Goal: Task Accomplishment & Management: Use online tool/utility

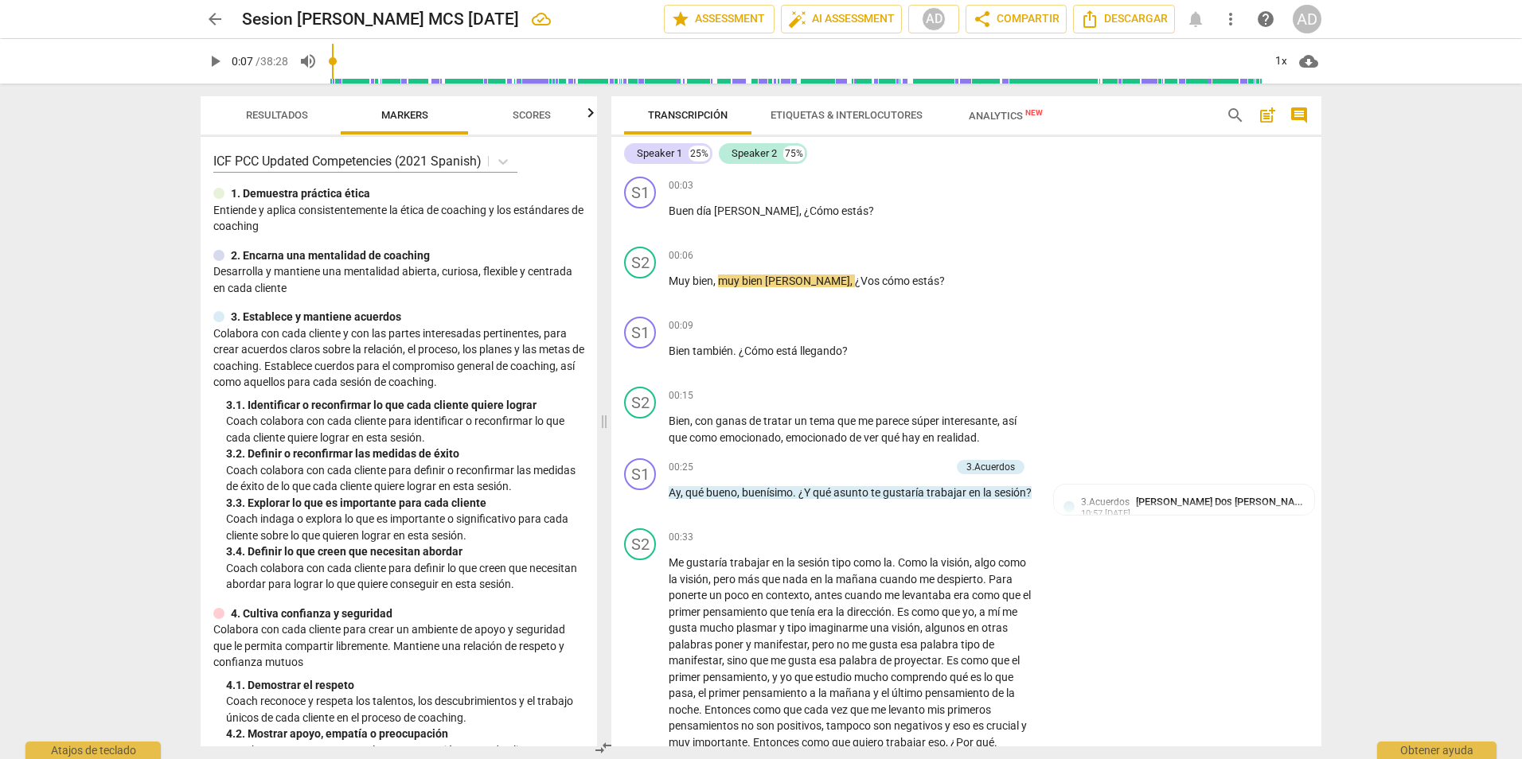
scroll to position [9703, 0]
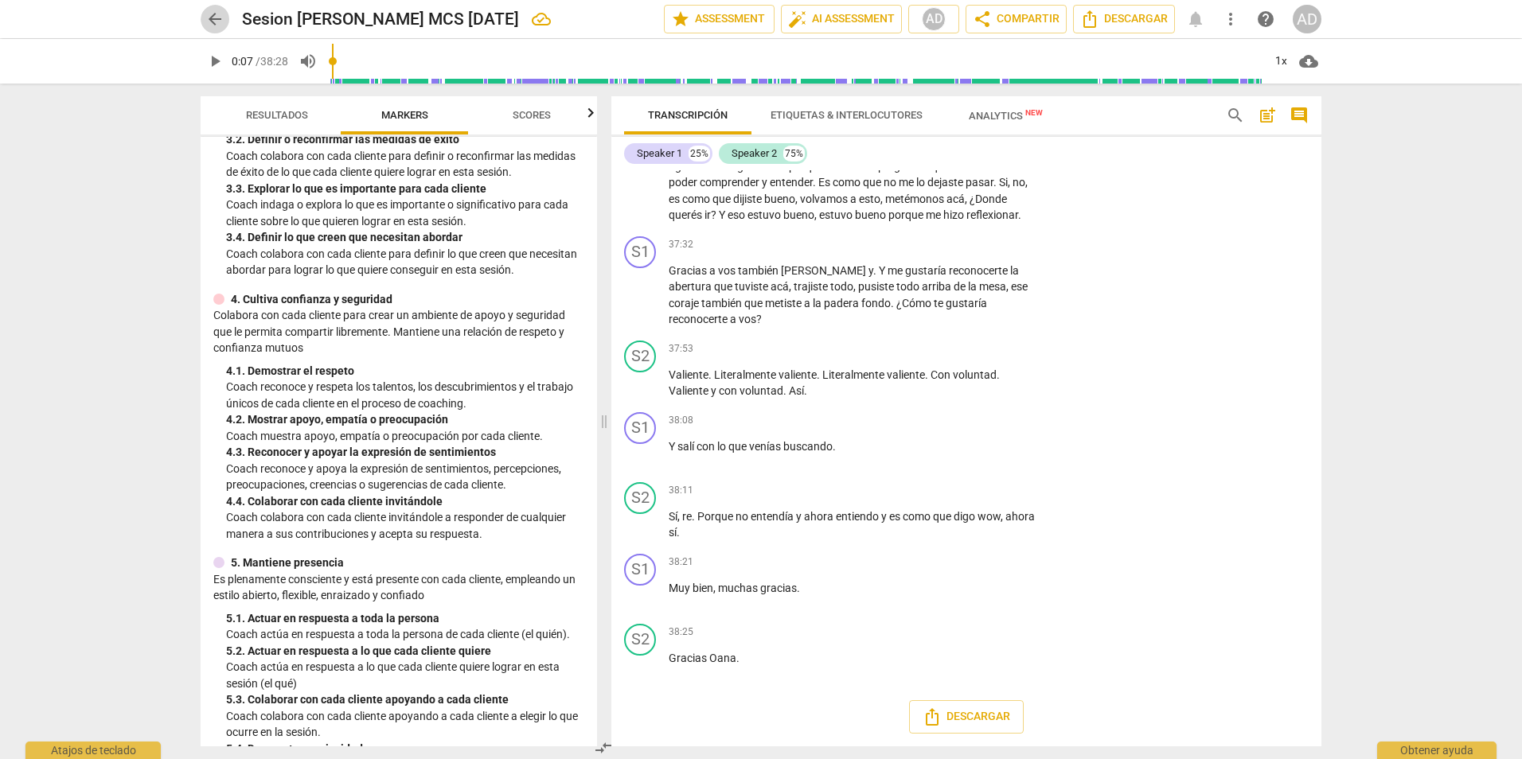
click at [213, 22] on span "arrow_back" at bounding box center [214, 19] width 19 height 19
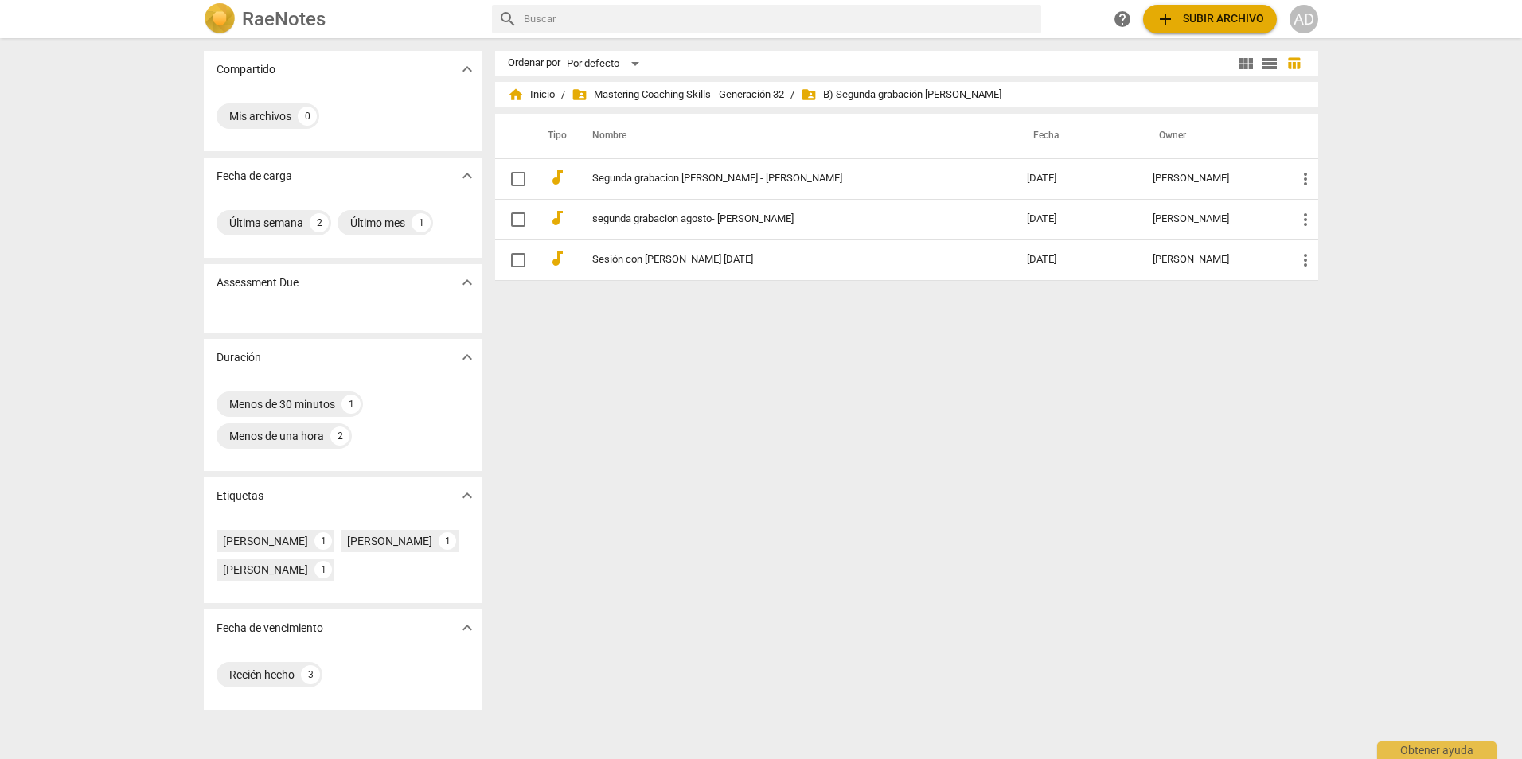
click at [768, 95] on span "folder_shared Mastering Coaching Skills - Generación 32" at bounding box center [678, 95] width 213 height 16
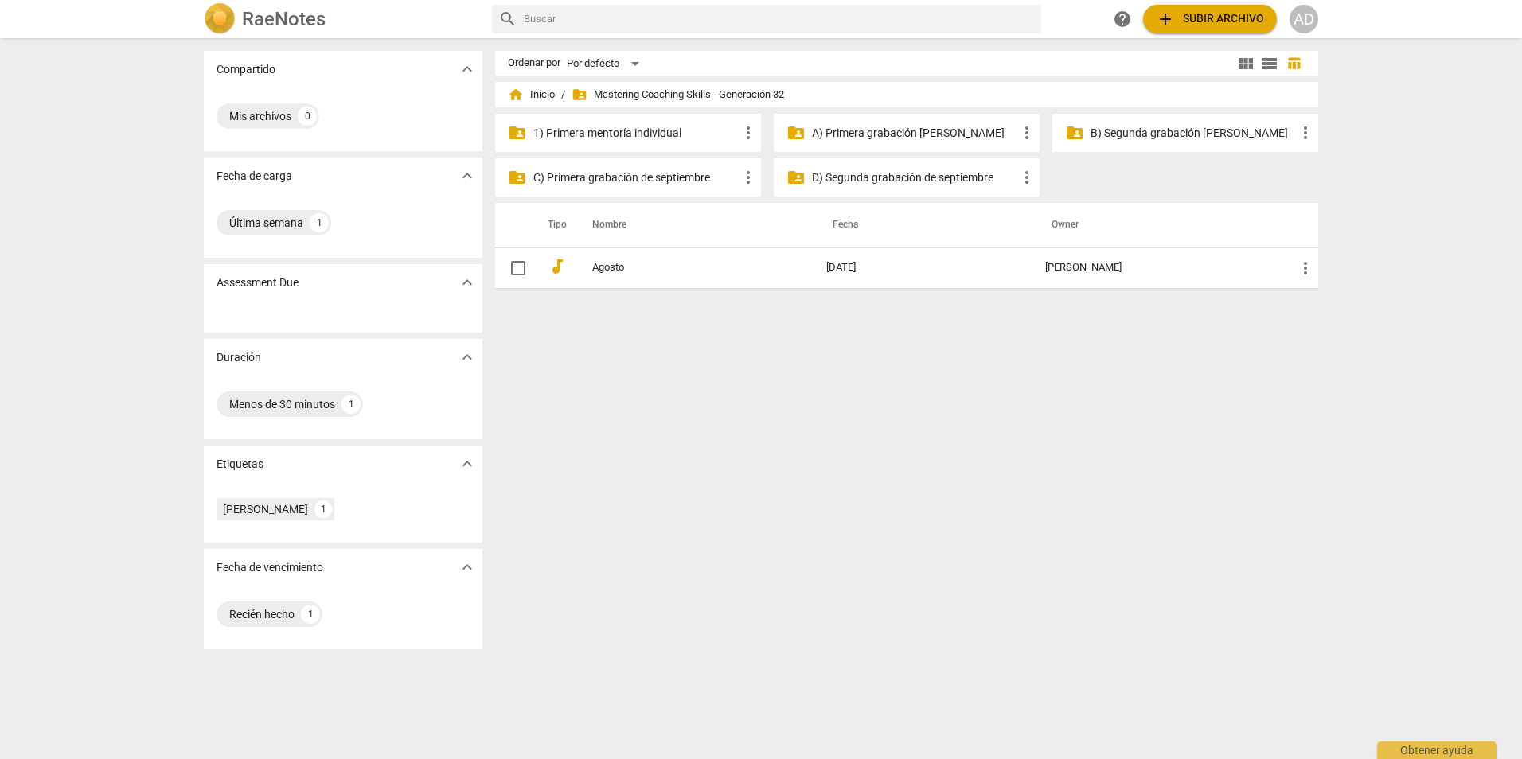
click at [857, 141] on p "A) Primera grabación de agosto" at bounding box center [914, 133] width 205 height 17
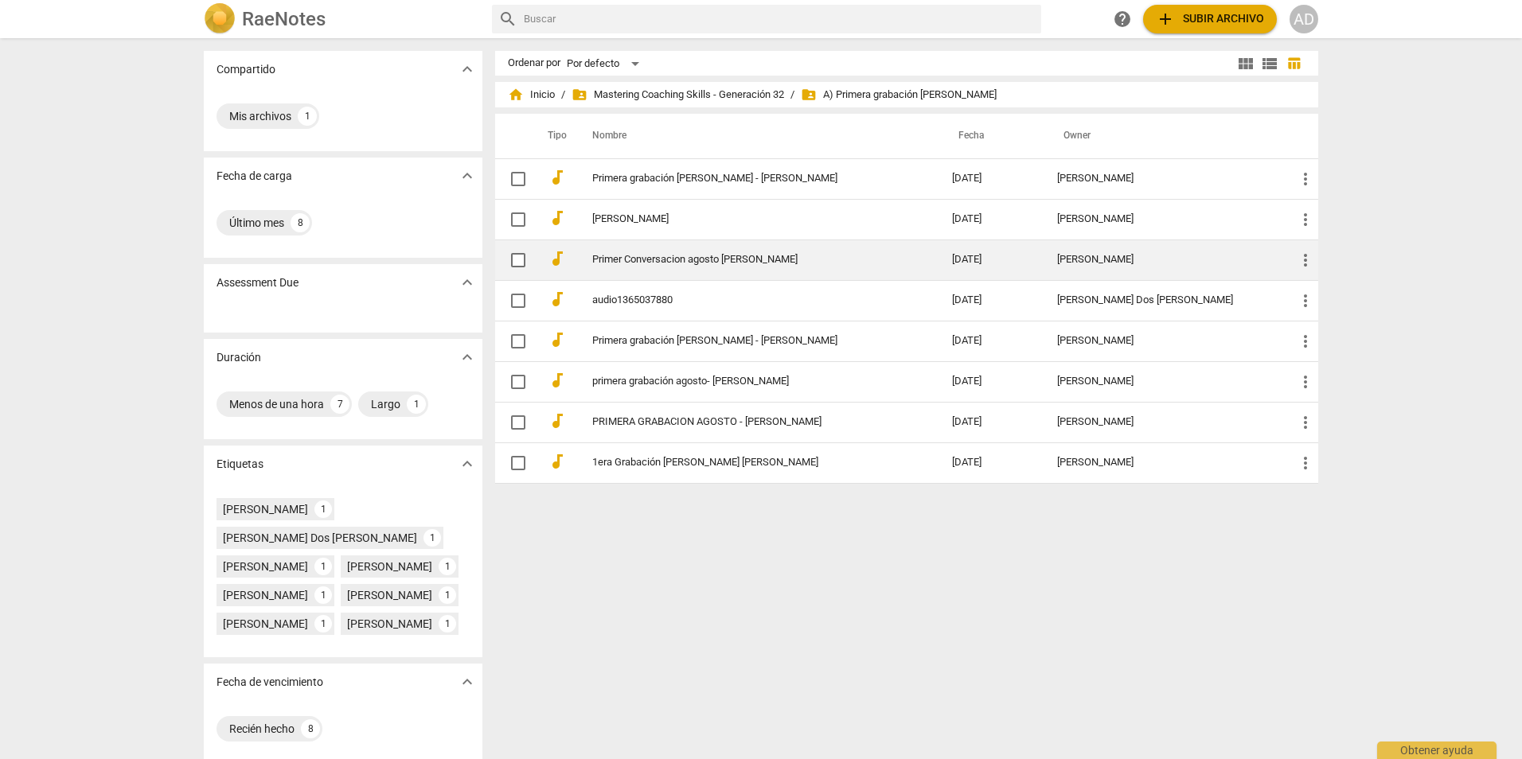
click at [760, 262] on link "Primer Conversacion agosto Esther Gerez" at bounding box center [743, 260] width 303 height 12
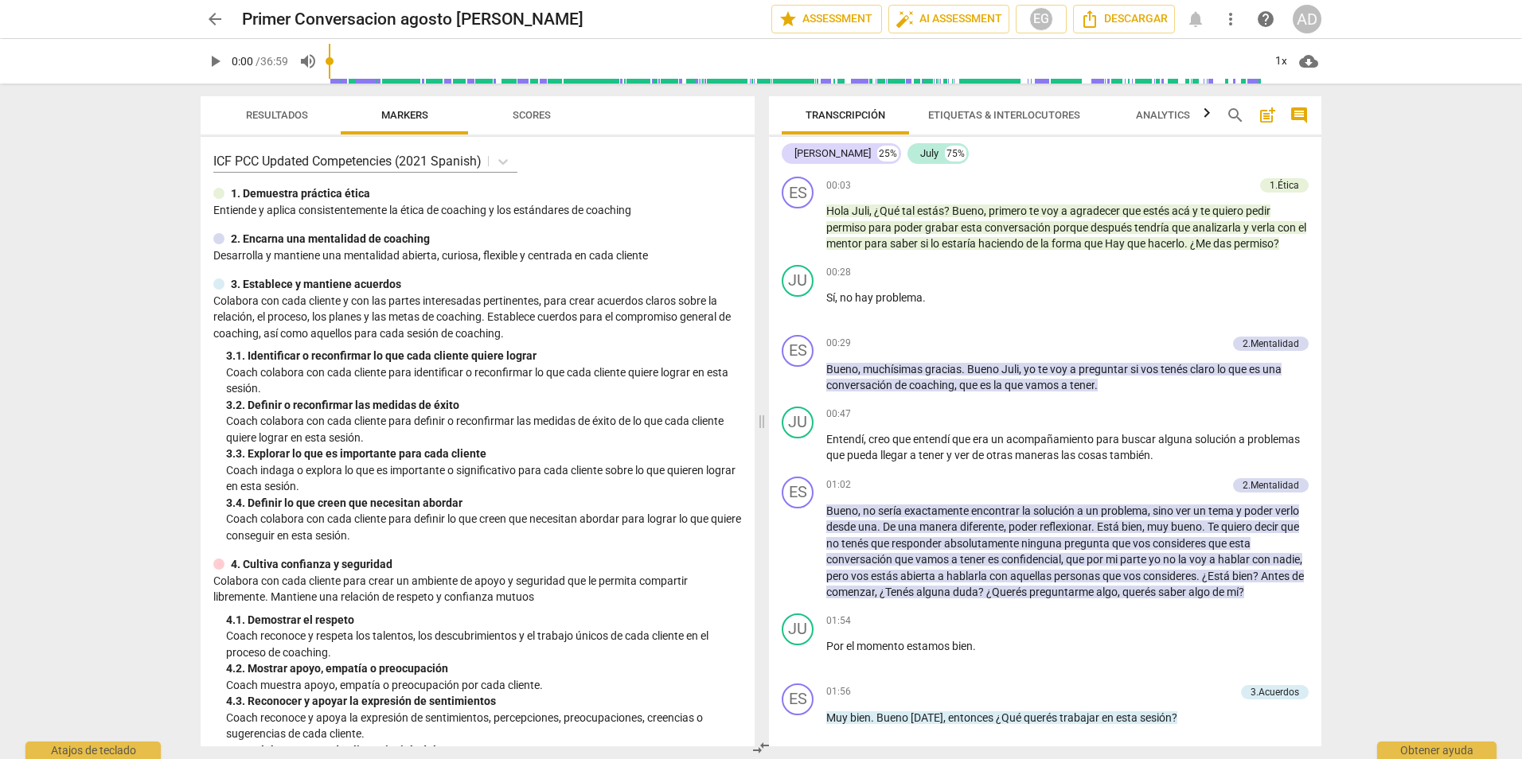
click at [1388, 469] on div "arrow_back Primer Conversacion agosto Esther Gerez edit star Assessment auto_fi…" at bounding box center [761, 379] width 1522 height 759
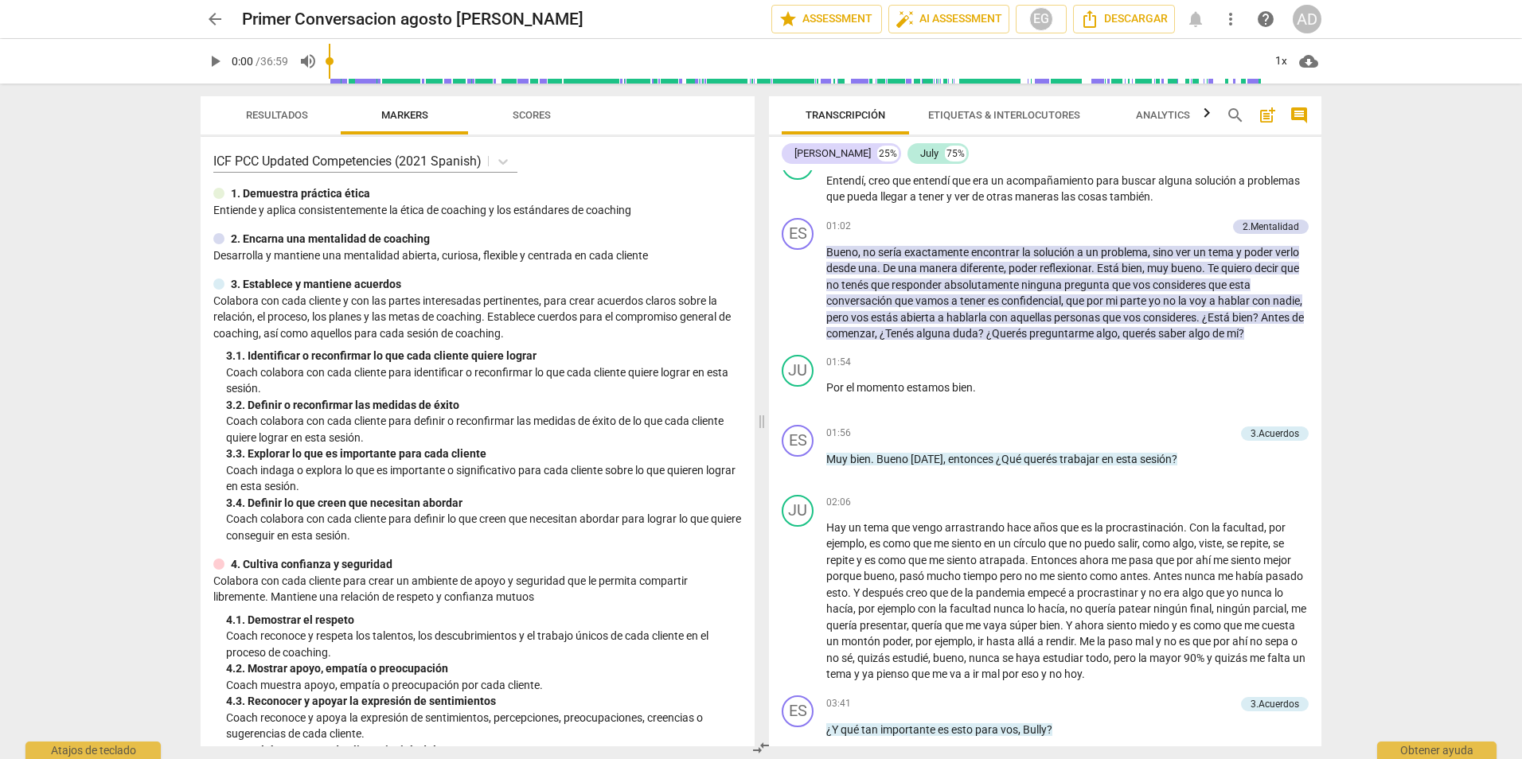
scroll to position [209, 0]
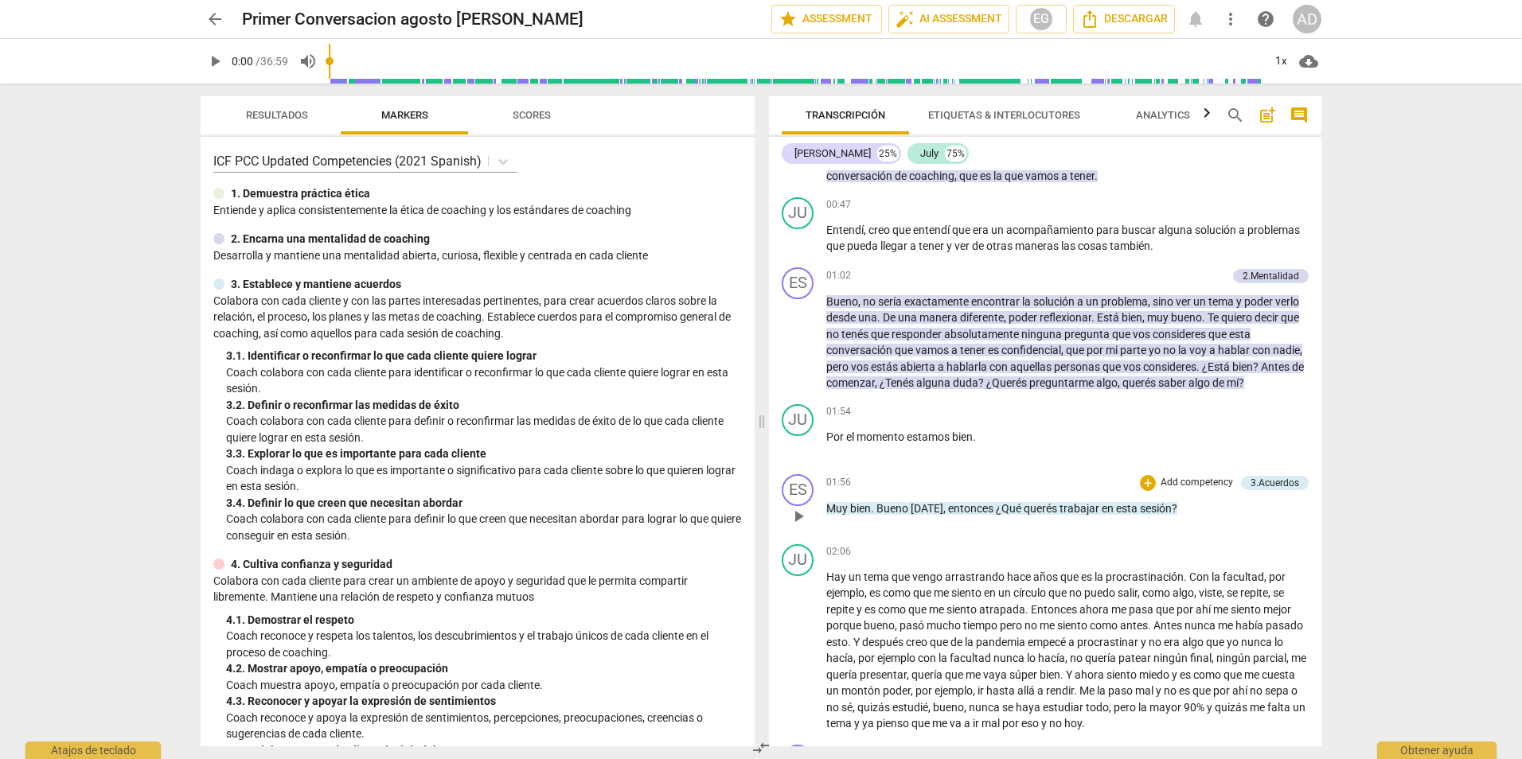
click at [1183, 483] on p "Add competency" at bounding box center [1197, 483] width 76 height 14
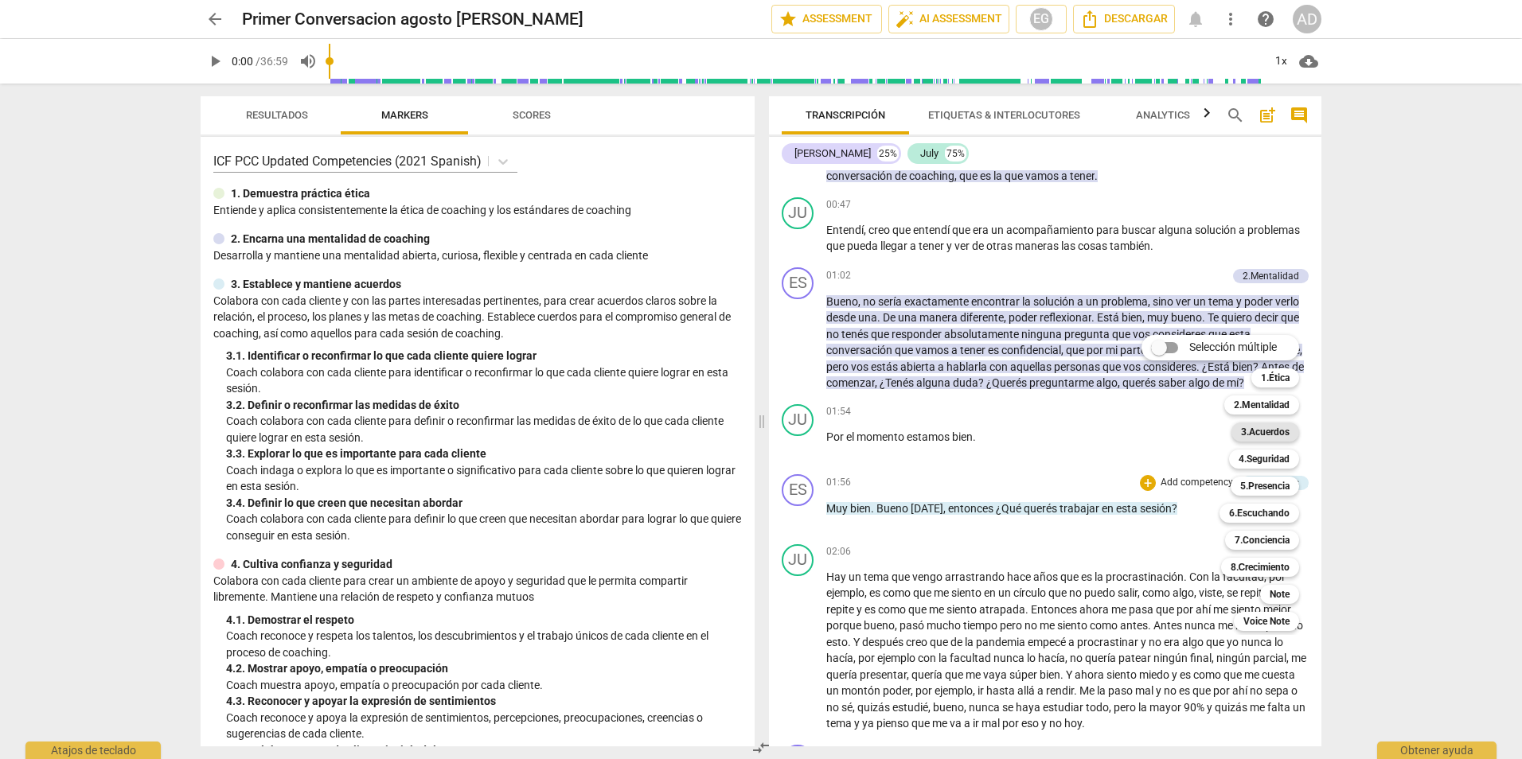
click at [1274, 430] on b "3.Acuerdos" at bounding box center [1265, 432] width 49 height 19
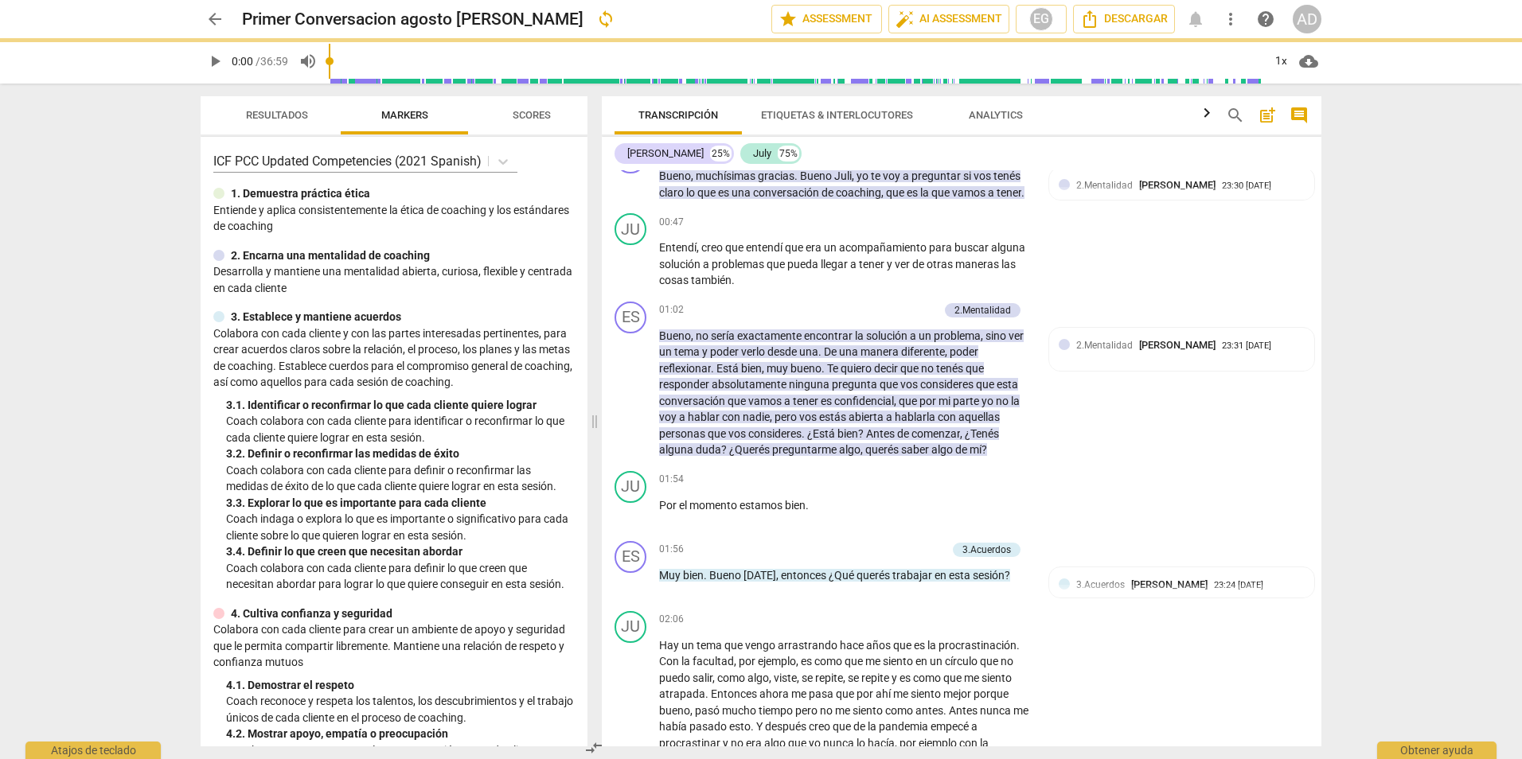
scroll to position [233, 0]
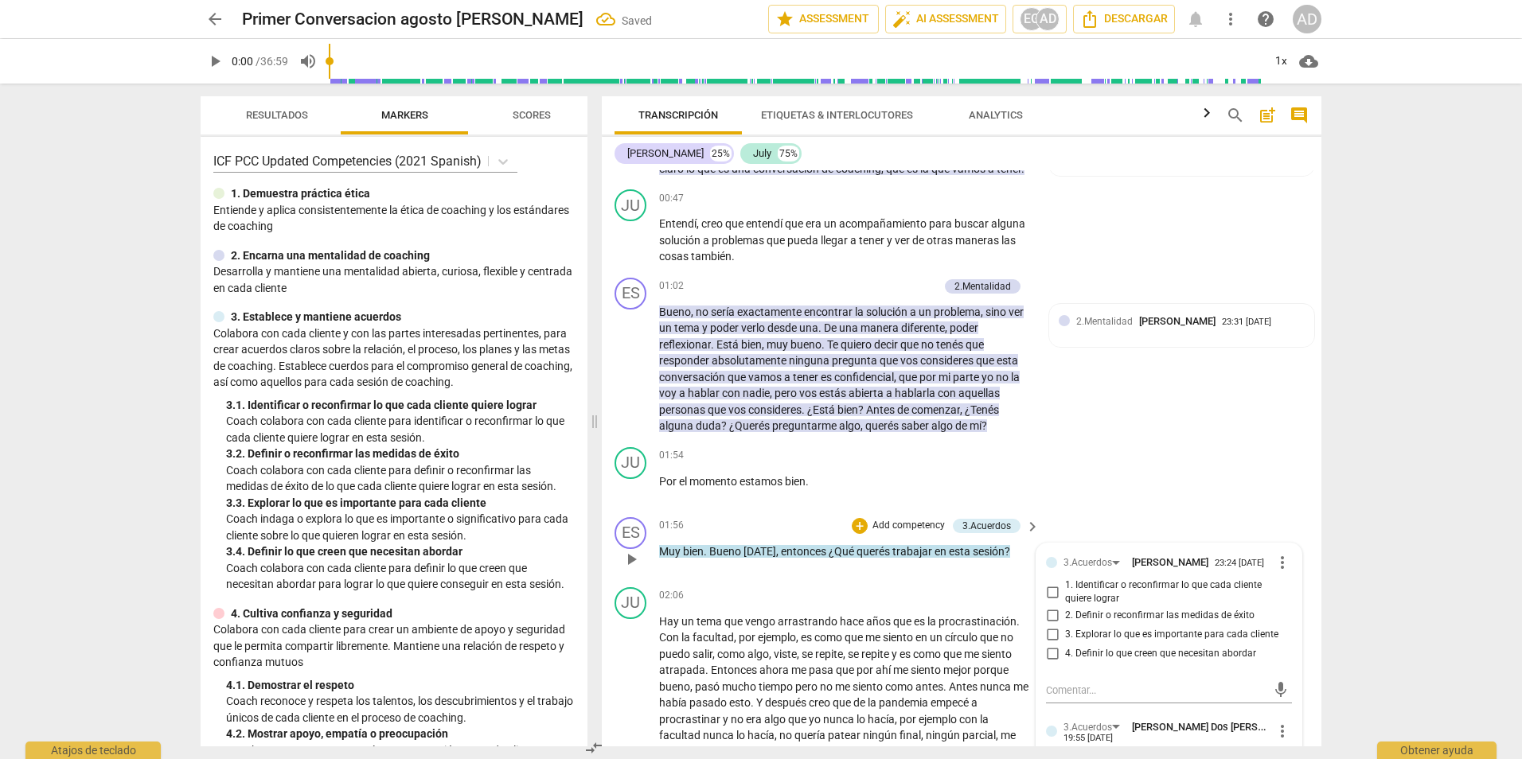
click at [1084, 607] on span "1. Identificar o reconfirmar lo que cada cliente quiere lograr" at bounding box center [1175, 593] width 221 height 28
click at [1065, 602] on input "1. Identificar o reconfirmar lo que cada cliente quiere lograr" at bounding box center [1052, 592] width 25 height 19
checkbox input "true"
click at [1267, 474] on div "JU play_arrow pause 01:54 + Add competency keyboard_arrow_right Por el momento …" at bounding box center [962, 476] width 720 height 70
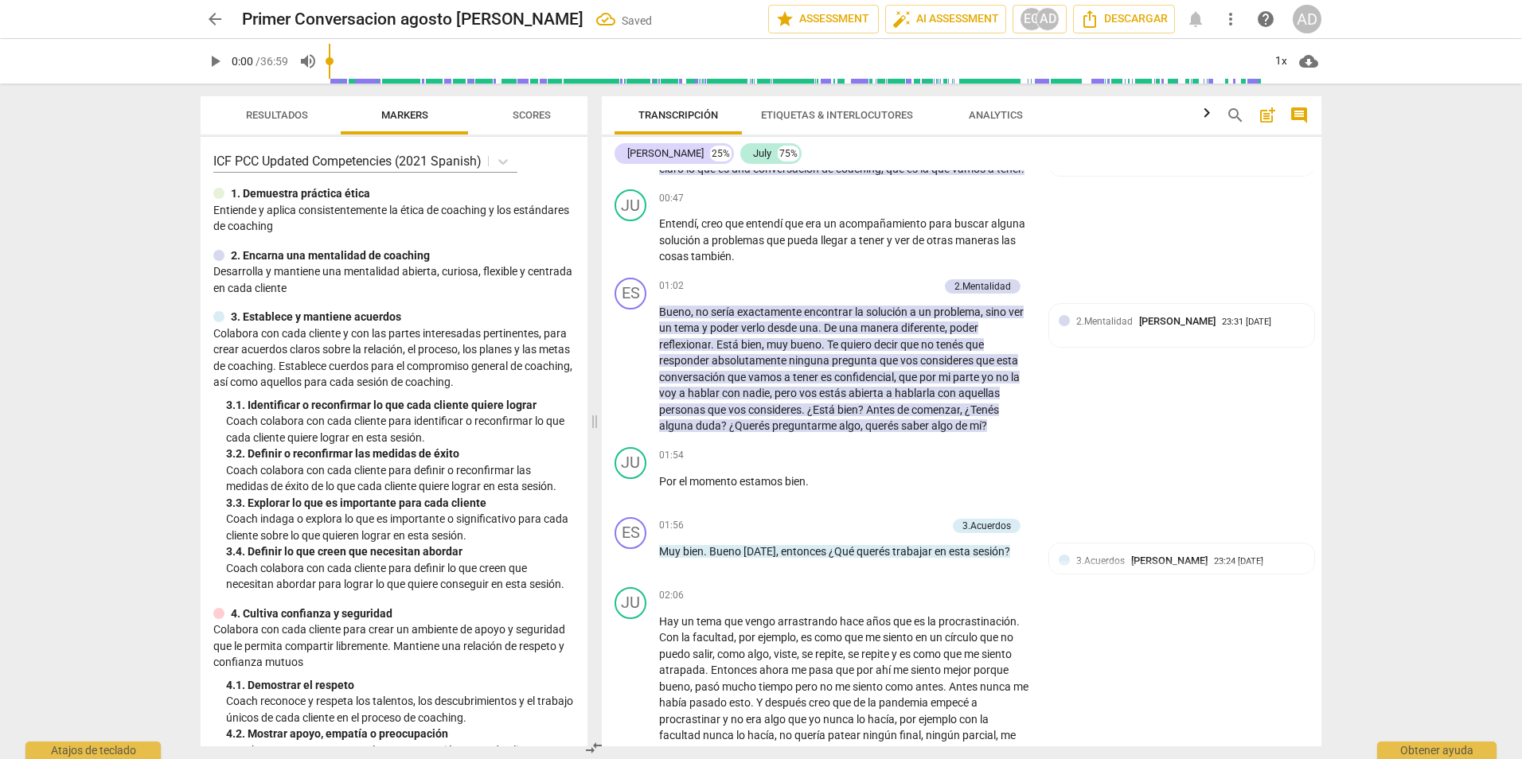
click at [1455, 464] on div "arrow_back Primer Conversacion agosto Esther Gerez Saved edit star Assessment a…" at bounding box center [761, 379] width 1522 height 759
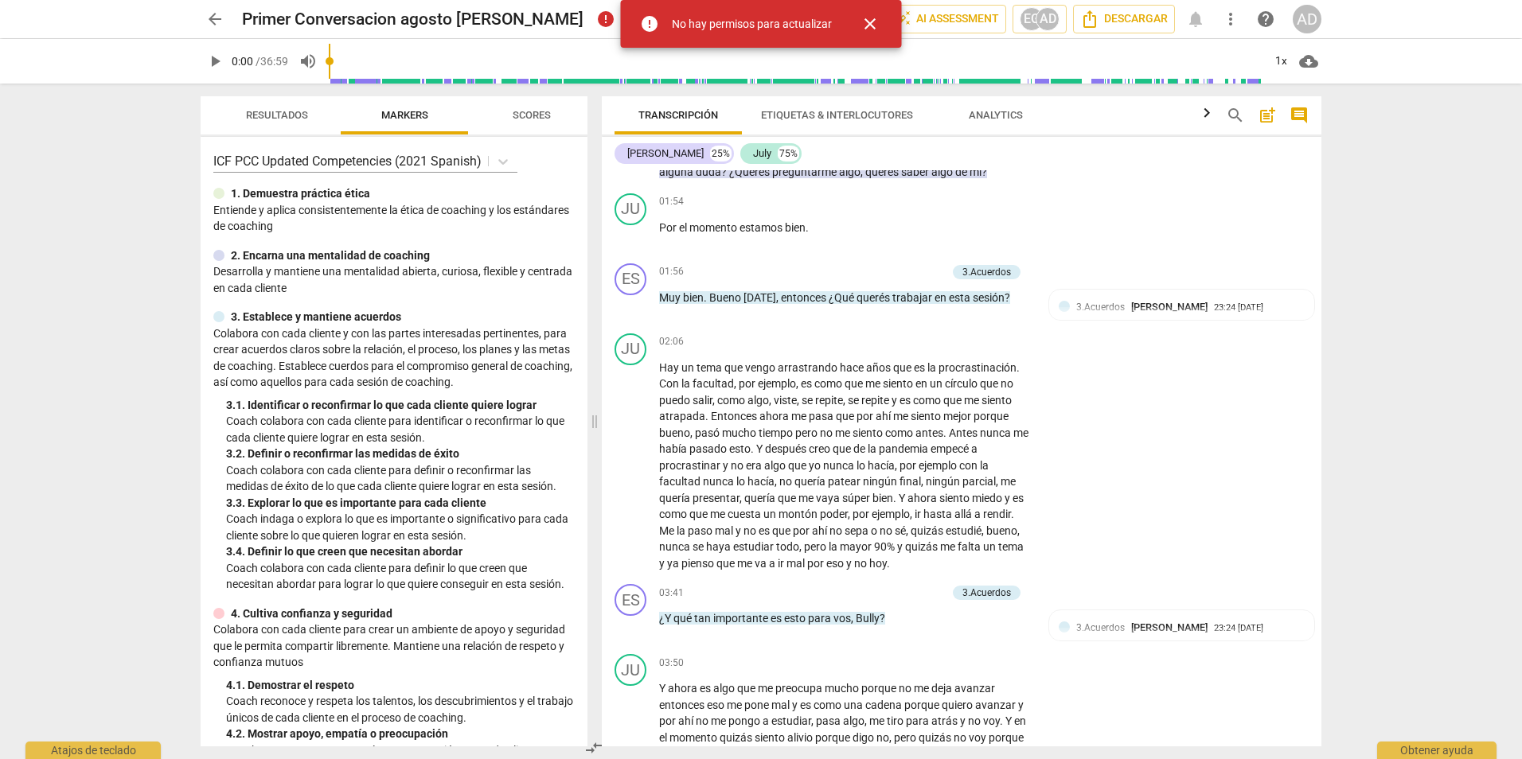
scroll to position [514, 0]
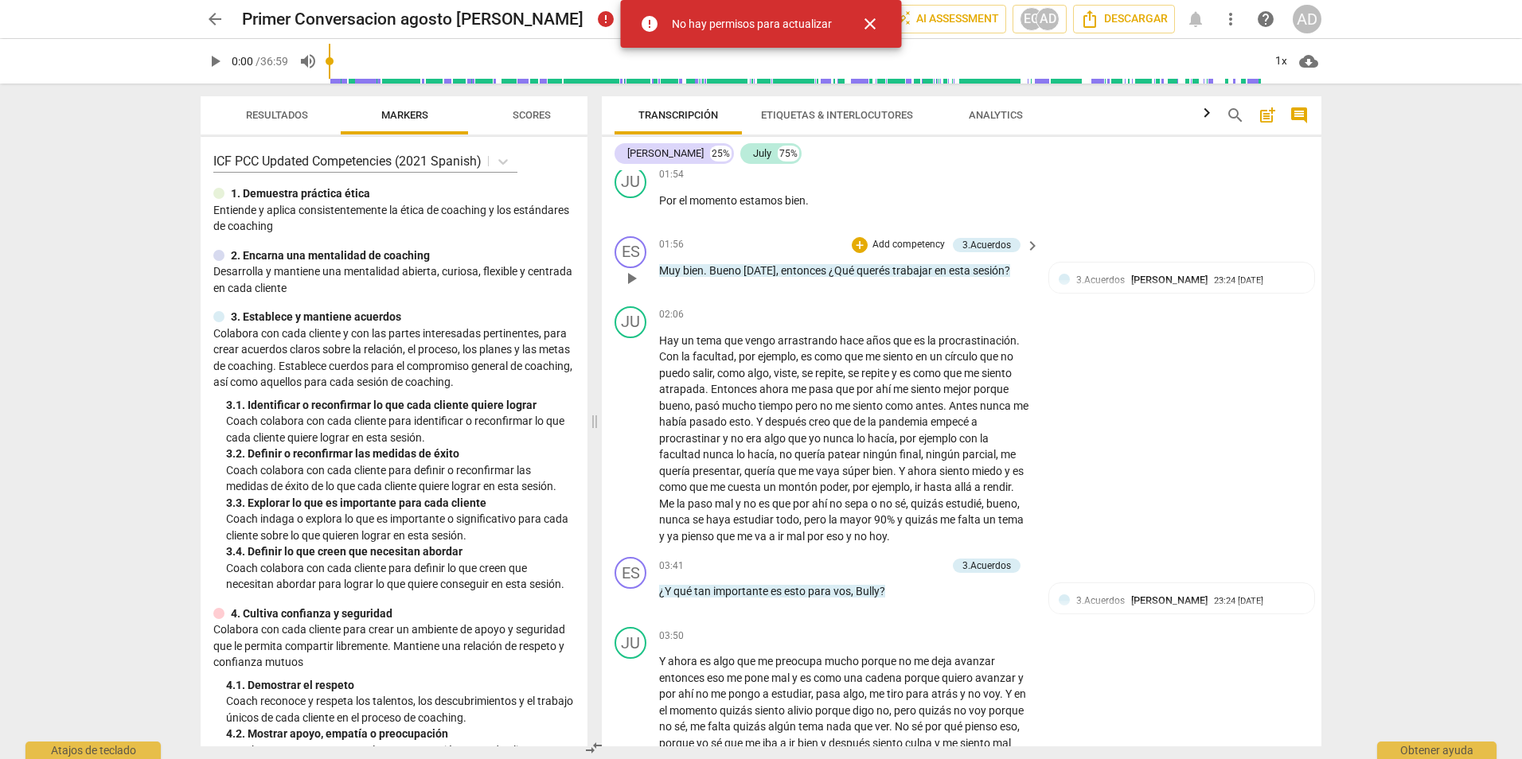
click at [912, 252] on p "Add competency" at bounding box center [909, 245] width 76 height 14
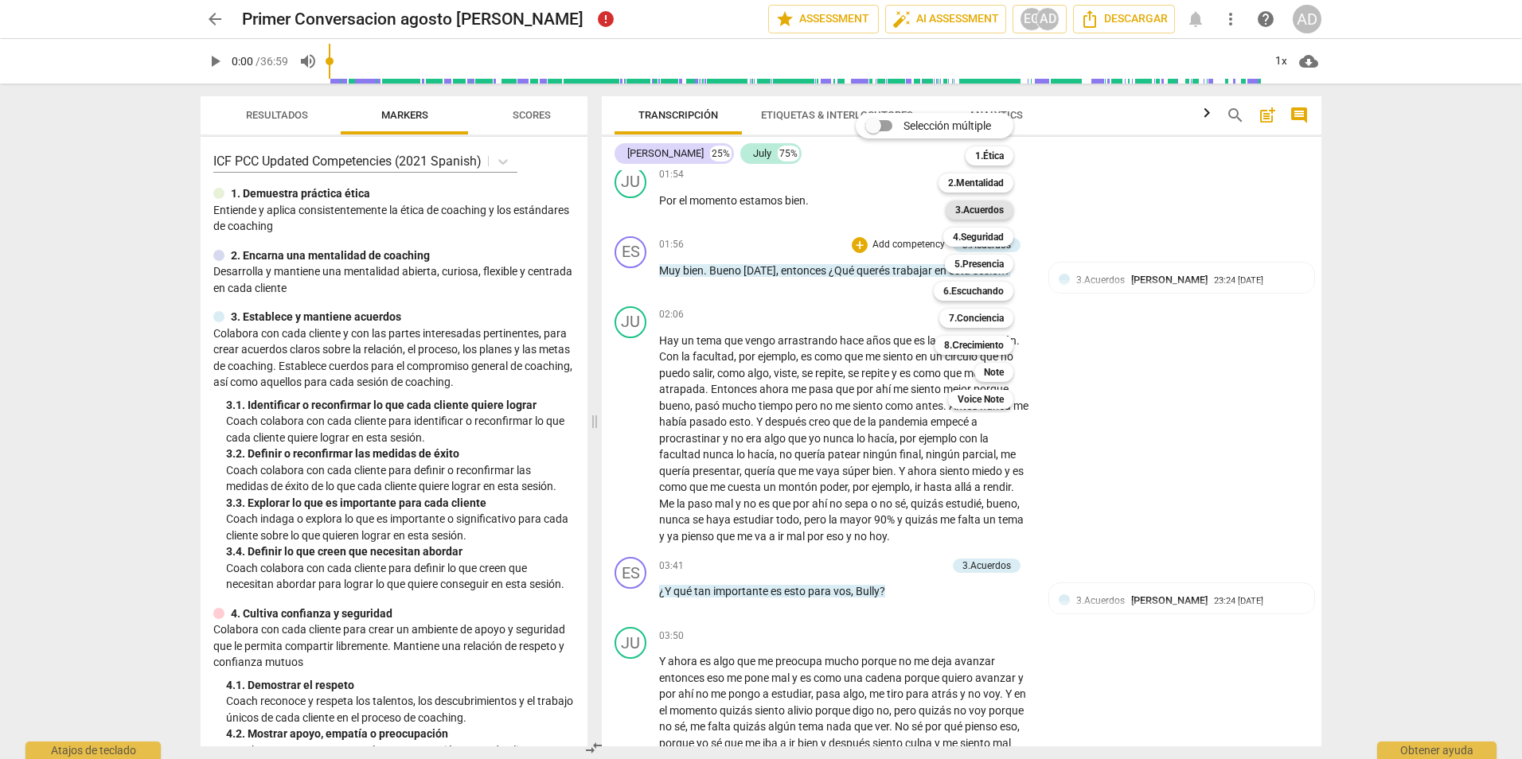
click at [982, 214] on b "3.Acuerdos" at bounding box center [979, 210] width 49 height 19
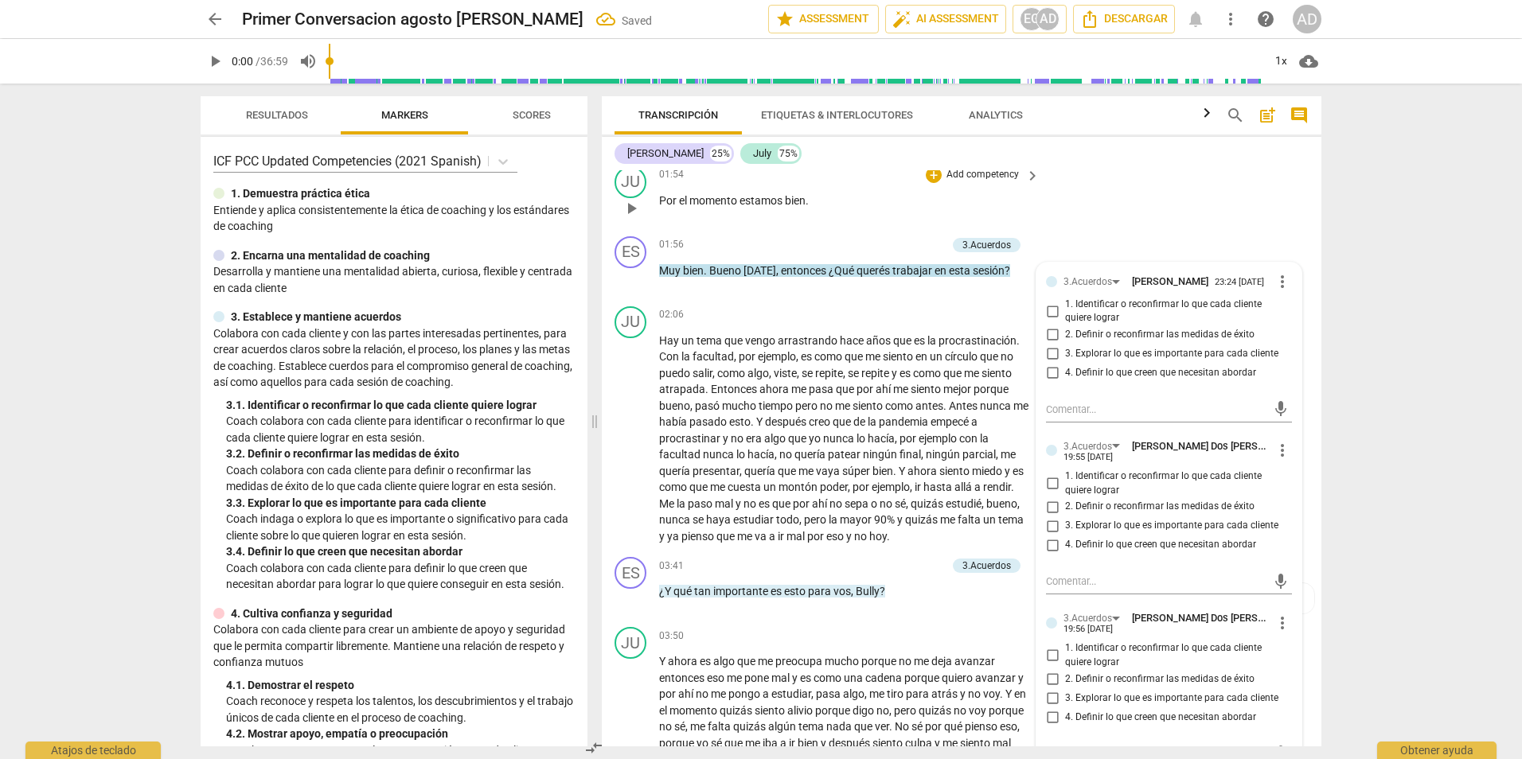
click at [1013, 209] on p "Por el momento estamos bien ." at bounding box center [845, 201] width 373 height 17
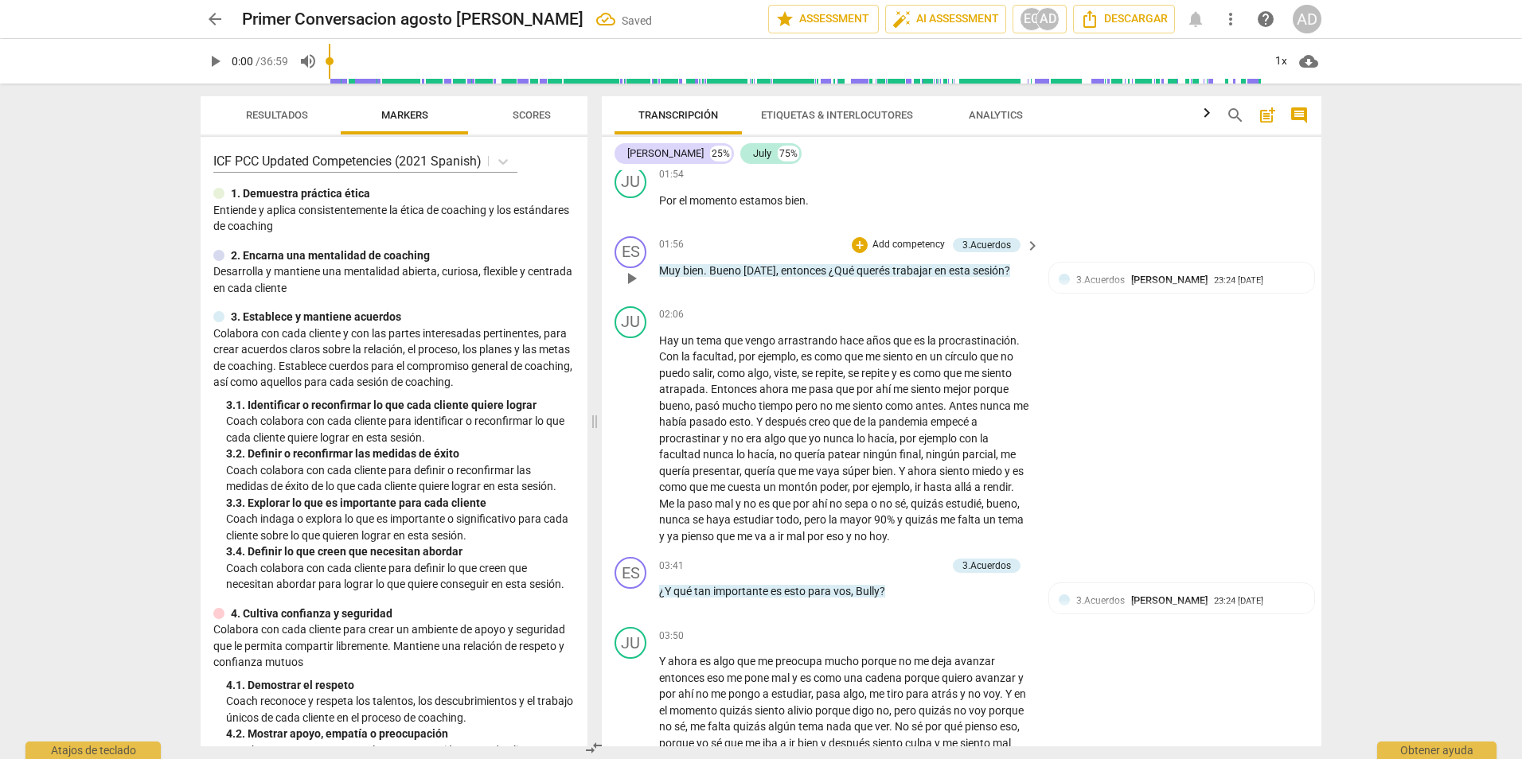
click at [903, 252] on p "Add competency" at bounding box center [909, 245] width 76 height 14
click at [1008, 206] on div "3.Acuerdos" at bounding box center [980, 210] width 68 height 19
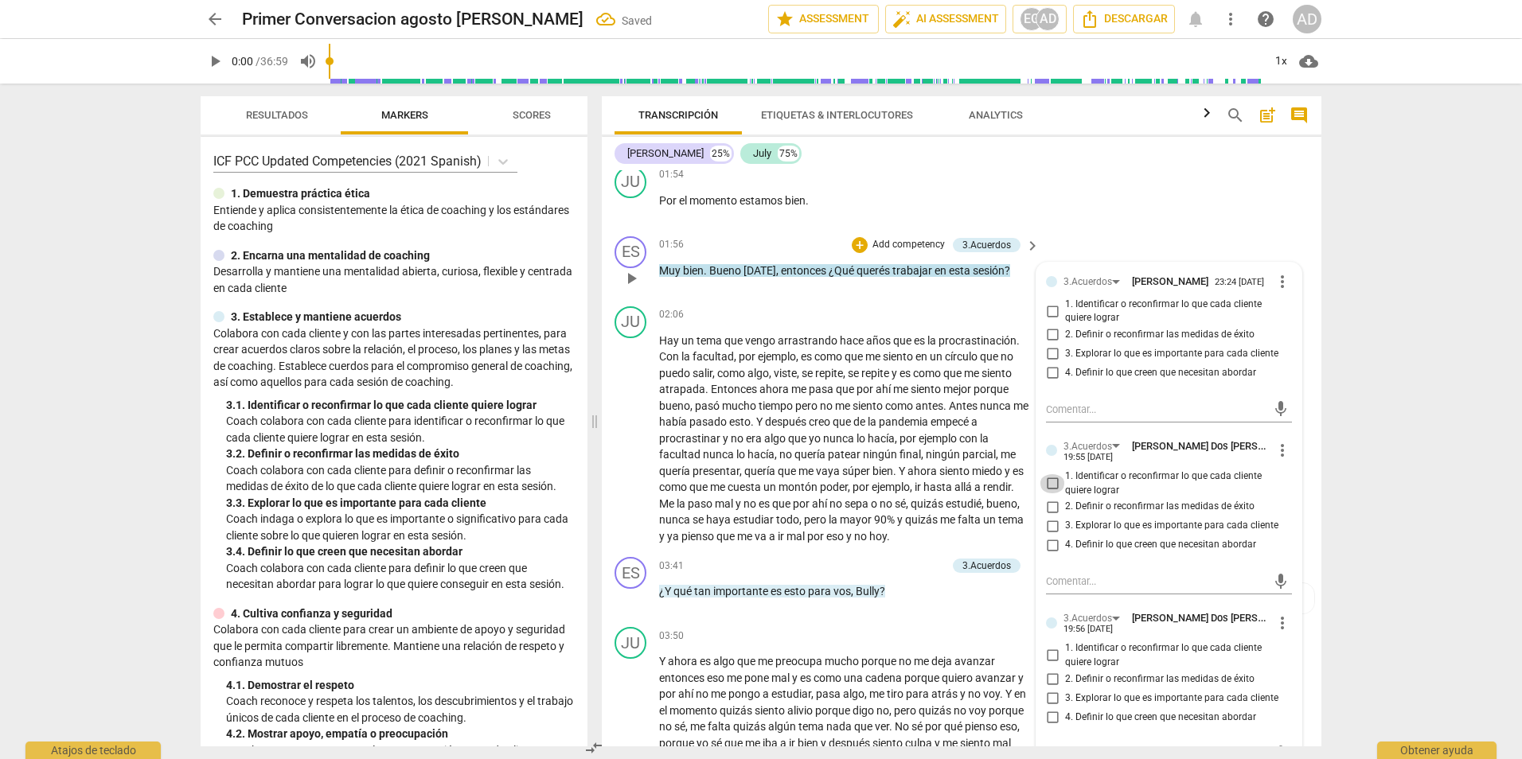
click at [1048, 494] on input "1. Identificar o reconfirmar lo que cada cliente quiere lograr" at bounding box center [1052, 483] width 25 height 19
checkbox input "true"
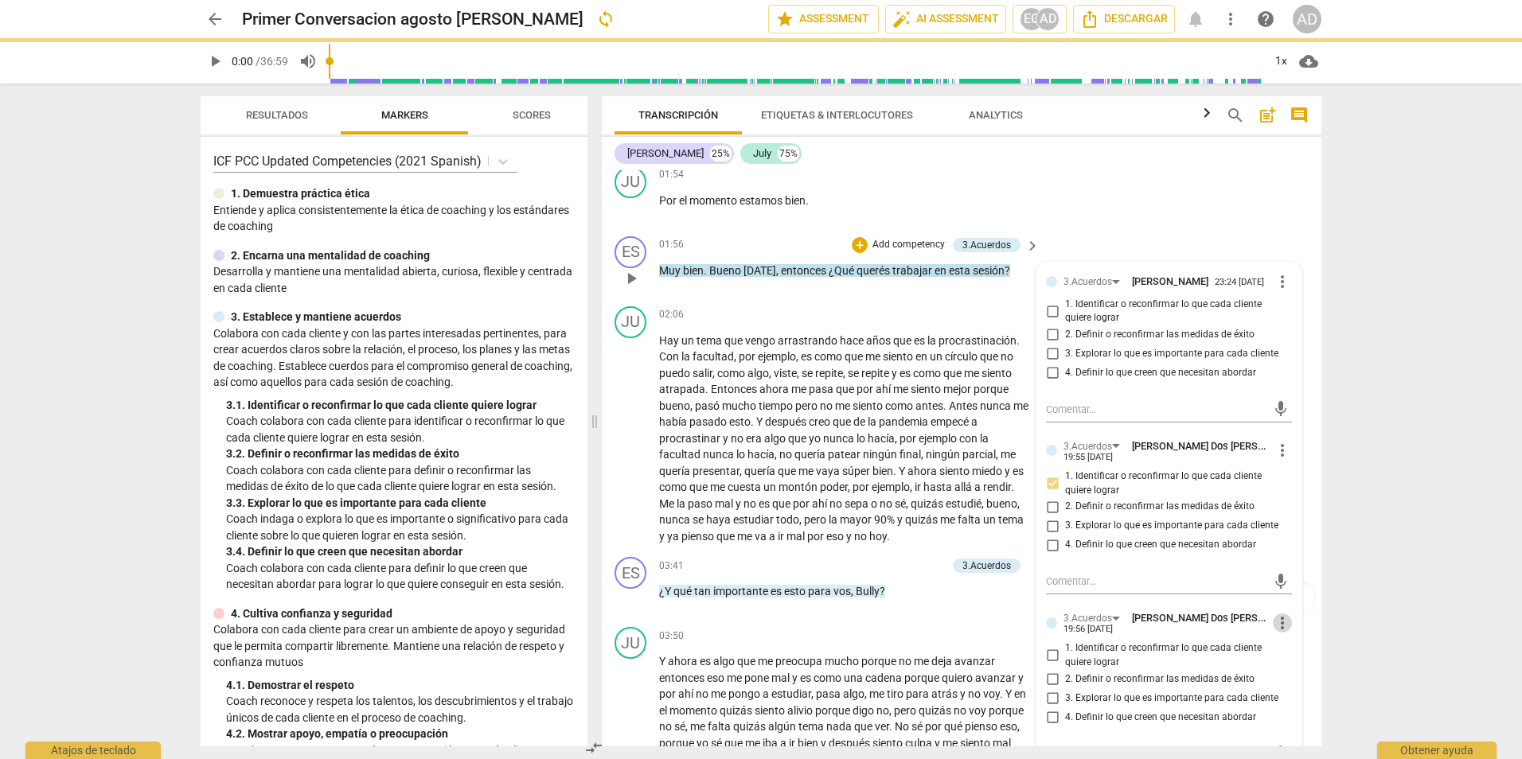
click at [1273, 633] on span "more_vert" at bounding box center [1282, 623] width 19 height 19
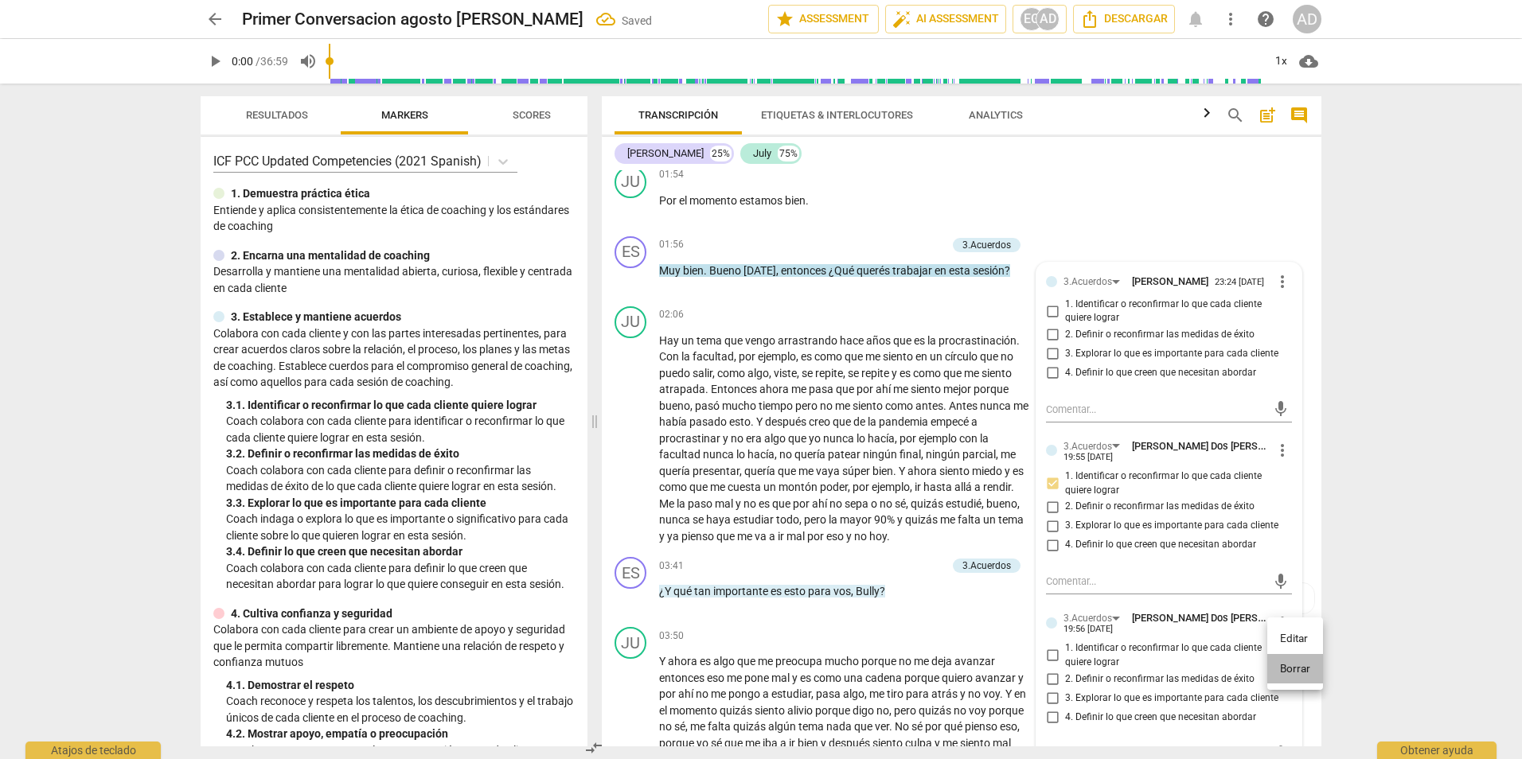
click at [1286, 670] on li "Borrar" at bounding box center [1295, 669] width 56 height 30
click at [1274, 633] on span "more_vert" at bounding box center [1282, 623] width 19 height 19
click at [1293, 676] on li "Borrar" at bounding box center [1295, 669] width 56 height 30
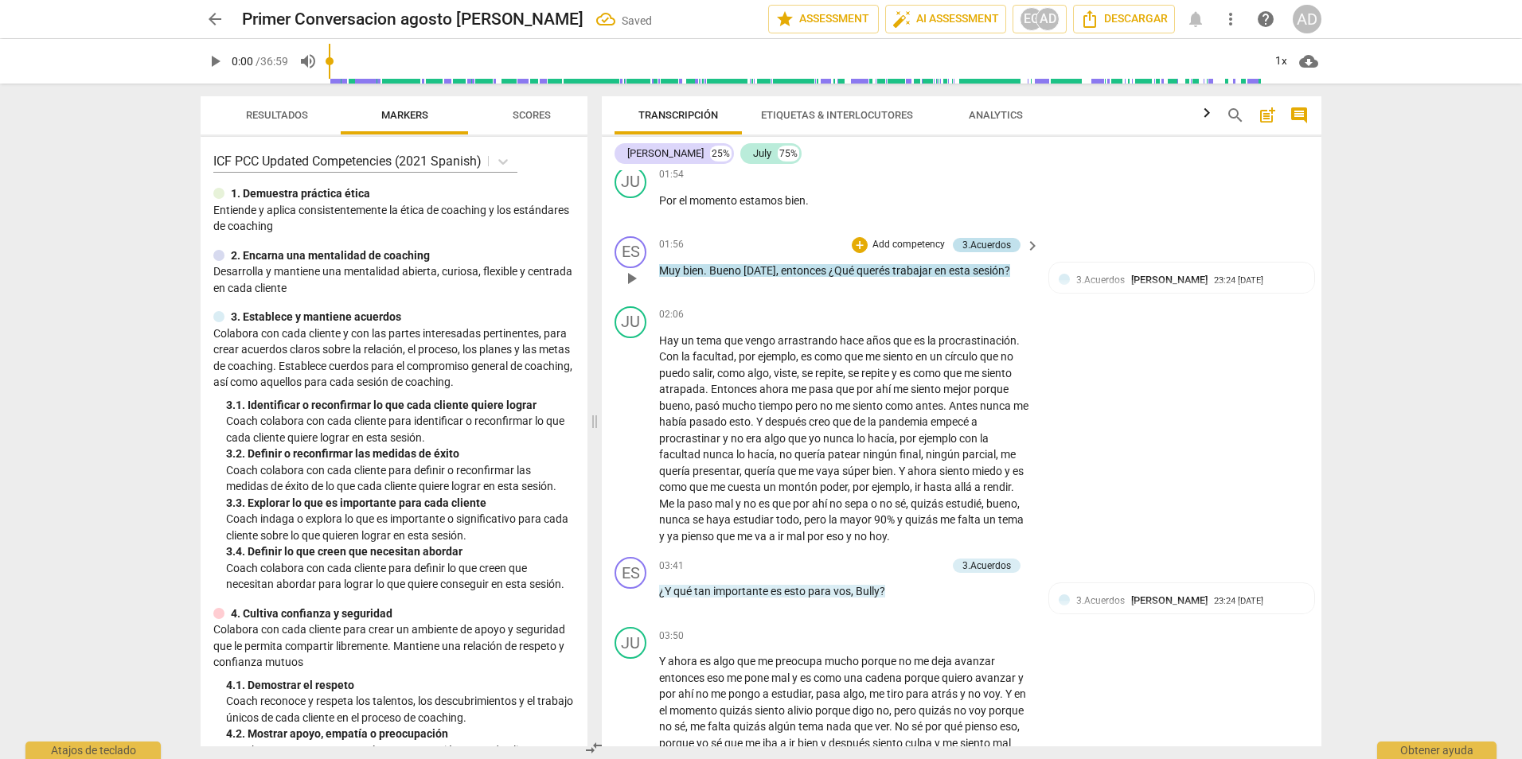
click at [983, 252] on div "3.Acuerdos" at bounding box center [987, 245] width 49 height 14
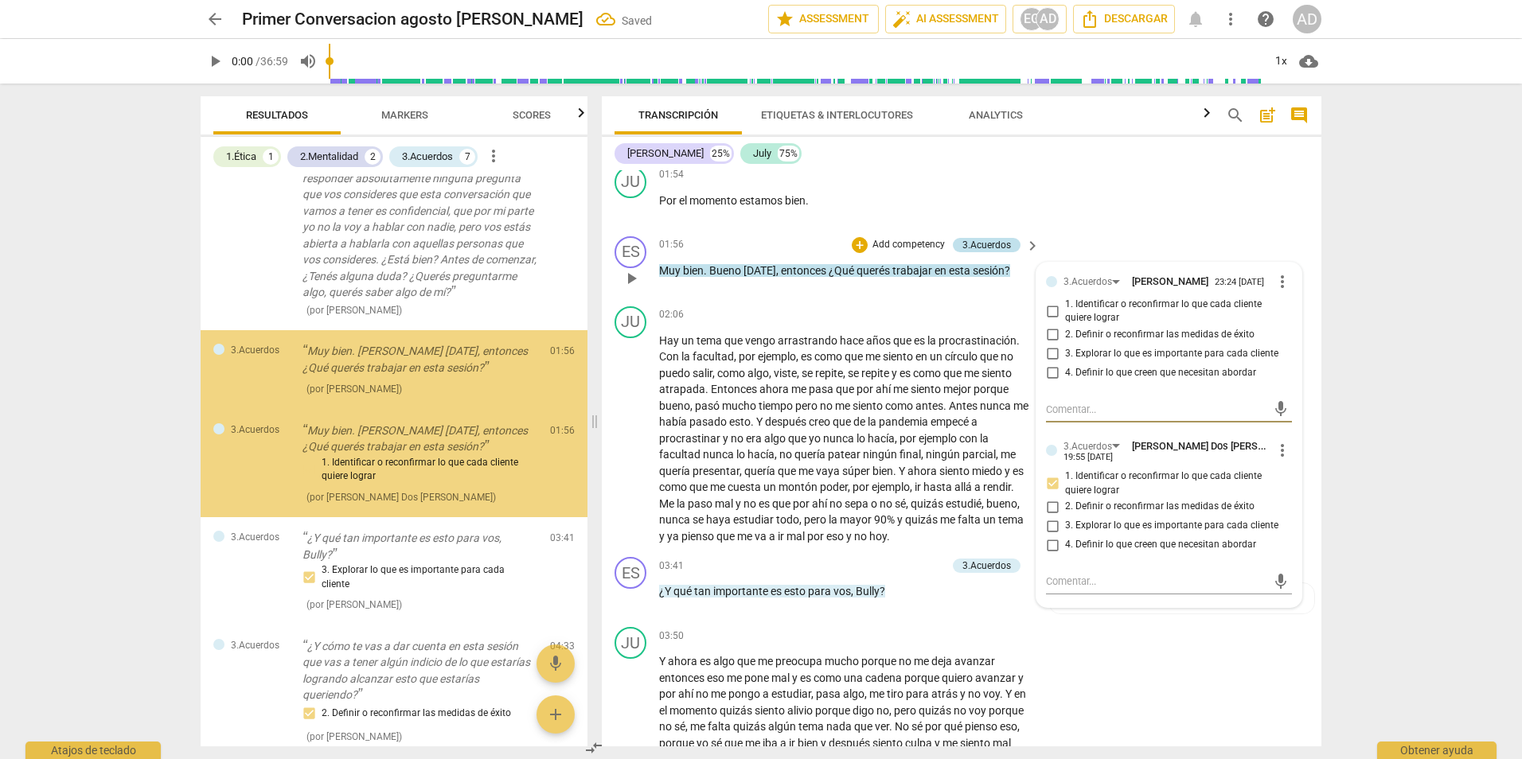
scroll to position [384, 0]
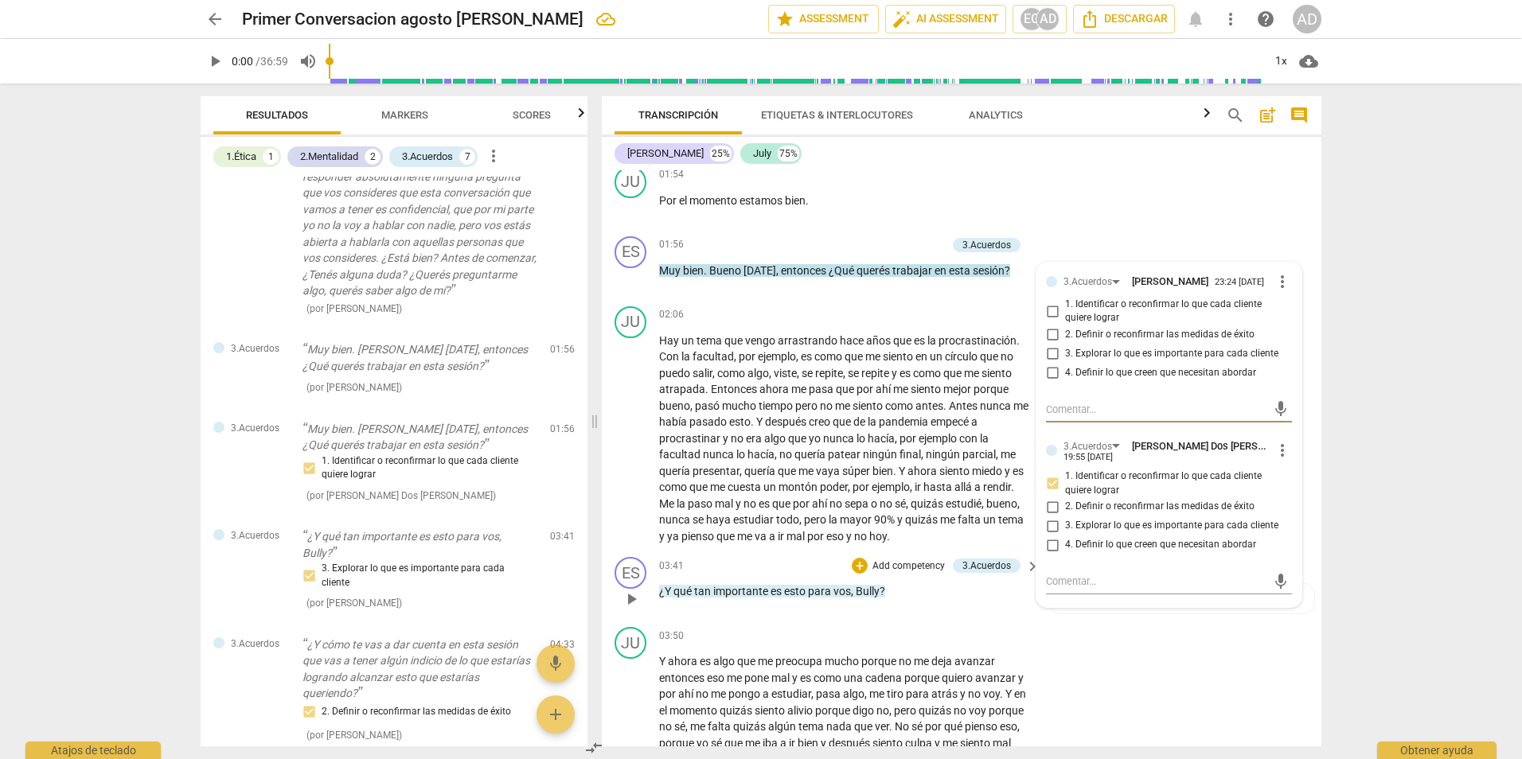
click at [954, 597] on div "03:41 + Add competency 3.Acuerdos keyboard_arrow_right ¿Y qué tan importante es…" at bounding box center [850, 585] width 382 height 57
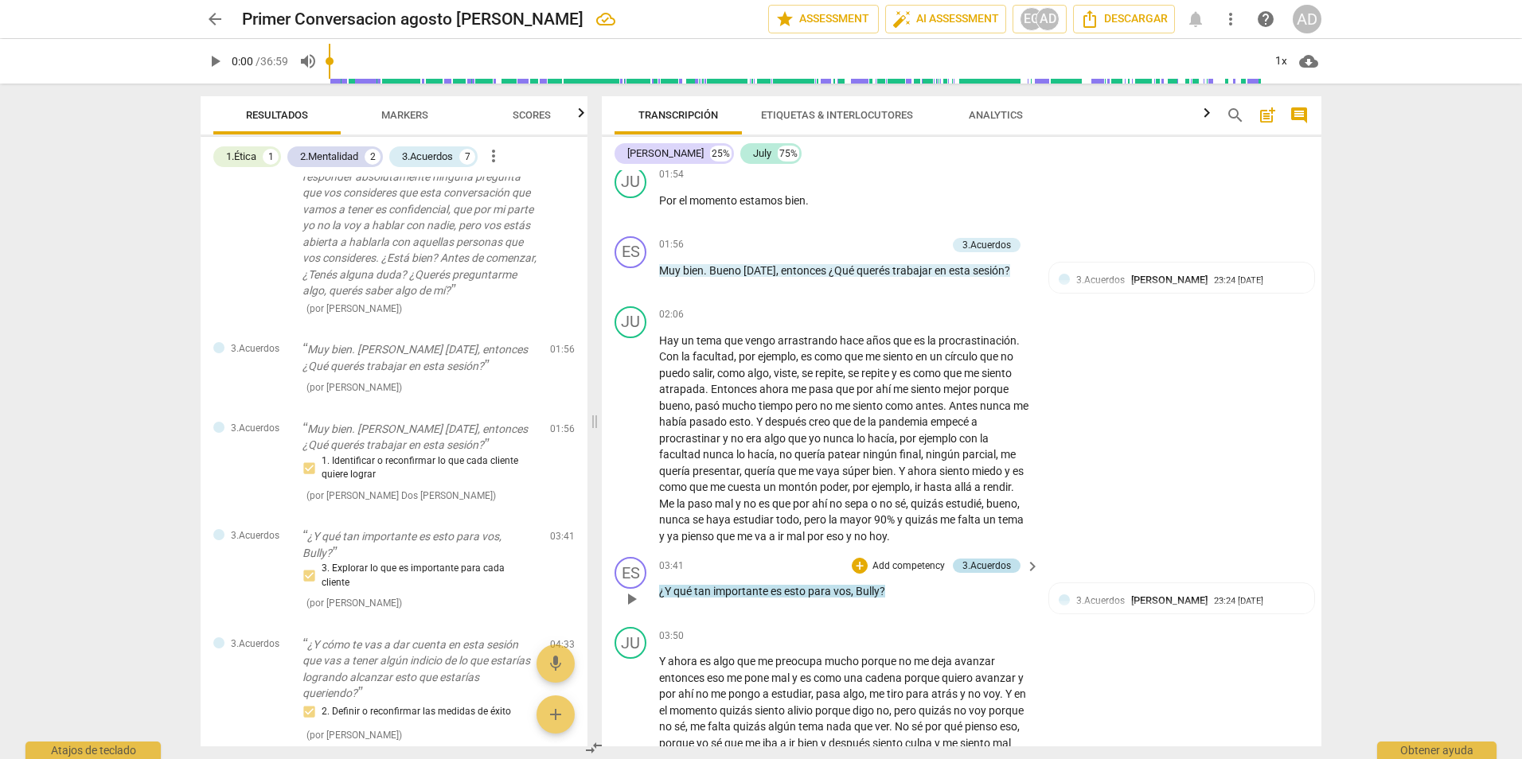
click at [998, 573] on div "3.Acuerdos" at bounding box center [987, 566] width 49 height 14
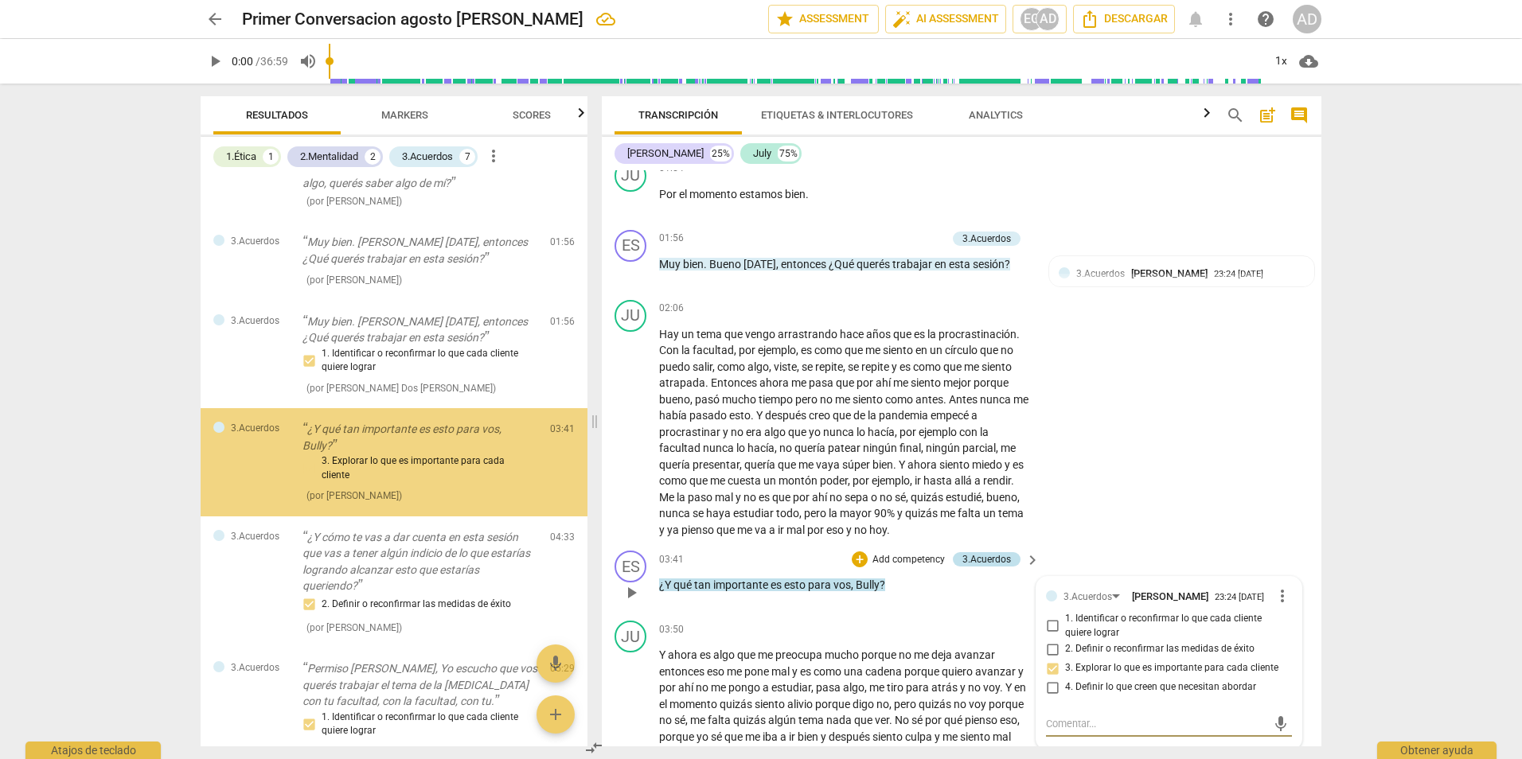
scroll to position [492, 0]
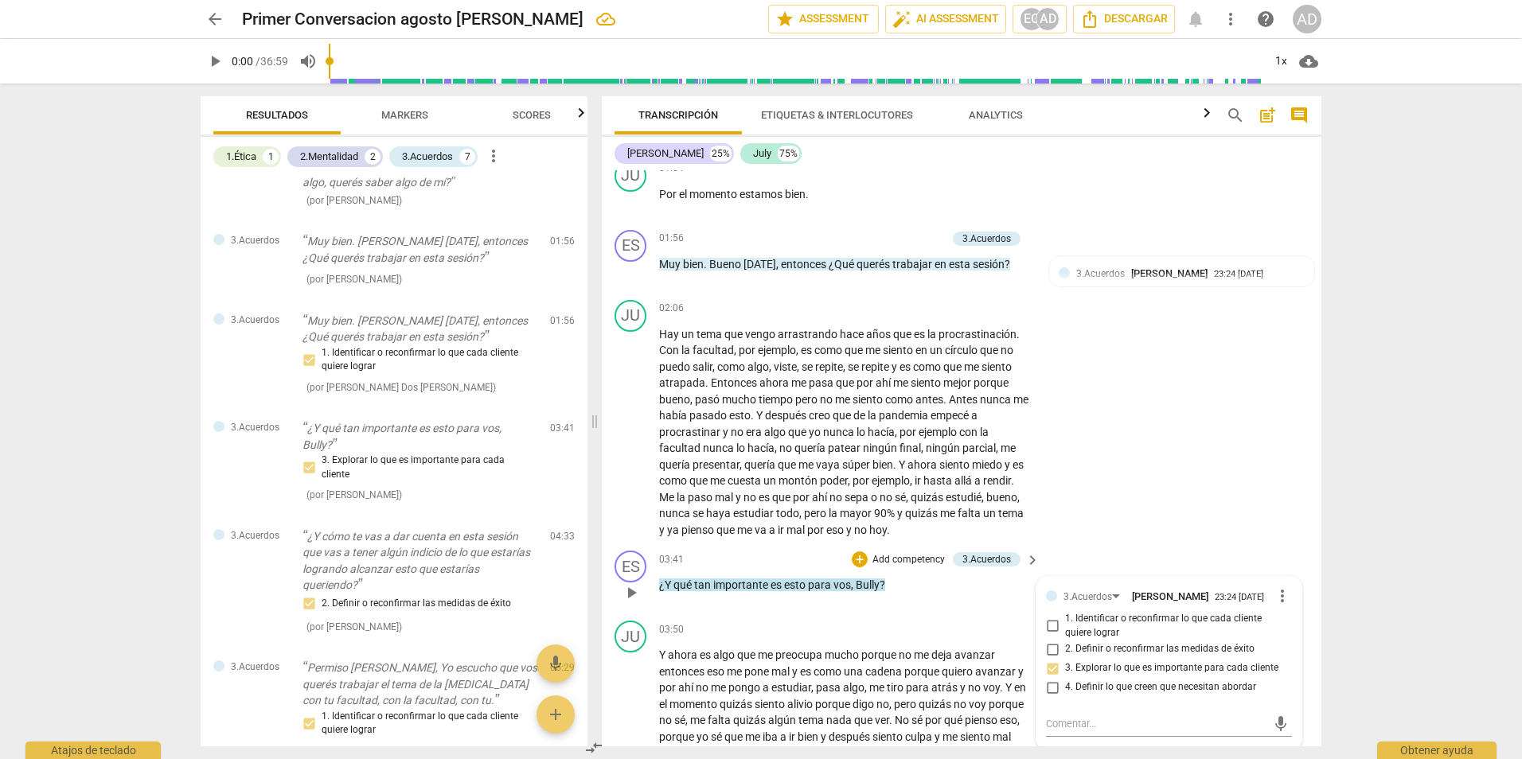
click at [919, 568] on p "Add competency" at bounding box center [909, 560] width 76 height 14
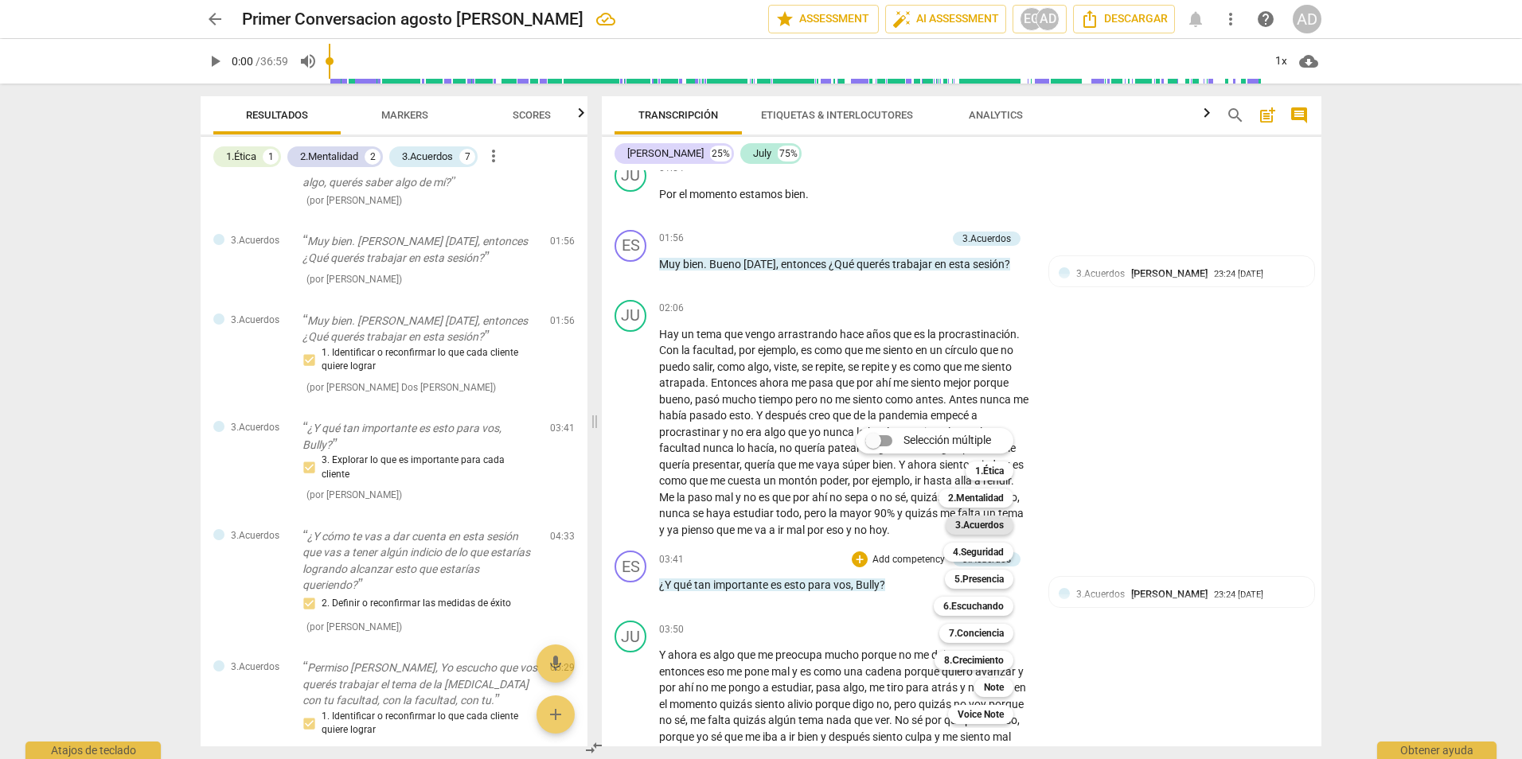
click at [987, 525] on b "3.Acuerdos" at bounding box center [979, 525] width 49 height 19
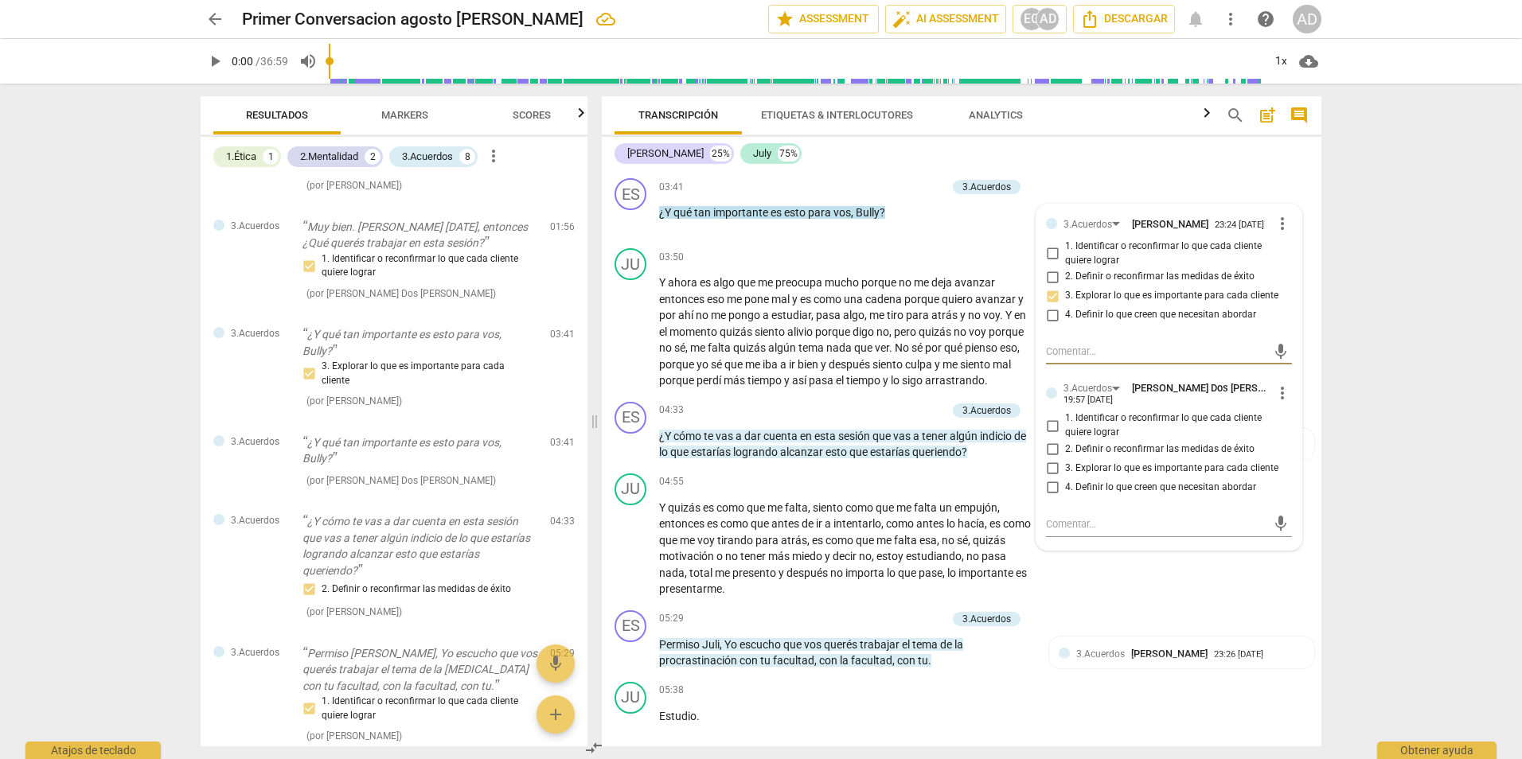
scroll to position [907, 0]
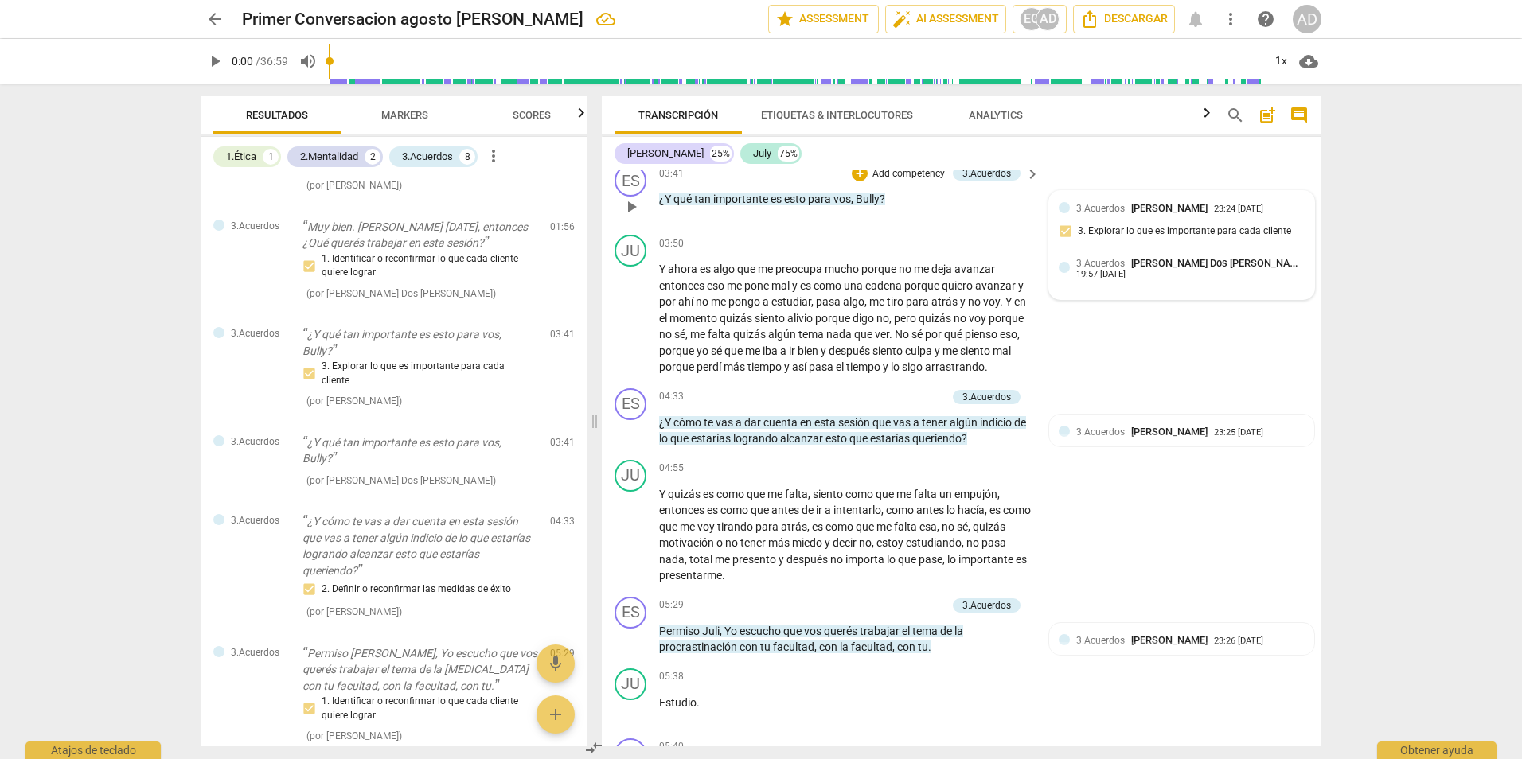
click at [1149, 269] on span "[PERSON_NAME] Dos [PERSON_NAME]" at bounding box center [1218, 263] width 175 height 12
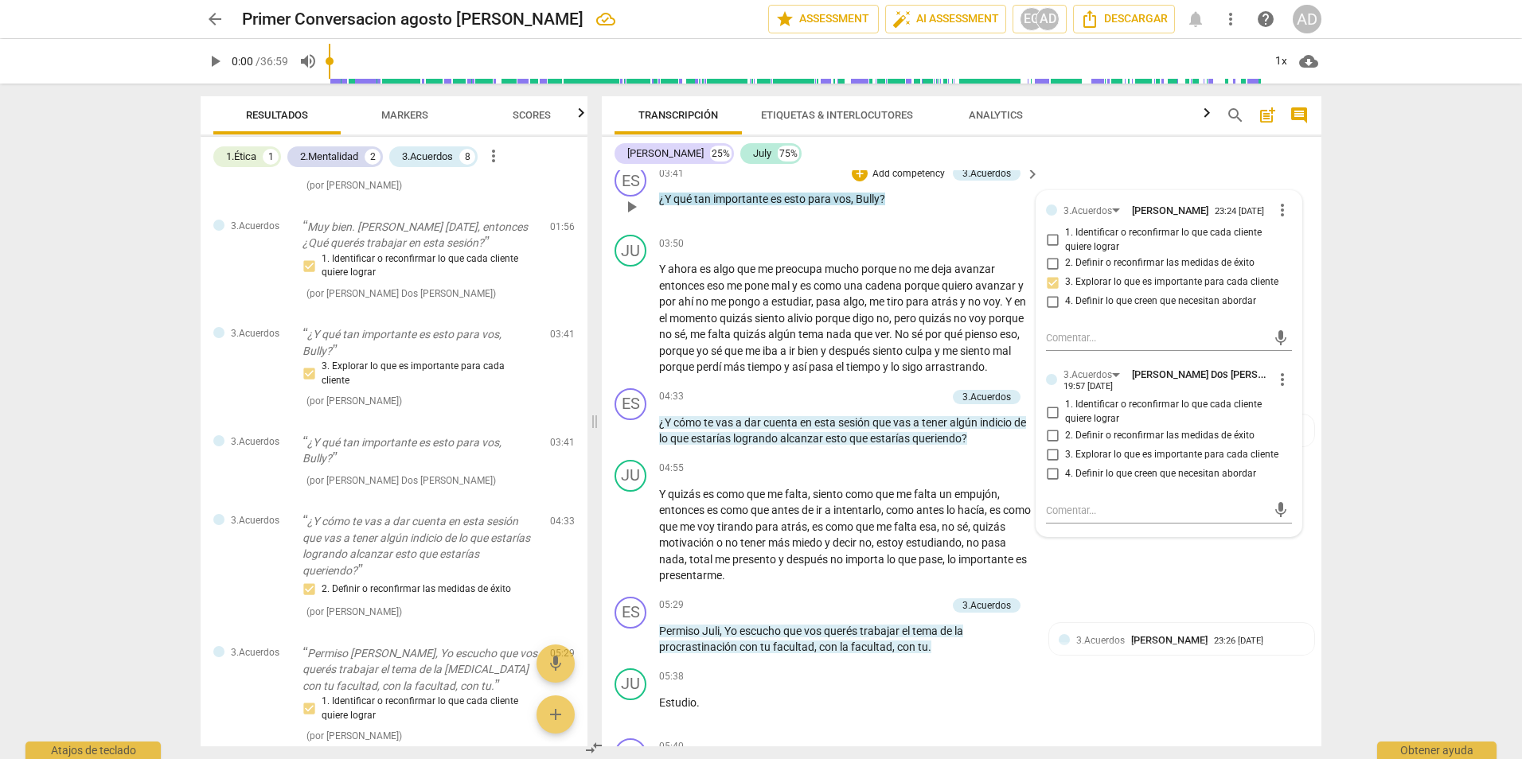
click at [1110, 463] on span "3. Explorar lo que es importante para cada cliente" at bounding box center [1171, 455] width 213 height 14
click at [1065, 465] on input "3. Explorar lo que es importante para cada cliente" at bounding box center [1052, 455] width 25 height 19
checkbox input "true"
click at [1365, 454] on div "arrow_back Primer Conversacion agosto Esther Gerez edit star Assessment auto_fi…" at bounding box center [761, 379] width 1522 height 759
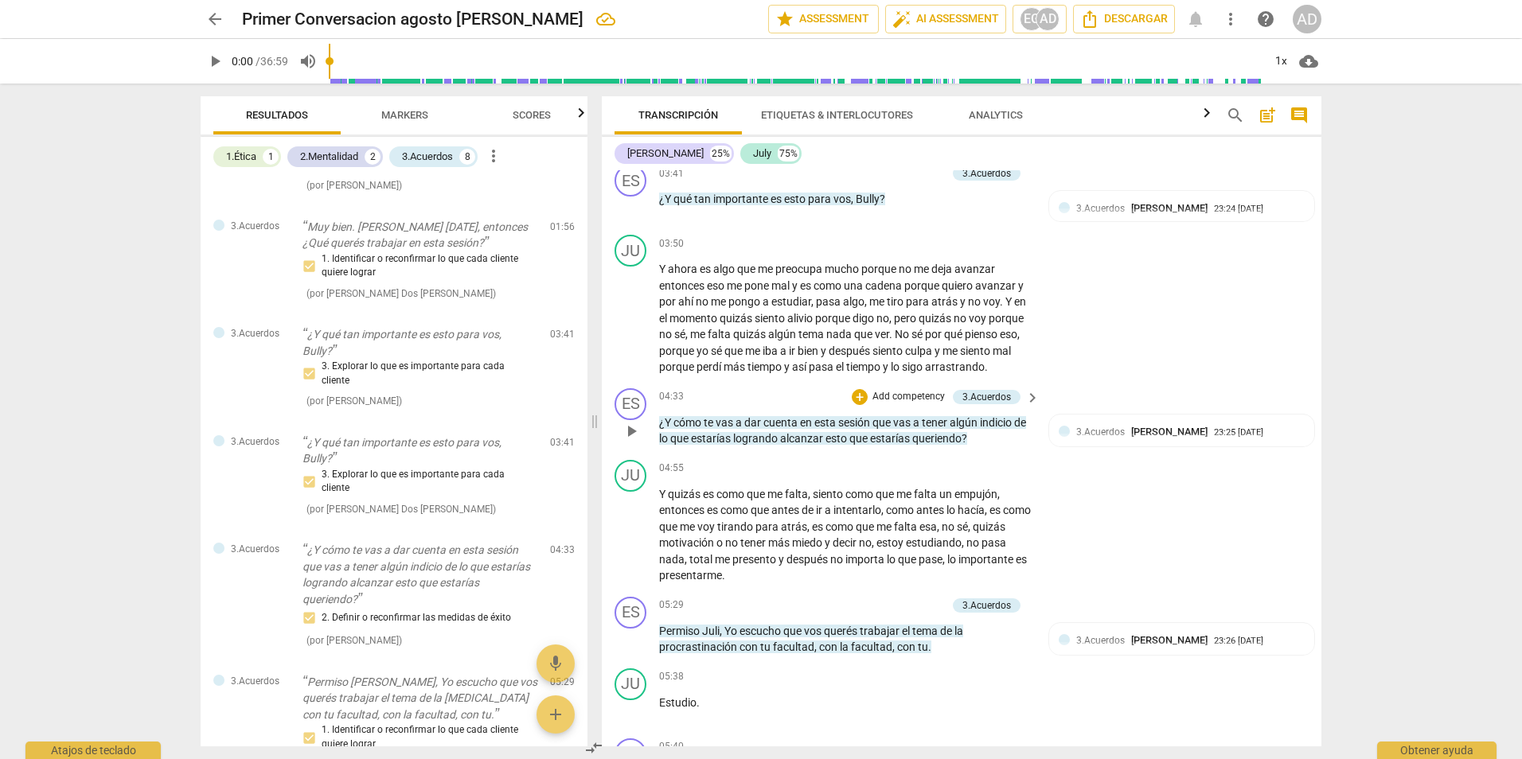
click at [907, 404] on p "Add competency" at bounding box center [909, 397] width 76 height 14
click at [984, 357] on b "3.Acuerdos" at bounding box center [979, 362] width 49 height 19
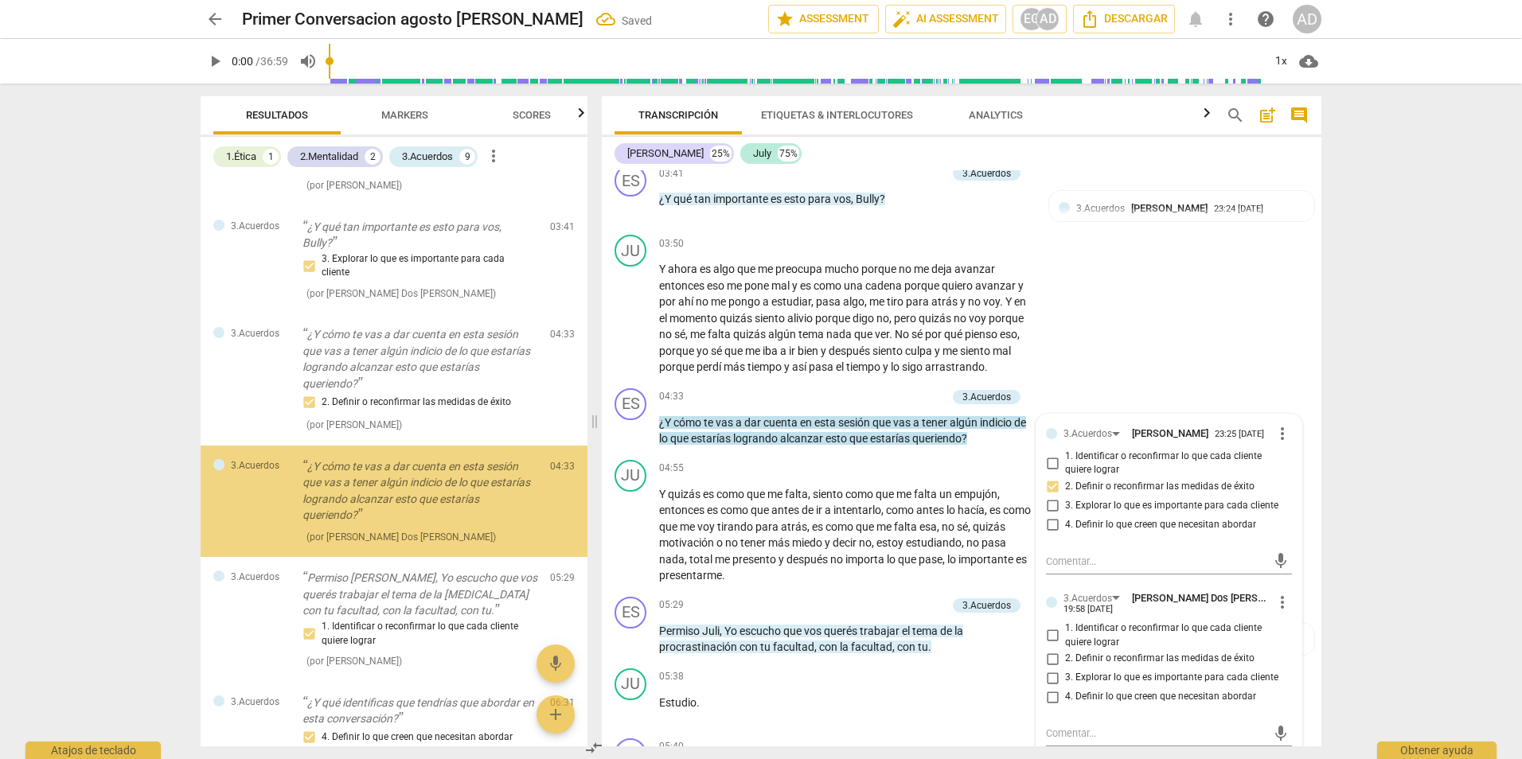
scroll to position [841, 0]
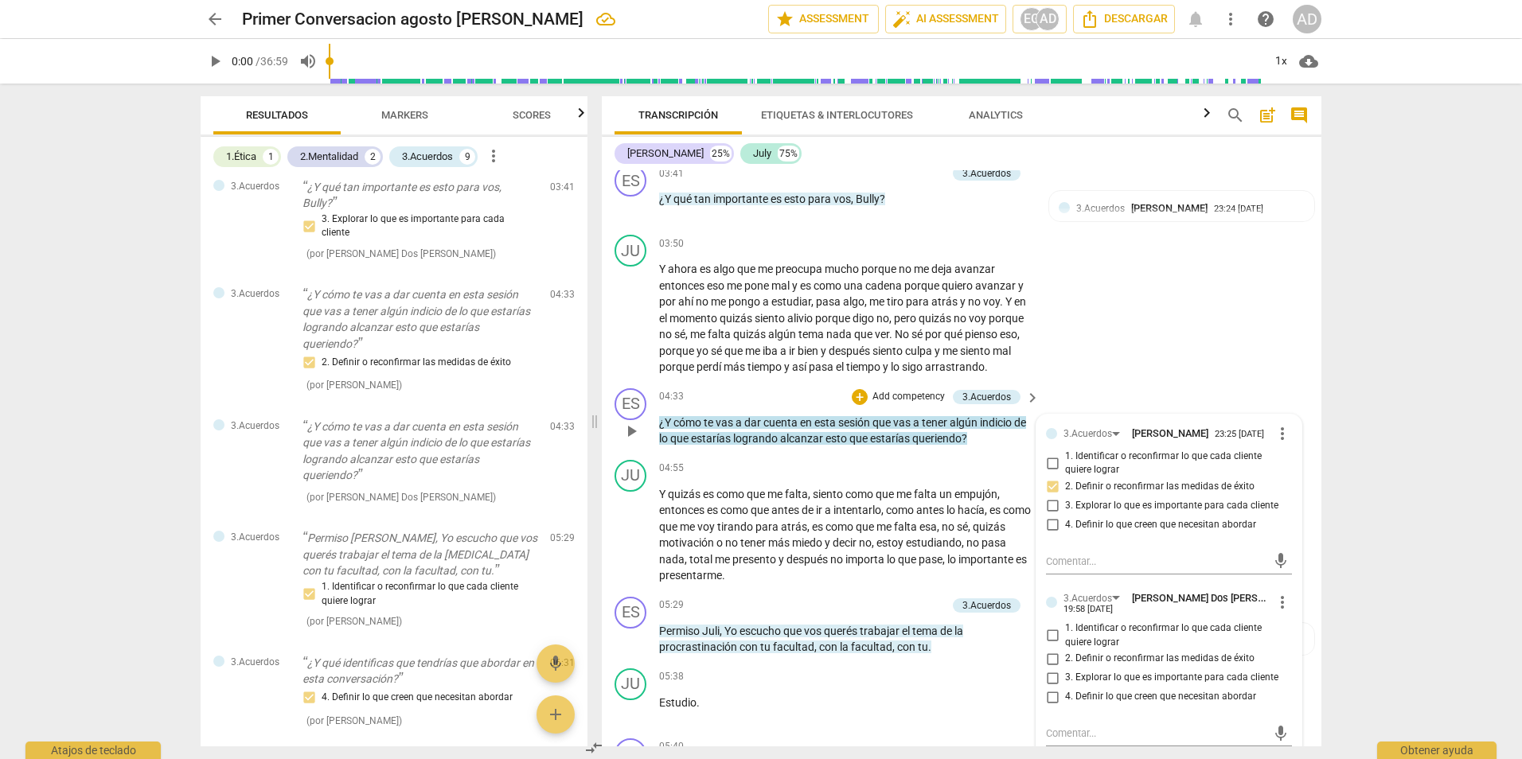
click at [1096, 666] on span "2. Definir o reconfirmar las medidas de éxito" at bounding box center [1159, 659] width 189 height 14
click at [1065, 669] on input "2. Definir o reconfirmar las medidas de éxito" at bounding box center [1052, 659] width 25 height 19
checkbox input "true"
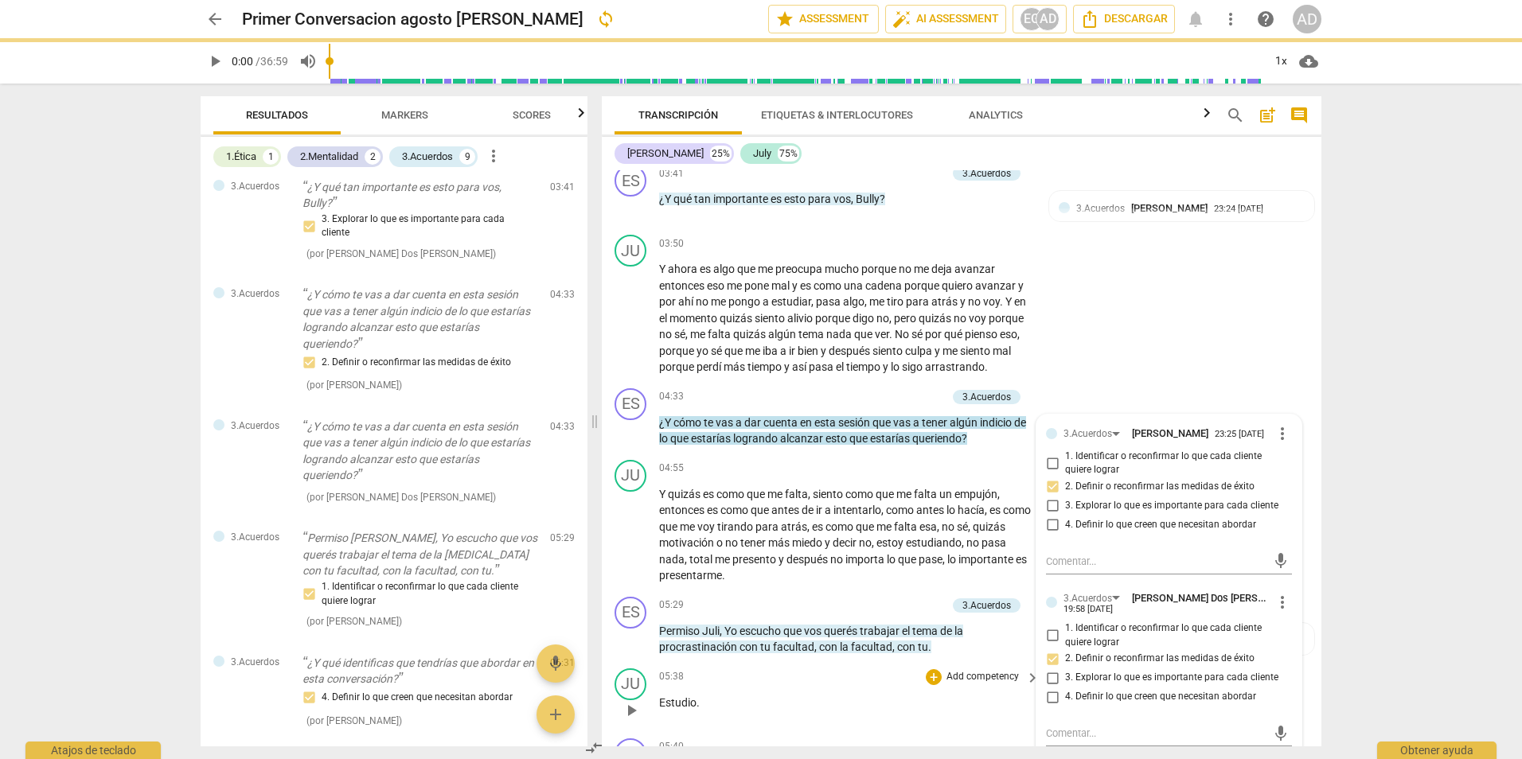
click at [986, 706] on div "05:38 + Add competency keyboard_arrow_right Estudio ." at bounding box center [850, 697] width 382 height 57
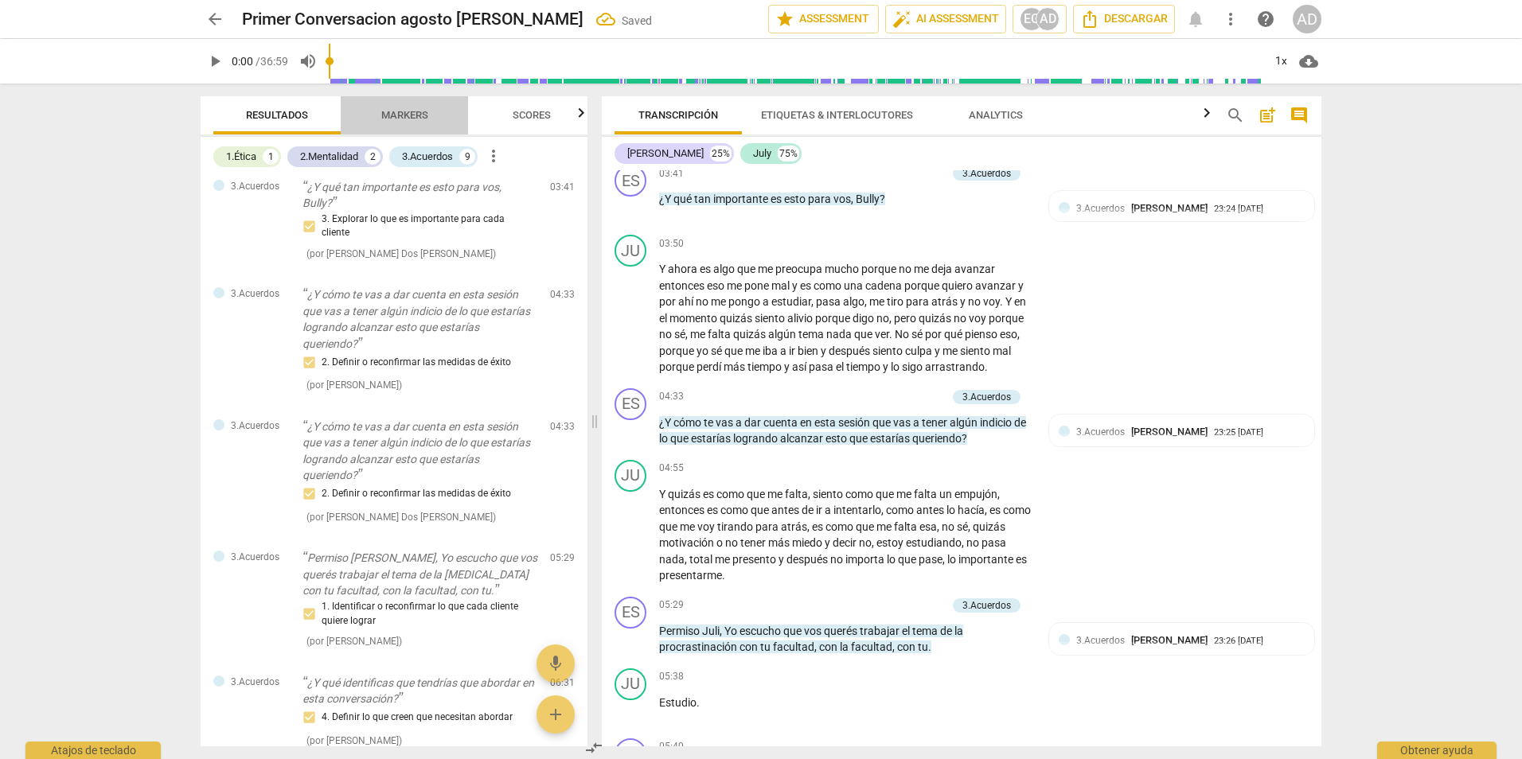
click at [408, 106] on span "Markers" at bounding box center [404, 115] width 85 height 21
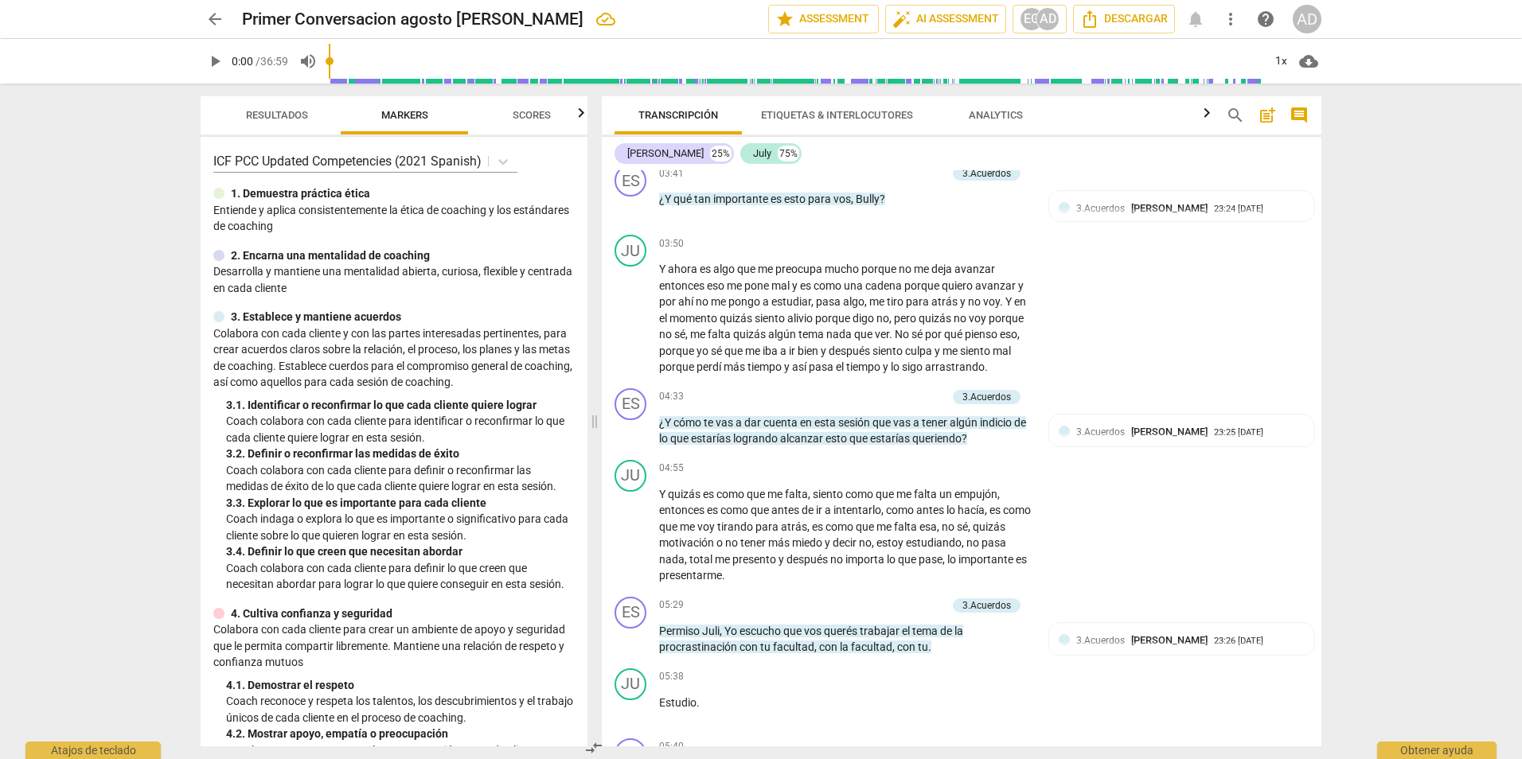
drag, startPoint x: 1322, startPoint y: 247, endPoint x: 1322, endPoint y: 263, distance: 15.9
click at [1322, 263] on div "Transcripción Etiquetas & Interlocutores Analytics search post_add comment Esth…" at bounding box center [964, 422] width 739 height 676
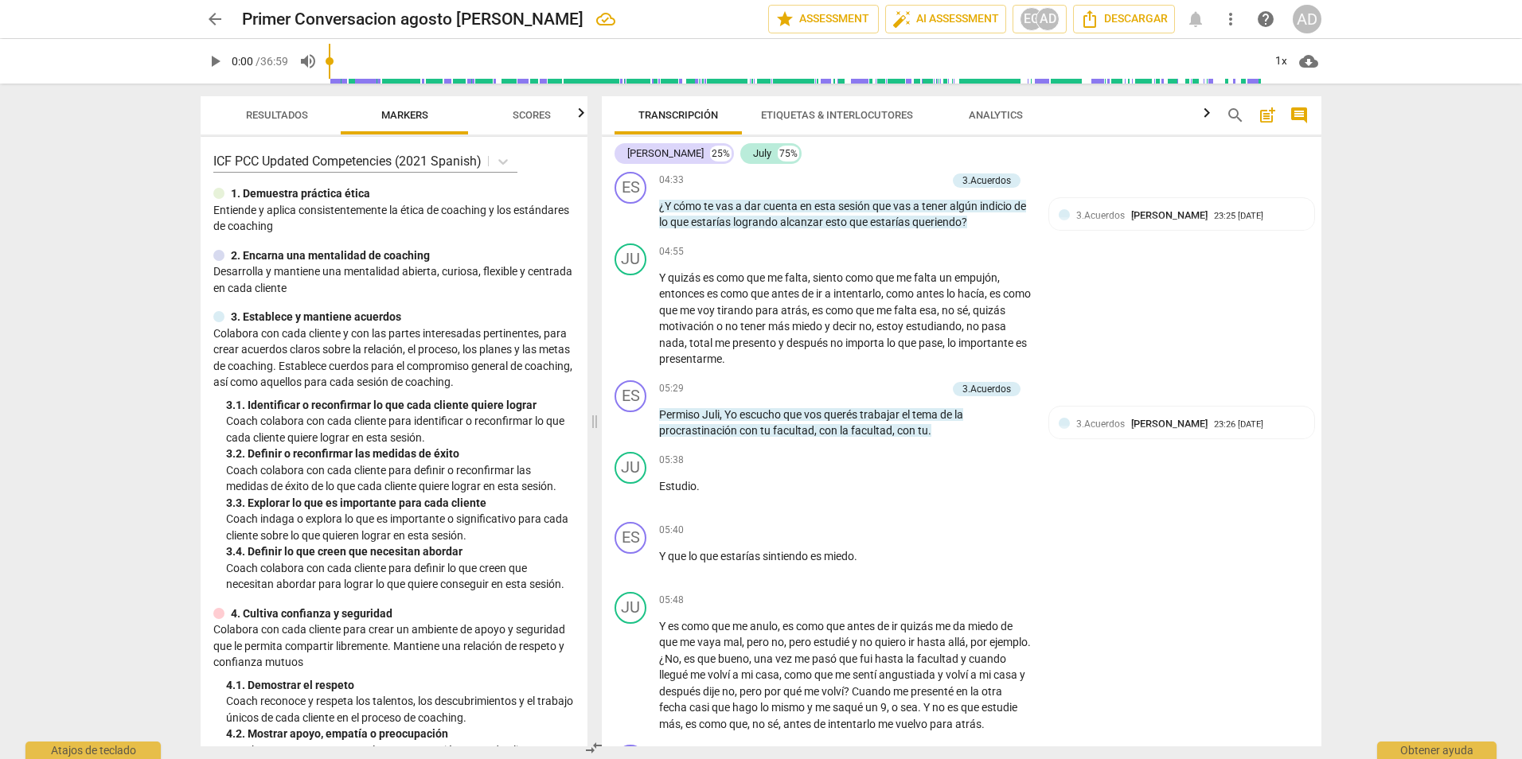
scroll to position [1110, 0]
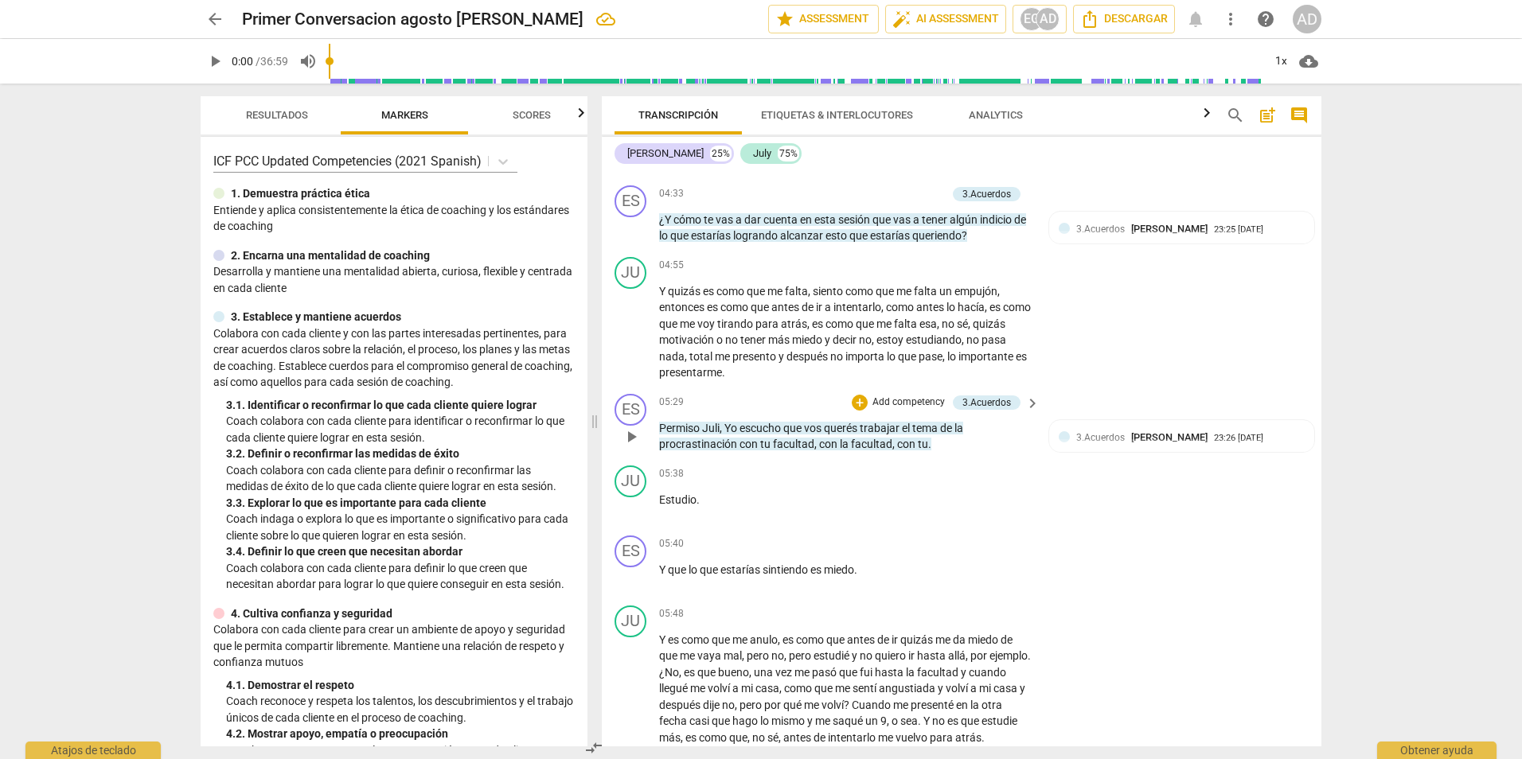
click at [902, 410] on p "Add competency" at bounding box center [909, 403] width 76 height 14
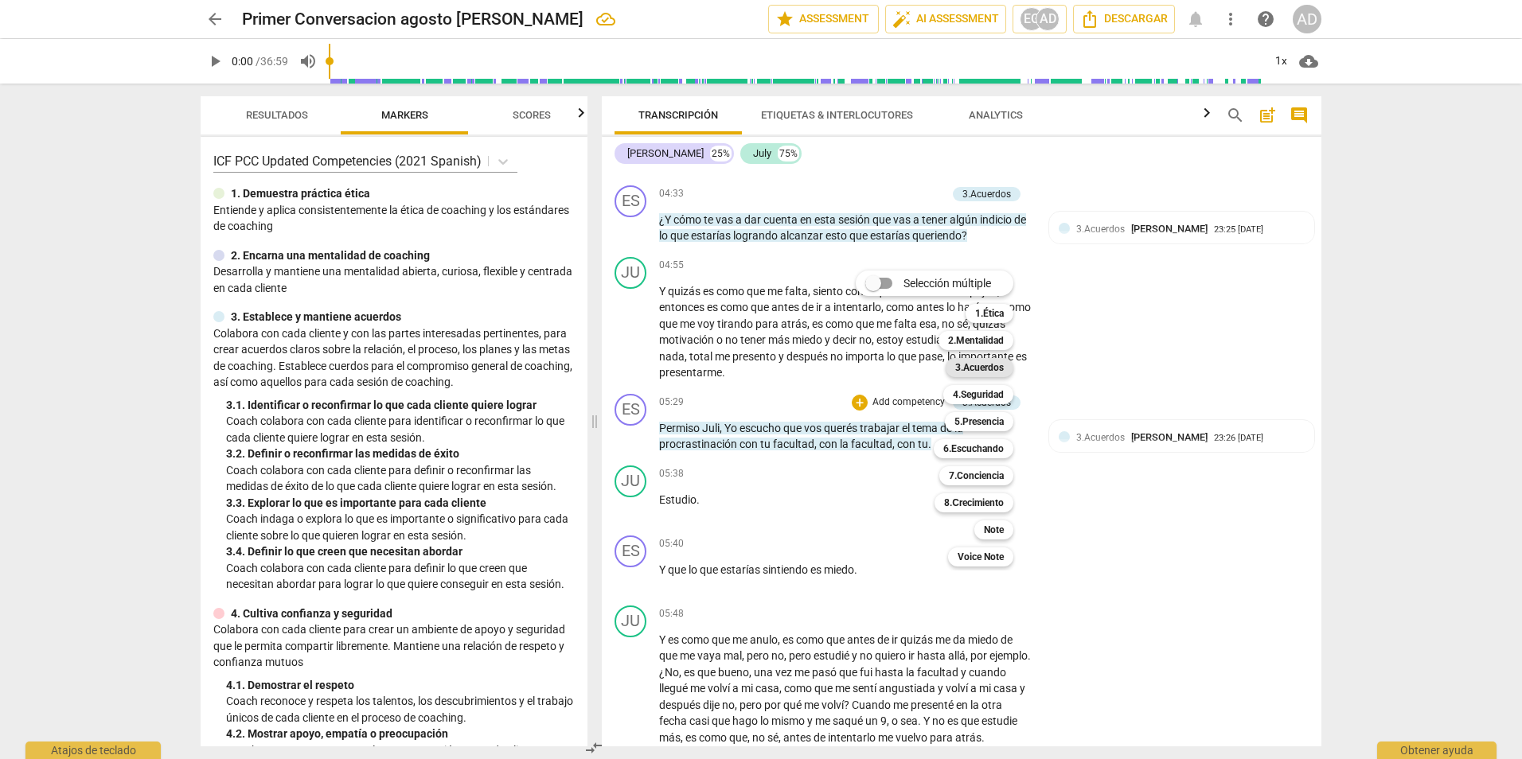
click at [991, 367] on b "3.Acuerdos" at bounding box center [979, 367] width 49 height 19
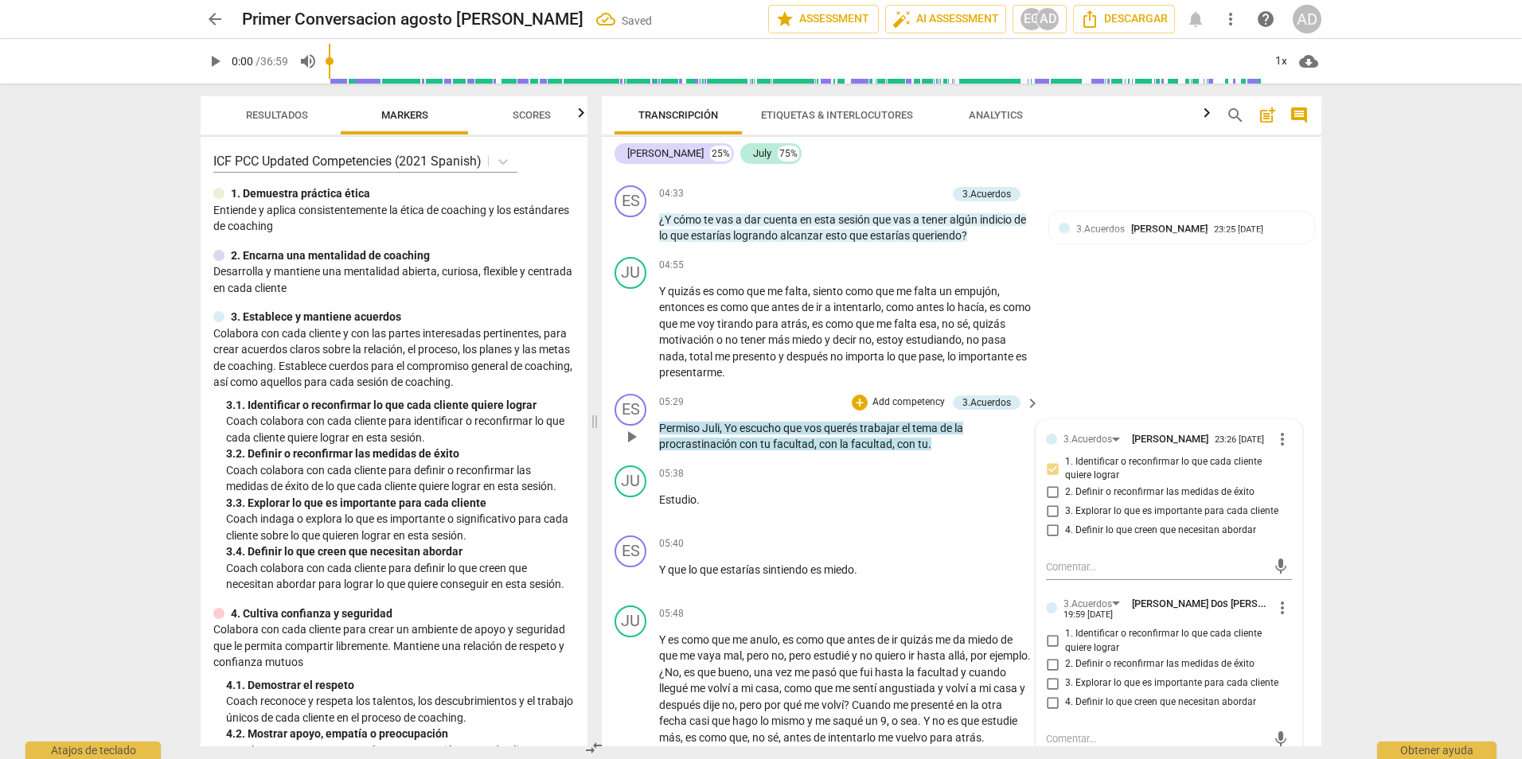
click at [1067, 647] on span "1. Identificar o reconfirmar lo que cada cliente quiere lograr" at bounding box center [1175, 641] width 221 height 28
click at [1065, 647] on input "1. Identificar o reconfirmar lo que cada cliente quiere lograr" at bounding box center [1052, 641] width 25 height 19
checkbox input "true"
click at [904, 523] on div "05:38 + Add competency keyboard_arrow_right Estudio ." at bounding box center [850, 494] width 382 height 57
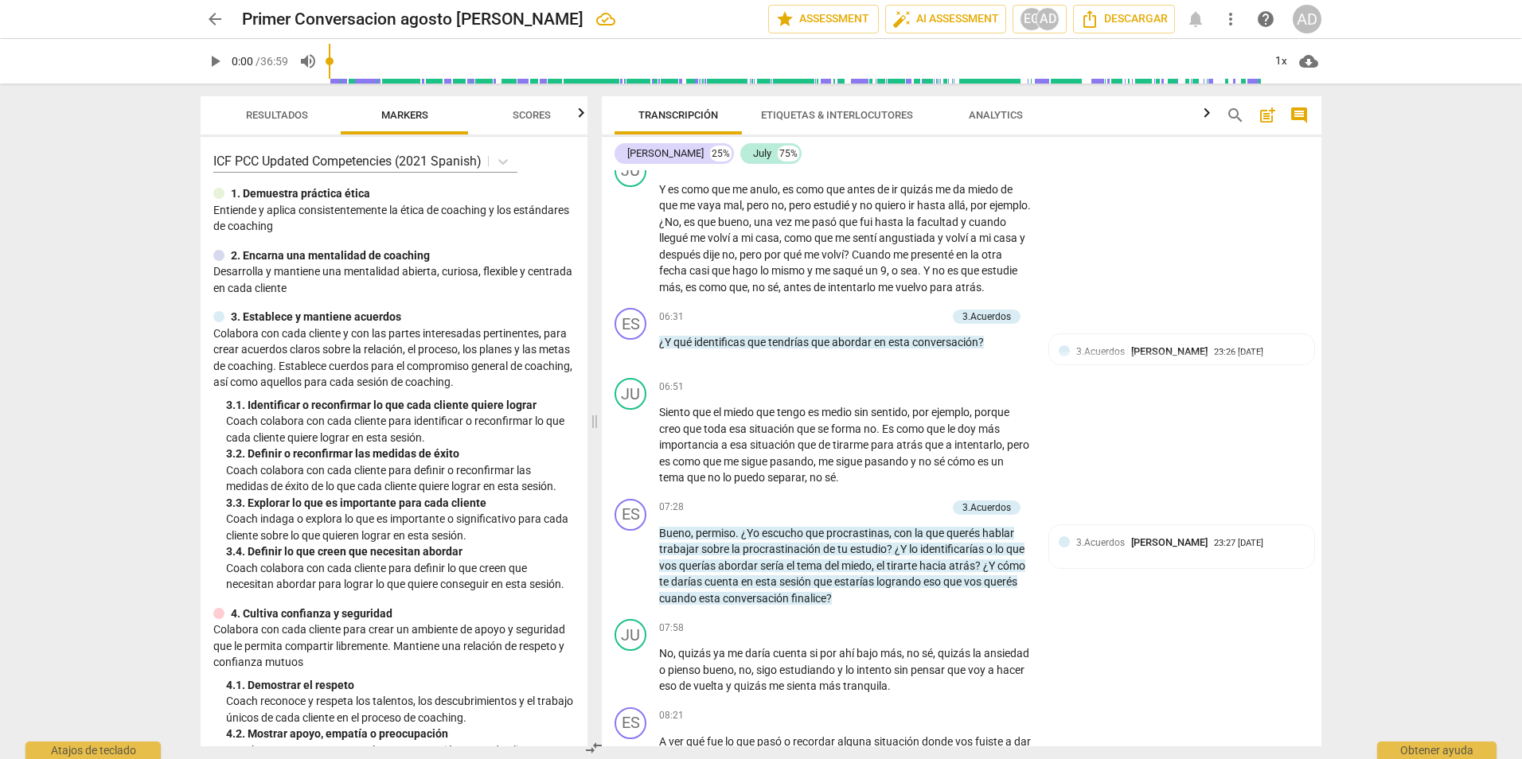
scroll to position [1587, 0]
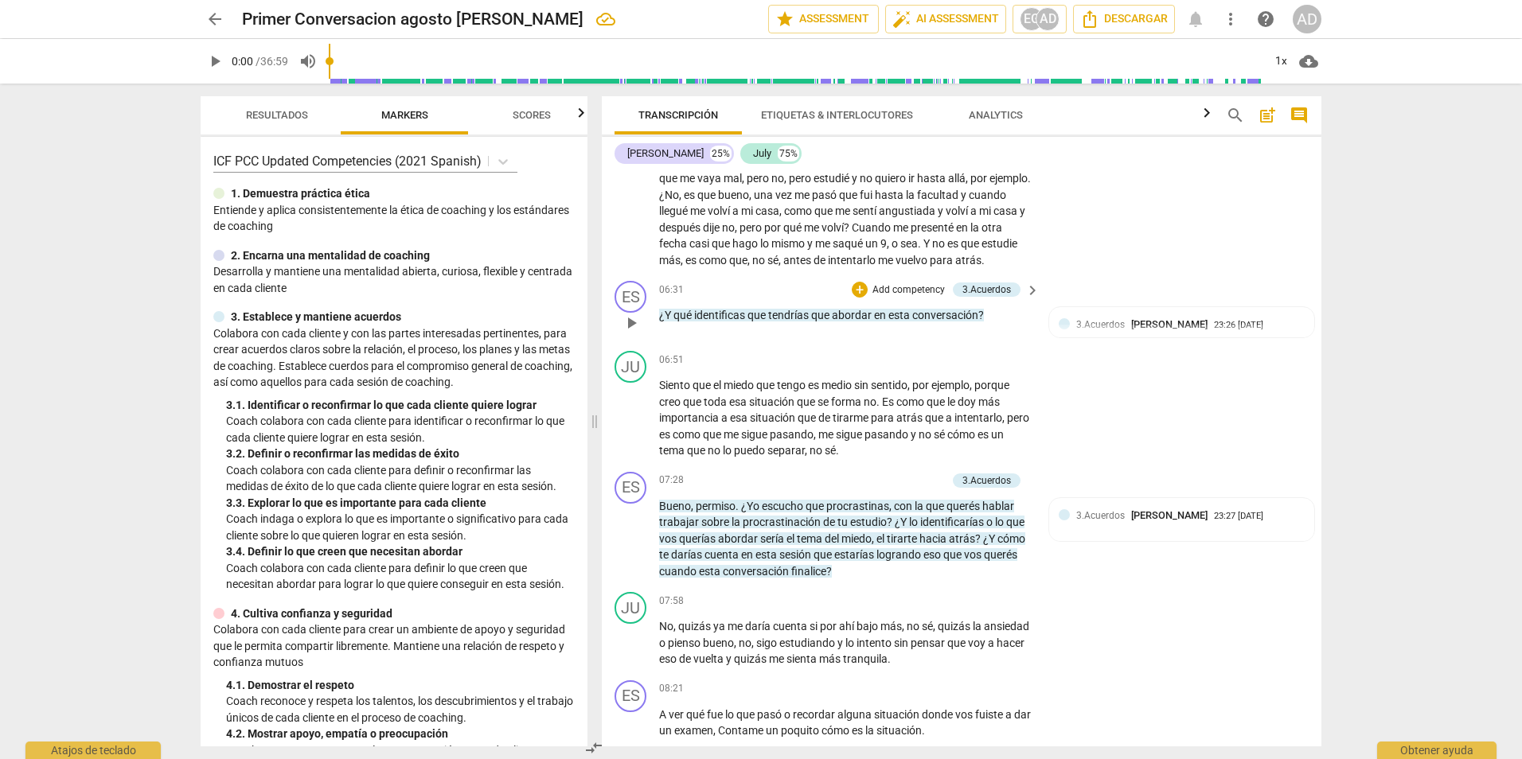
click at [918, 298] on p "Add competency" at bounding box center [909, 290] width 76 height 14
click at [972, 251] on b "3.Acuerdos" at bounding box center [979, 255] width 49 height 19
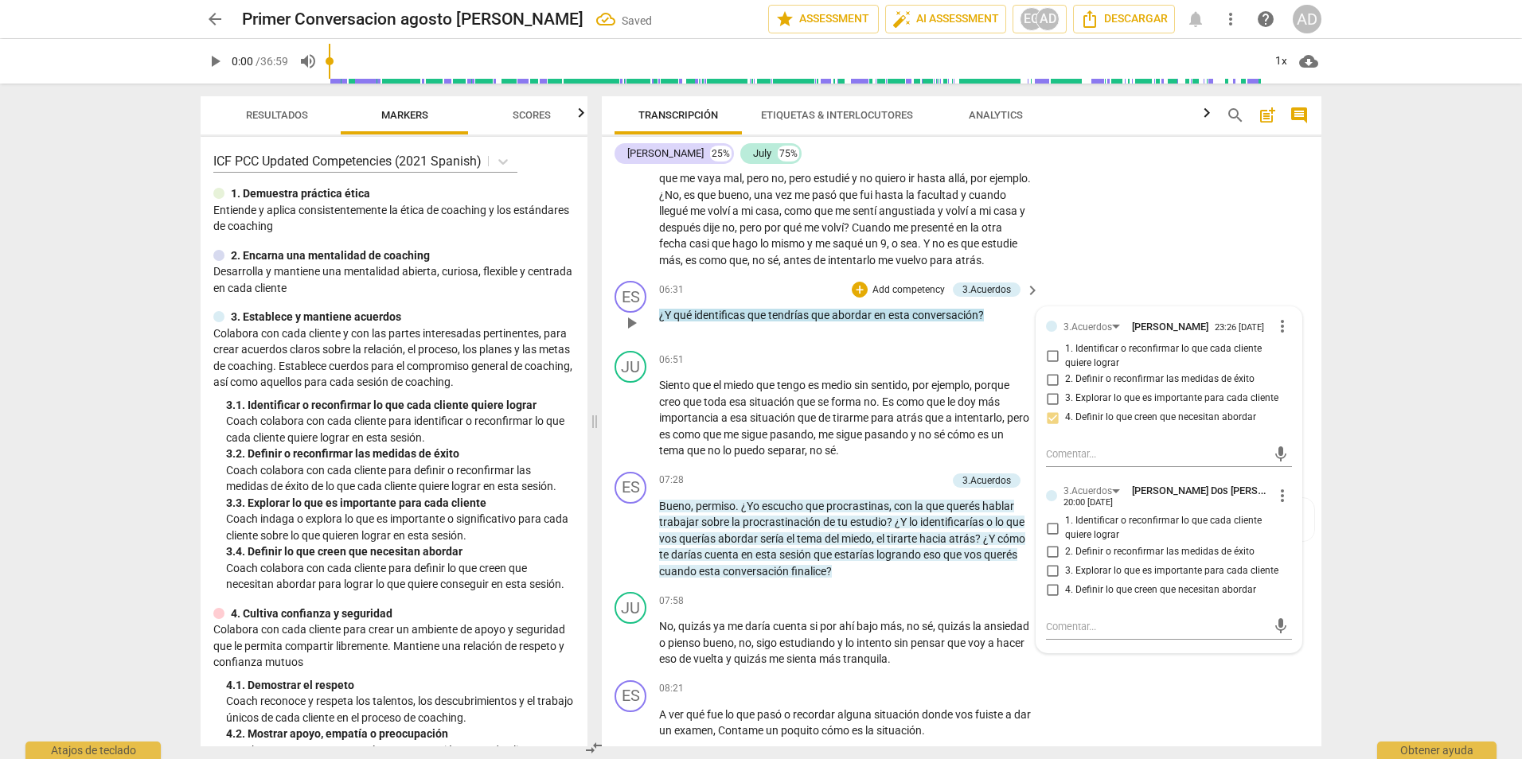
click at [1099, 542] on span "1. Identificar o reconfirmar lo que cada cliente quiere lograr" at bounding box center [1175, 528] width 221 height 28
click at [1065, 538] on input "1. Identificar o reconfirmar lo que cada cliente quiere lograr" at bounding box center [1052, 528] width 25 height 19
checkbox input "true"
click at [1458, 373] on div "arrow_back Primer Conversacion agosto Esther Gerez Saved edit star Assessment a…" at bounding box center [761, 379] width 1522 height 759
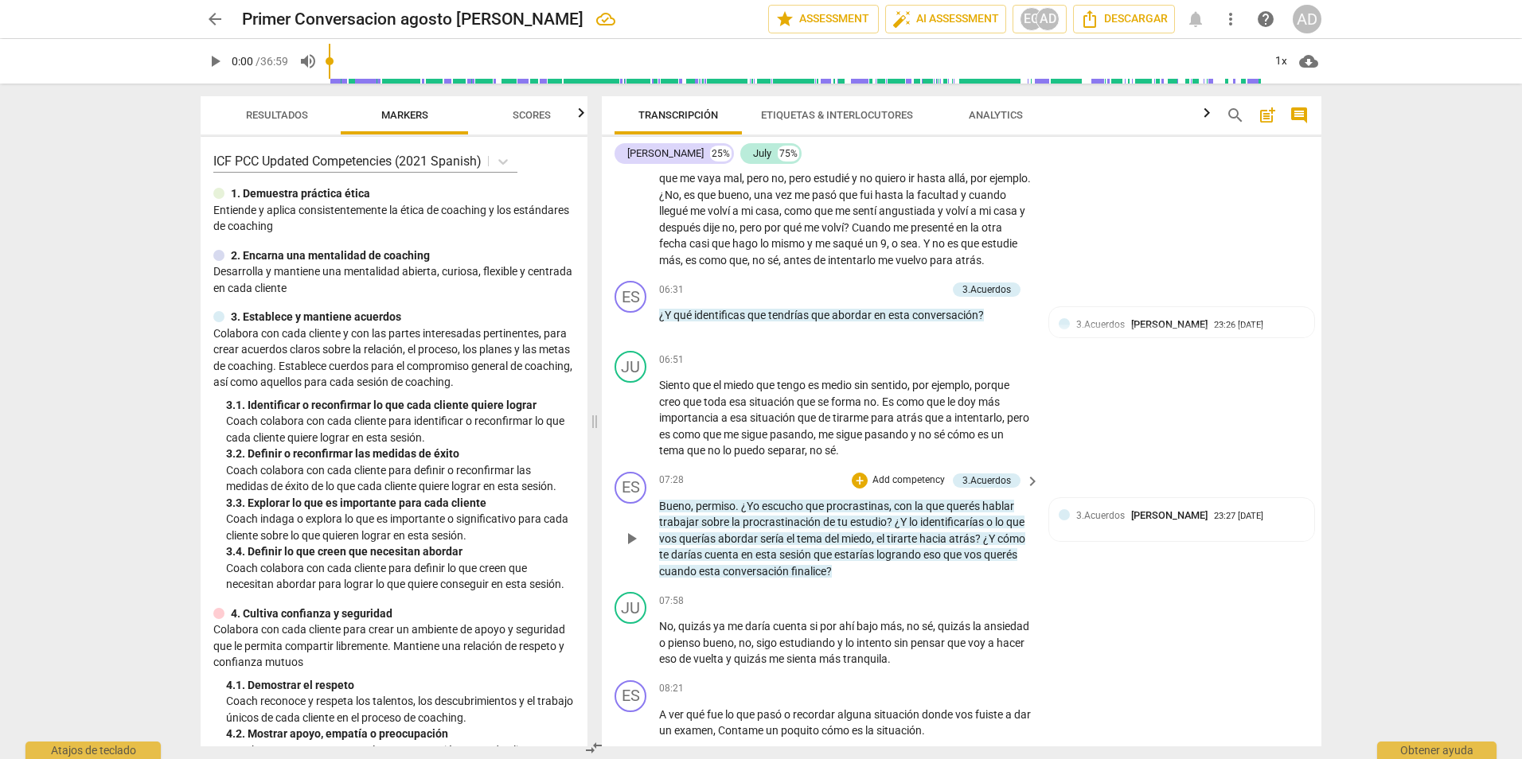
click at [924, 488] on p "Add competency" at bounding box center [909, 481] width 76 height 14
click at [975, 441] on b "3.Acuerdos" at bounding box center [979, 445] width 49 height 19
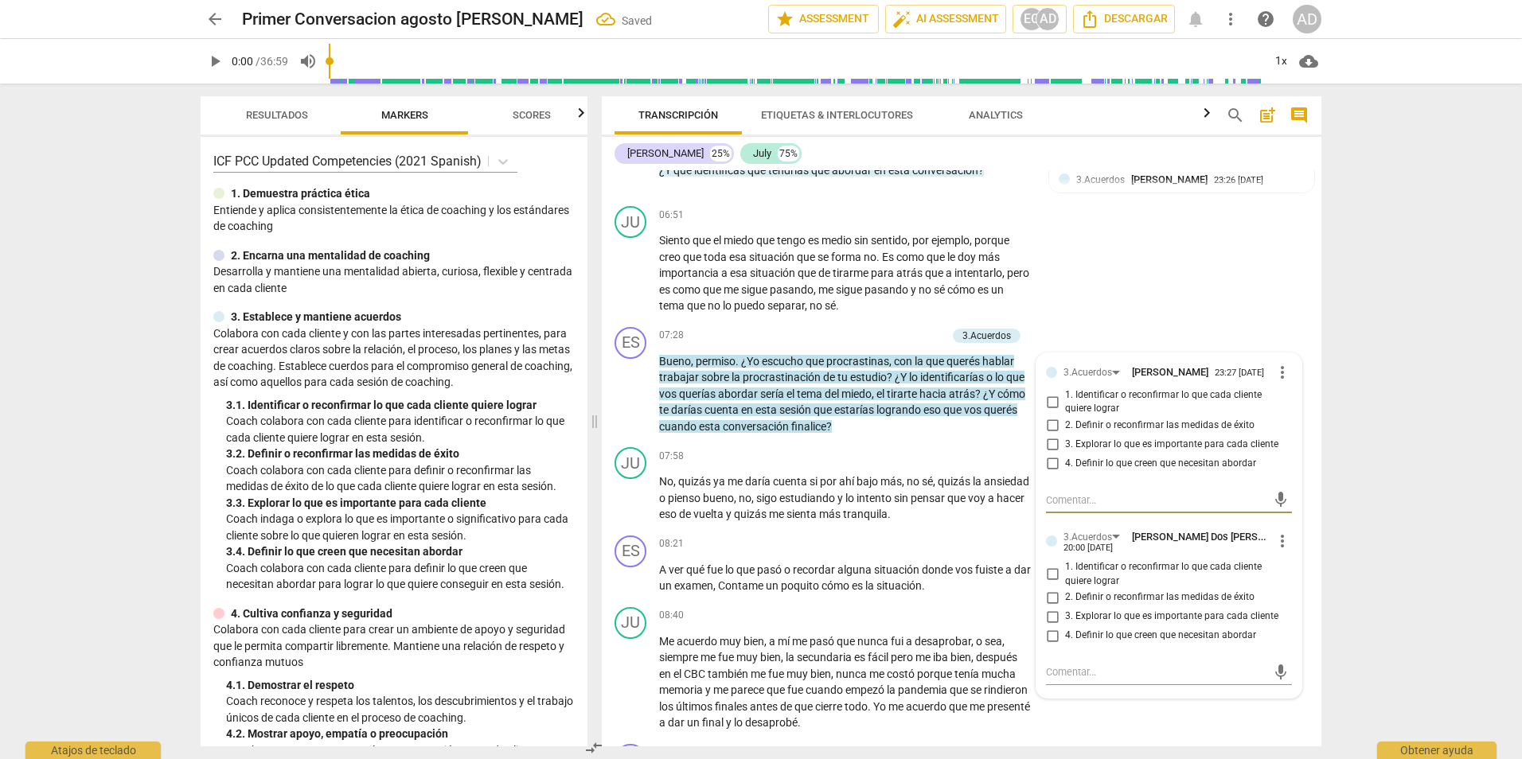
scroll to position [1773, 0]
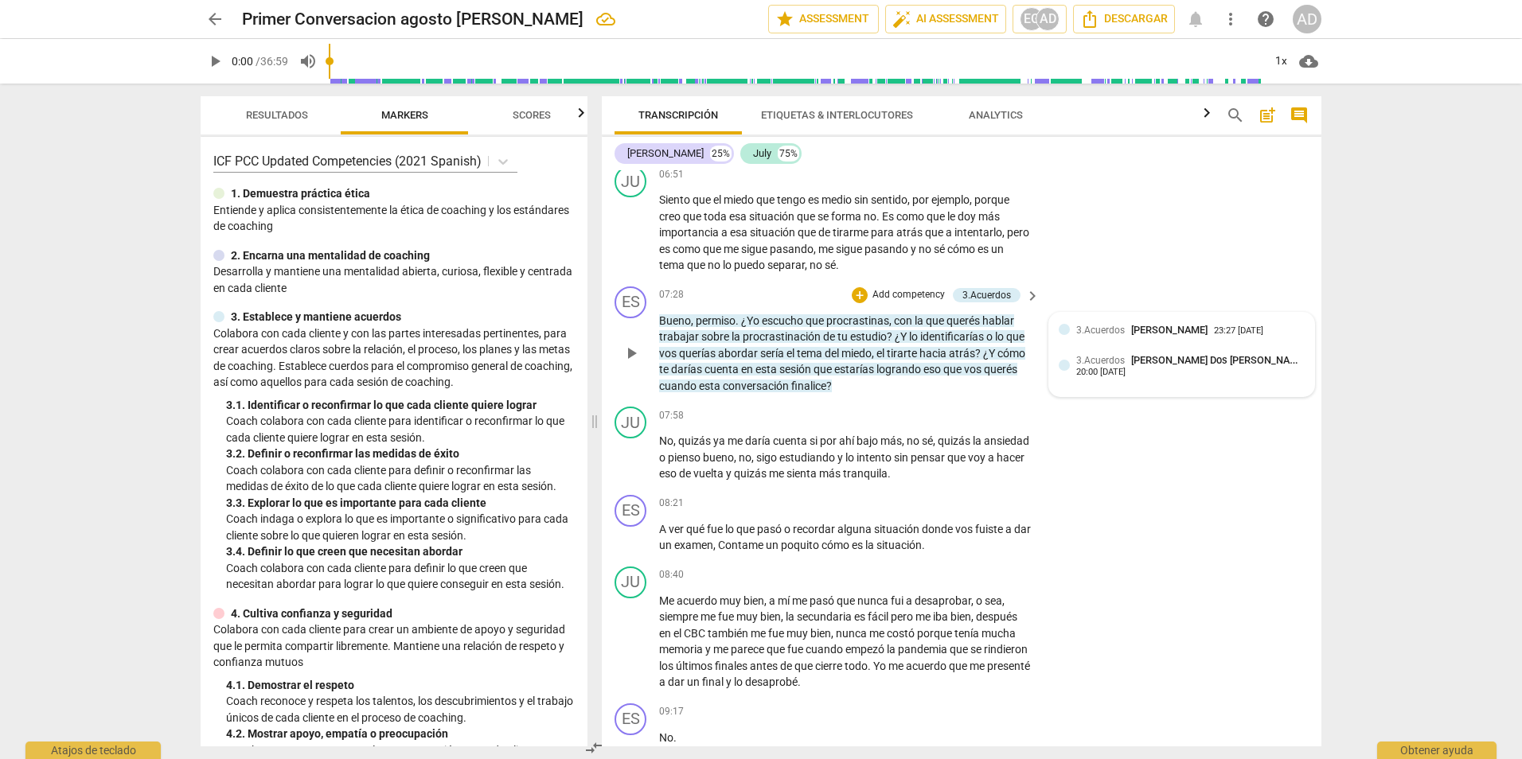
click at [1161, 366] on span "[PERSON_NAME] Dos [PERSON_NAME]" at bounding box center [1218, 360] width 175 height 12
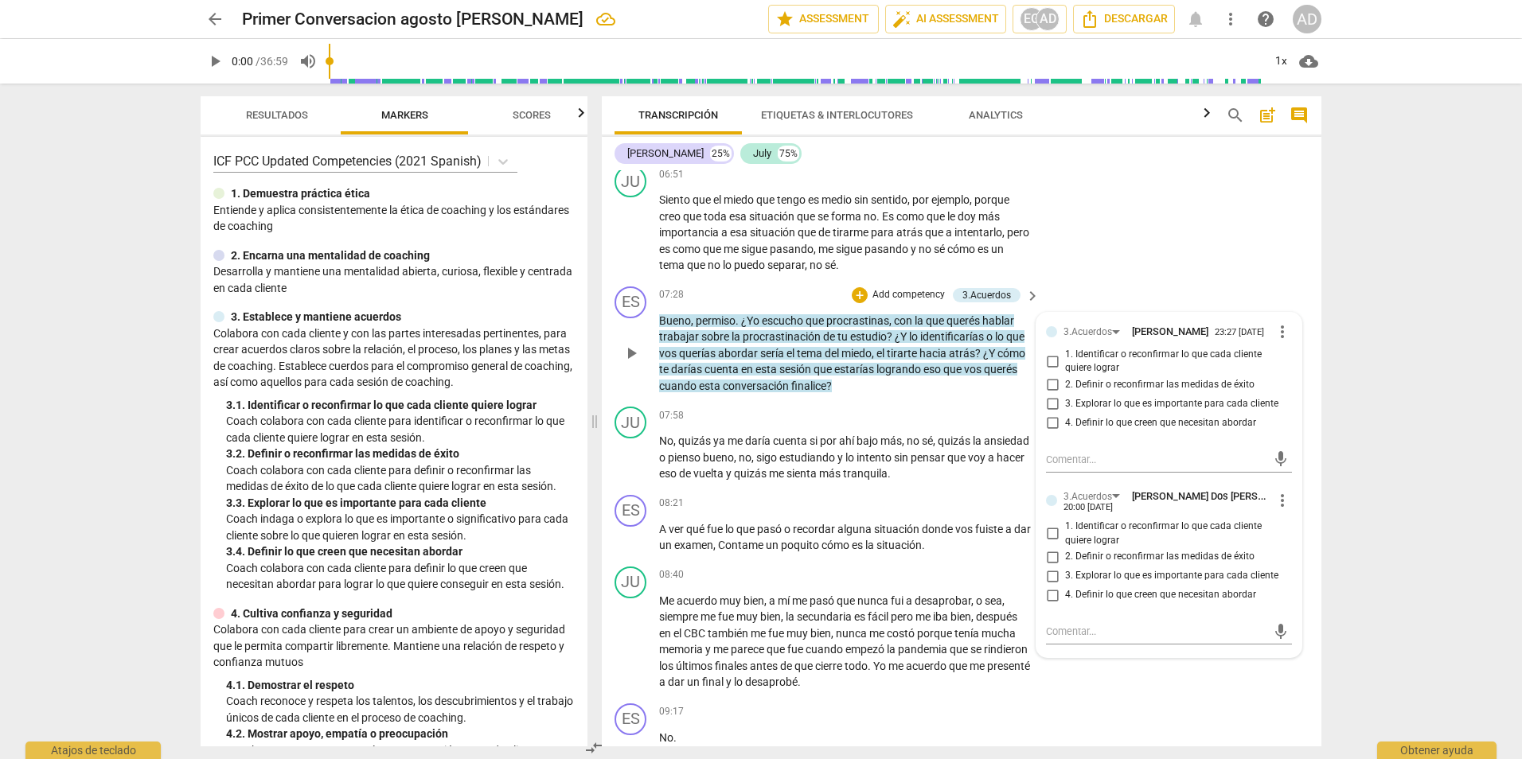
click at [1109, 564] on span "2. Definir o reconfirmar las medidas de éxito" at bounding box center [1159, 557] width 189 height 14
click at [1065, 567] on input "2. Definir o reconfirmar las medidas de éxito" at bounding box center [1052, 557] width 25 height 19
checkbox input "true"
click at [1353, 529] on div "arrow_back Primer Conversacion agosto Esther Gerez edit star Assessment auto_fi…" at bounding box center [761, 379] width 1522 height 759
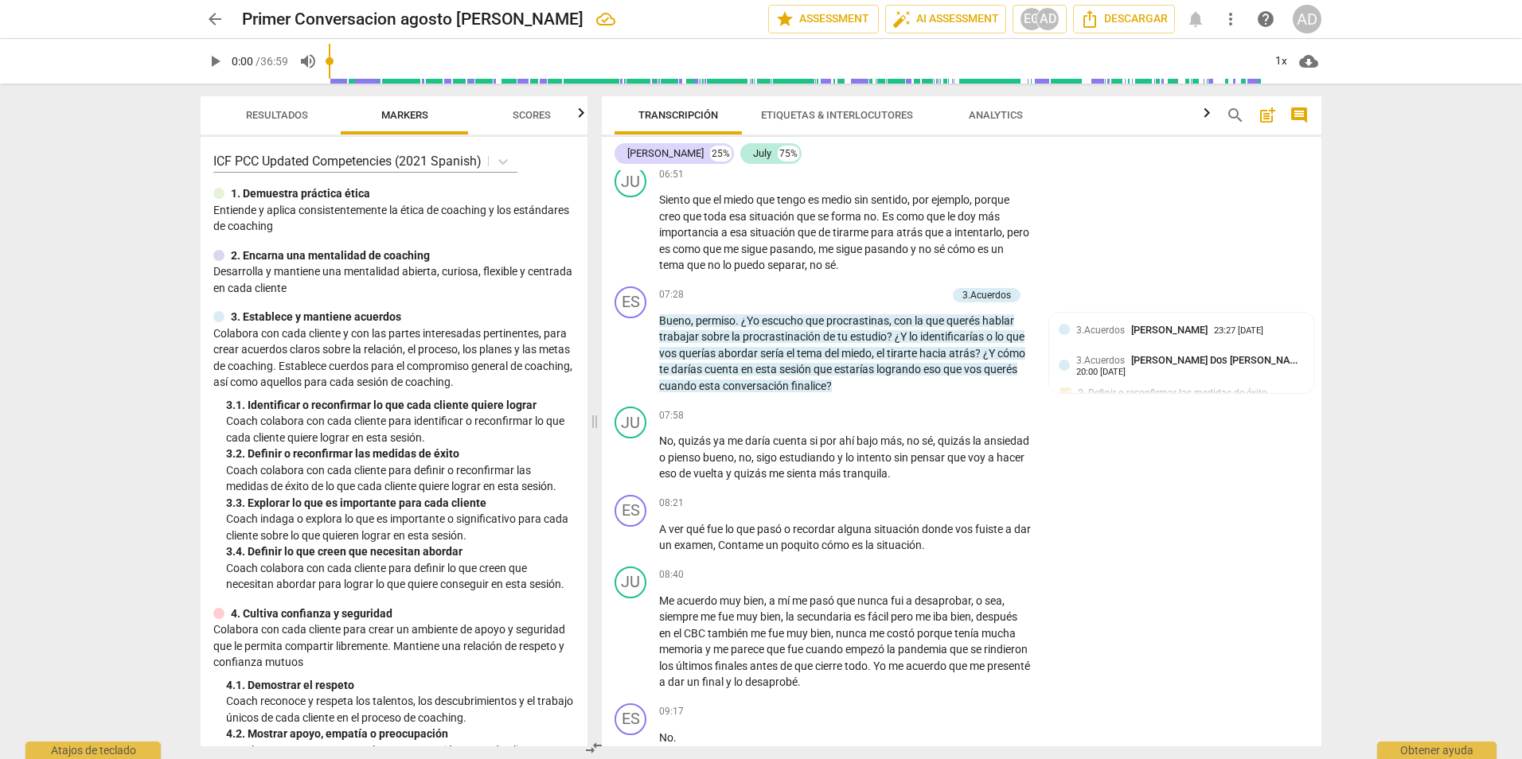
click at [1416, 545] on div "arrow_back Primer Conversacion agosto Esther Gerez edit star Assessment auto_fi…" at bounding box center [761, 379] width 1522 height 759
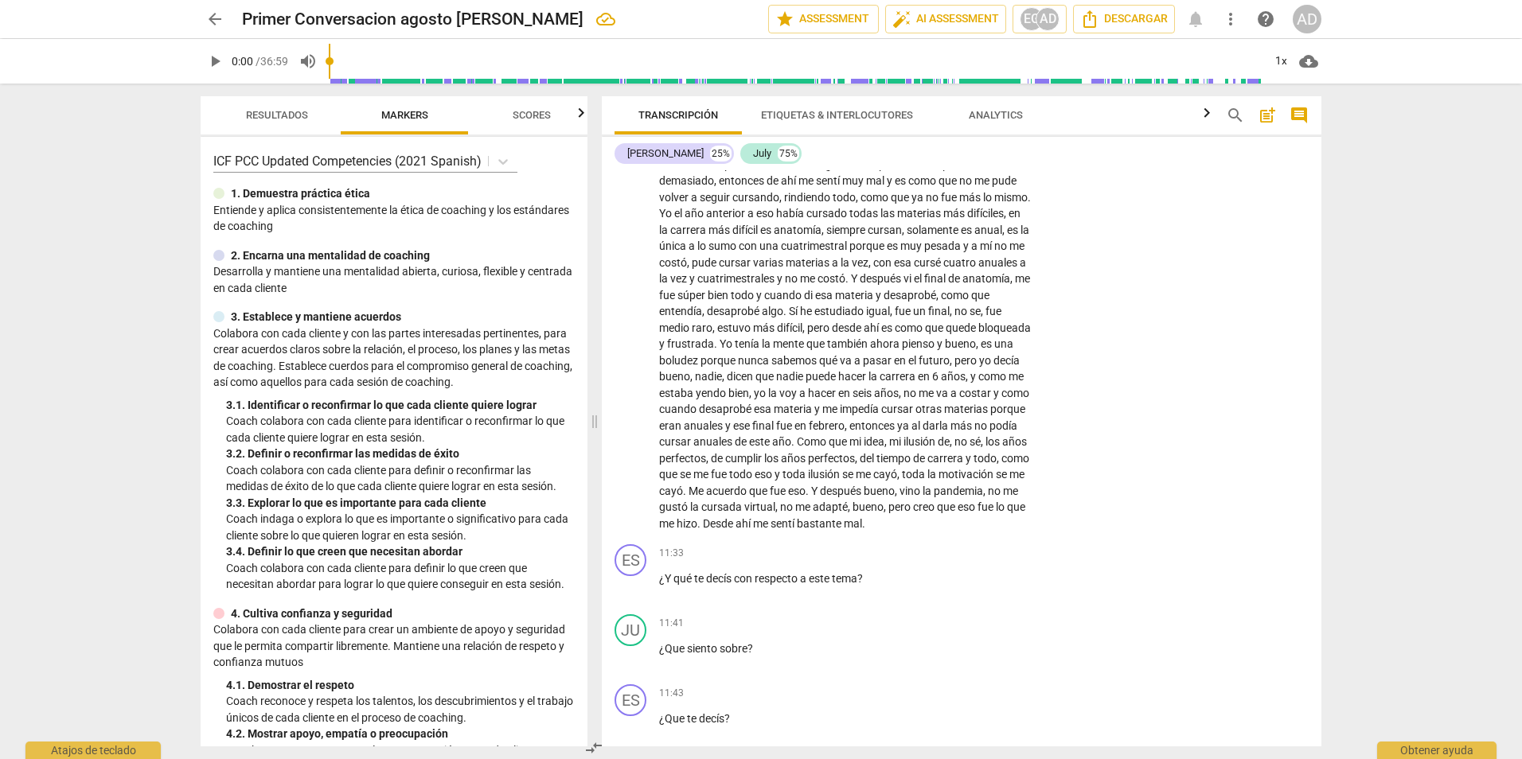
scroll to position [2490, 0]
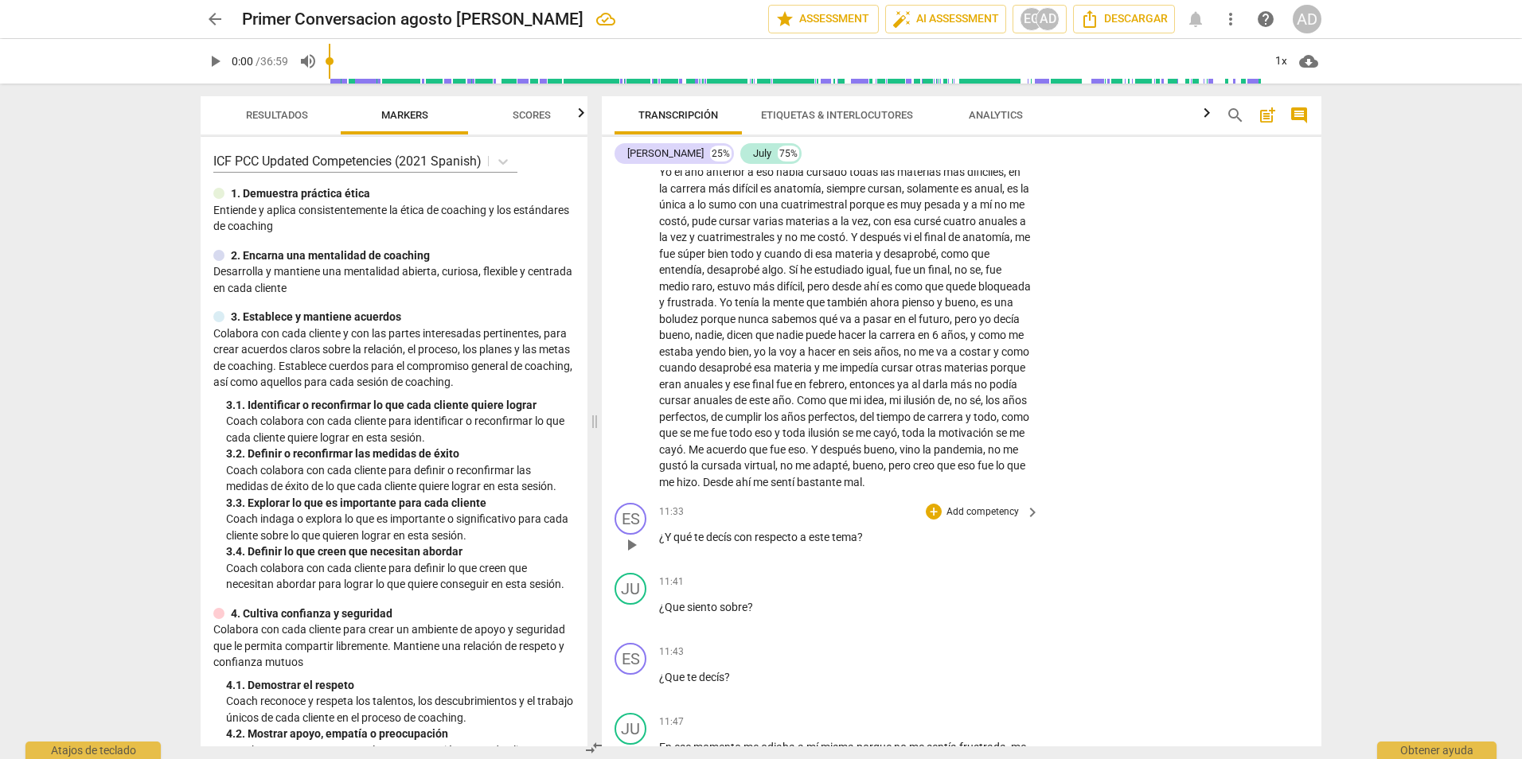
click at [983, 520] on p "Add competency" at bounding box center [983, 513] width 76 height 14
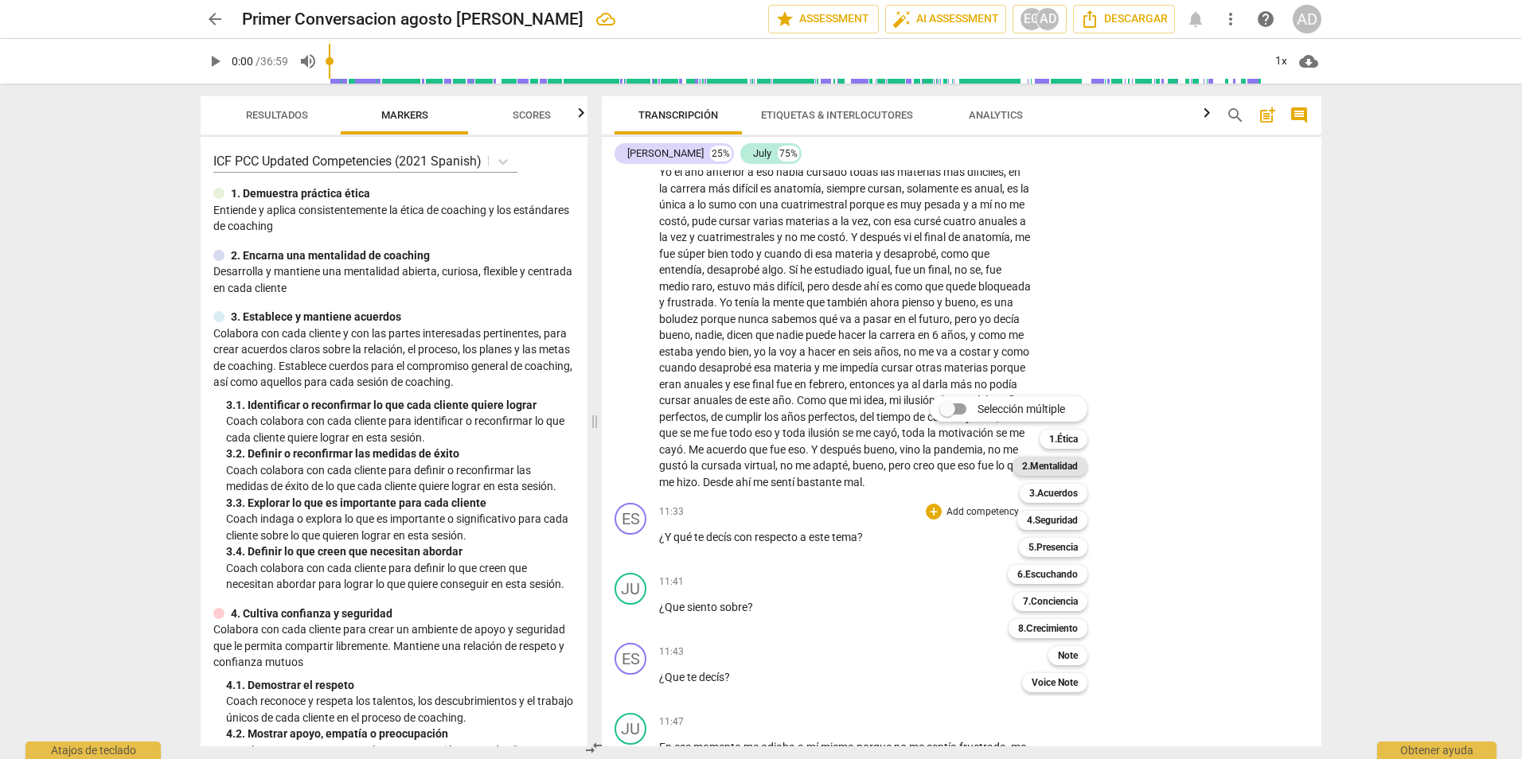
click at [1050, 467] on b "2.Mentalidad" at bounding box center [1050, 466] width 56 height 19
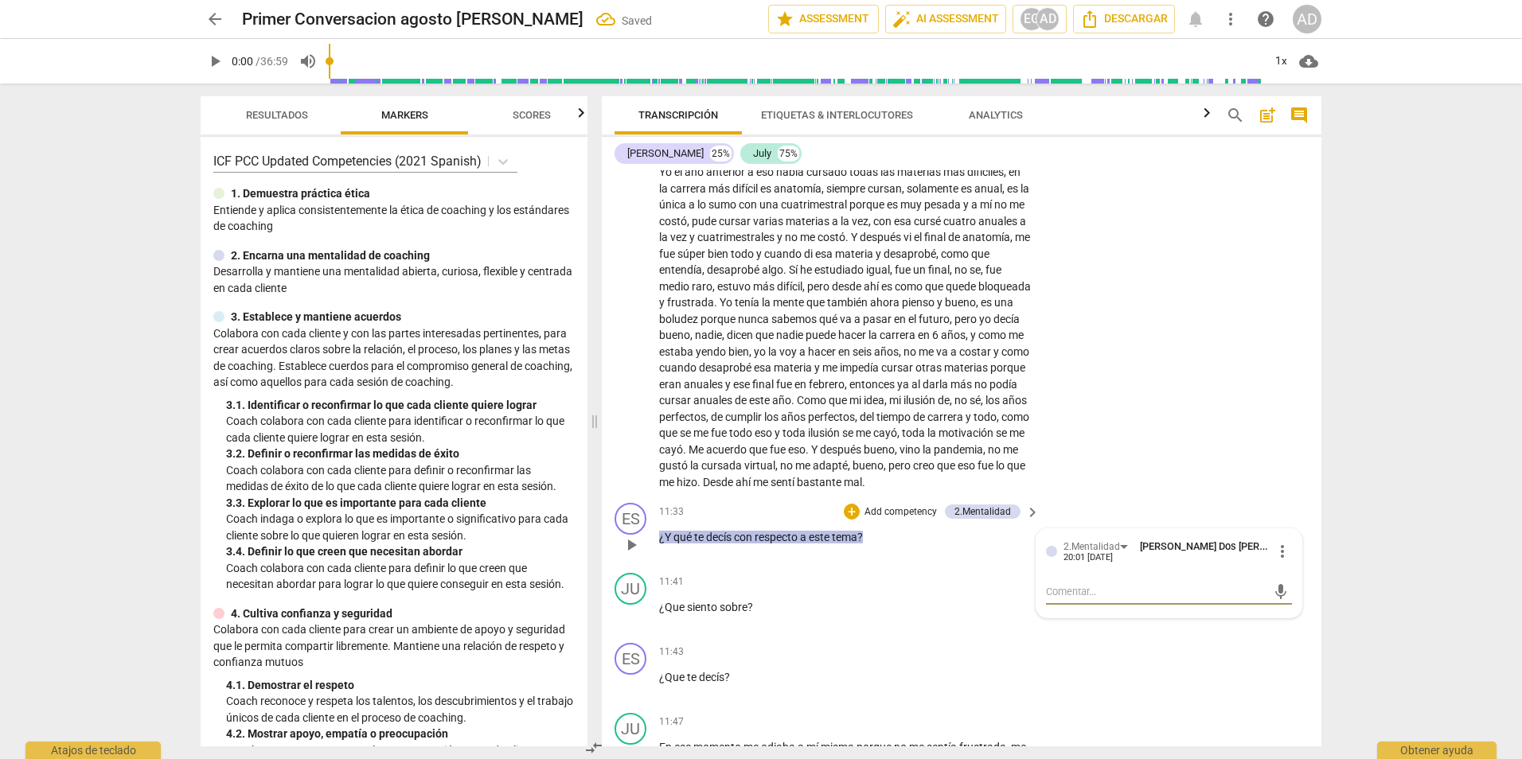
type textarea "c"
type textarea "cu"
type textarea "cur"
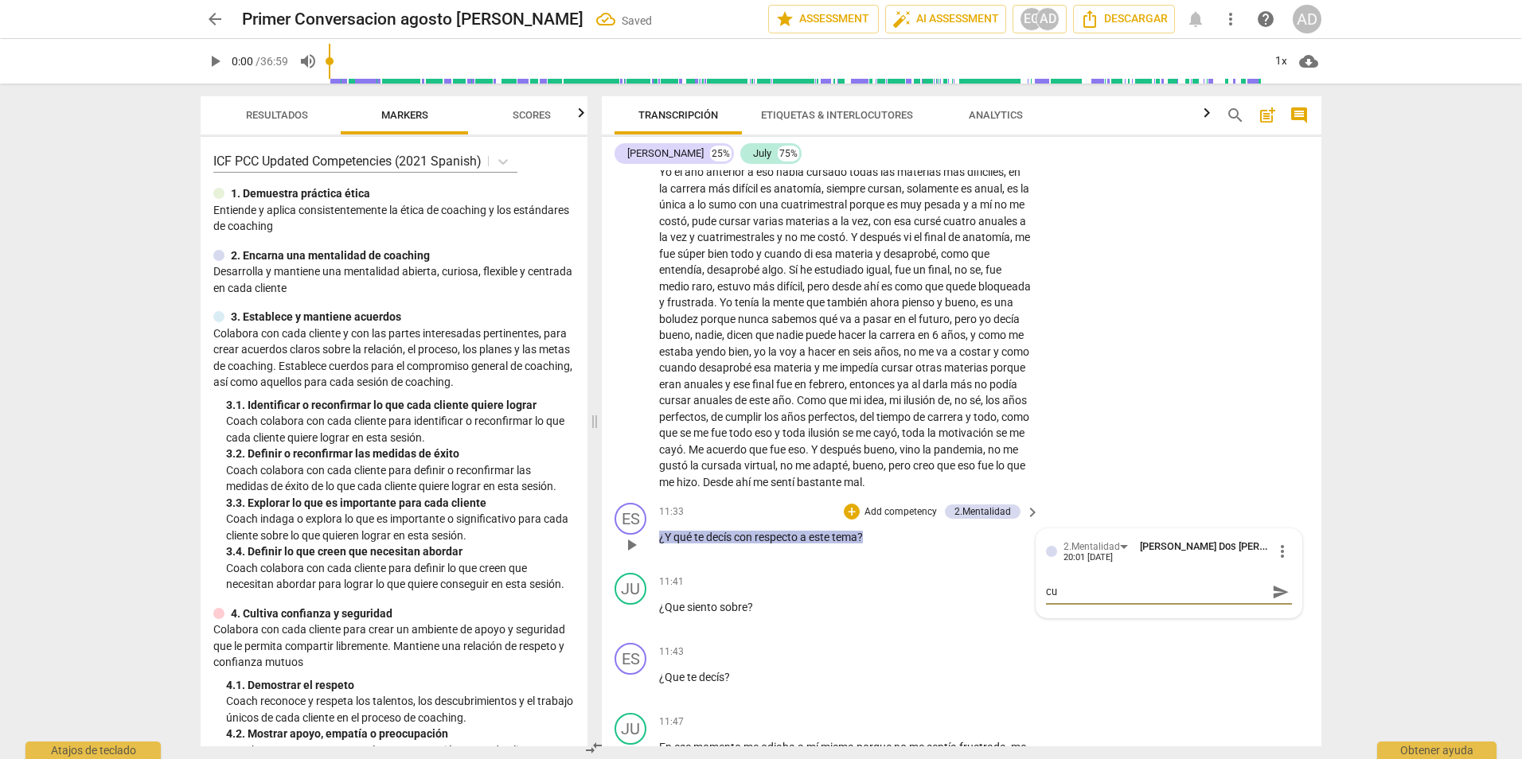
type textarea "cur"
type textarea "curi"
type textarea "curio"
type textarea "curios"
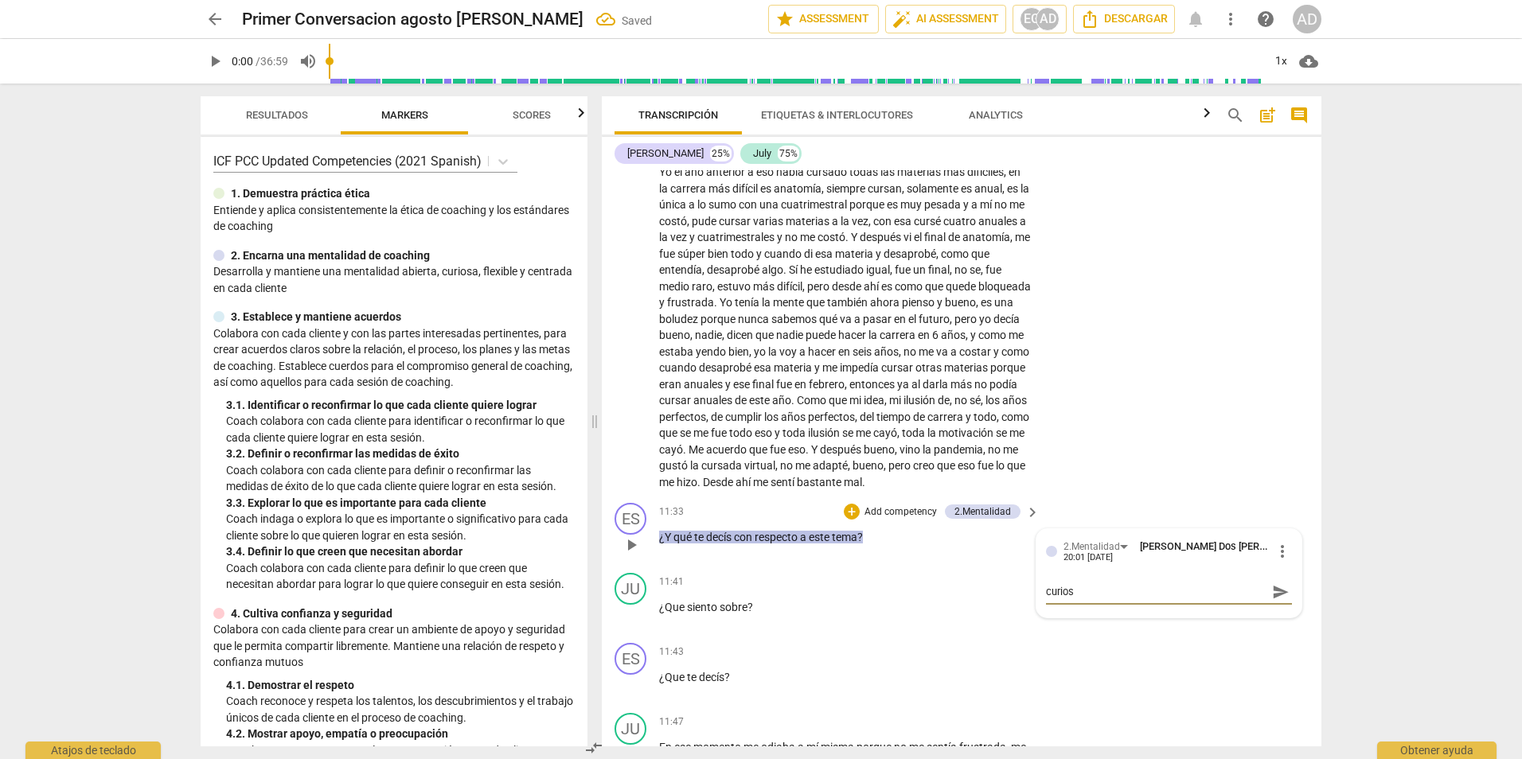
type textarea "curiosa"
type textarea "curiosa,"
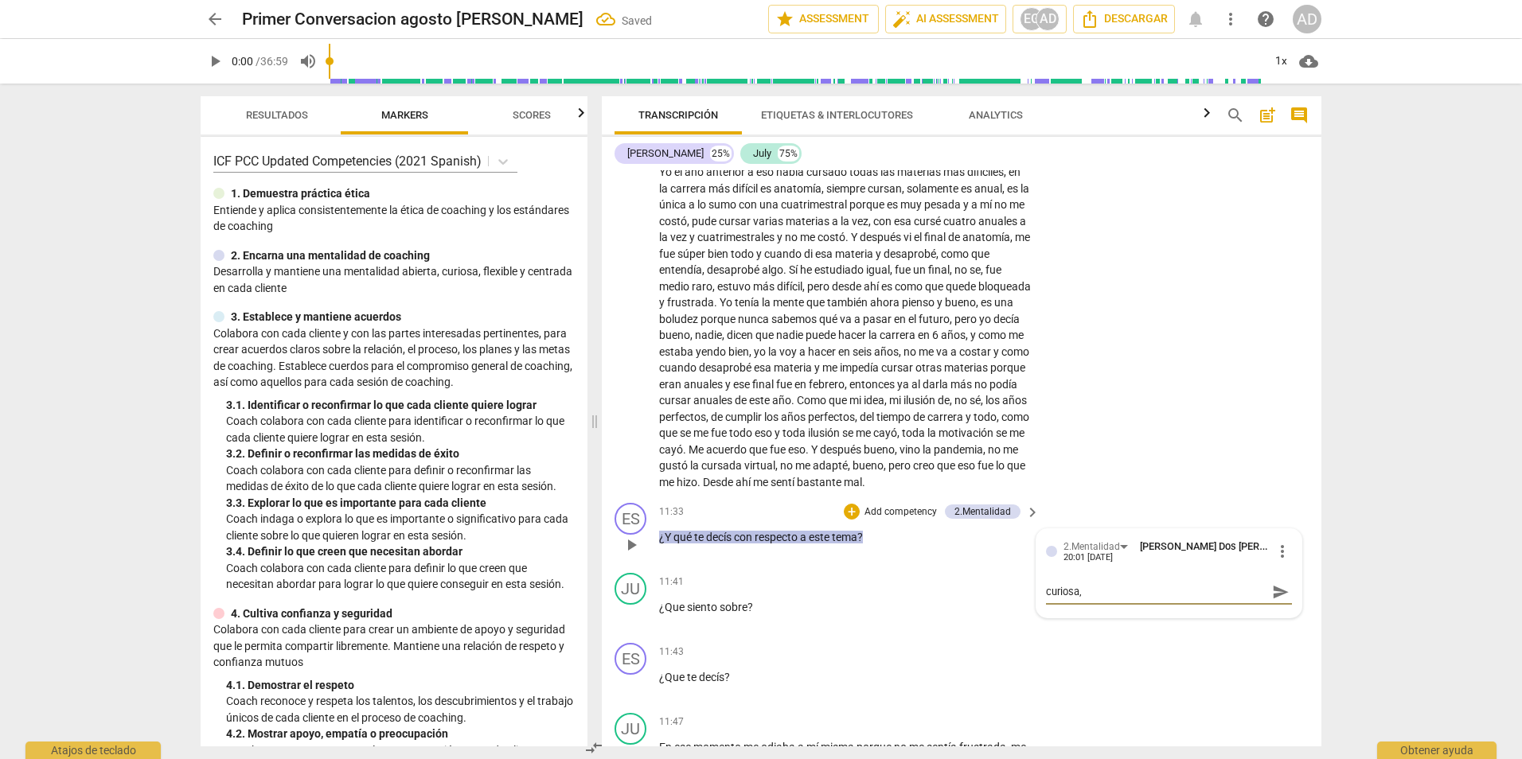
type textarea "curiosa,"
type textarea "curiosa, c"
type textarea "curiosa, ce"
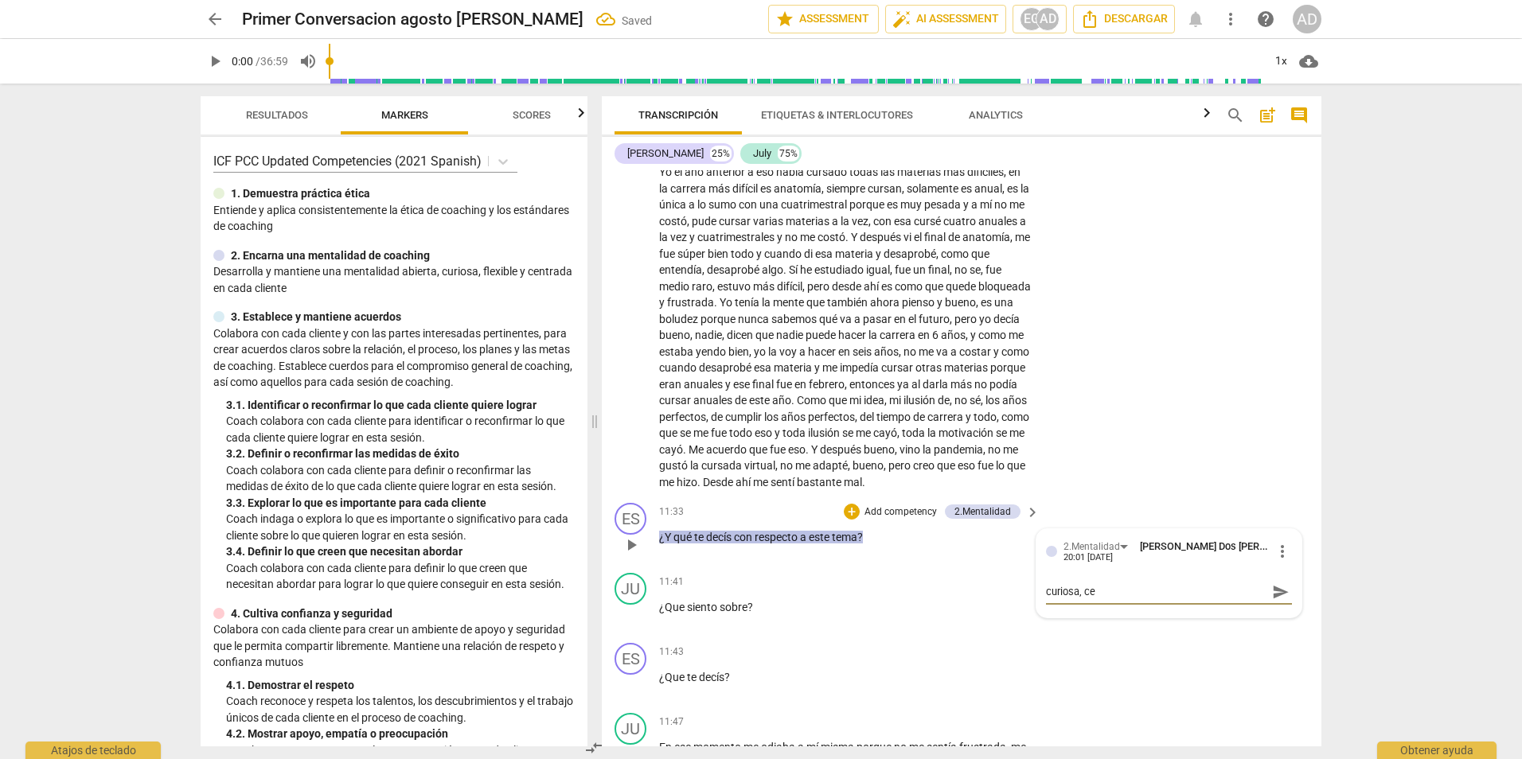
type textarea "curiosa, cen"
type textarea "curiosa, cent"
type textarea "curiosa, centr"
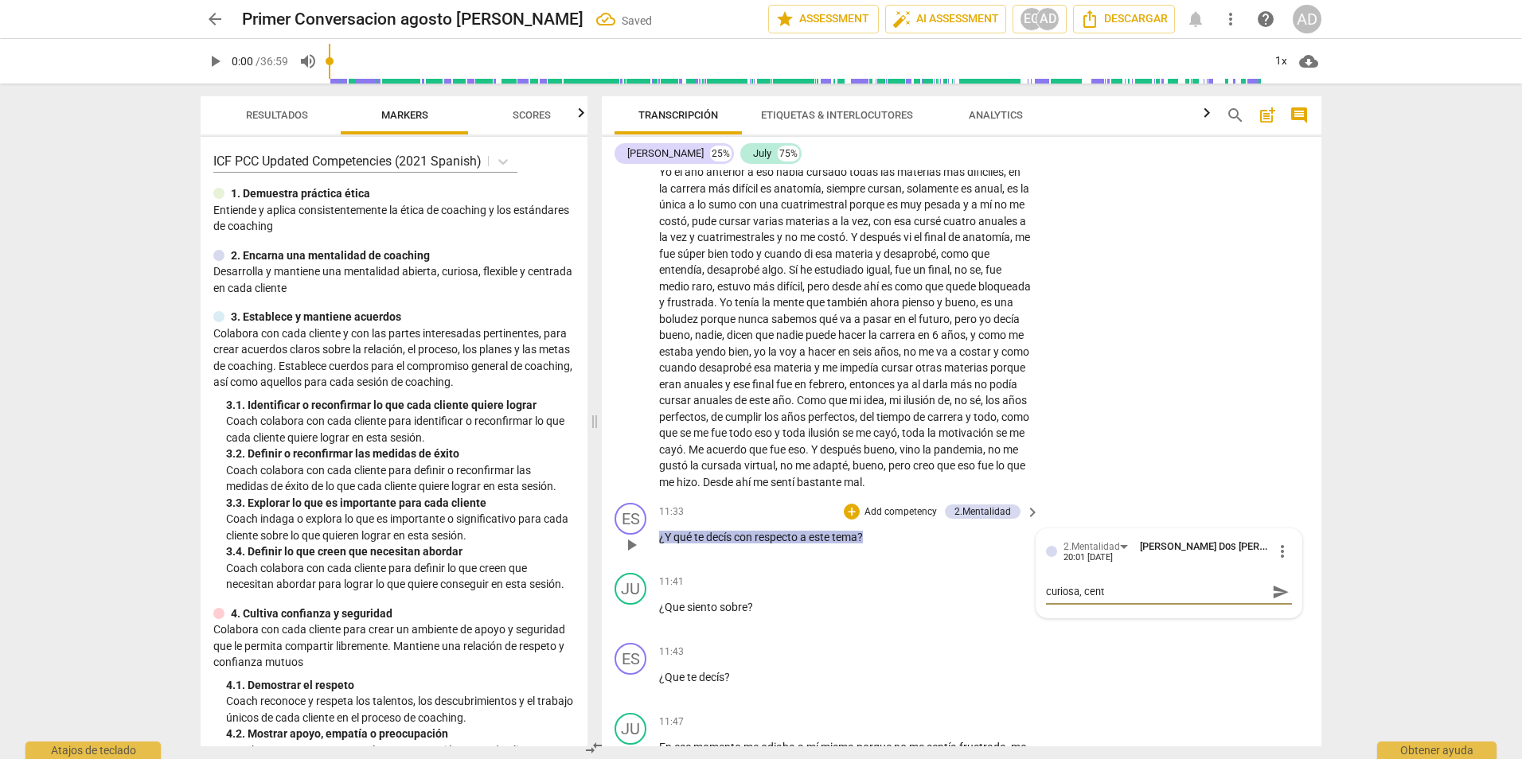
type textarea "curiosa, centr"
type textarea "curiosa, centra"
type textarea "curiosa, centrad"
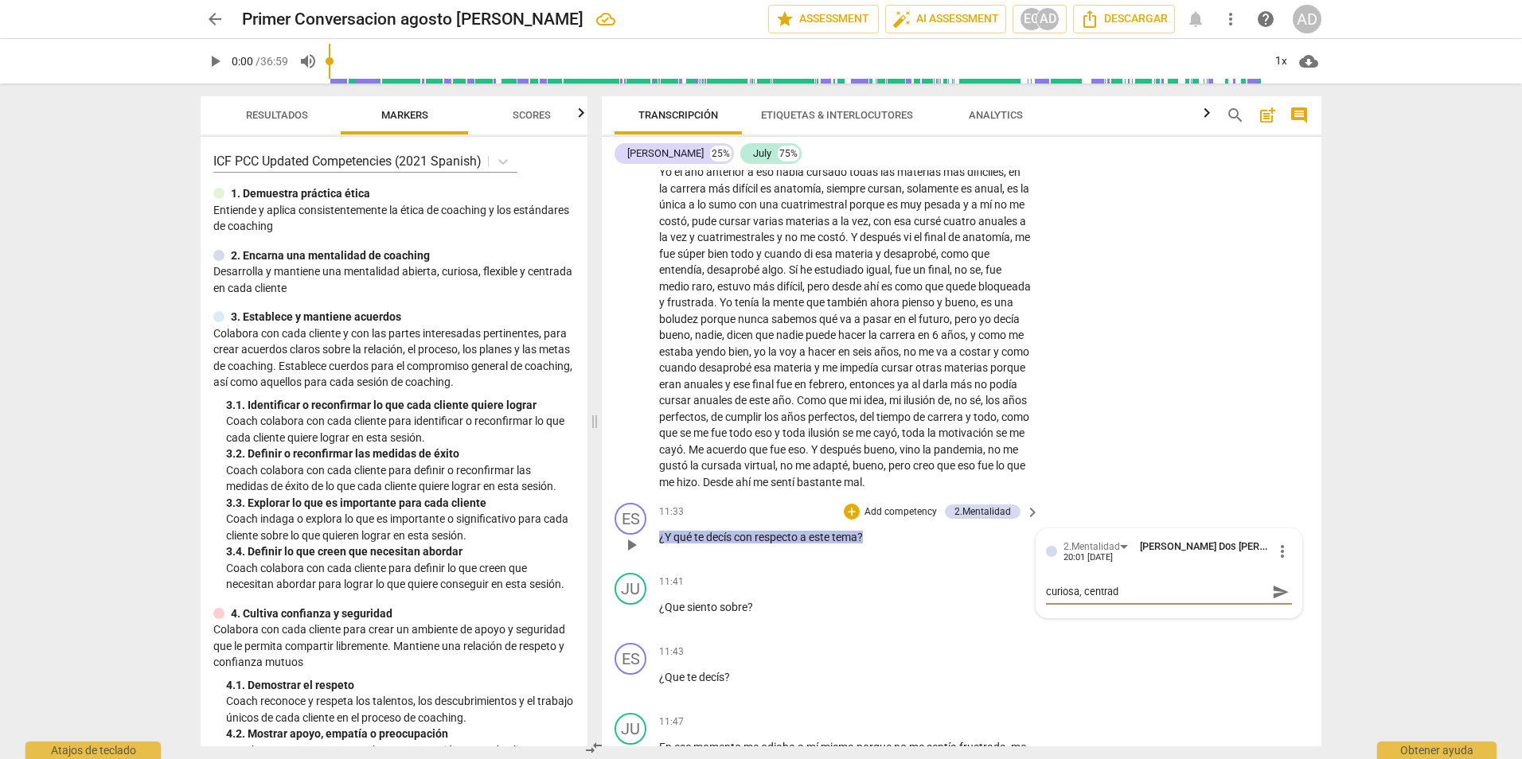
type textarea "curiosa, centrada"
type textarea "curiosa, centrada e"
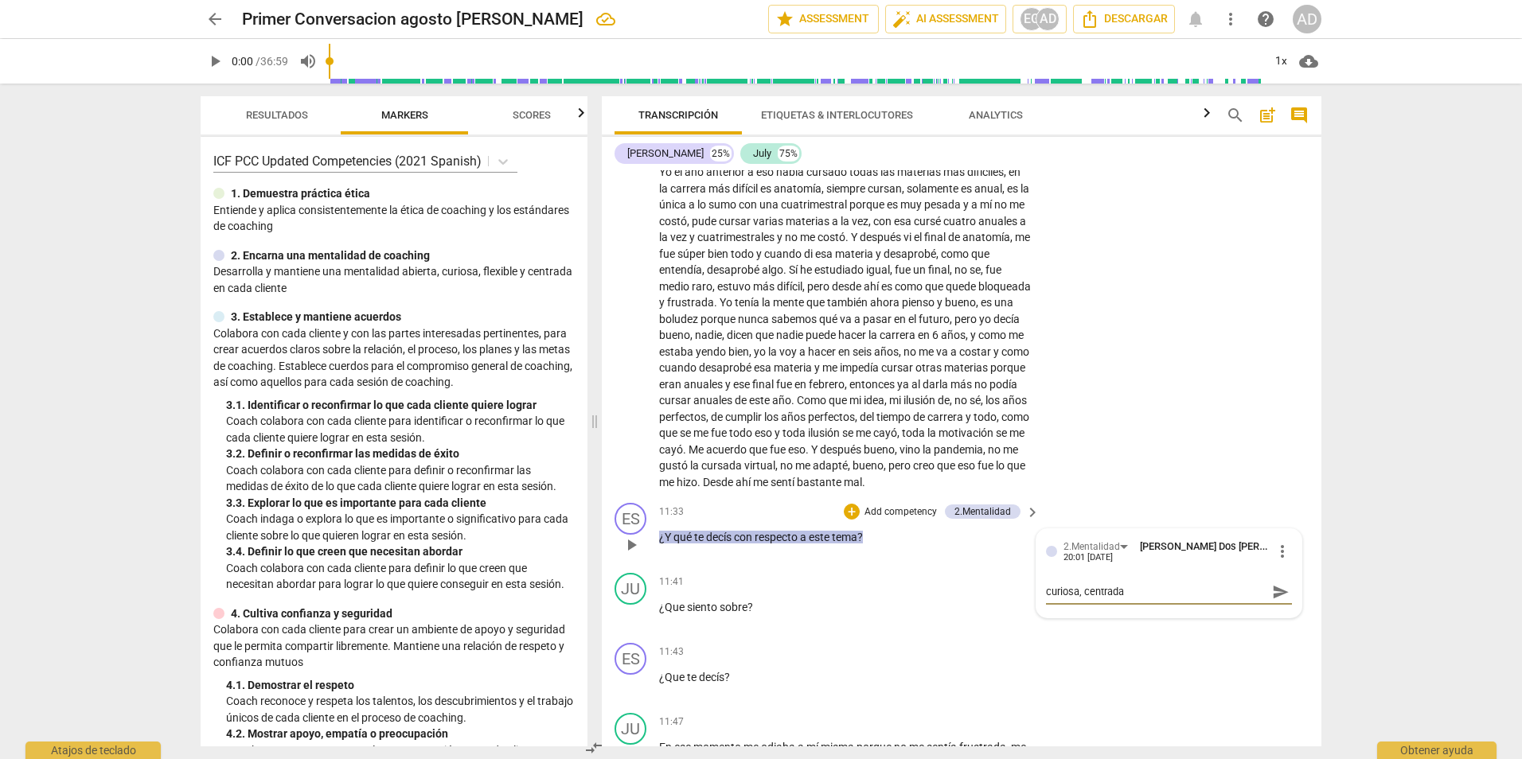
type textarea "curiosa, centrada e"
type textarea "curiosa, centrada en"
type textarea "curiosa, centrada en c"
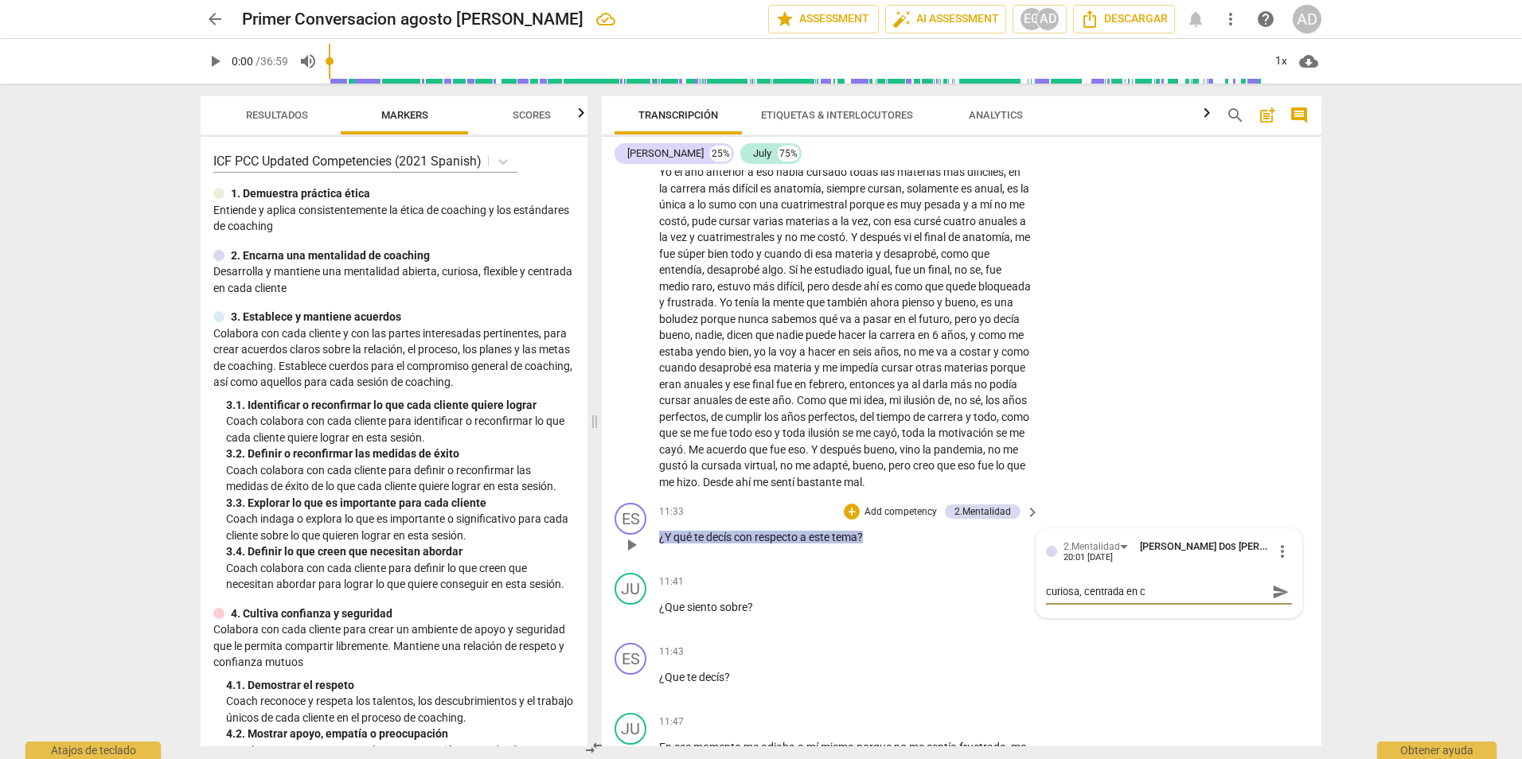
type textarea "curiosa, centrada en cl"
type textarea "curiosa, centrada en cli"
type textarea "curiosa, centrada en clie"
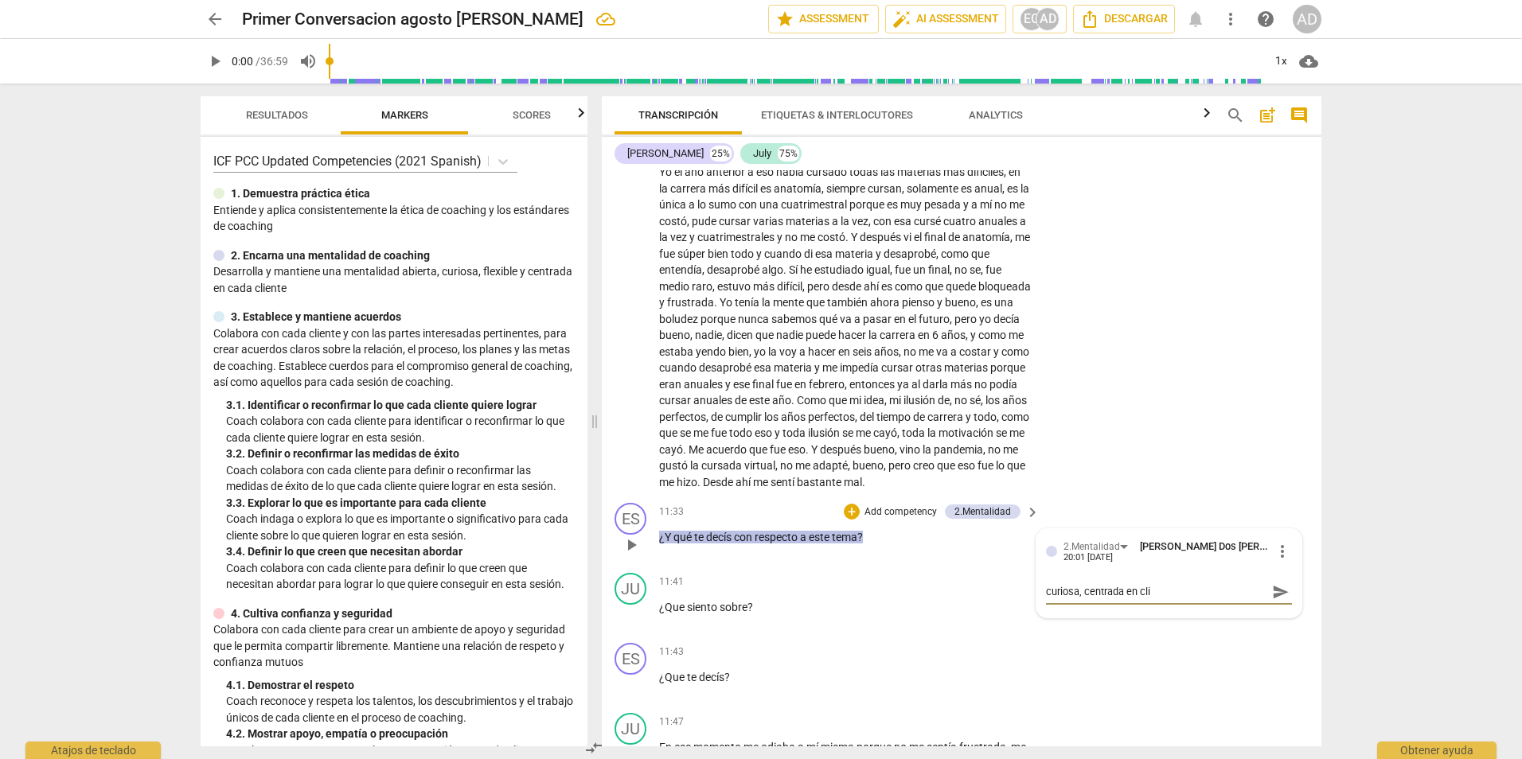
type textarea "curiosa, centrada en clie"
type textarea "curiosa, centrada en clien"
type textarea "curiosa, centrada en client"
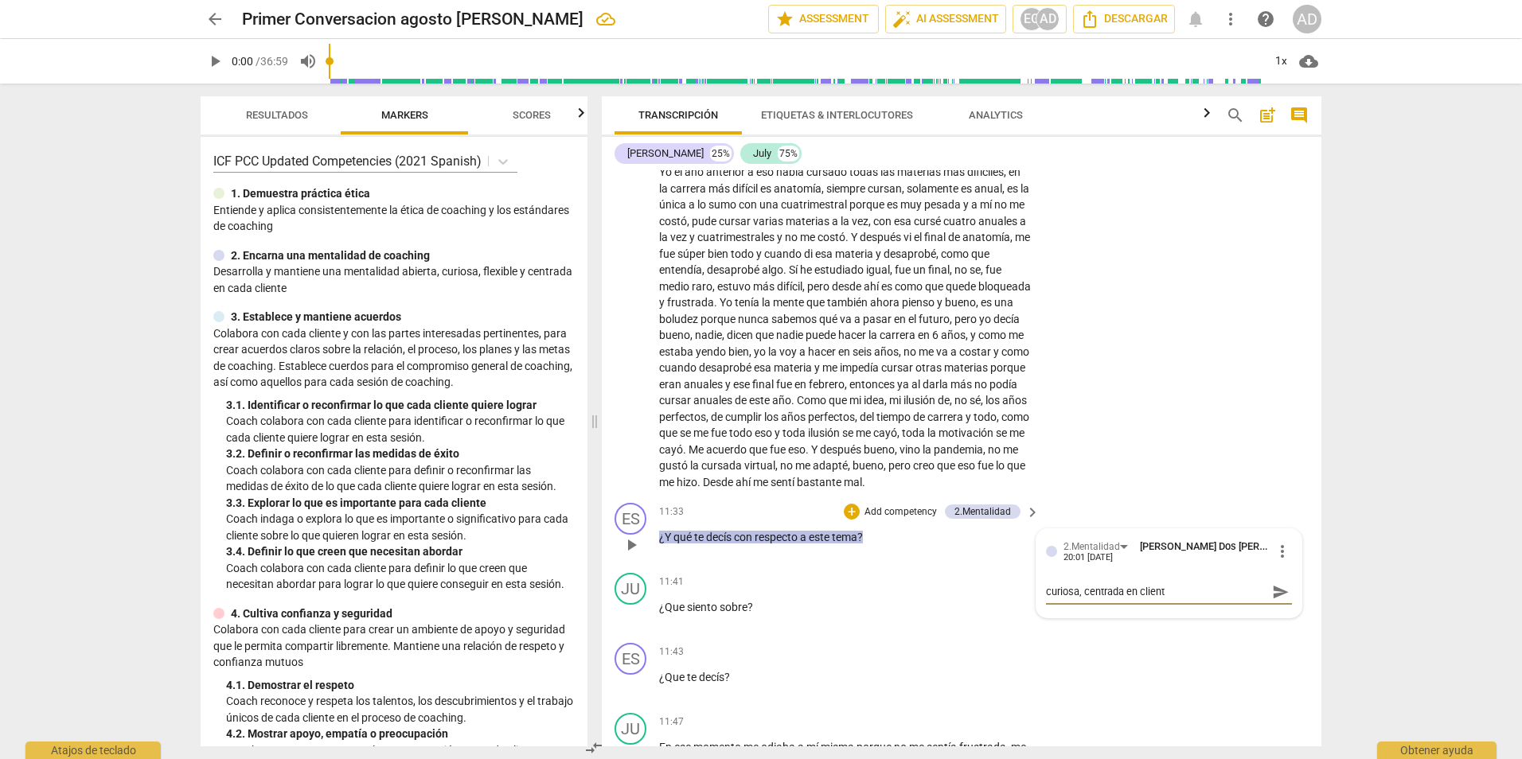
type textarea "curiosa, centrada en cliente"
click at [1077, 599] on textarea "curiosa, centrada en cliente" at bounding box center [1156, 591] width 221 height 15
type textarea "curiosa=, centrada en cliente"
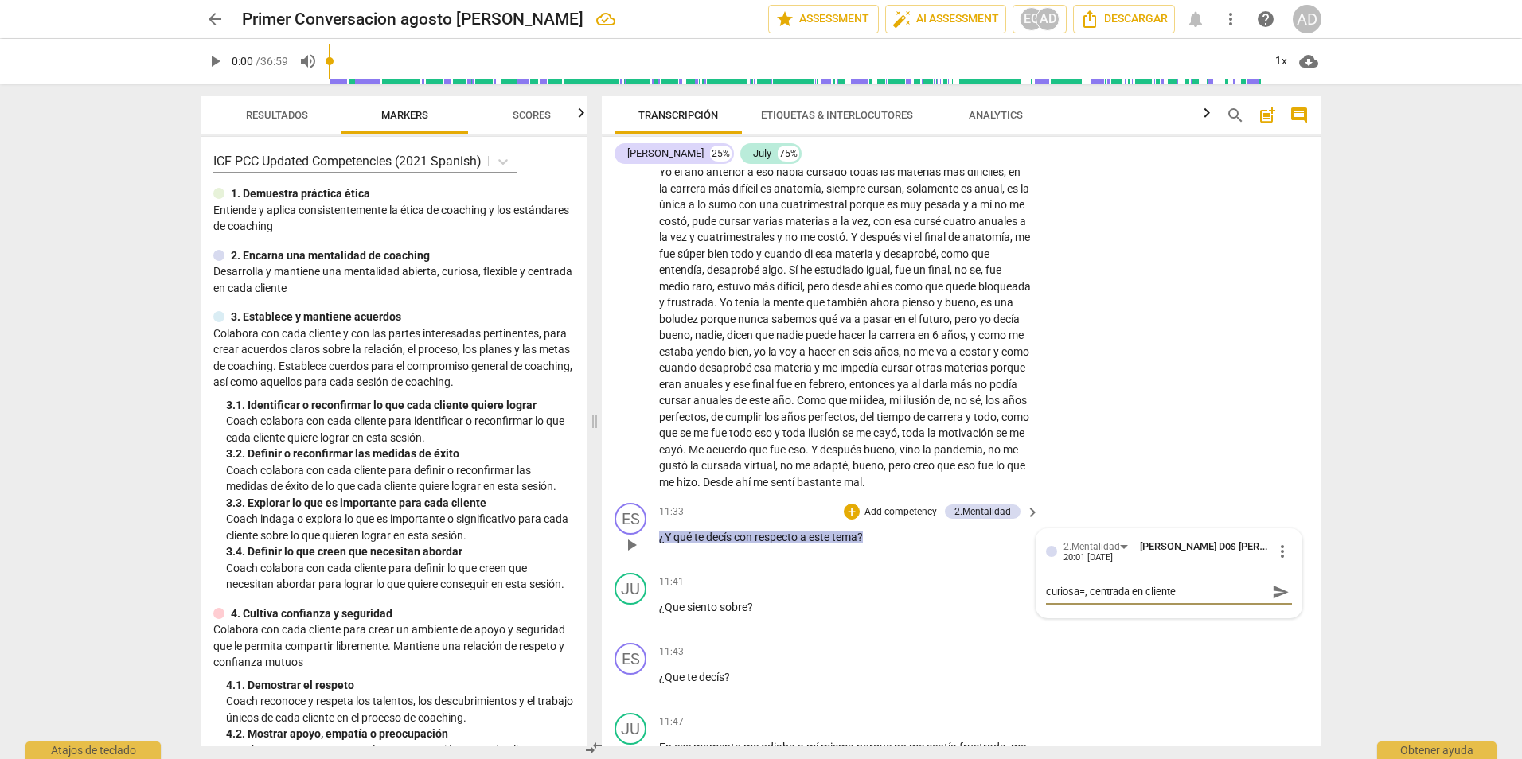
type textarea "curiosa, centrada en cliente"
type textarea "curios, centrada en cliente"
type textarea "curiosi, centrada en cliente"
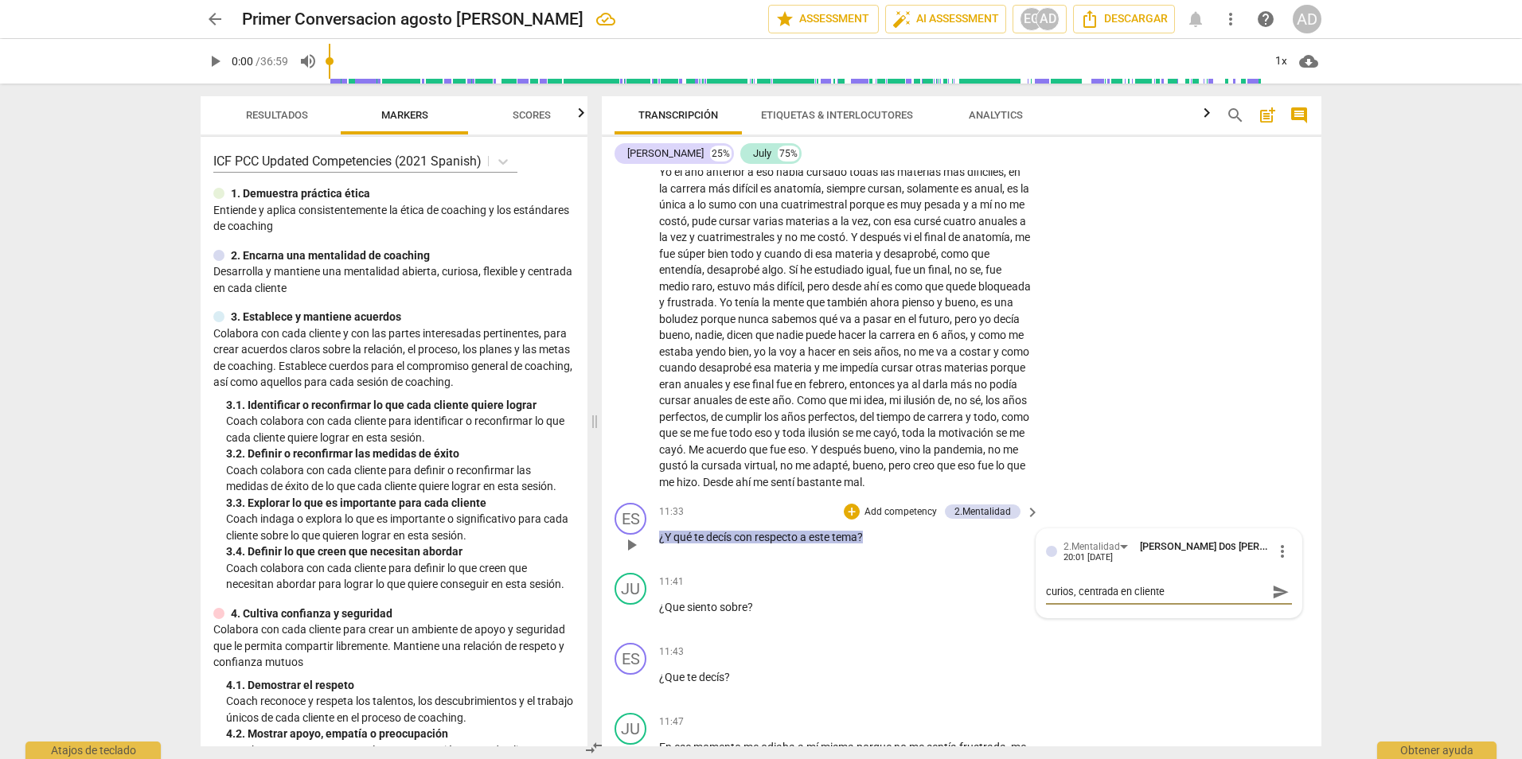
type textarea "curiosi, centrada en cliente"
type textarea "curiosid, centrada en cliente"
type textarea "curiosida, centrada en cliente"
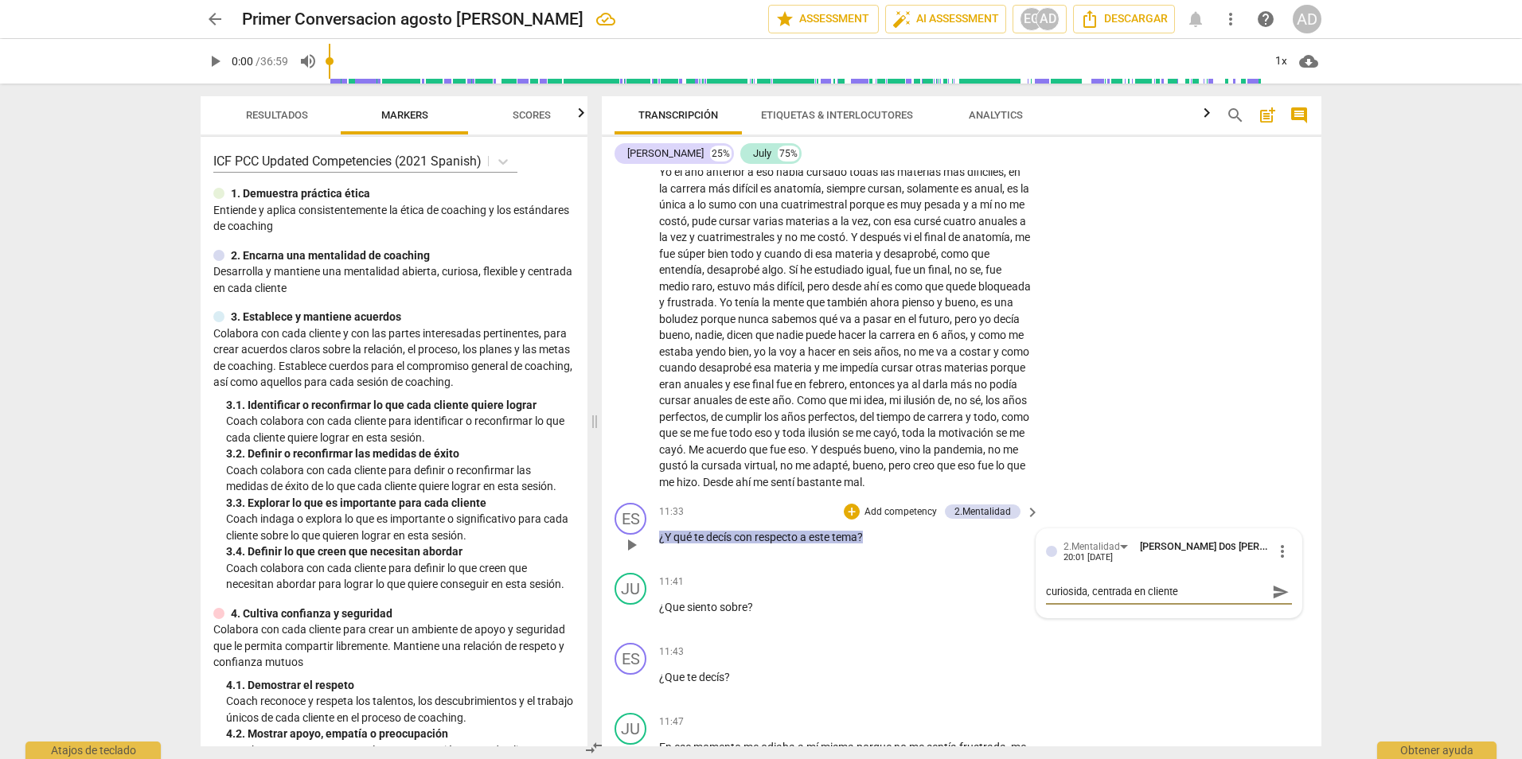
type textarea "curiosidad, centrada en cliente"
click at [1273, 601] on span "send" at bounding box center [1281, 593] width 18 height 18
click at [926, 660] on div "+" at bounding box center [934, 652] width 16 height 16
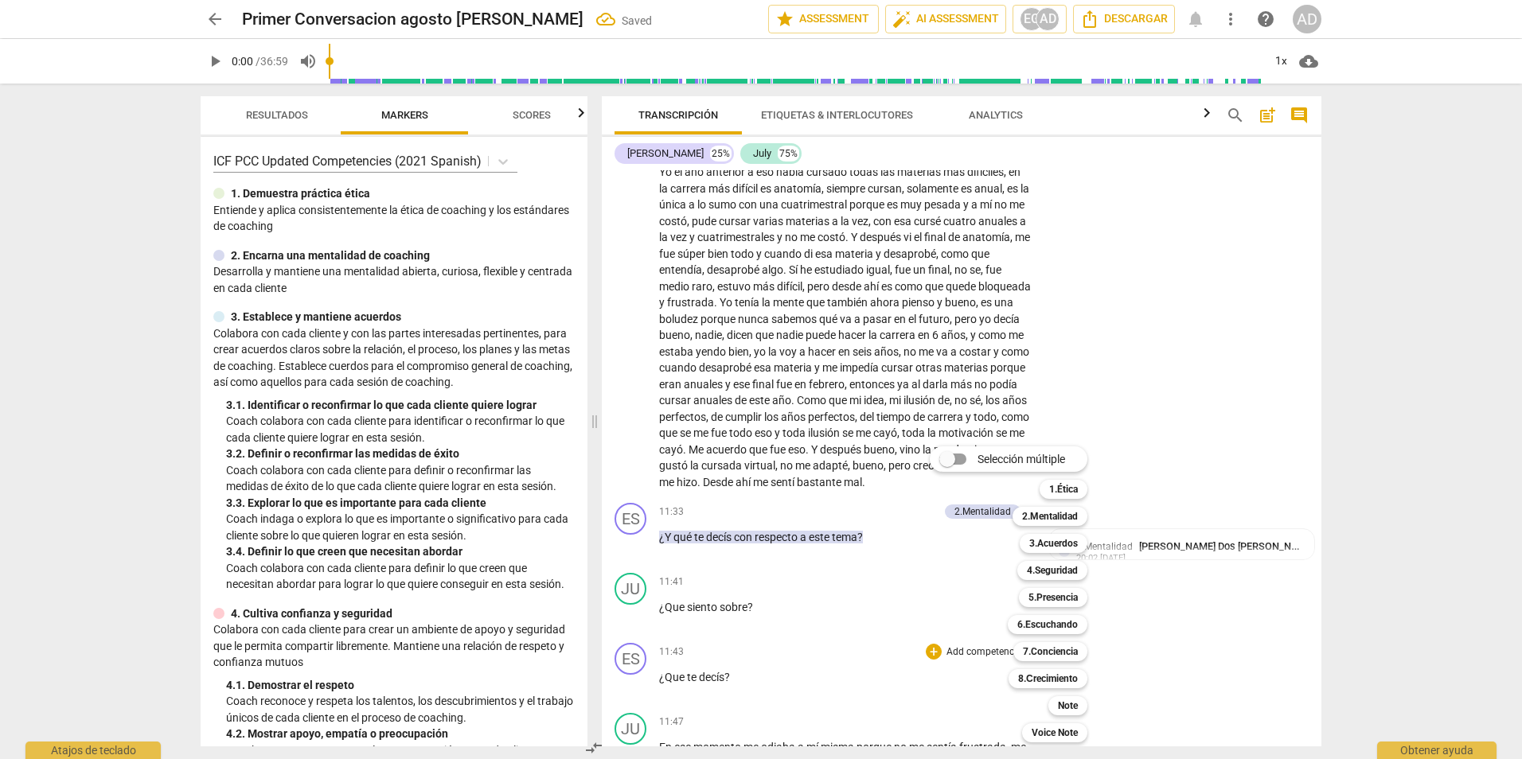
click at [1364, 389] on div at bounding box center [761, 379] width 1522 height 759
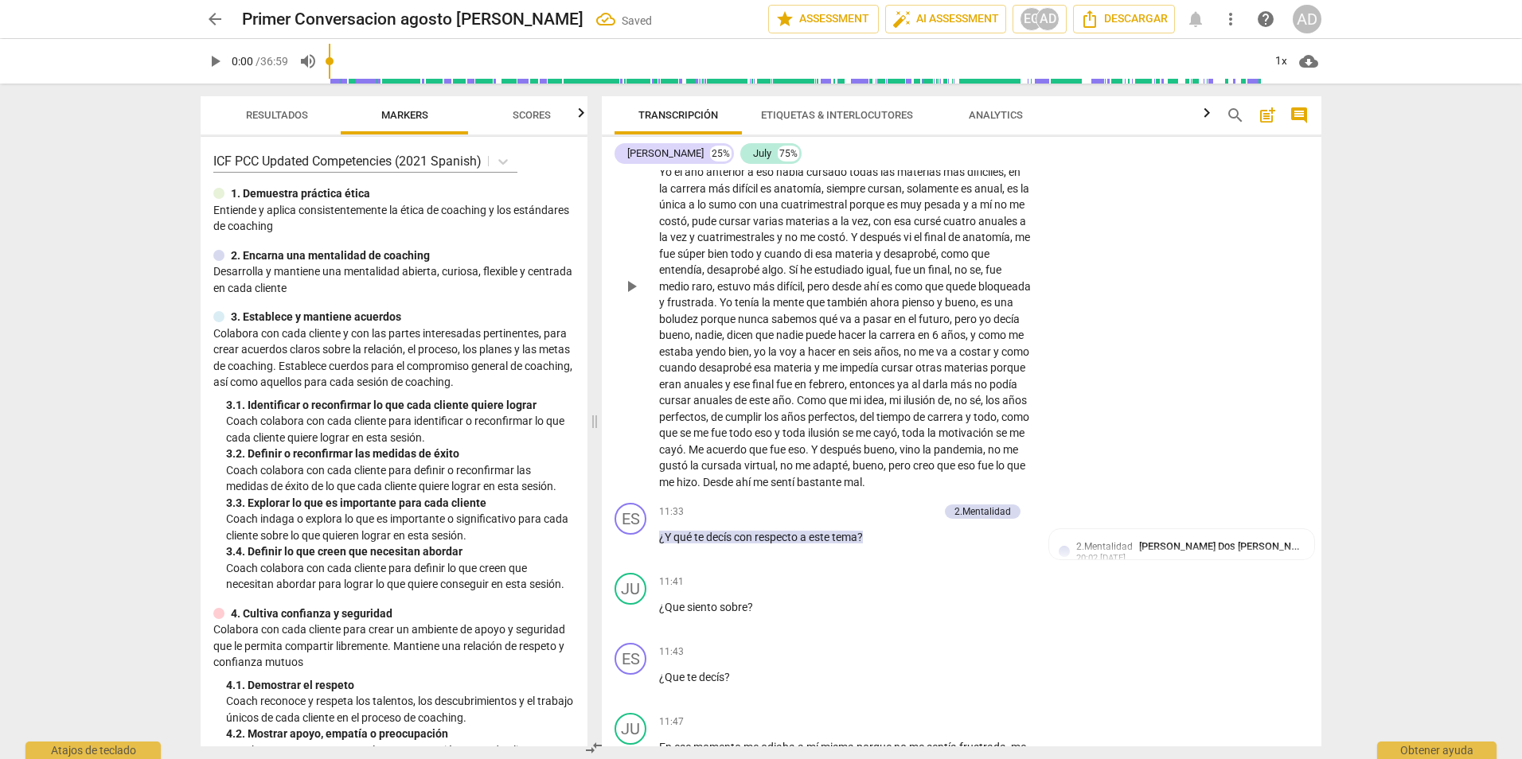
click at [1287, 424] on div "JU play_arrow pause 09:17 + Add competency keyboard_arrow_right Es que desaprob…" at bounding box center [962, 273] width 720 height 447
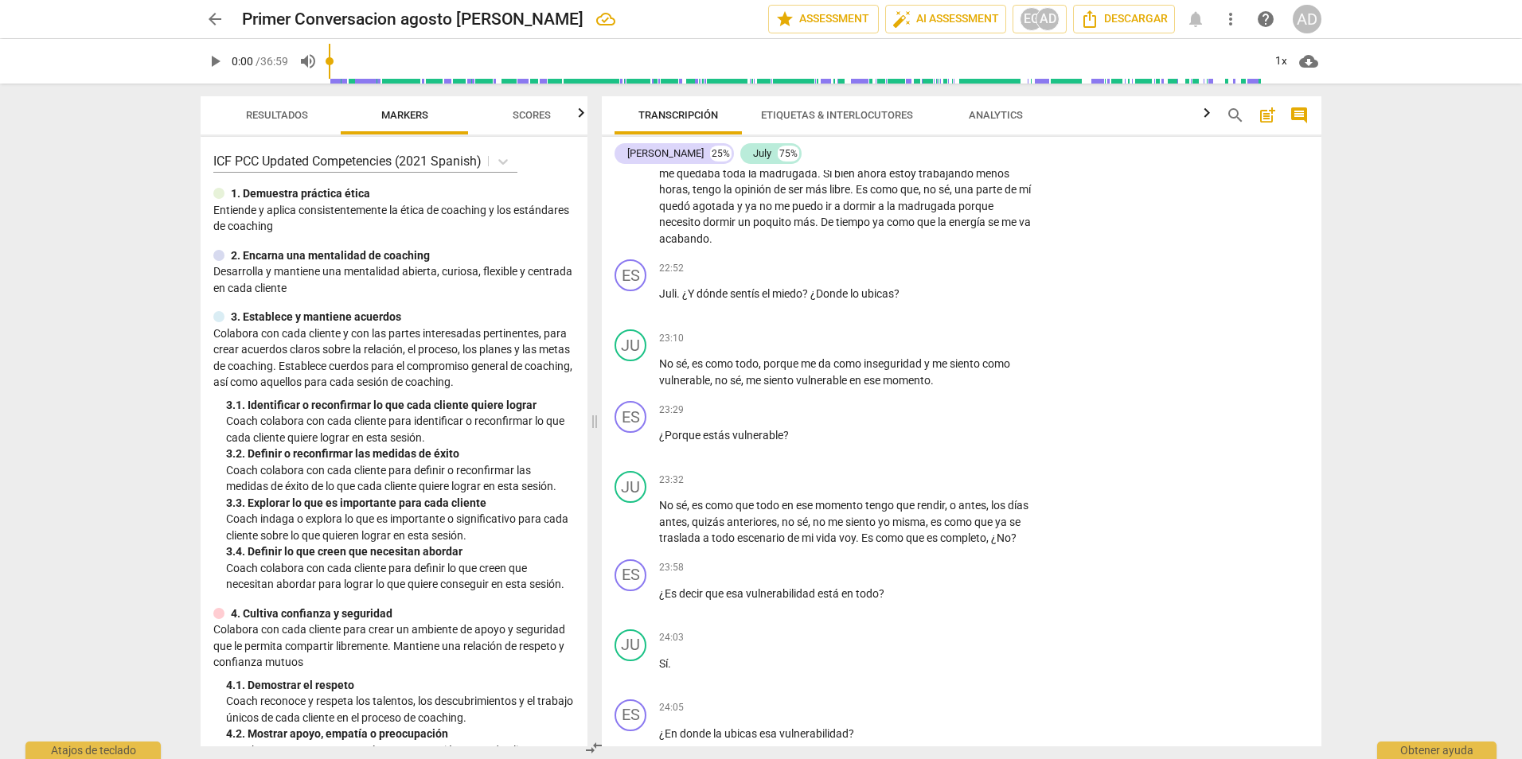
scroll to position [6077, 0]
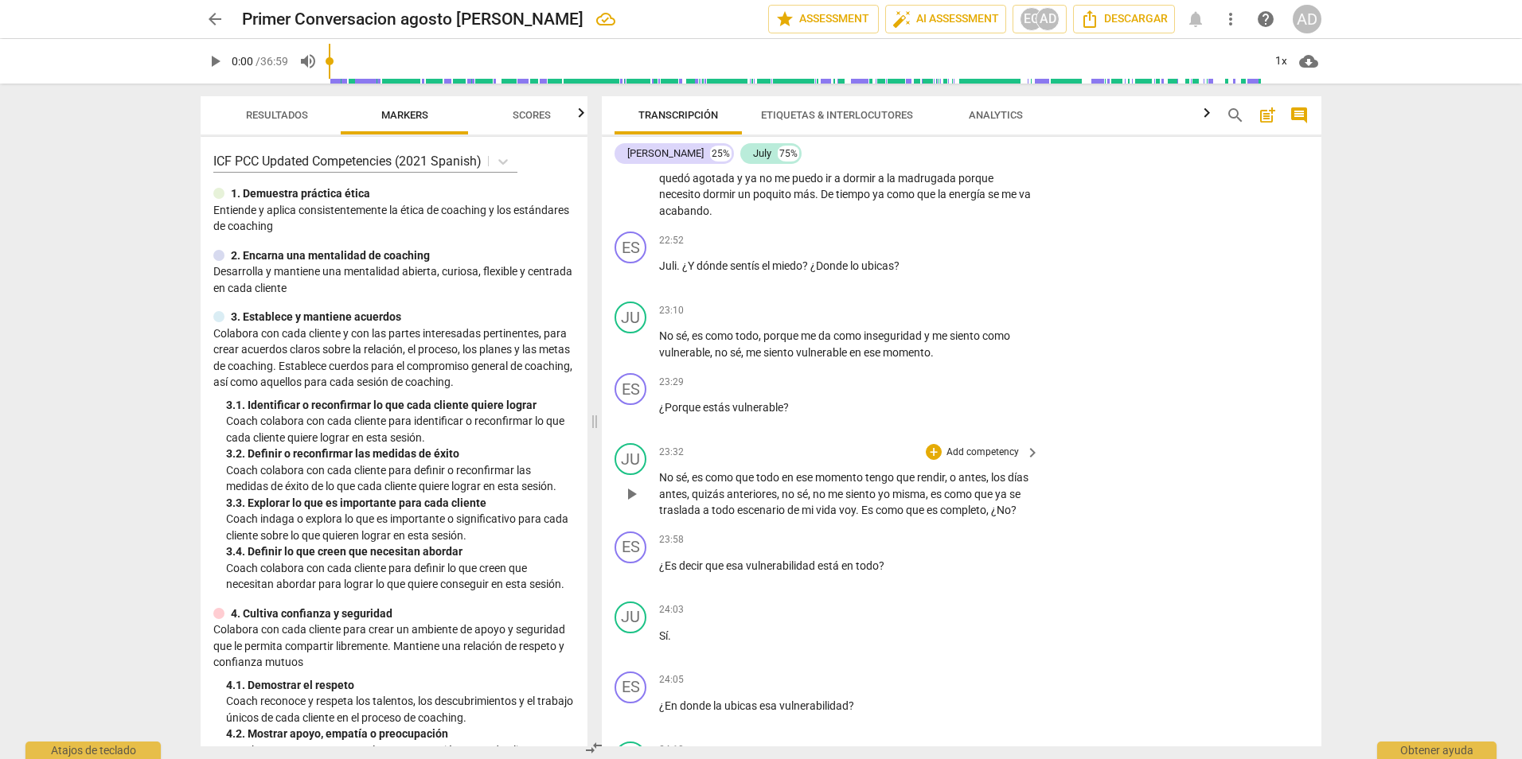
drag, startPoint x: 1315, startPoint y: 547, endPoint x: 1315, endPoint y: 569, distance: 22.3
click at [1315, 525] on div "JU play_arrow pause 23:32 + Add competency keyboard_arrow_right No sé , es como…" at bounding box center [962, 481] width 720 height 88
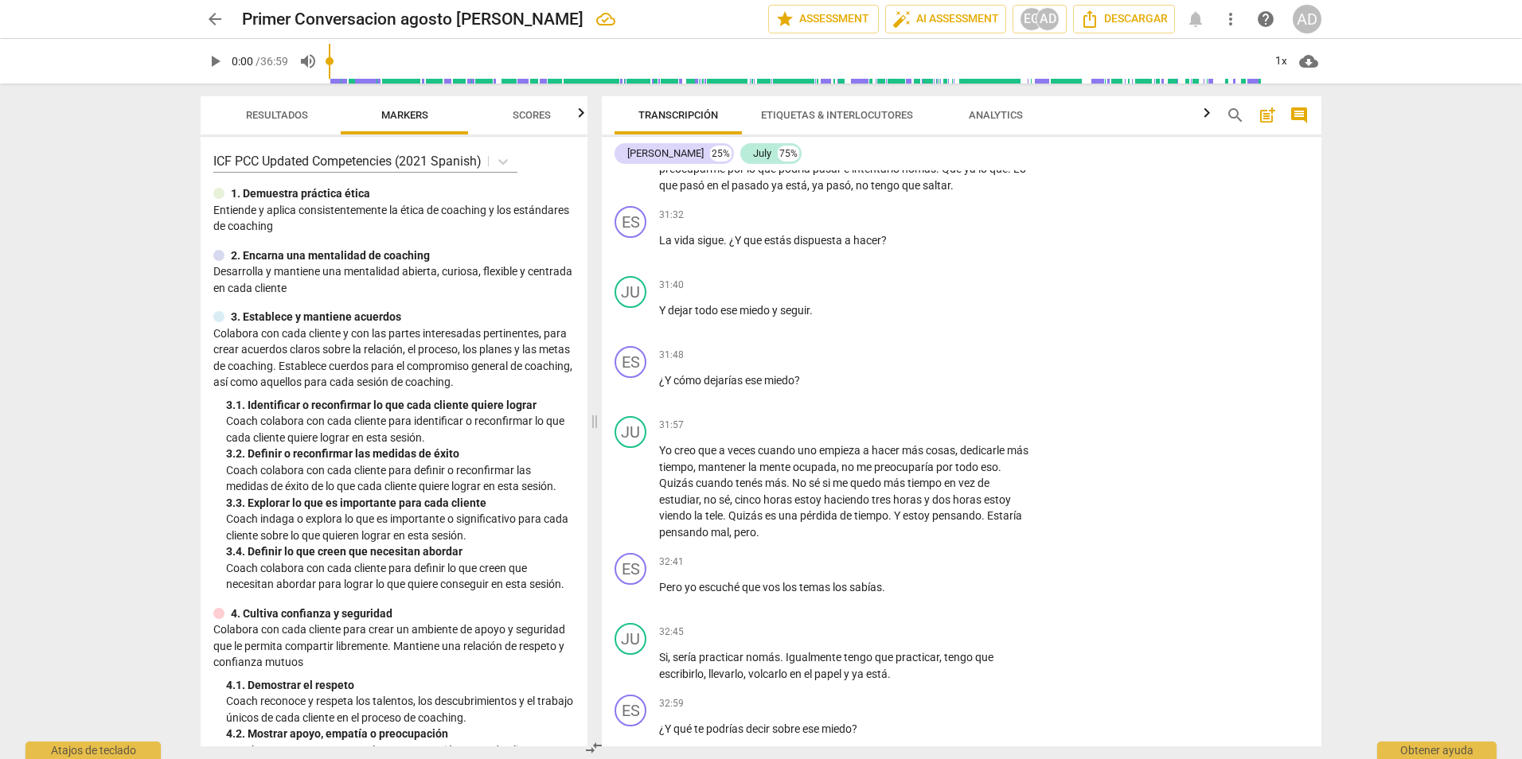
scroll to position [8584, 0]
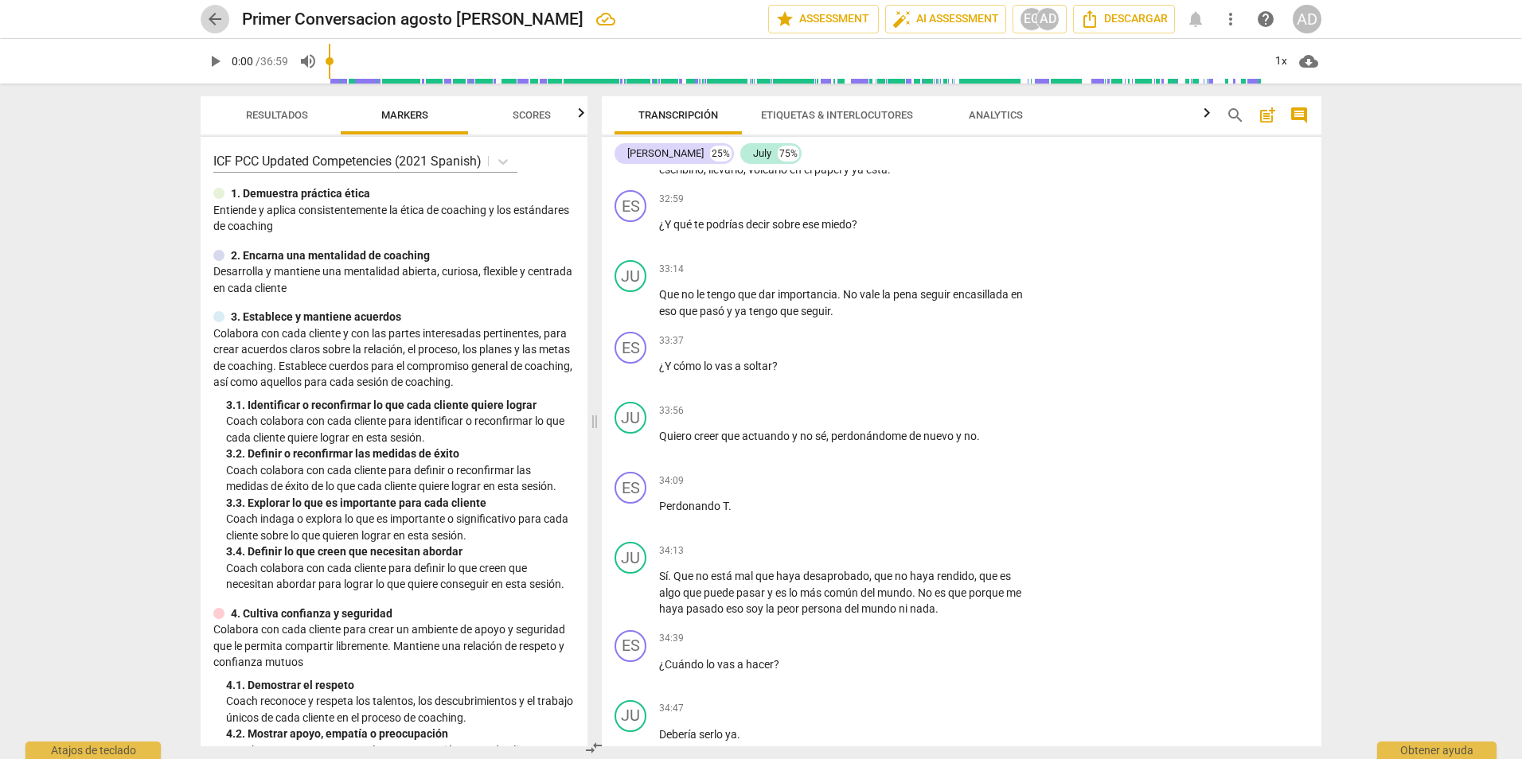
click at [225, 14] on span "arrow_back" at bounding box center [215, 19] width 29 height 19
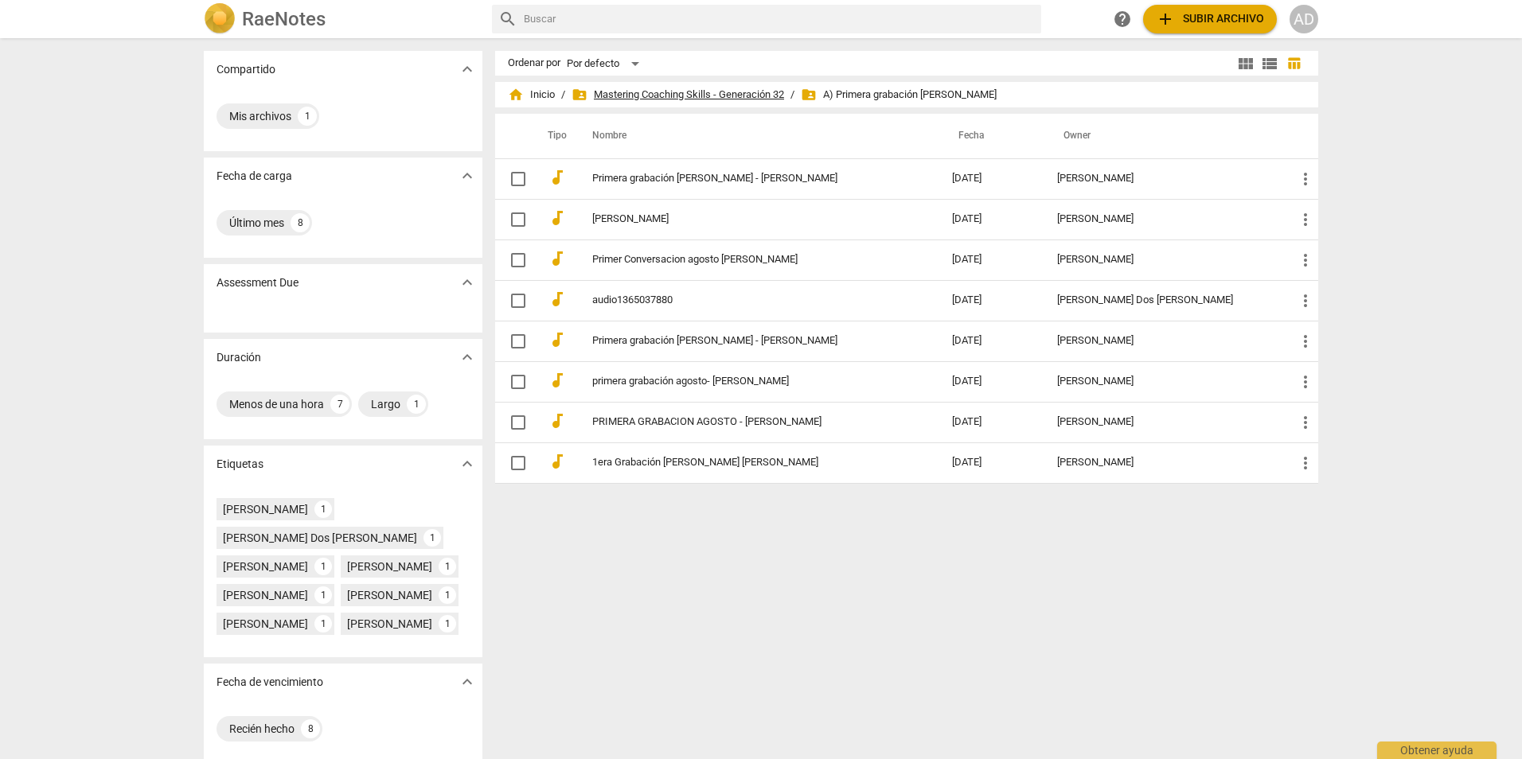
click at [748, 90] on span "folder_shared Mastering Coaching Skills - Generación 32" at bounding box center [678, 95] width 213 height 16
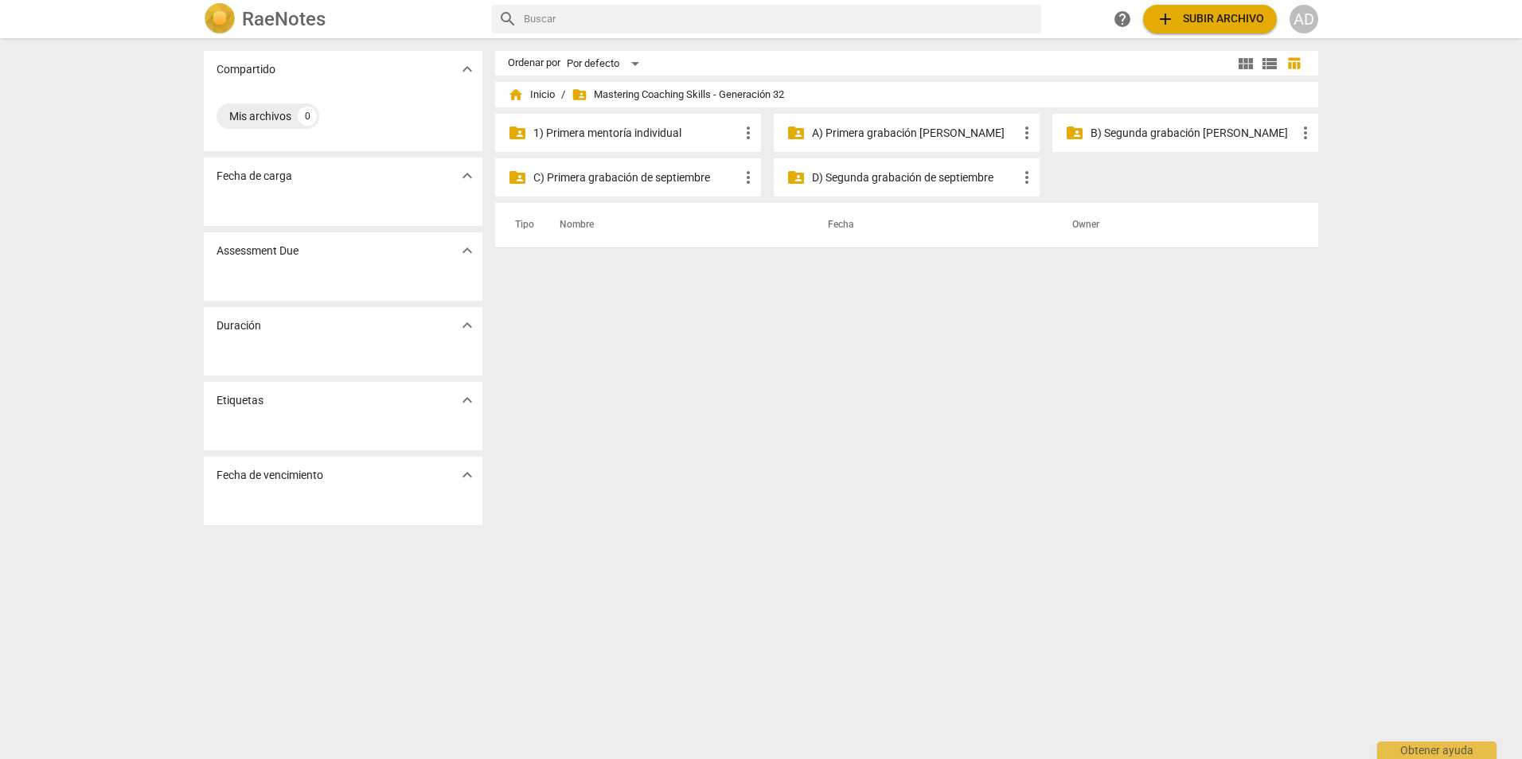
click at [1091, 133] on p "B) Segunda grabación [PERSON_NAME]" at bounding box center [1193, 133] width 205 height 17
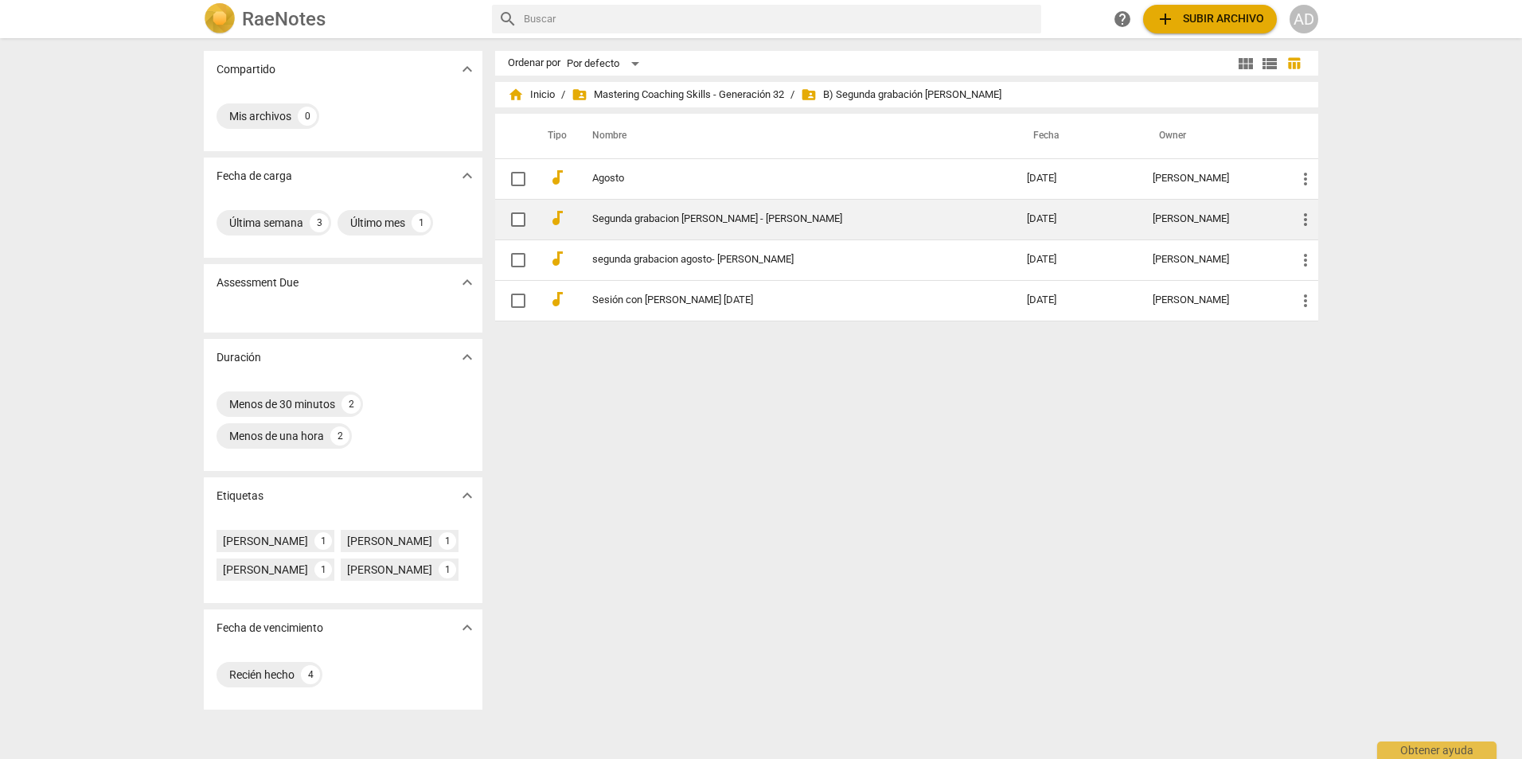
click at [775, 217] on link "Segunda grabacion [PERSON_NAME] - [PERSON_NAME]" at bounding box center [780, 219] width 377 height 12
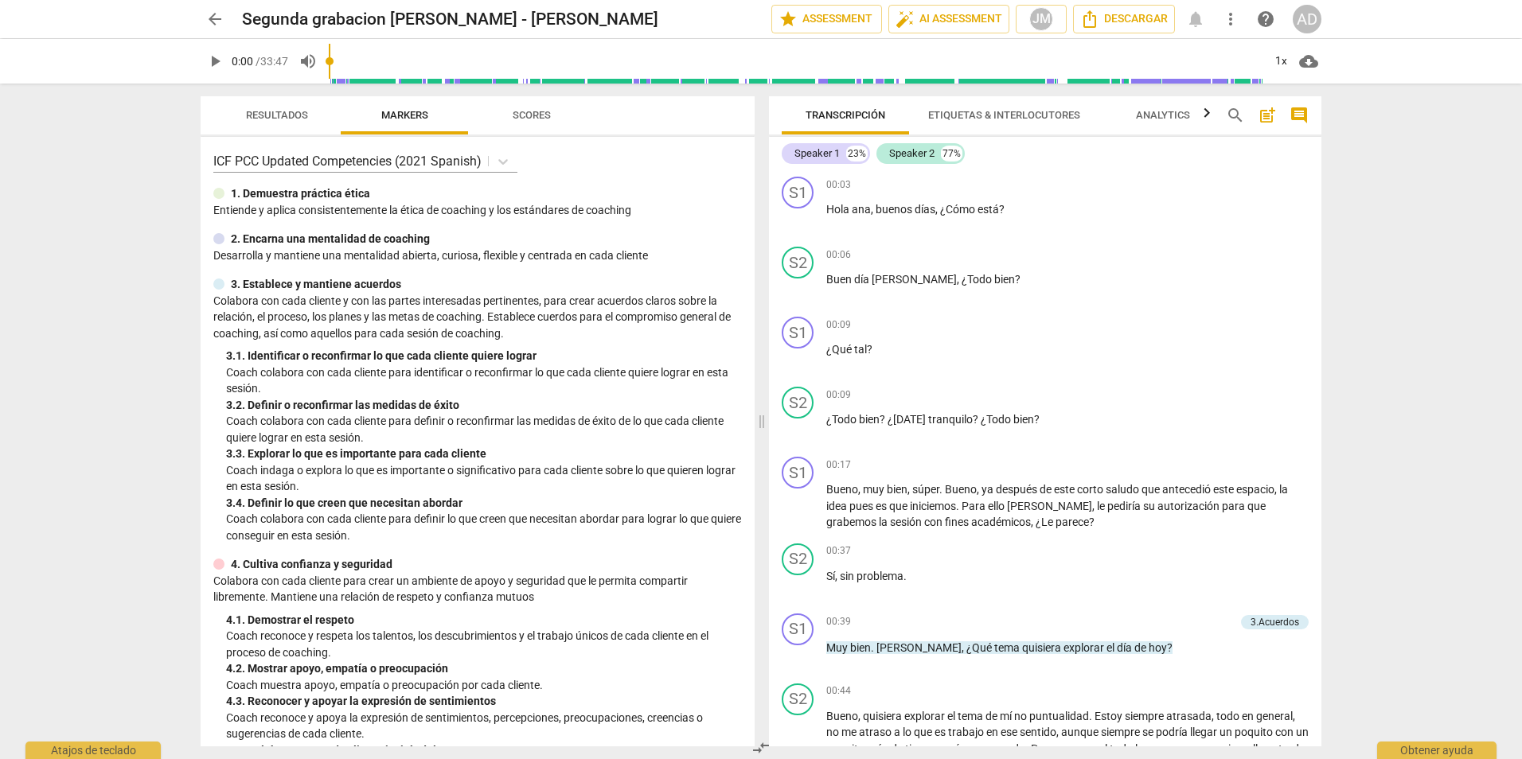
click at [1432, 448] on div "arrow_back Segunda grabacion de Agosto - Johana Montoya edit star Assessment au…" at bounding box center [761, 379] width 1522 height 759
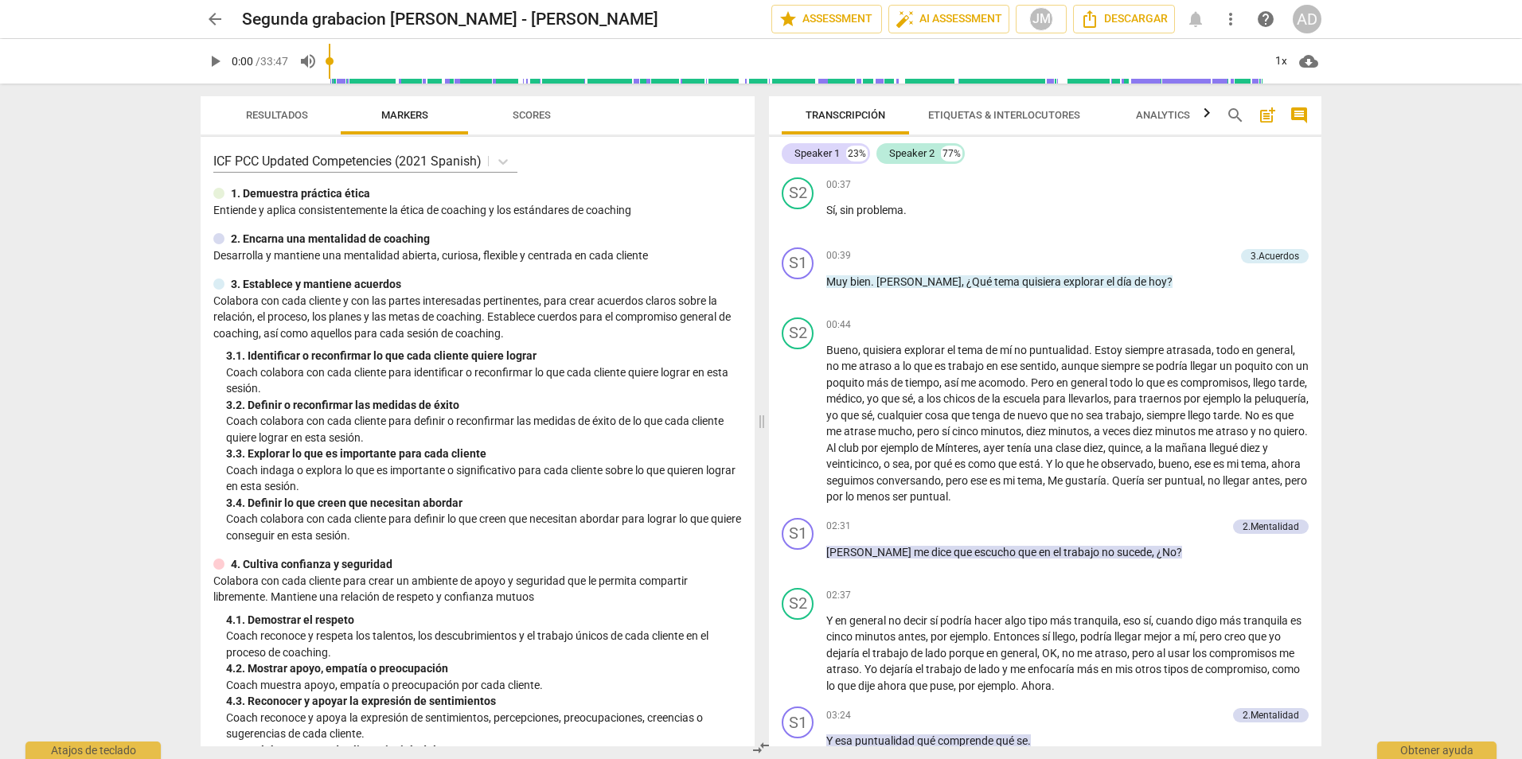
scroll to position [357, 0]
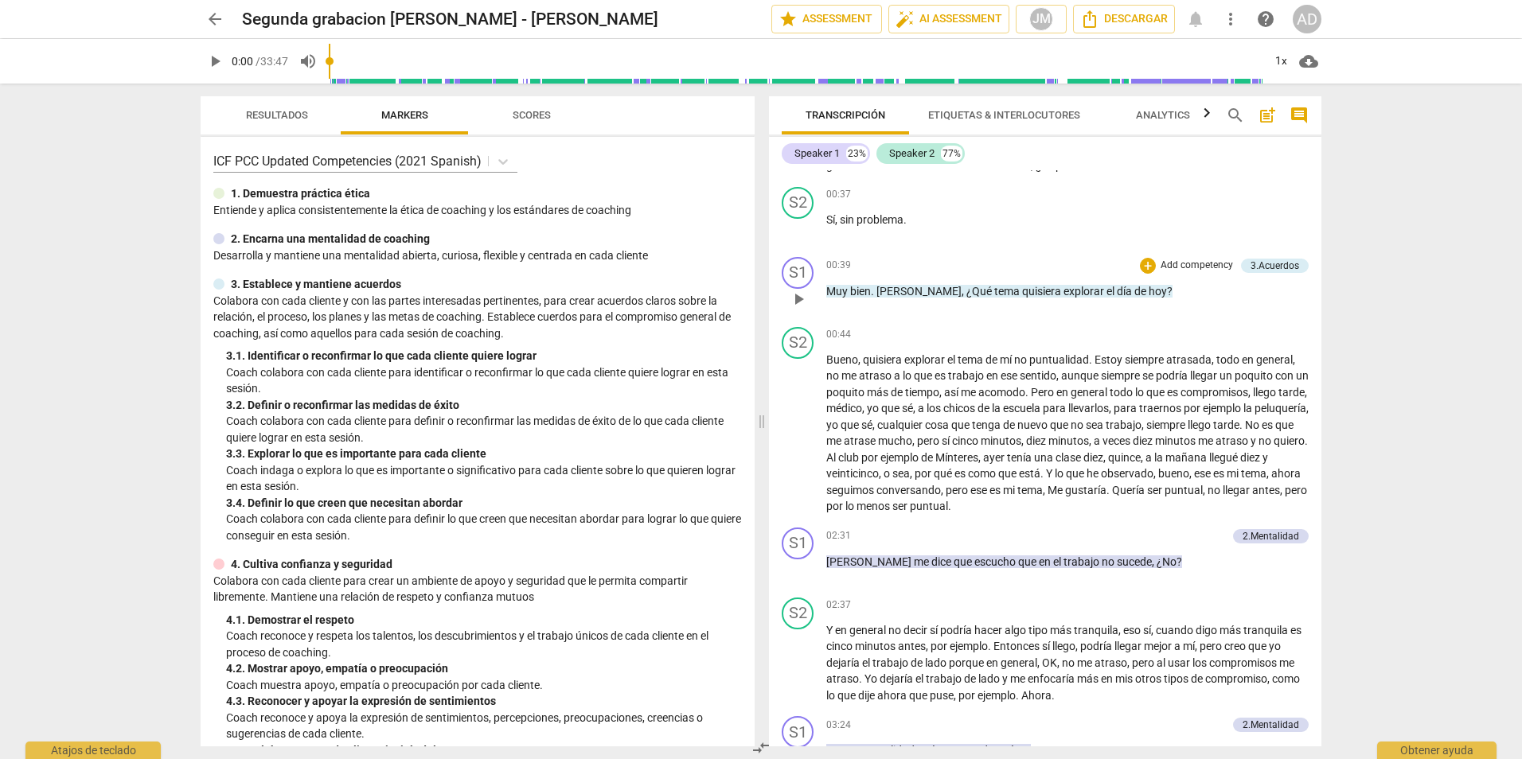
click at [1181, 260] on p "Add competency" at bounding box center [1197, 266] width 76 height 14
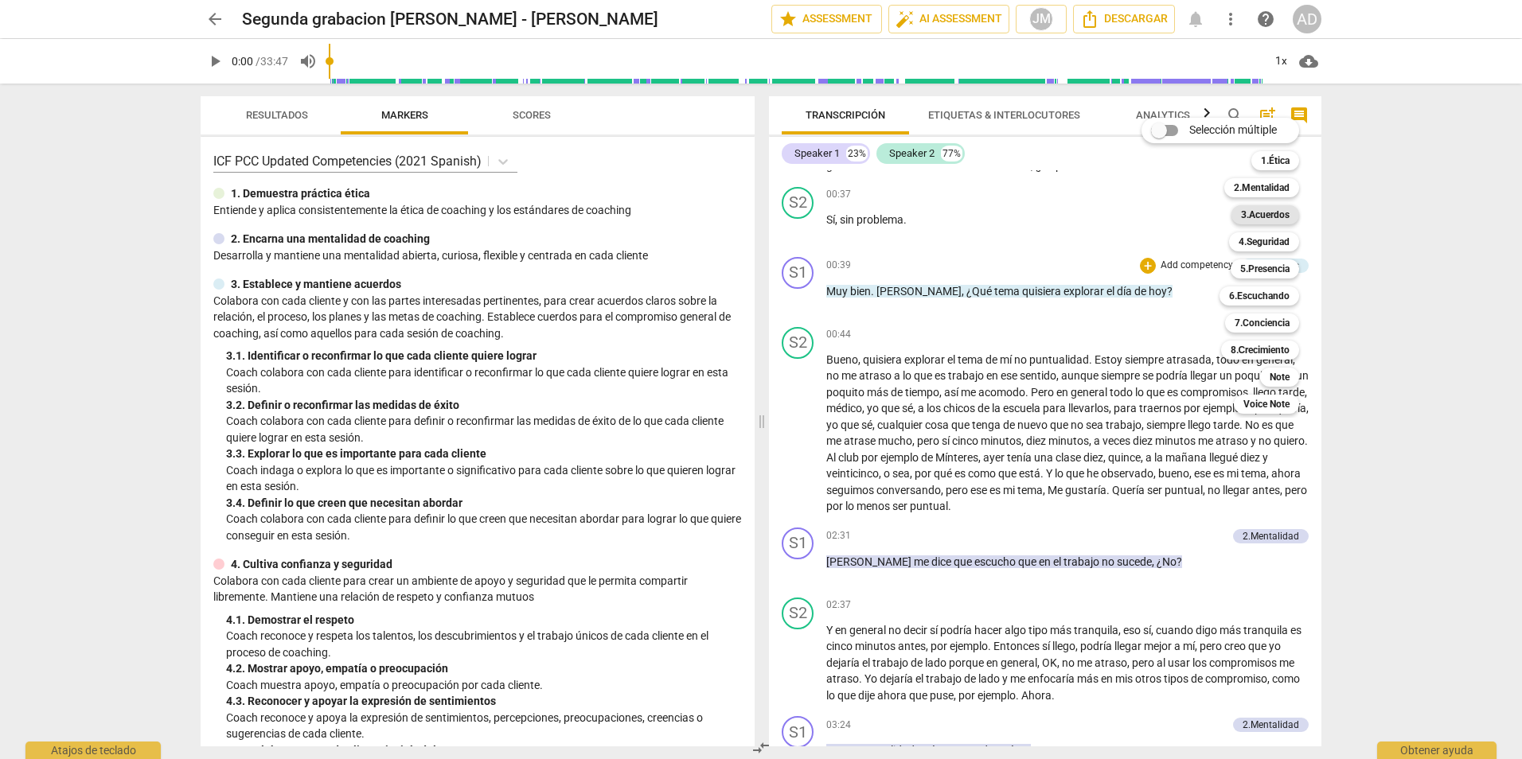
click at [1259, 213] on b "3.Acuerdos" at bounding box center [1265, 214] width 49 height 19
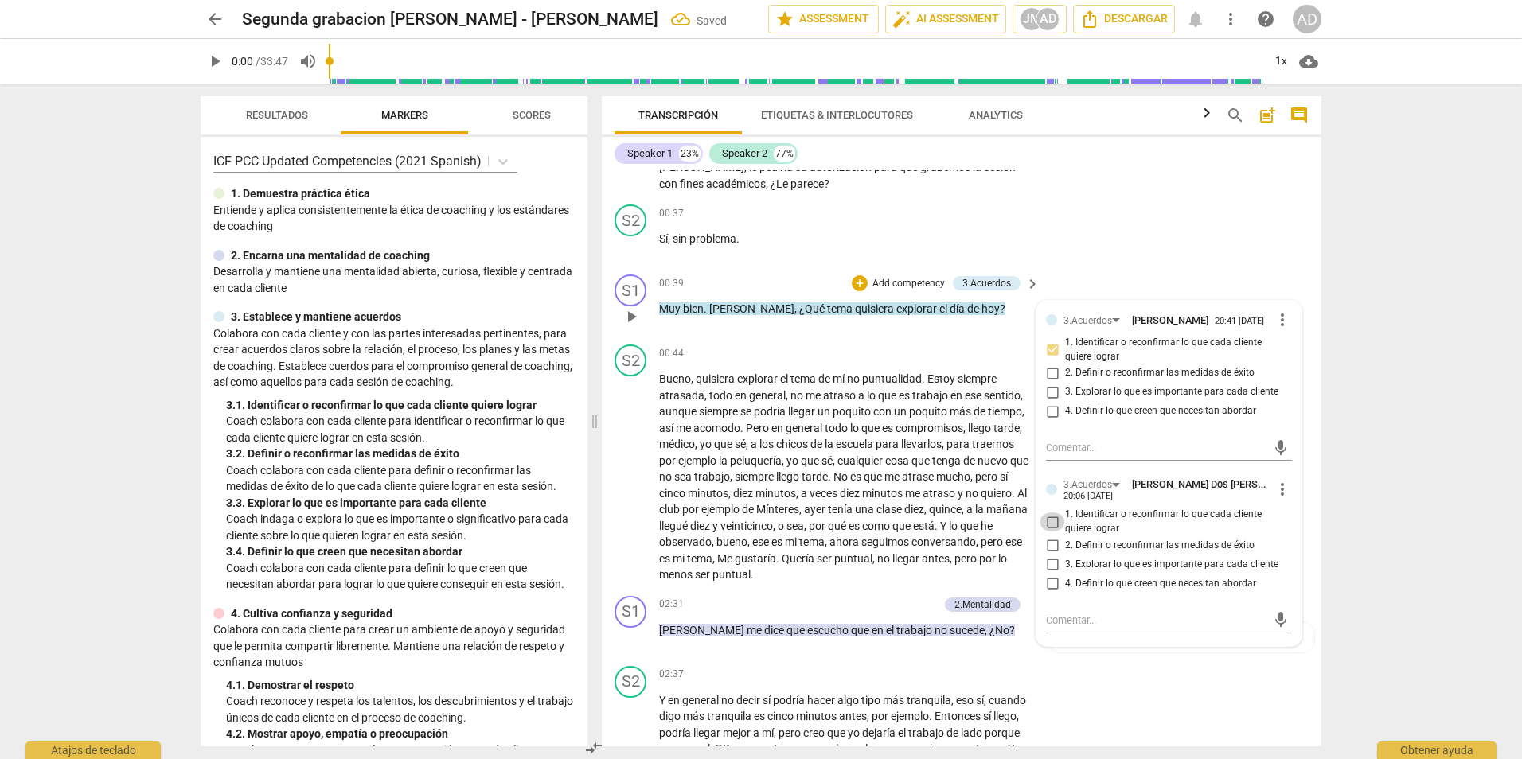
click at [1059, 532] on input "1. Identificar o reconfirmar lo que cada cliente quiere lograr" at bounding box center [1052, 522] width 25 height 19
checkbox input "true"
click at [1400, 415] on div "arrow_back Segunda grabacion de Agosto - Johana Montoya Saved edit star Assessm…" at bounding box center [761, 379] width 1522 height 759
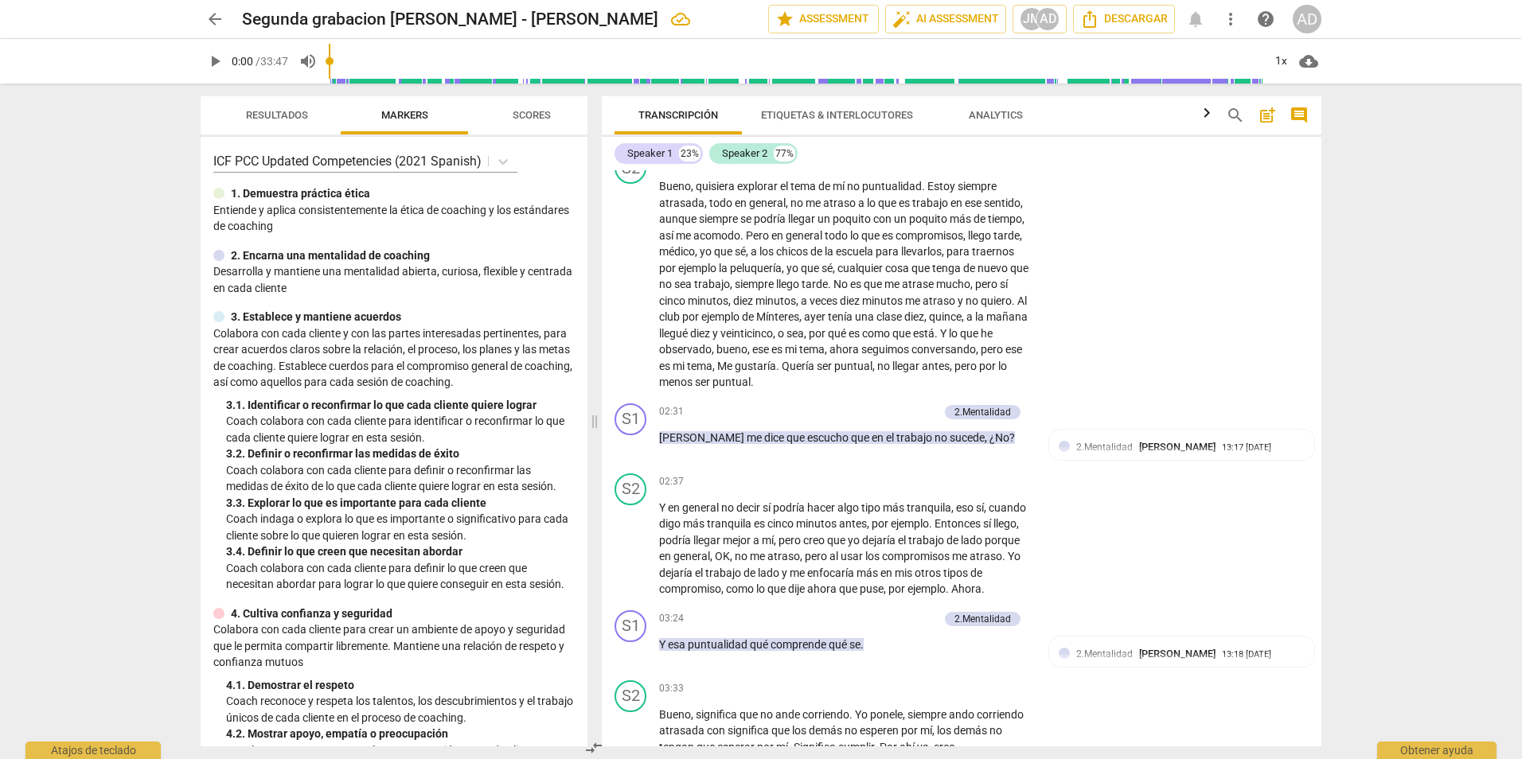
scroll to position [633, 0]
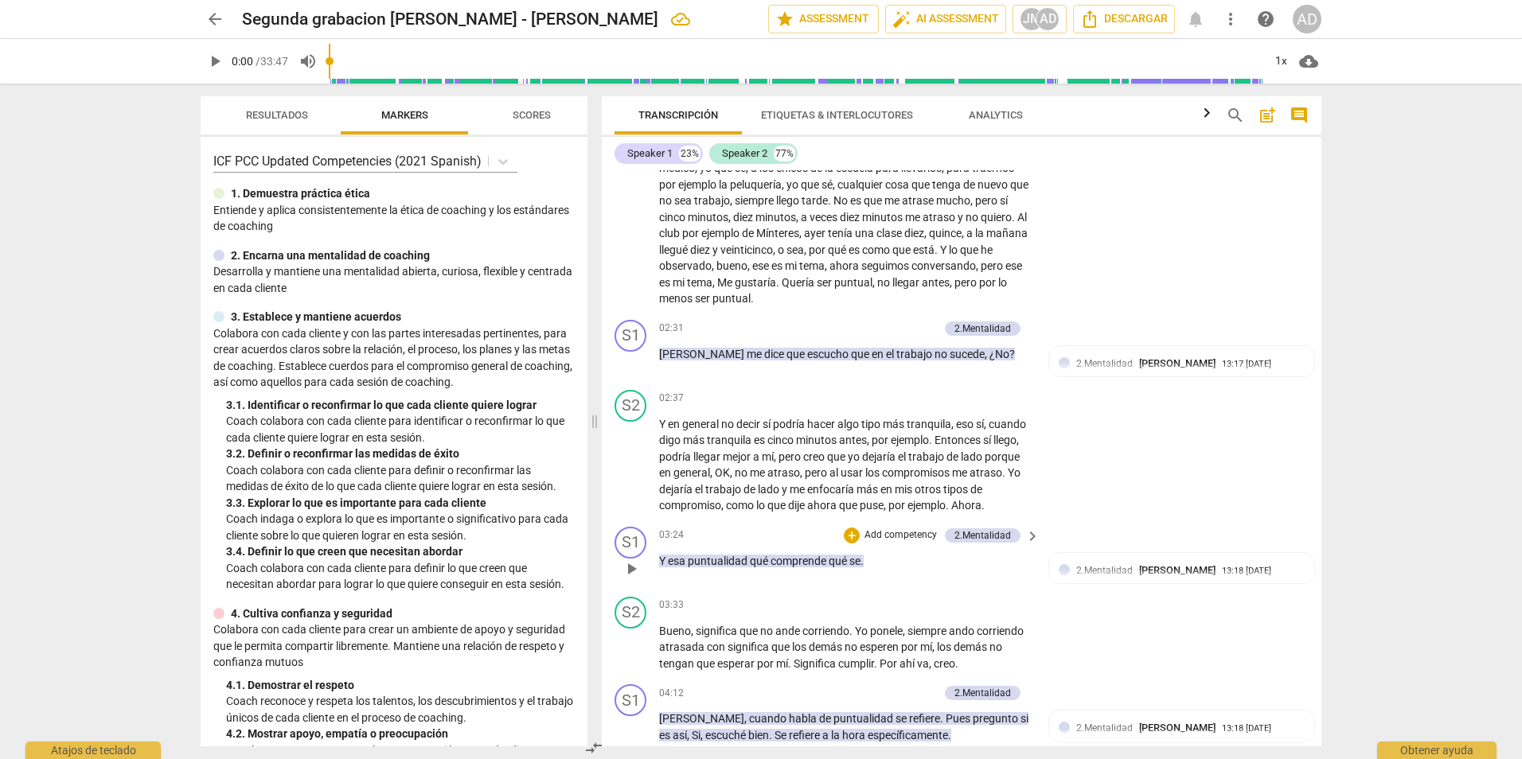
click at [908, 536] on p "Add competency" at bounding box center [901, 536] width 76 height 14
click at [975, 483] on b "3.Acuerdos" at bounding box center [972, 484] width 49 height 19
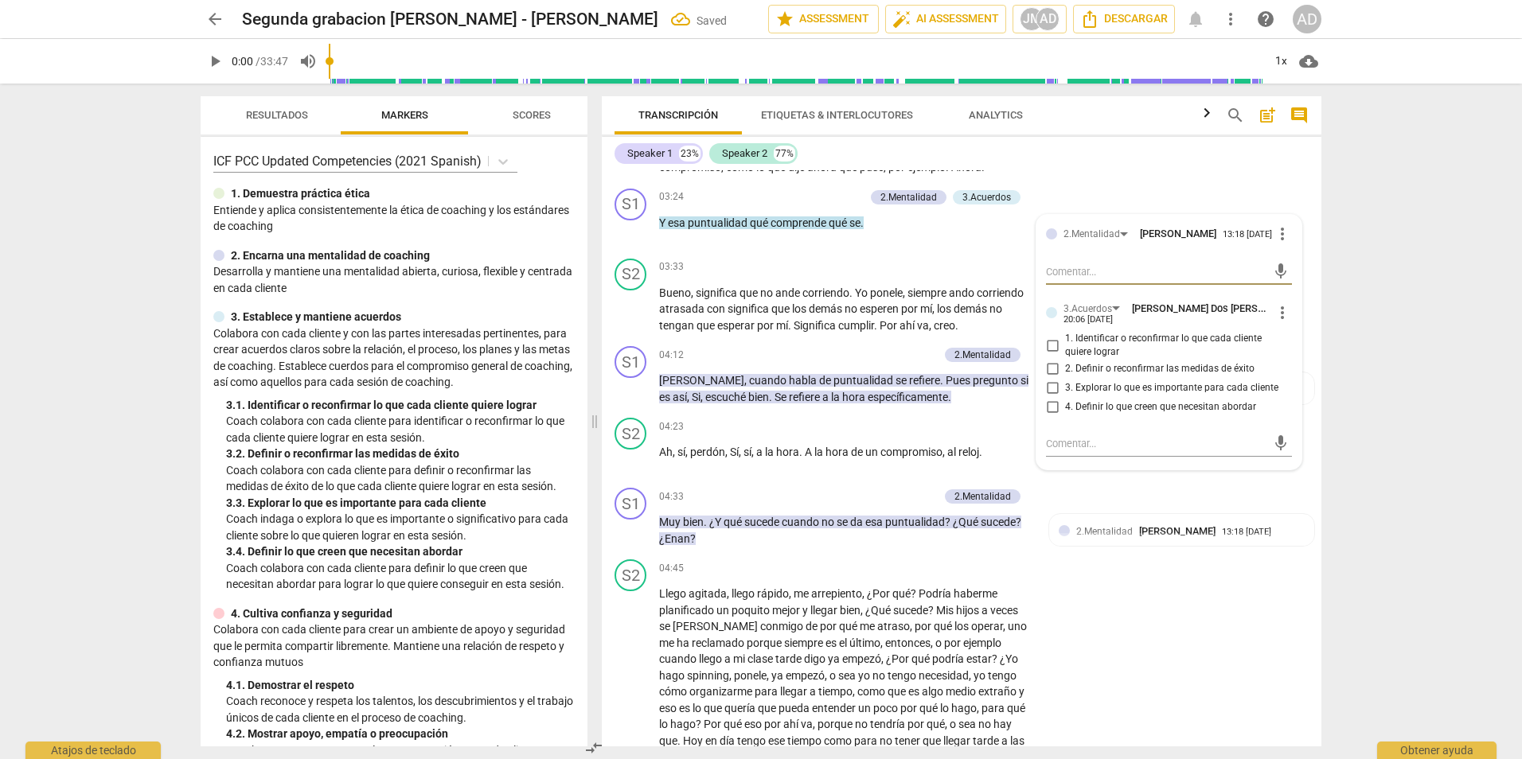
scroll to position [993, 0]
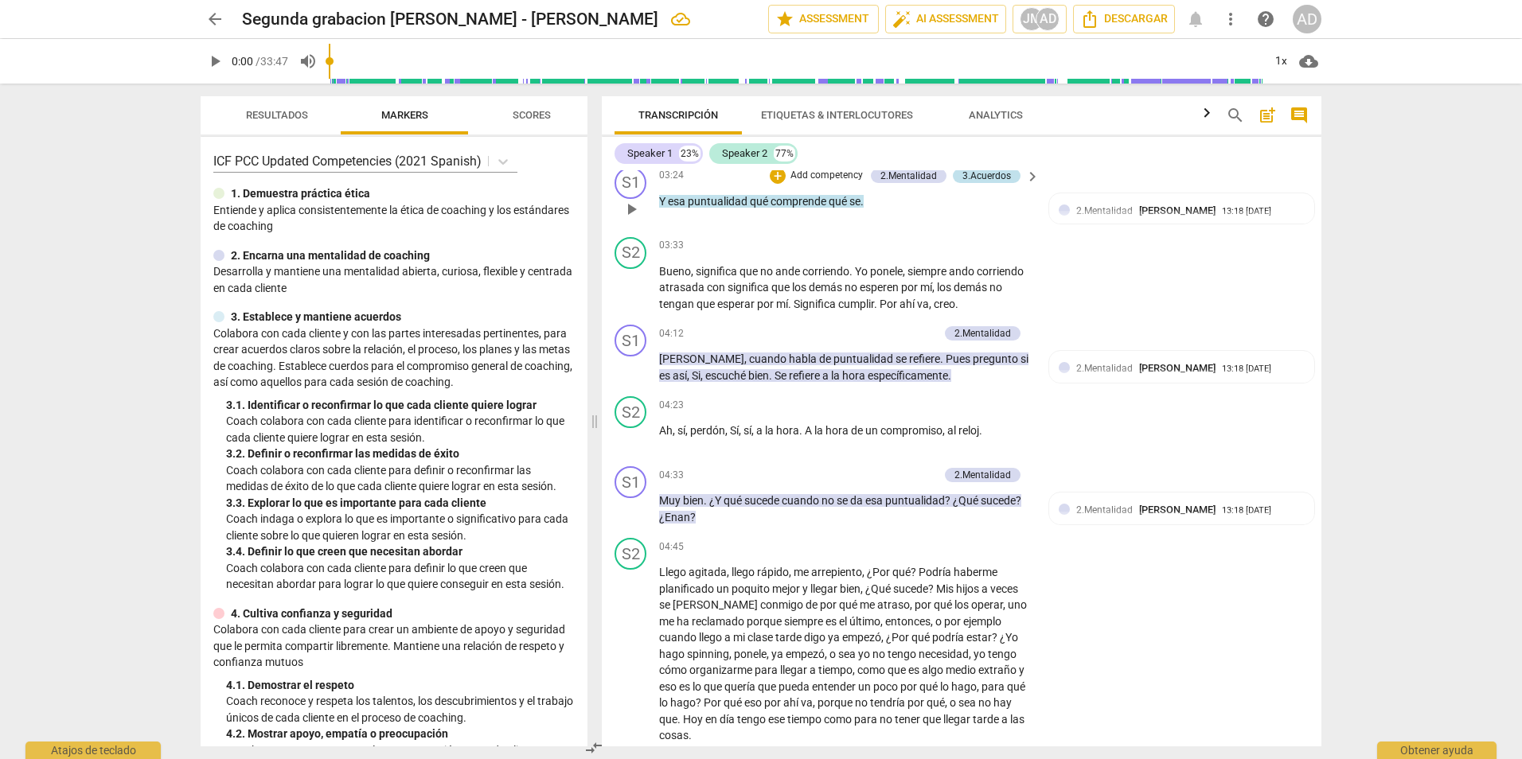
click at [990, 176] on div "3.Acuerdos" at bounding box center [987, 176] width 49 height 14
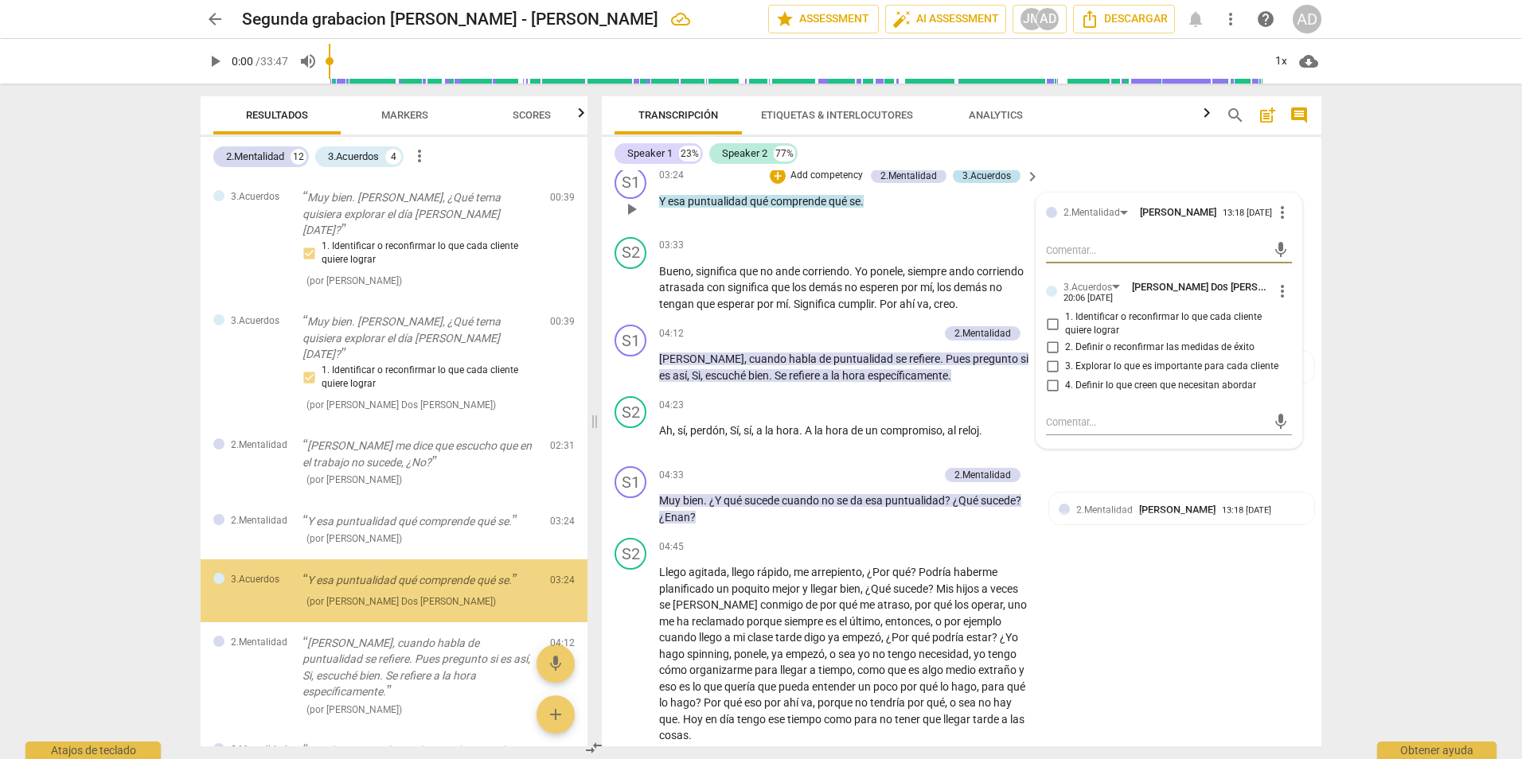
scroll to position [96, 0]
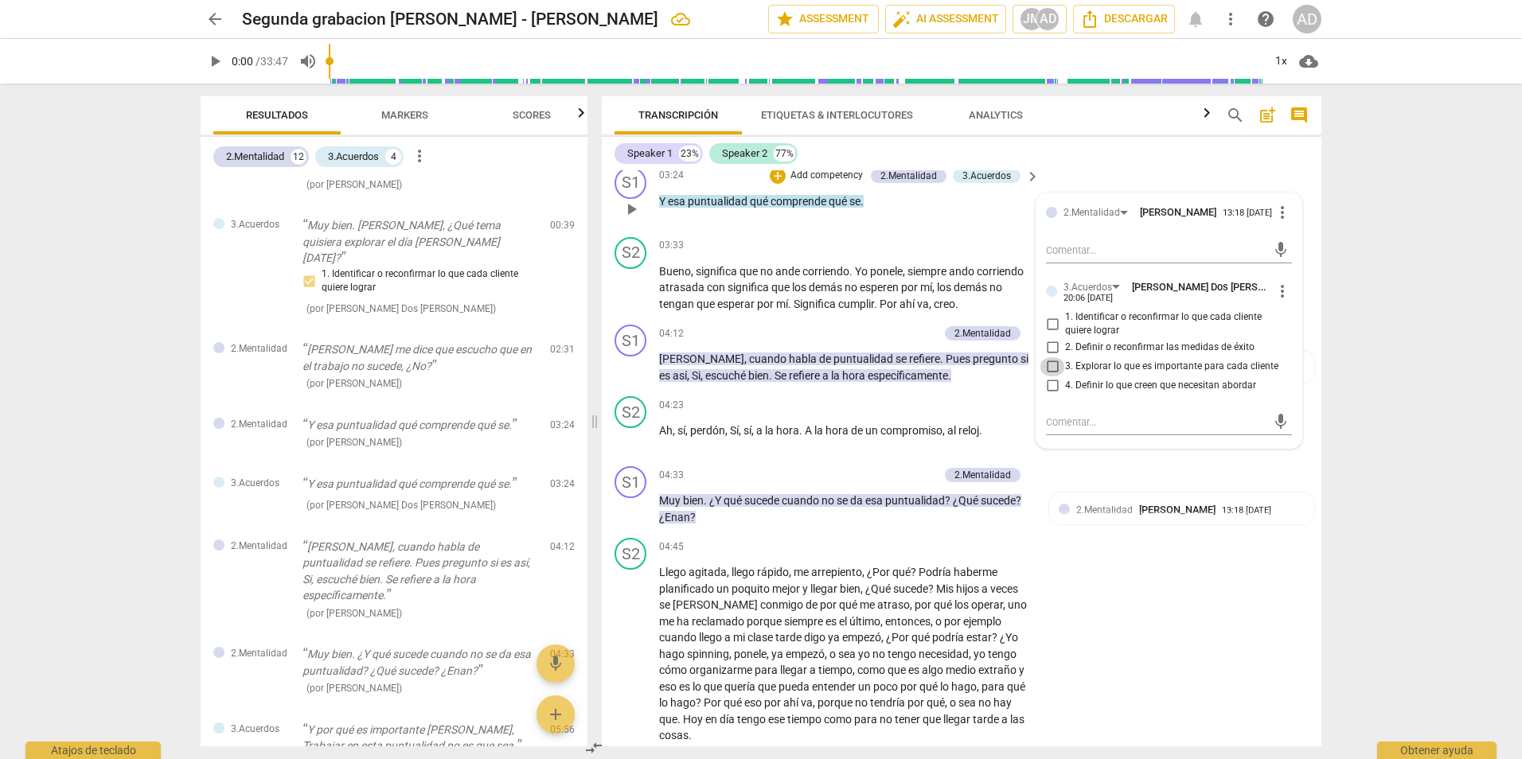
click at [1053, 371] on input "3. Explorar lo que es importante para cada cliente" at bounding box center [1052, 366] width 25 height 19
checkbox input "true"
click at [1389, 365] on div "arrow_back Segunda grabacion de Agosto - Johana Montoya edit star Assessment au…" at bounding box center [761, 379] width 1522 height 759
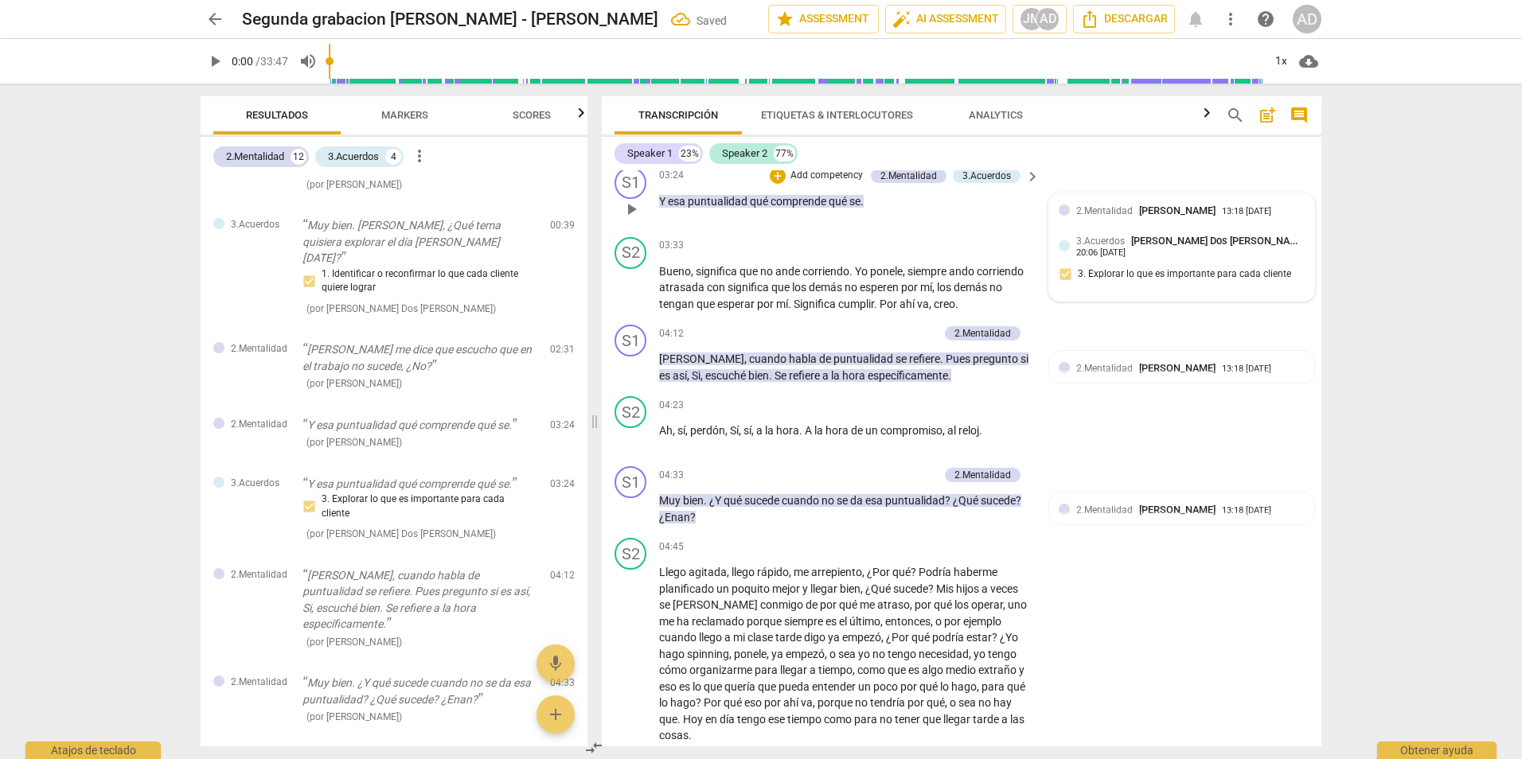
click at [1172, 205] on span "[PERSON_NAME]" at bounding box center [1177, 211] width 76 height 12
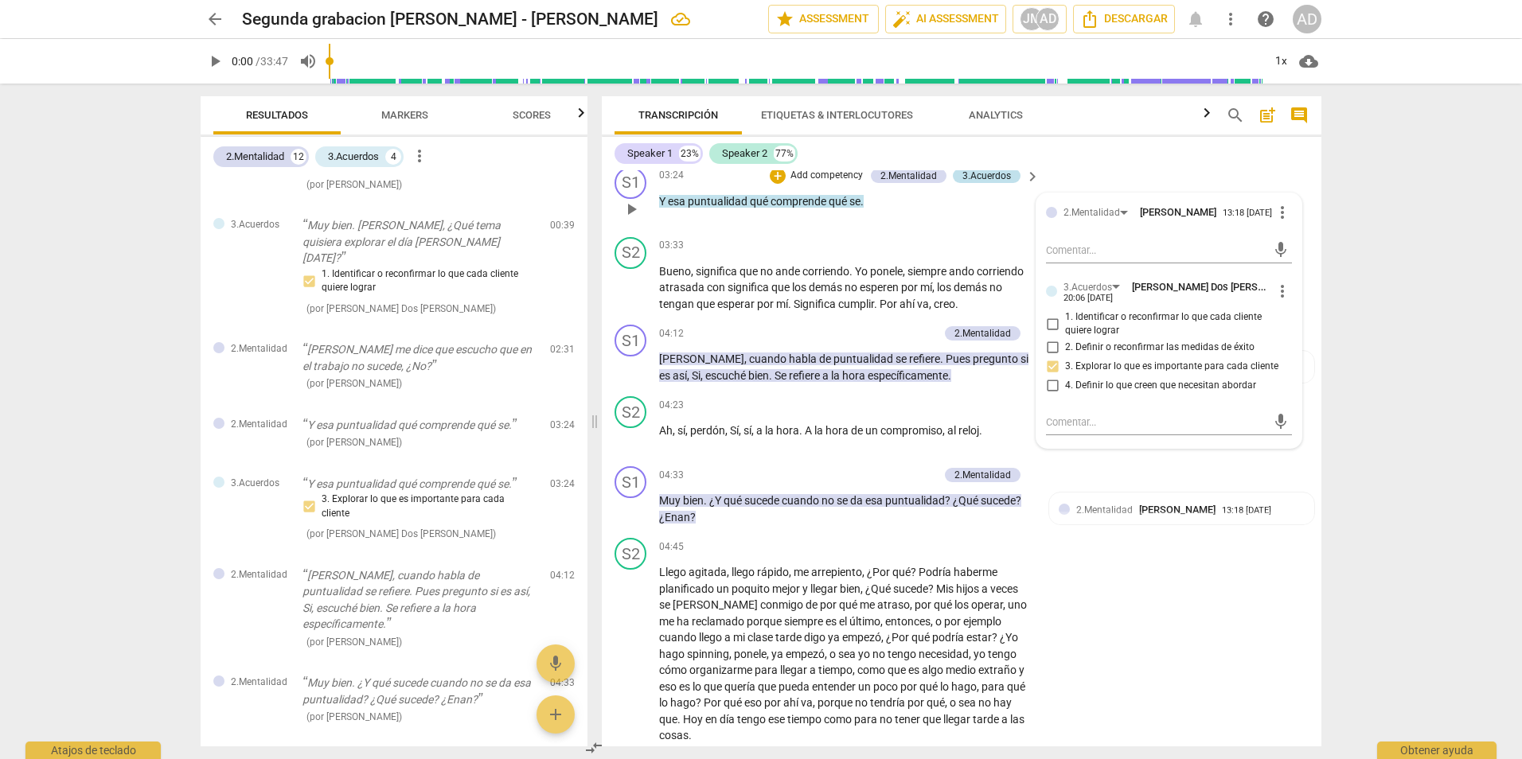
click at [990, 182] on div "3.Acuerdos" at bounding box center [987, 176] width 49 height 14
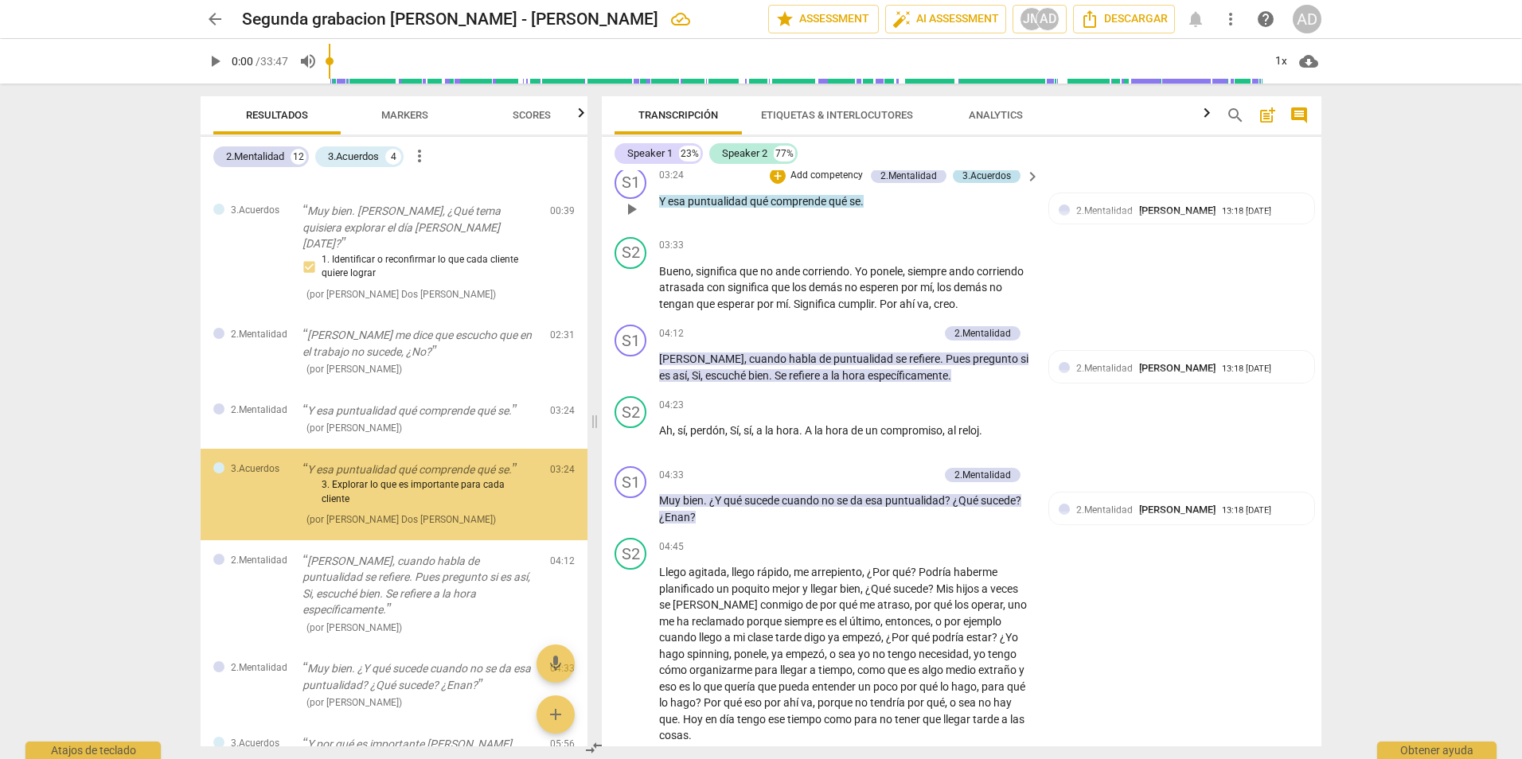
click at [990, 182] on div "3.Acuerdos" at bounding box center [987, 176] width 49 height 14
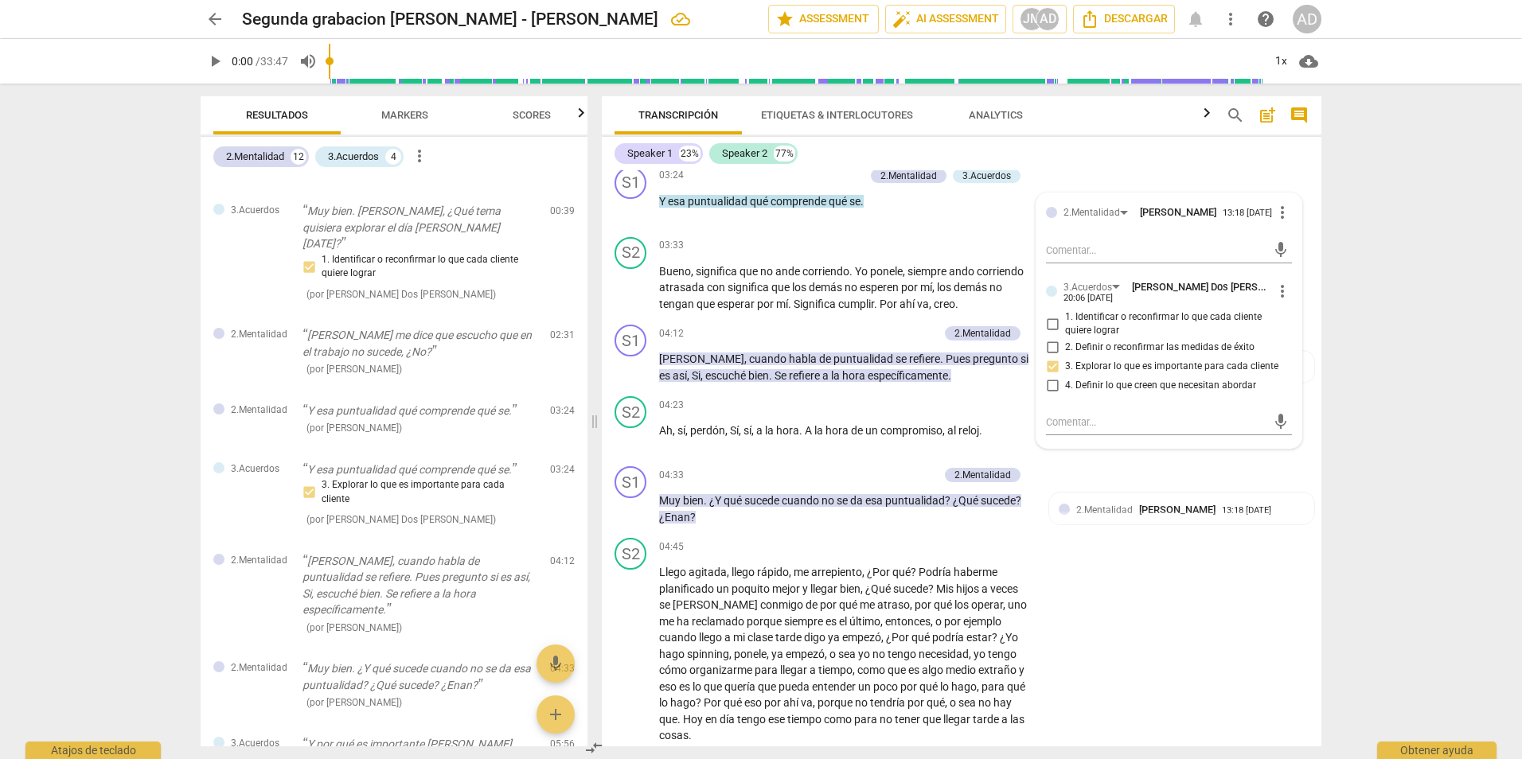
click at [1419, 275] on div "arrow_back Segunda grabacion de Agosto - Johana Montoya edit star Assessment au…" at bounding box center [761, 379] width 1522 height 759
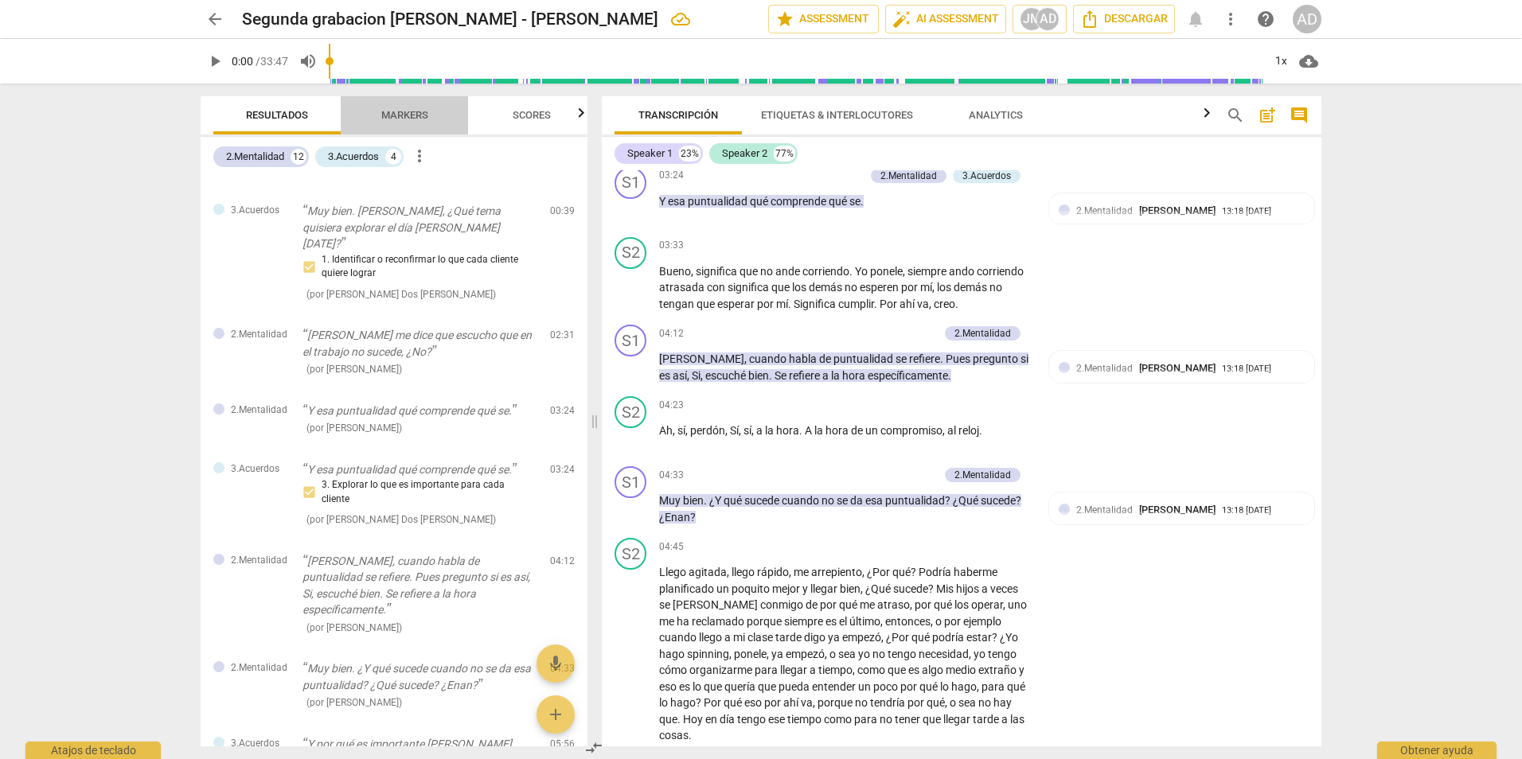
click at [400, 113] on span "Markers" at bounding box center [404, 115] width 47 height 12
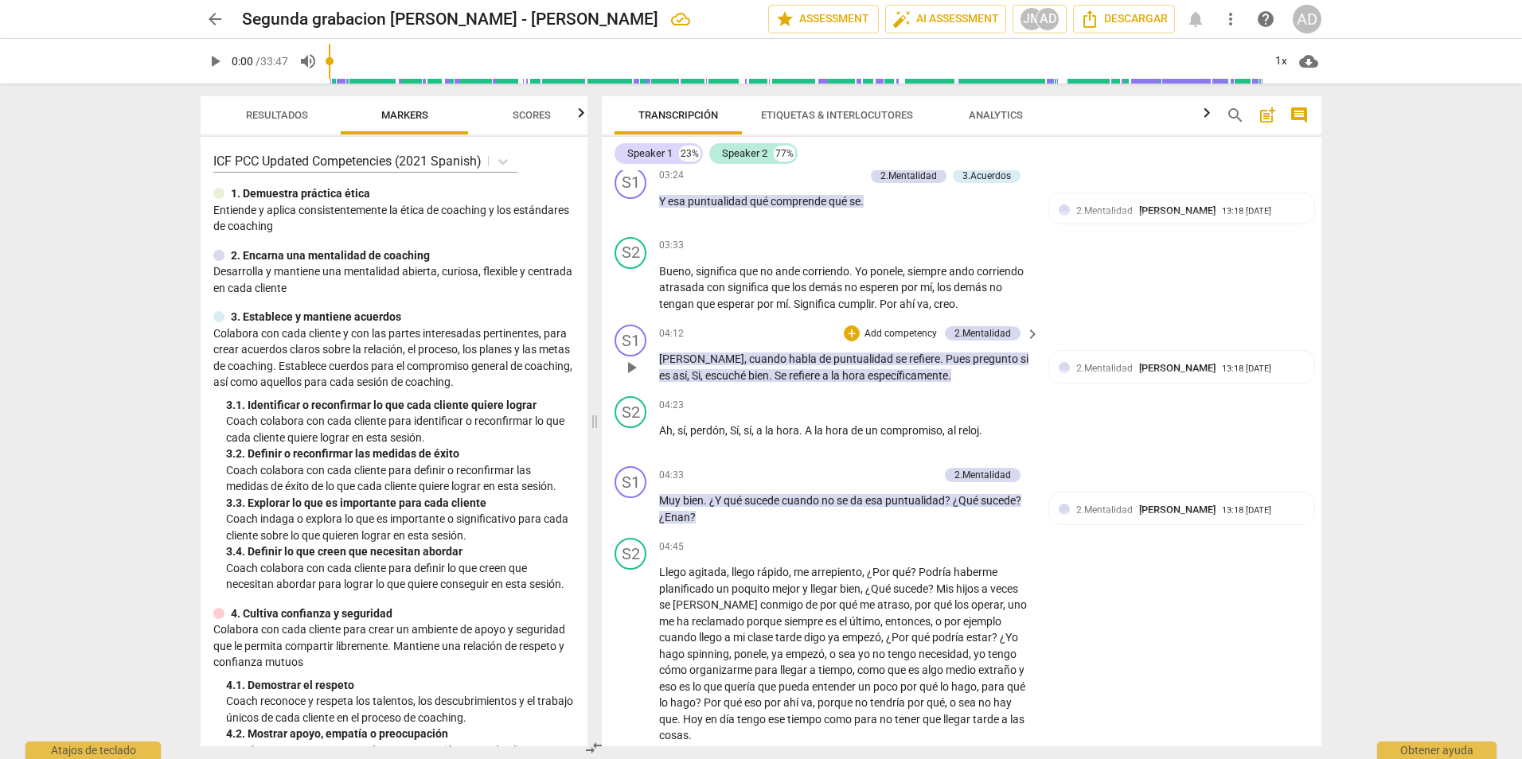
click at [904, 331] on p "Add competency" at bounding box center [901, 334] width 76 height 14
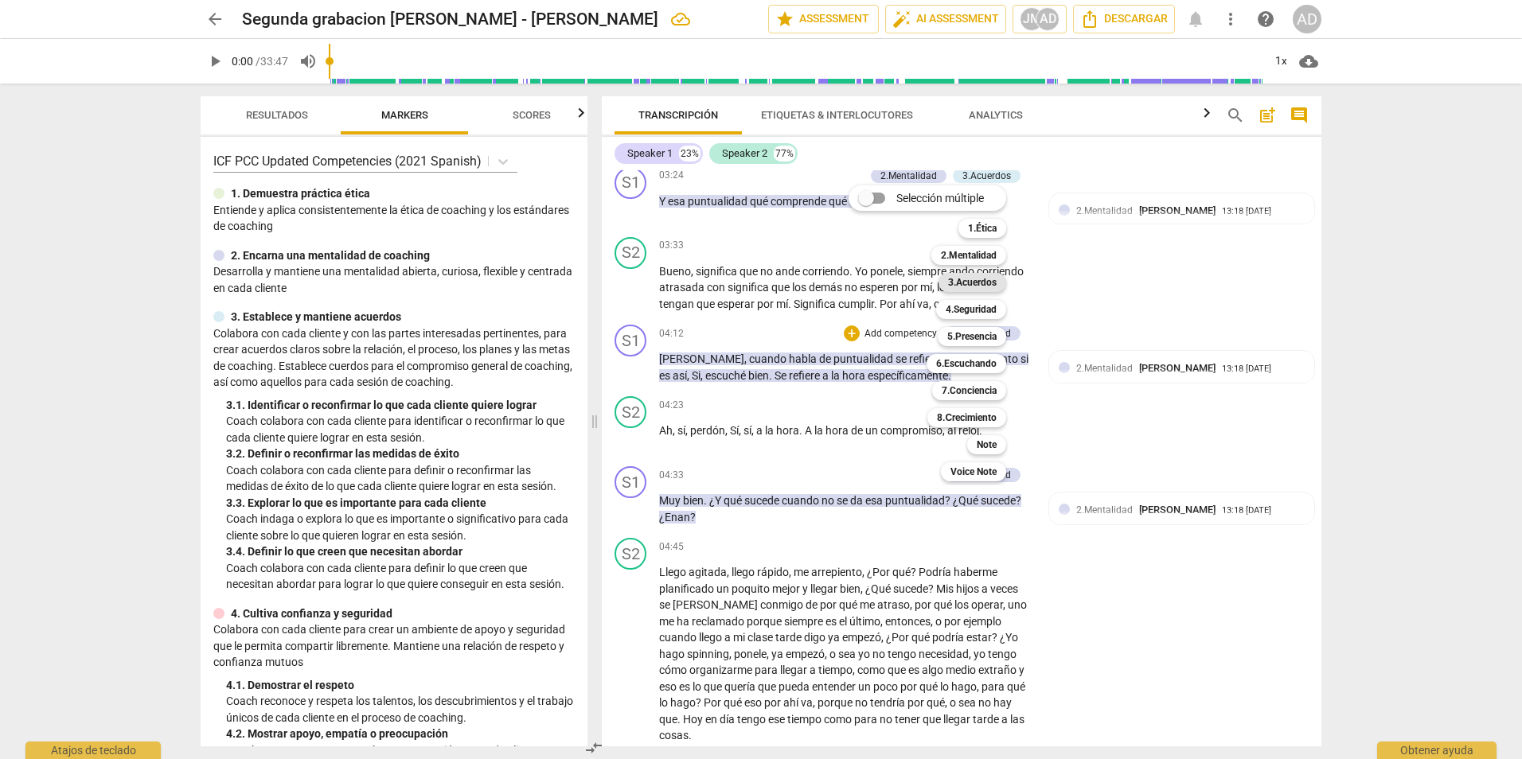
click at [995, 284] on b "3.Acuerdos" at bounding box center [972, 282] width 49 height 19
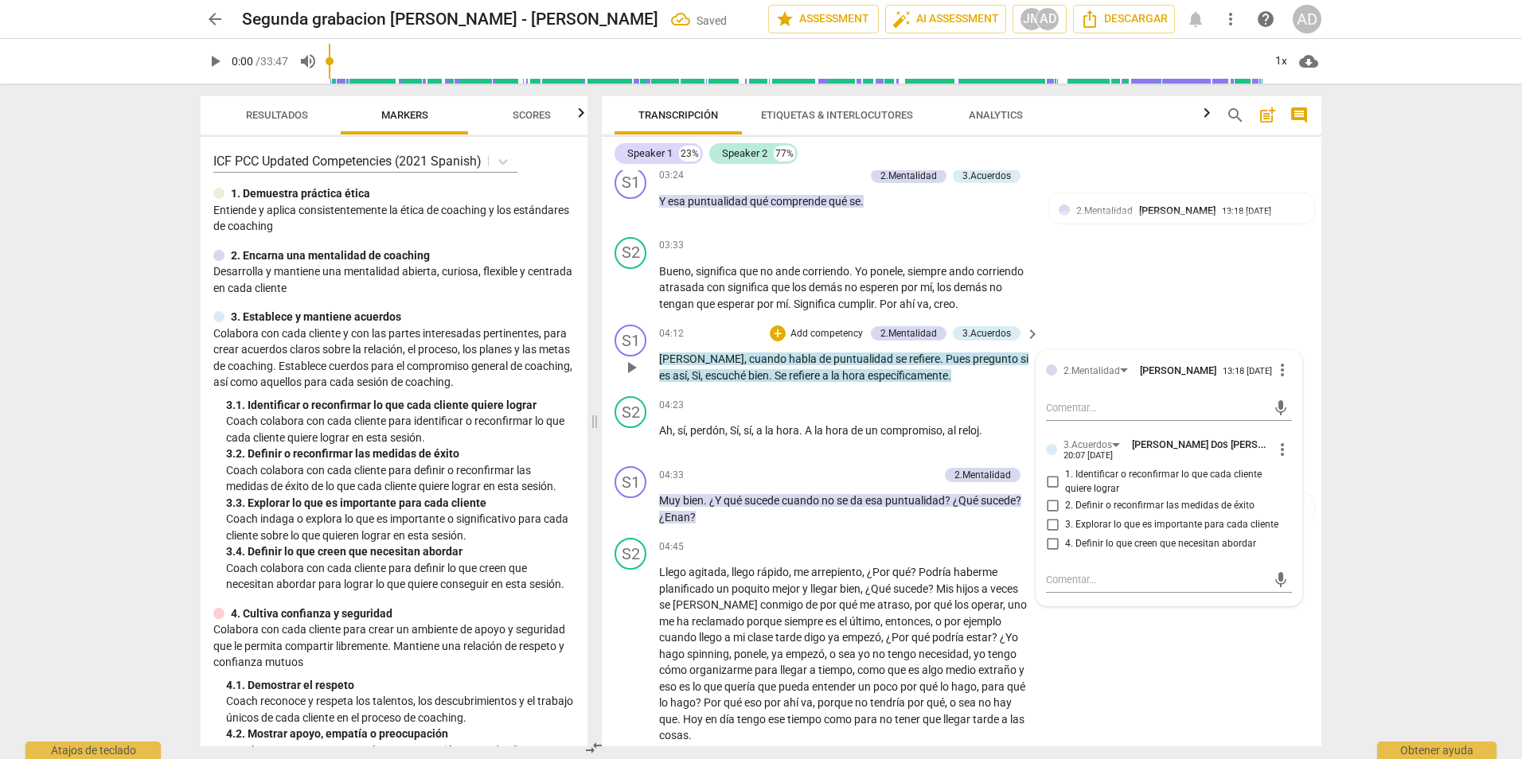
click at [1115, 533] on span "3. Explorar lo que es importante para cada cliente" at bounding box center [1171, 525] width 213 height 14
click at [1065, 534] on input "3. Explorar lo que es importante para cada cliente" at bounding box center [1052, 524] width 25 height 19
checkbox input "true"
click at [1095, 291] on div "S2 play_arrow pause 03:33 + Add competency keyboard_arrow_right Bueno , signifi…" at bounding box center [962, 275] width 720 height 88
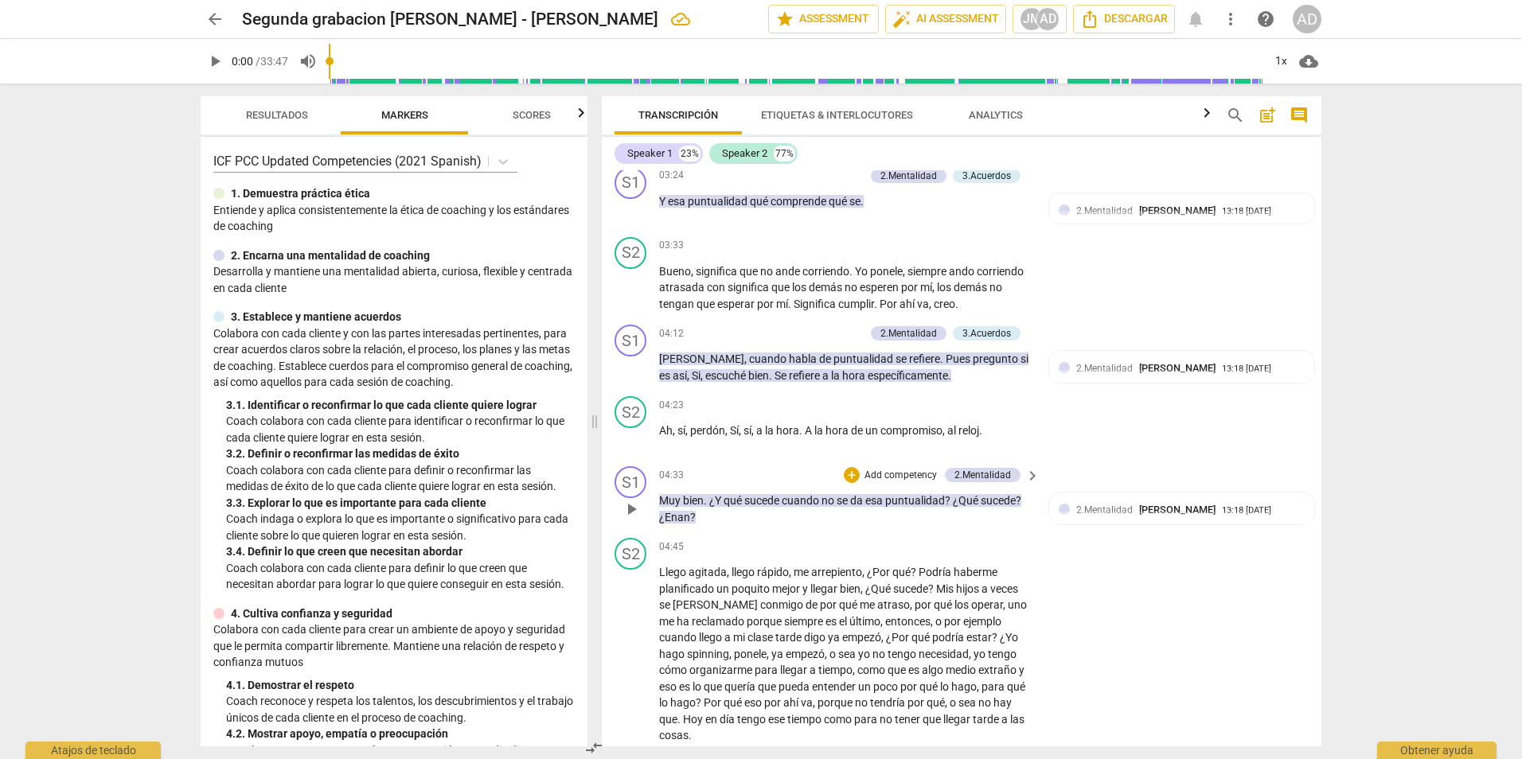
click at [910, 473] on p "Add competency" at bounding box center [901, 476] width 76 height 14
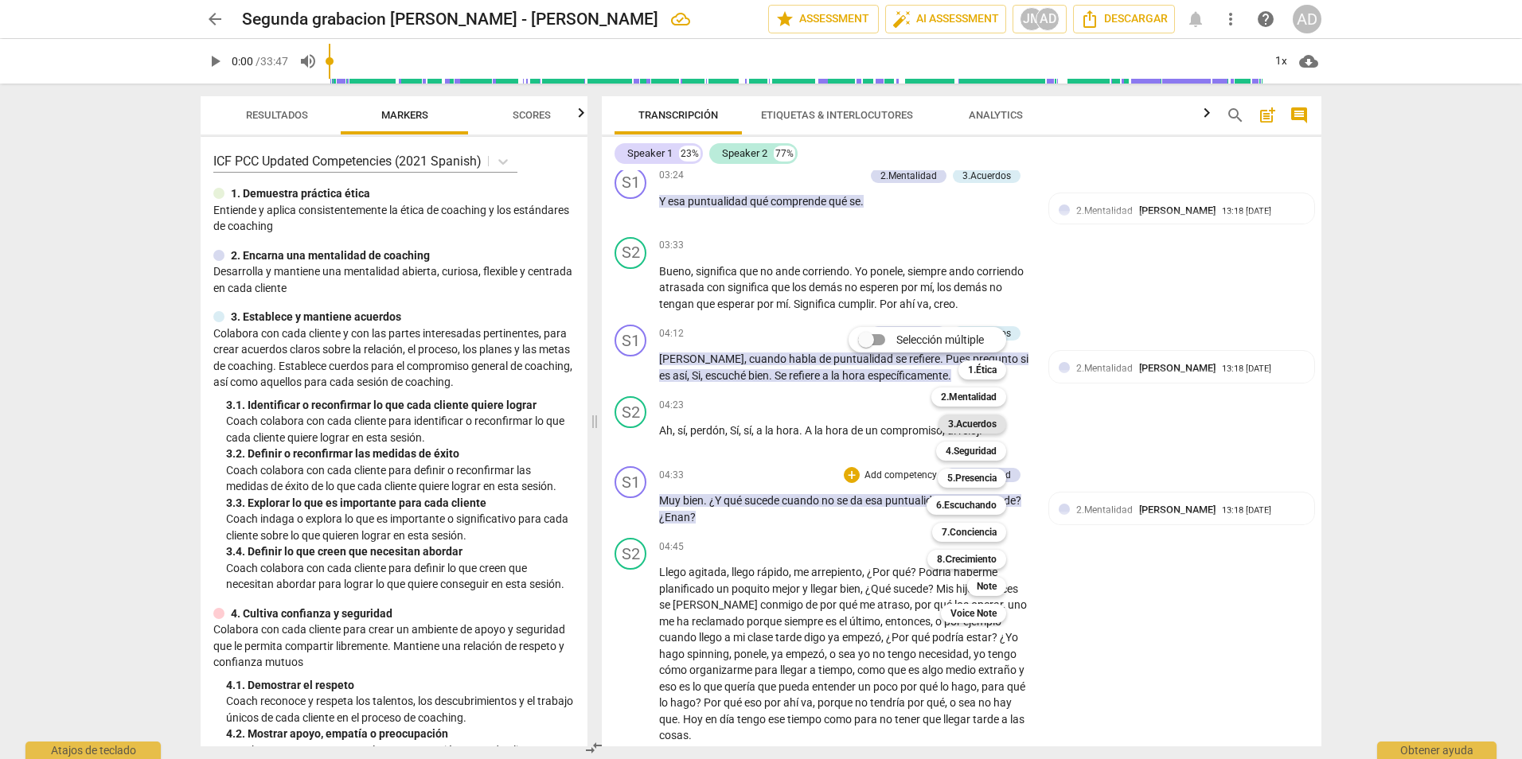
click at [979, 421] on b "3.Acuerdos" at bounding box center [972, 424] width 49 height 19
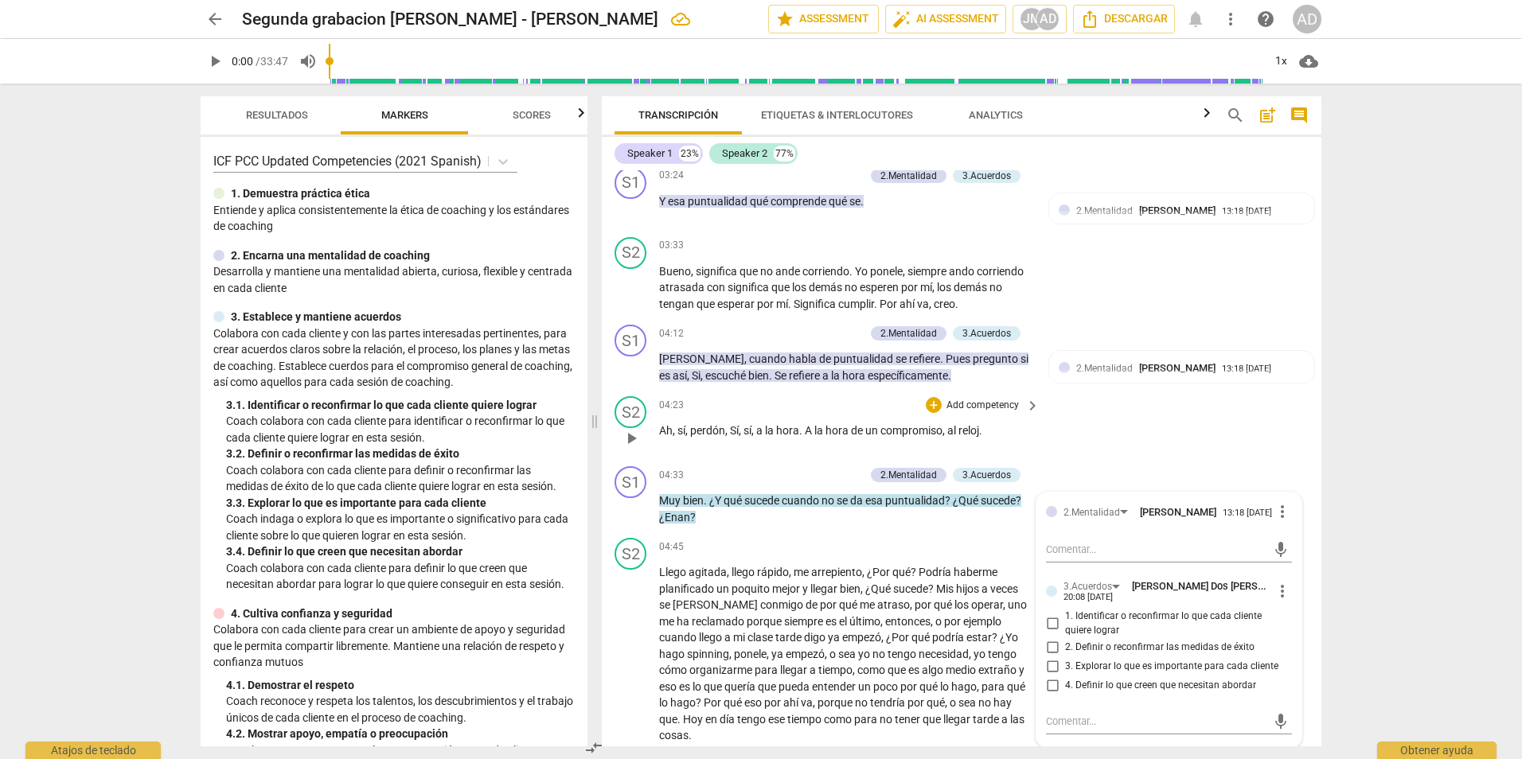
click at [1169, 430] on div "S2 play_arrow pause 04:23 + Add competency keyboard_arrow_right Ah , sí , perdó…" at bounding box center [962, 425] width 720 height 70
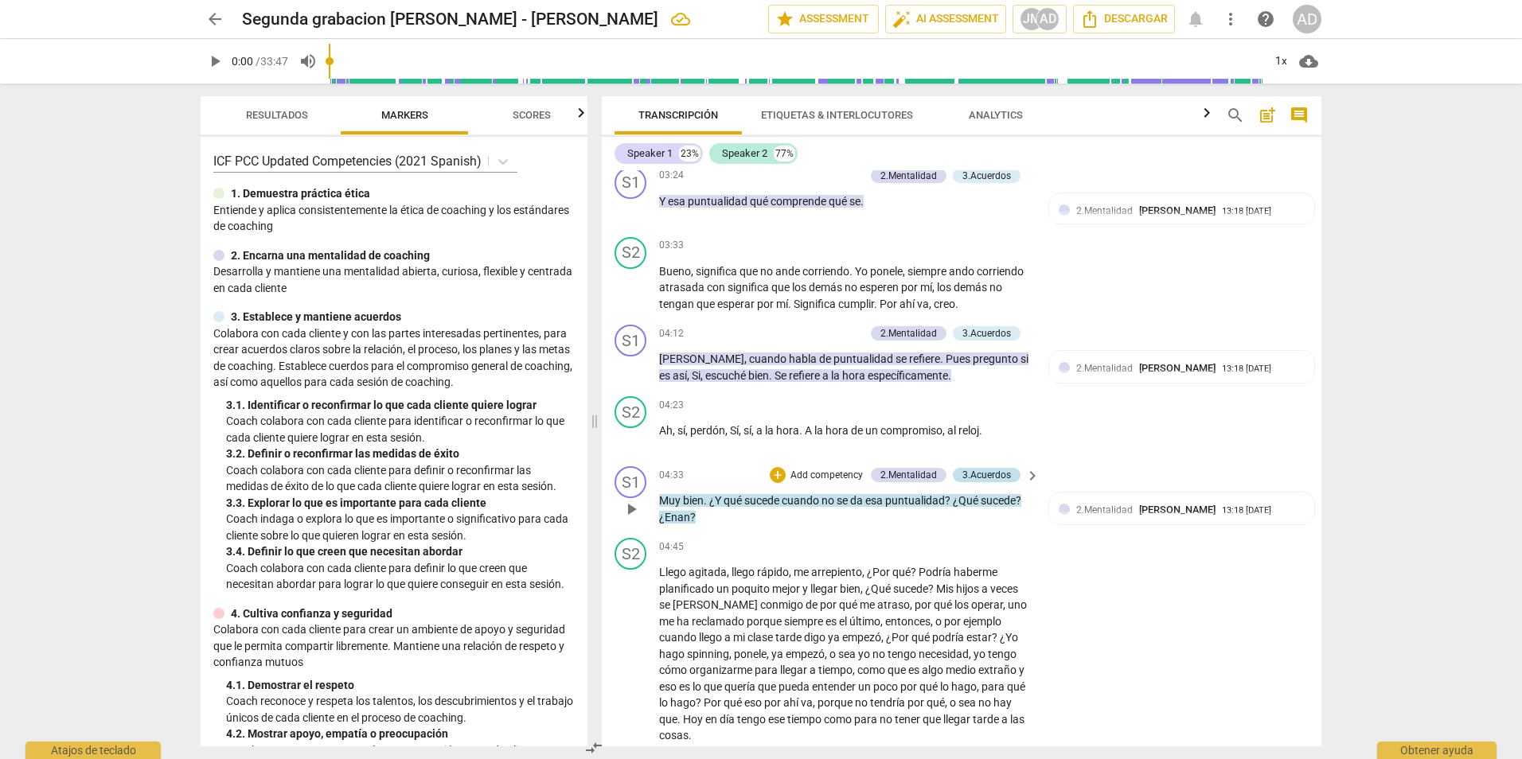
click at [1002, 471] on div "3.Acuerdos" at bounding box center [987, 475] width 49 height 14
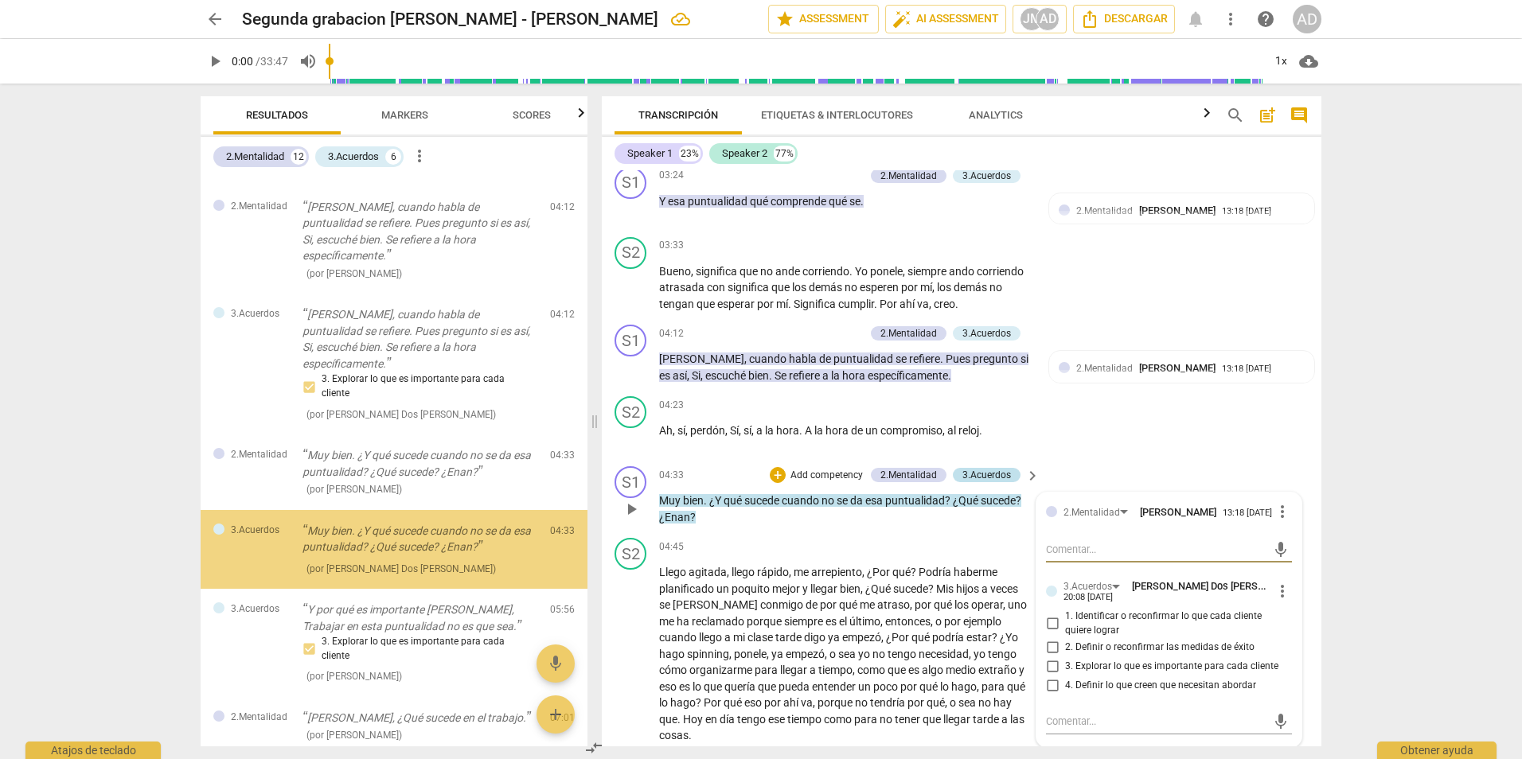
scroll to position [487, 0]
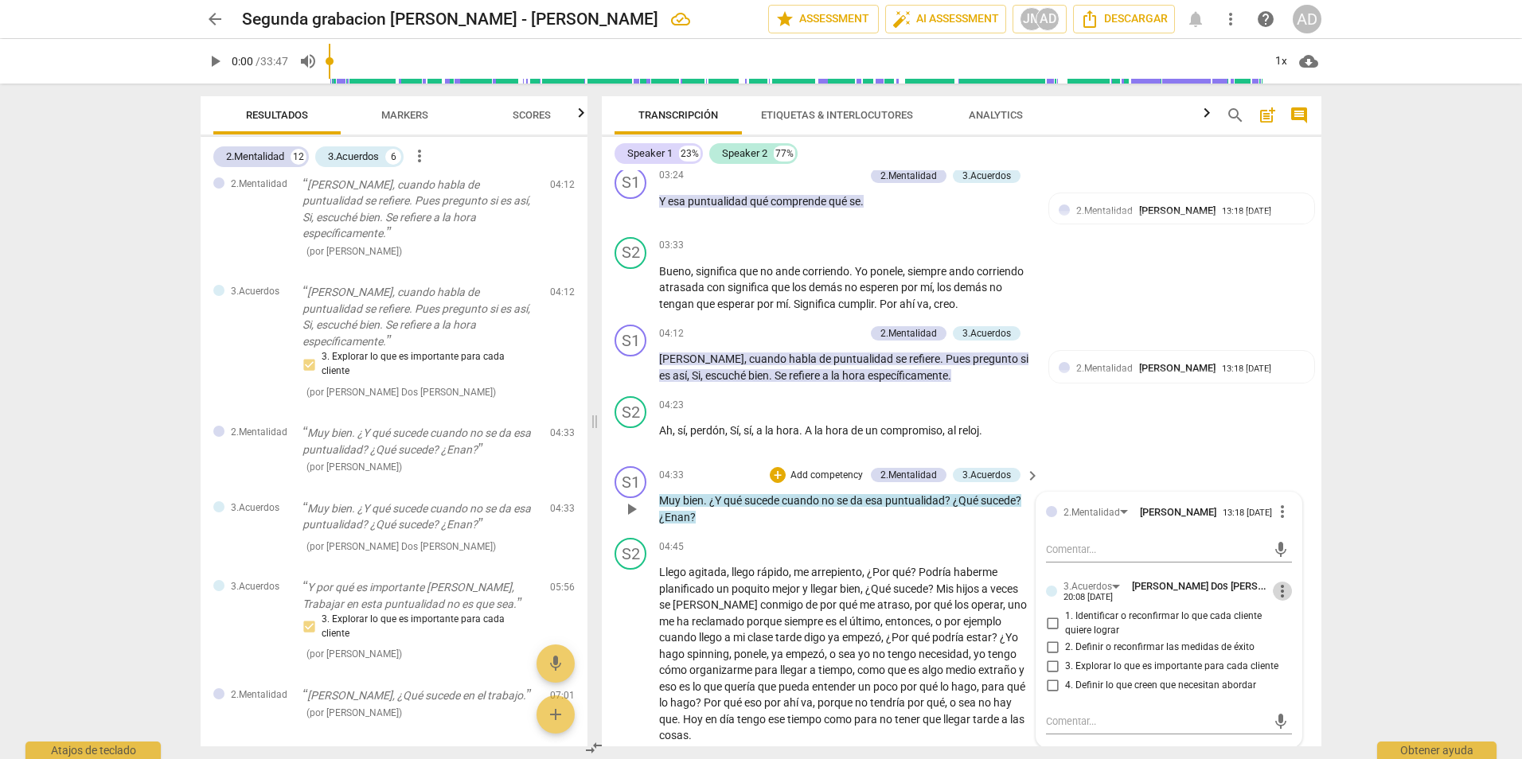
click at [1273, 597] on span "more_vert" at bounding box center [1282, 591] width 19 height 19
click at [1302, 635] on li "Borrar" at bounding box center [1295, 626] width 56 height 30
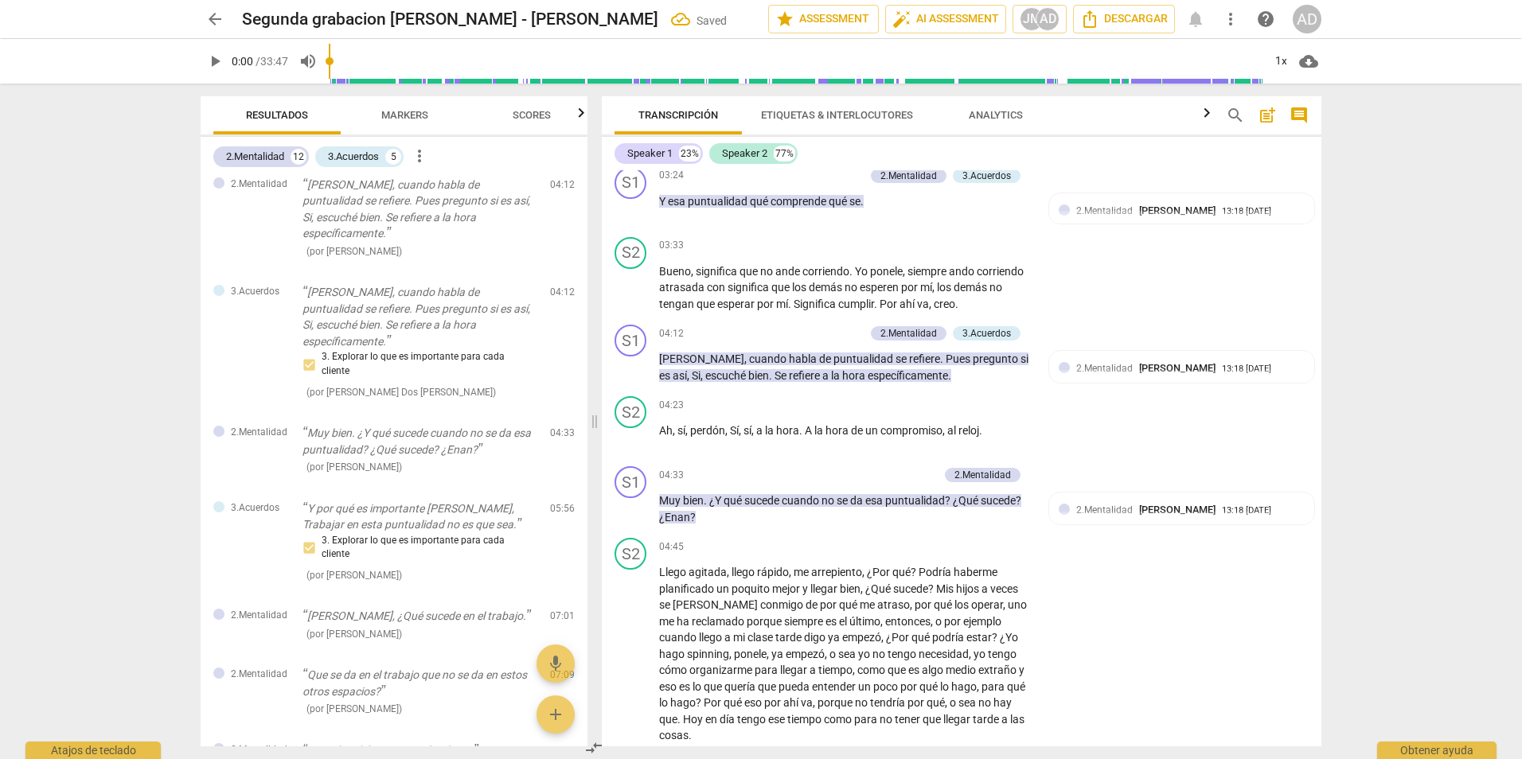
click at [425, 111] on span "Markers" at bounding box center [404, 115] width 47 height 12
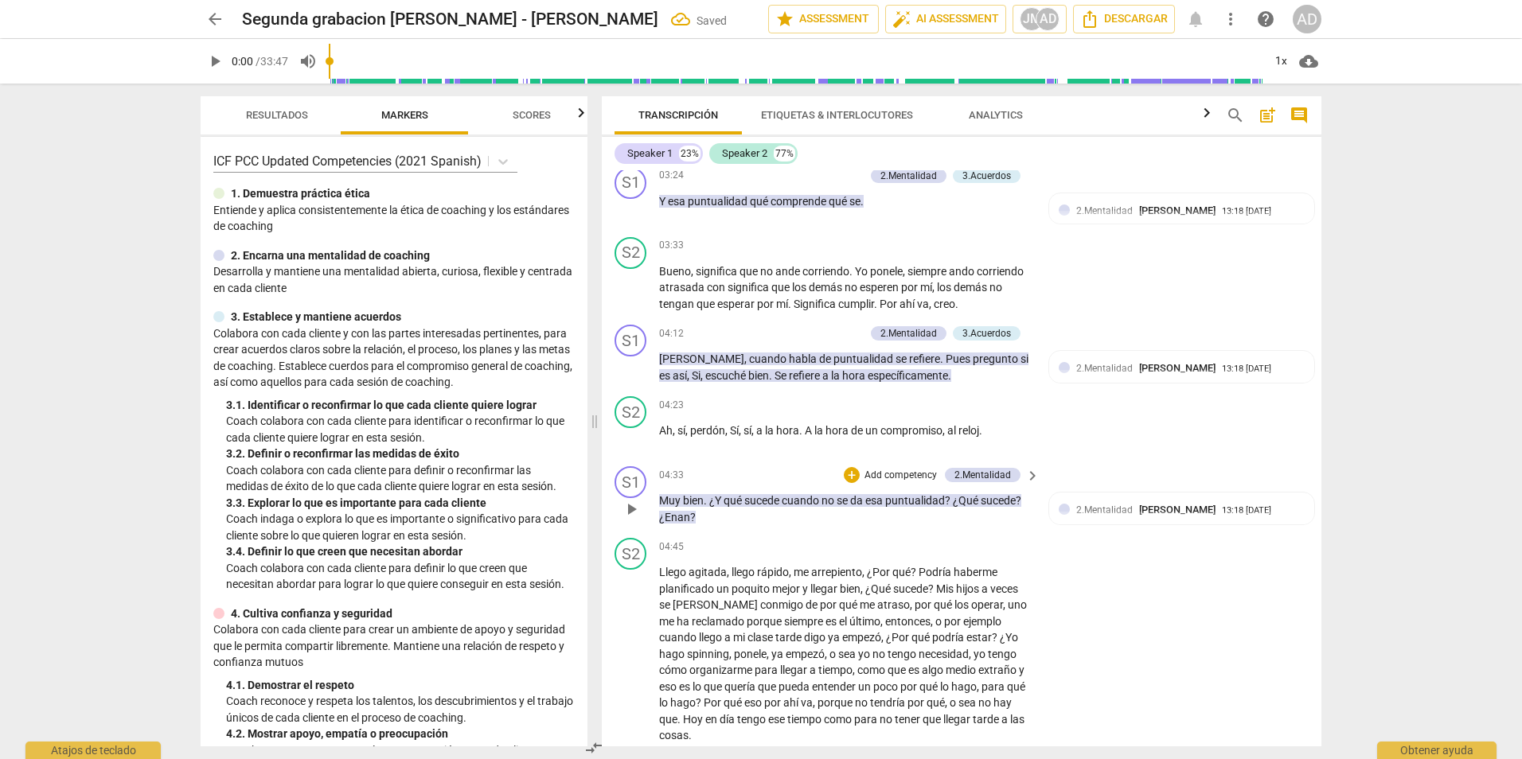
click at [910, 476] on p "Add competency" at bounding box center [901, 476] width 76 height 14
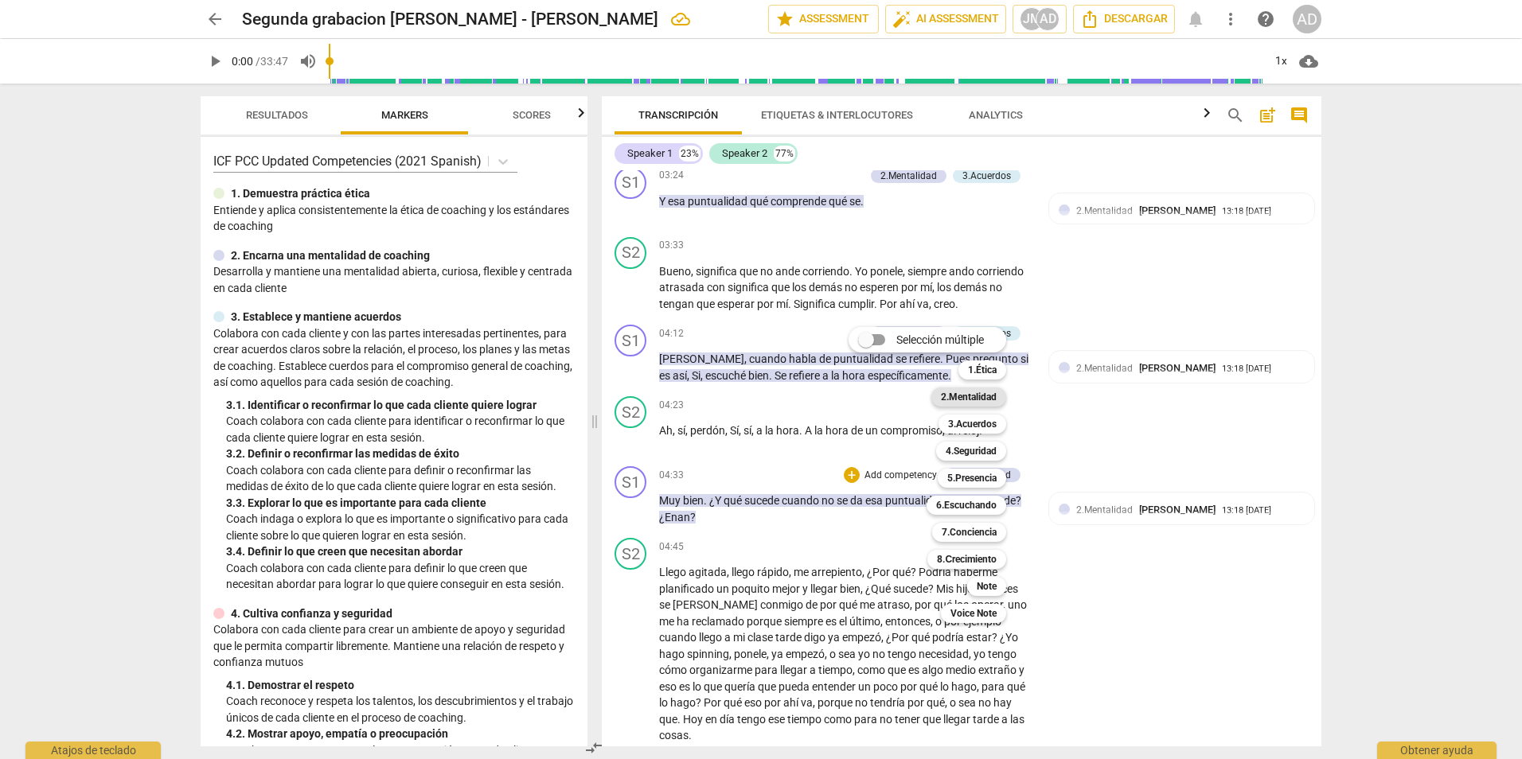
click at [979, 398] on b "2.Mentalidad" at bounding box center [969, 397] width 56 height 19
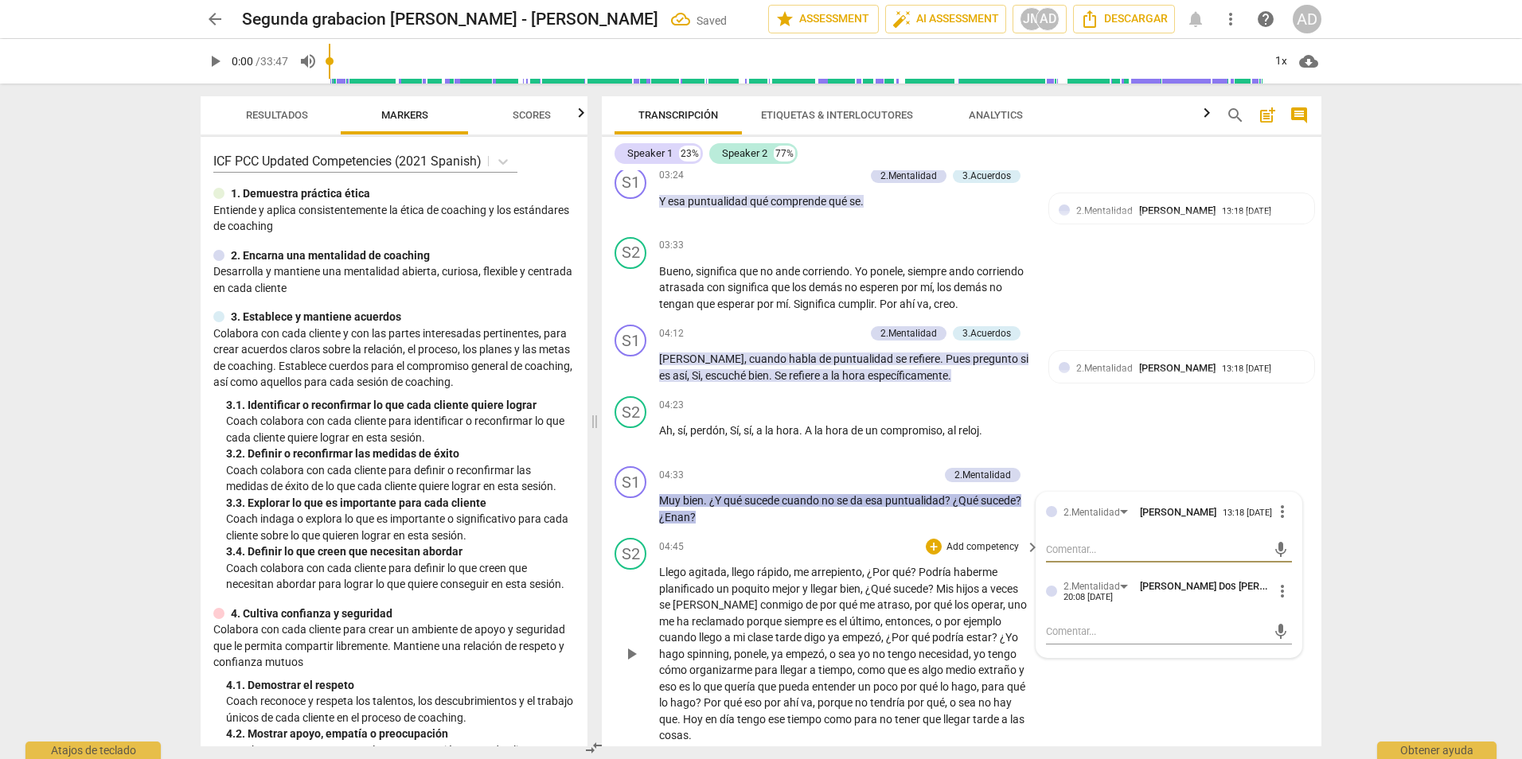
type textarea "c"
type textarea "cu"
type textarea "c"
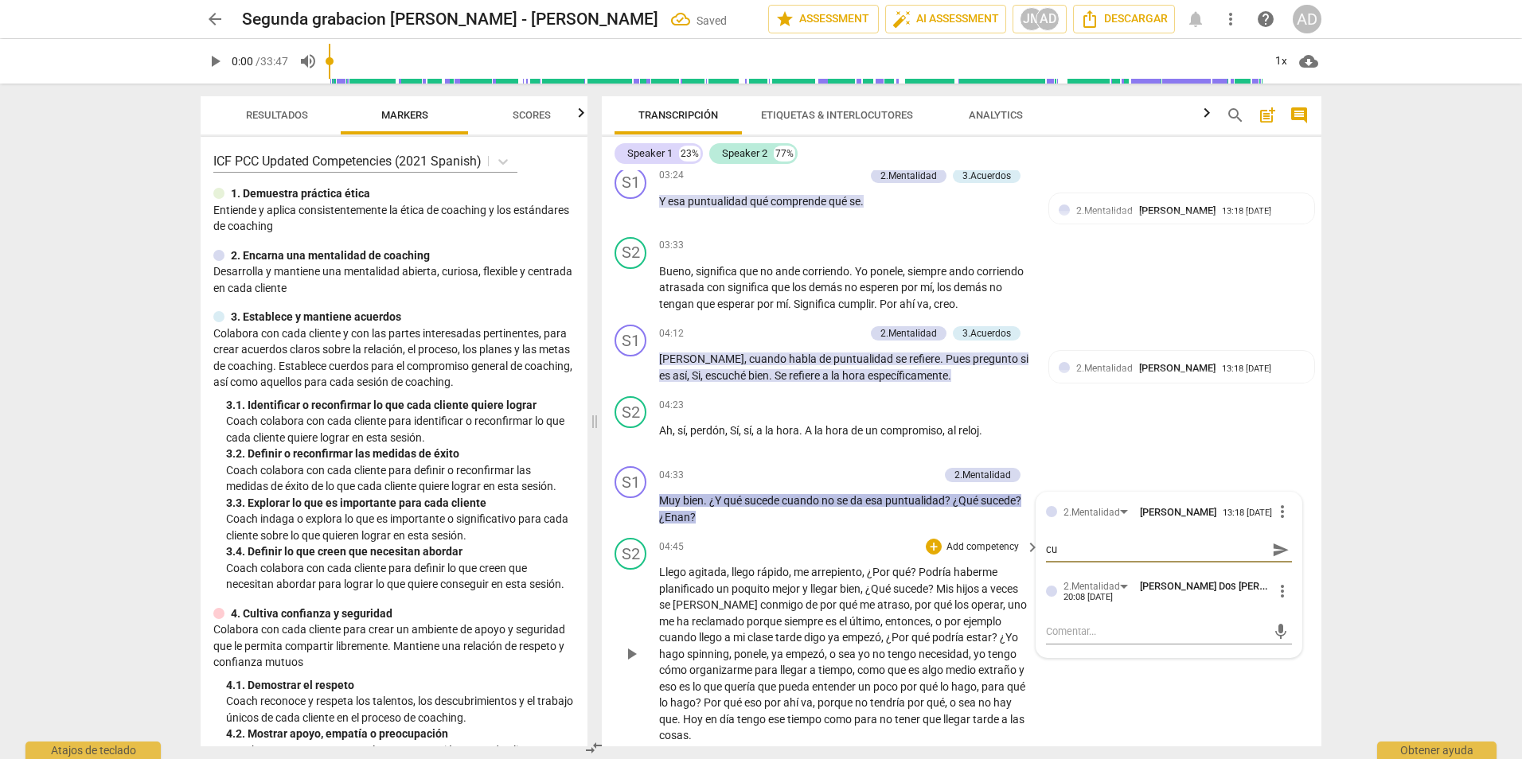
type textarea "c"
drag, startPoint x: 1123, startPoint y: 653, endPoint x: 1132, endPoint y: 639, distance: 16.6
click at [1132, 639] on div "mic" at bounding box center [1169, 630] width 246 height 35
click at [1132, 639] on textarea at bounding box center [1156, 631] width 221 height 15
type textarea "c"
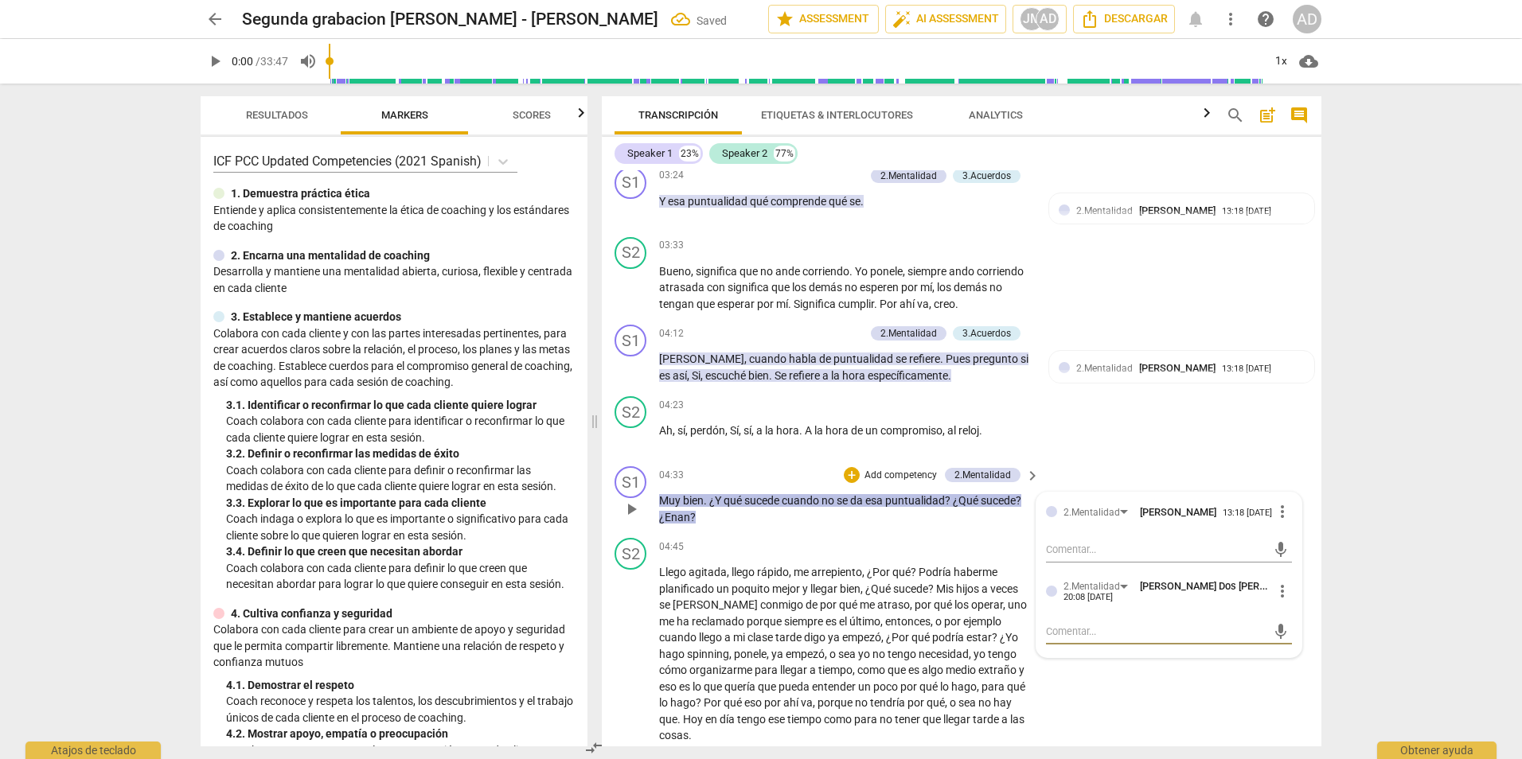
type textarea "c"
type textarea "cu"
type textarea "cur"
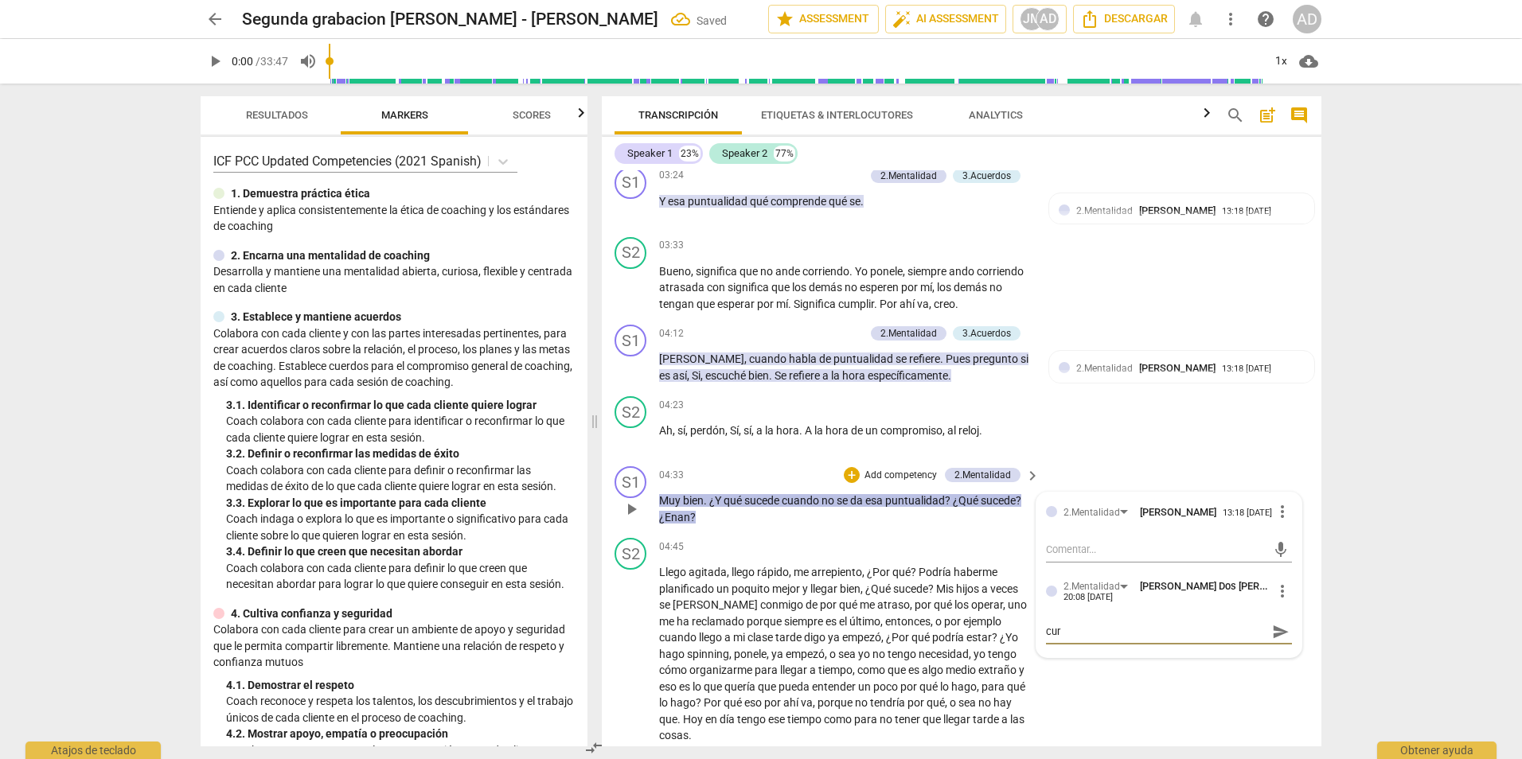
type textarea "curi"
type textarea "curio"
type textarea "curios"
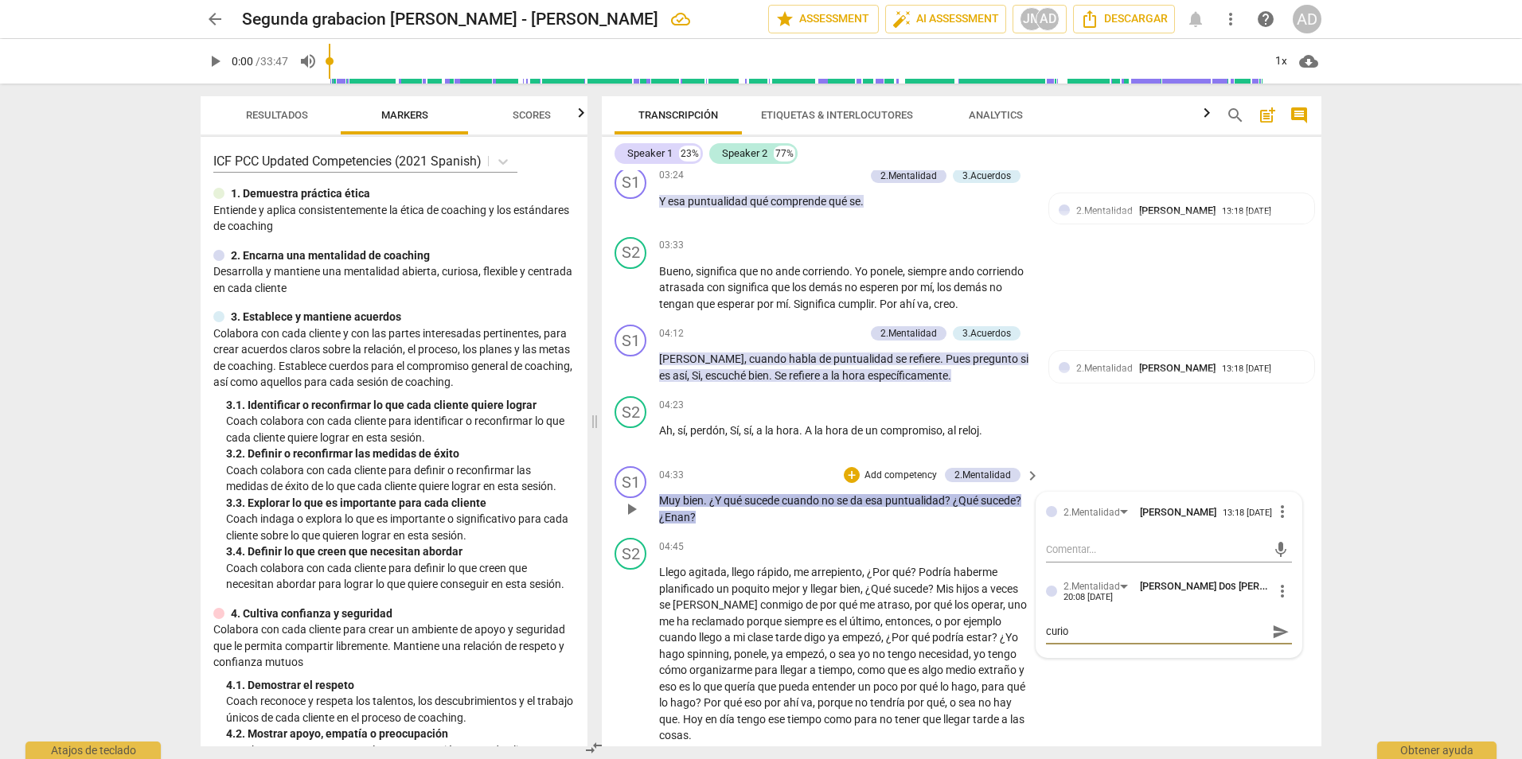
type textarea "curios"
type textarea "curiosi"
type textarea "curiosid"
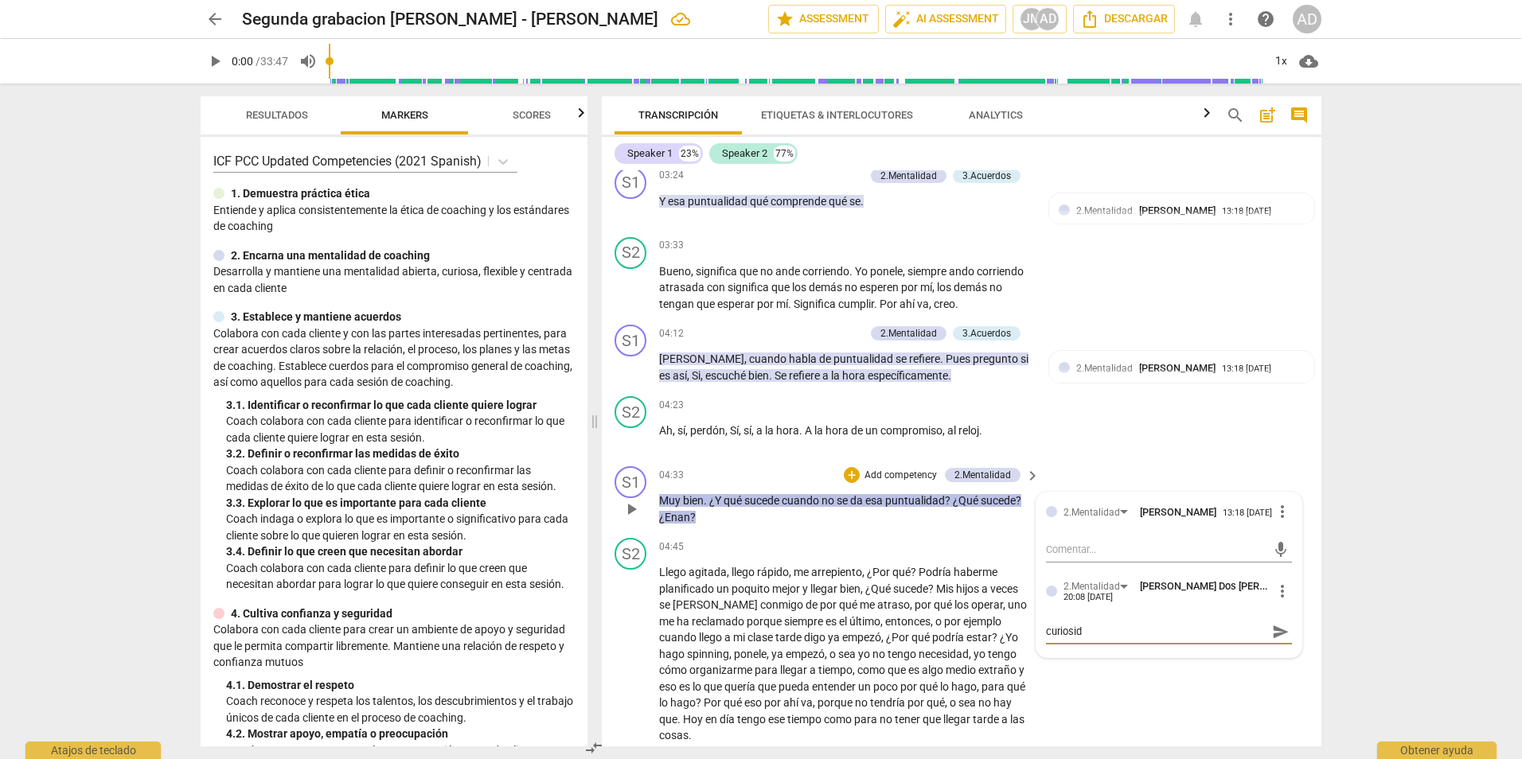
type textarea "curiosida"
type textarea "curiosidad"
click at [1275, 638] on span "send" at bounding box center [1281, 632] width 18 height 18
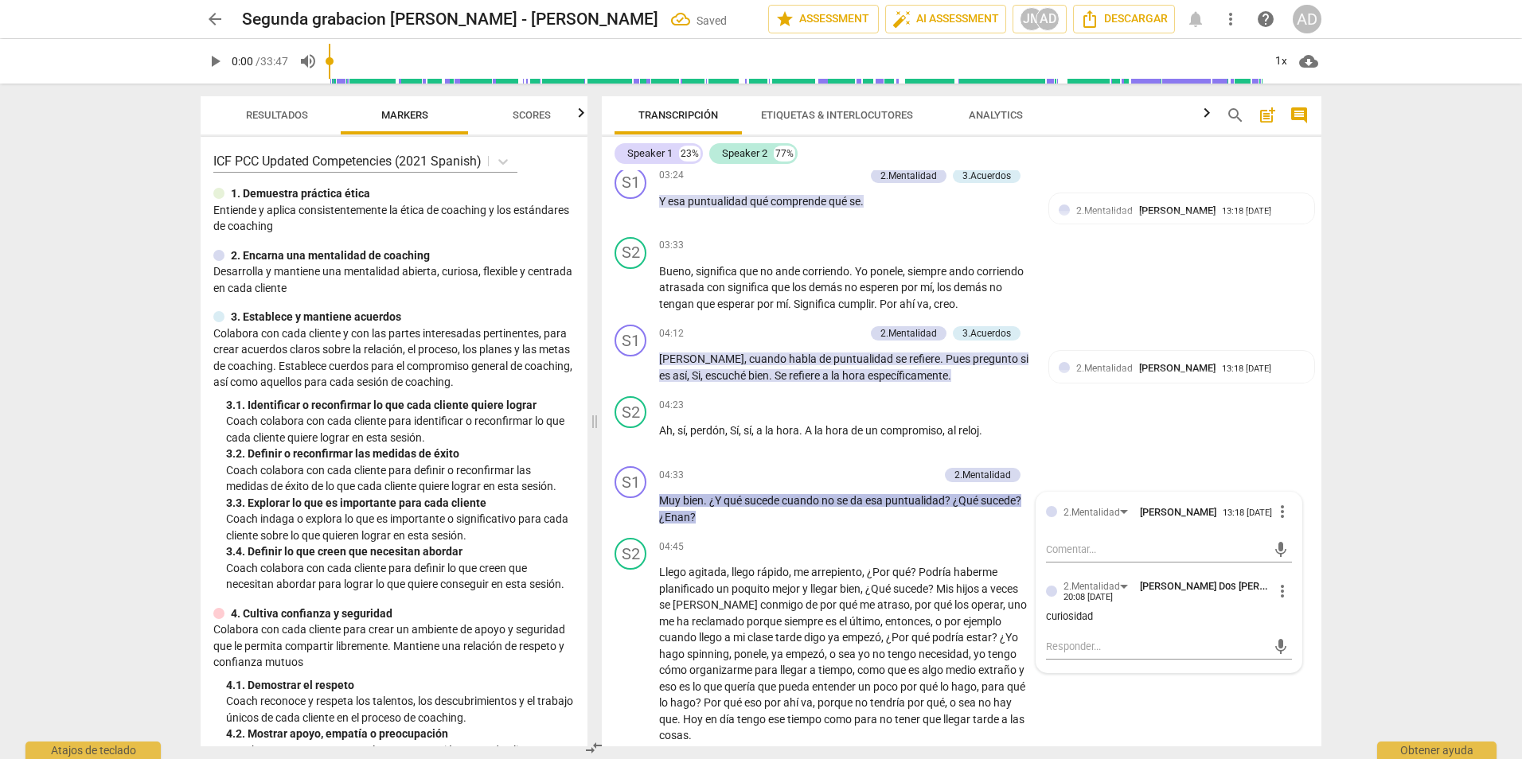
click at [1404, 545] on div "arrow_back Segunda grabacion de Agosto - Johana Montoya Saved edit star Assessm…" at bounding box center [761, 379] width 1522 height 759
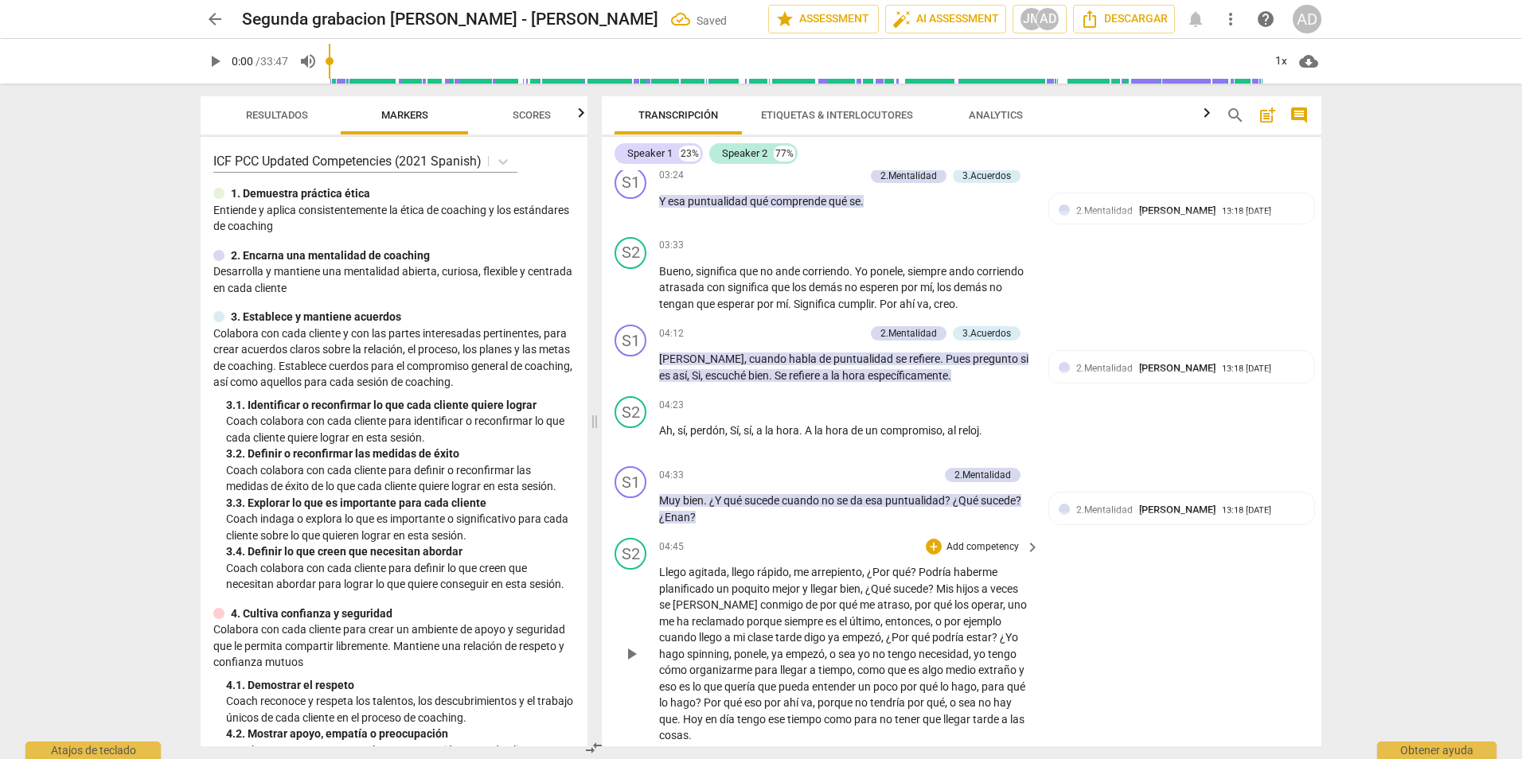
click at [1126, 658] on div "S2 play_arrow pause 04:45 + Add competency keyboard_arrow_right Llego agitada ,…" at bounding box center [962, 641] width 720 height 219
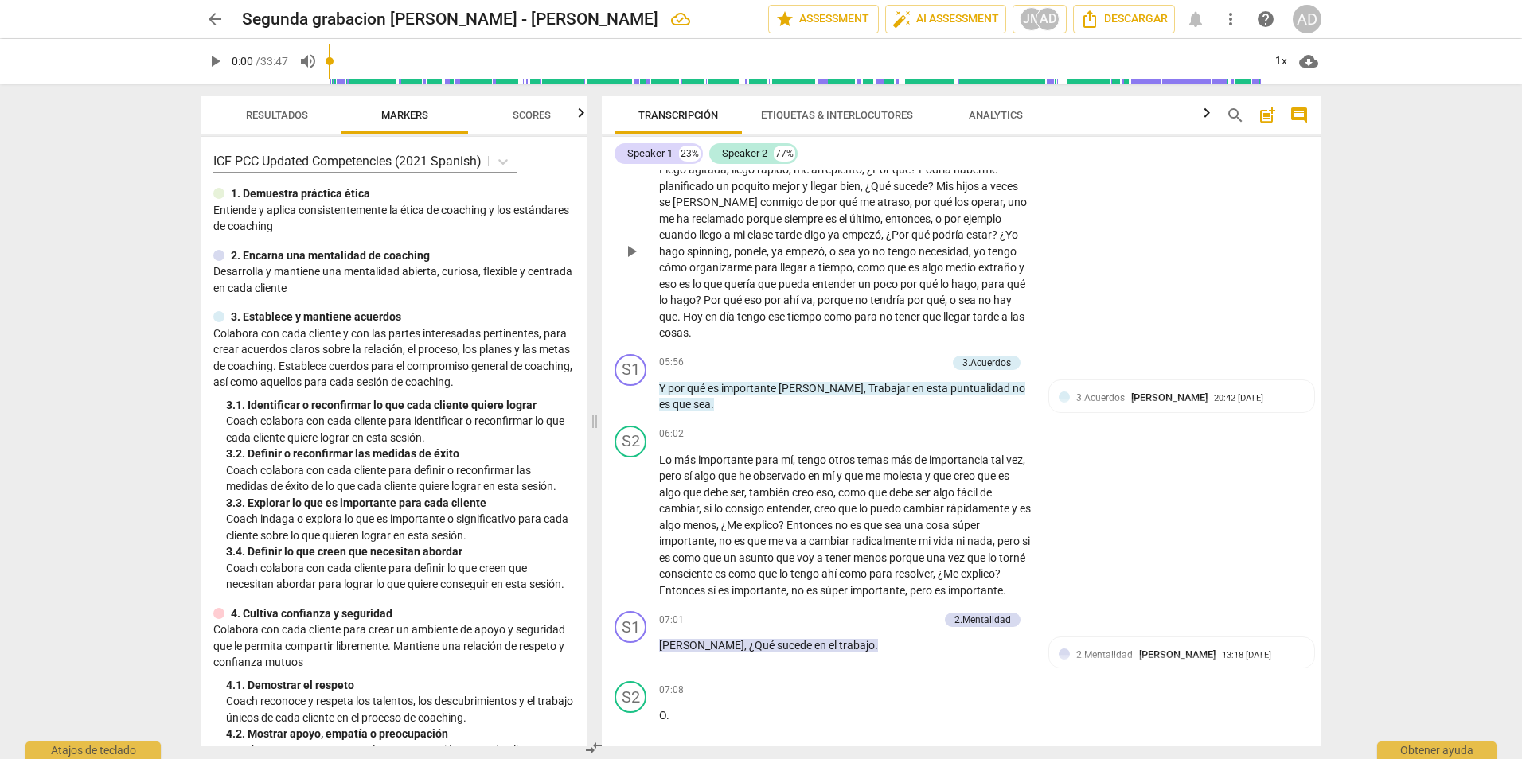
scroll to position [1439, 0]
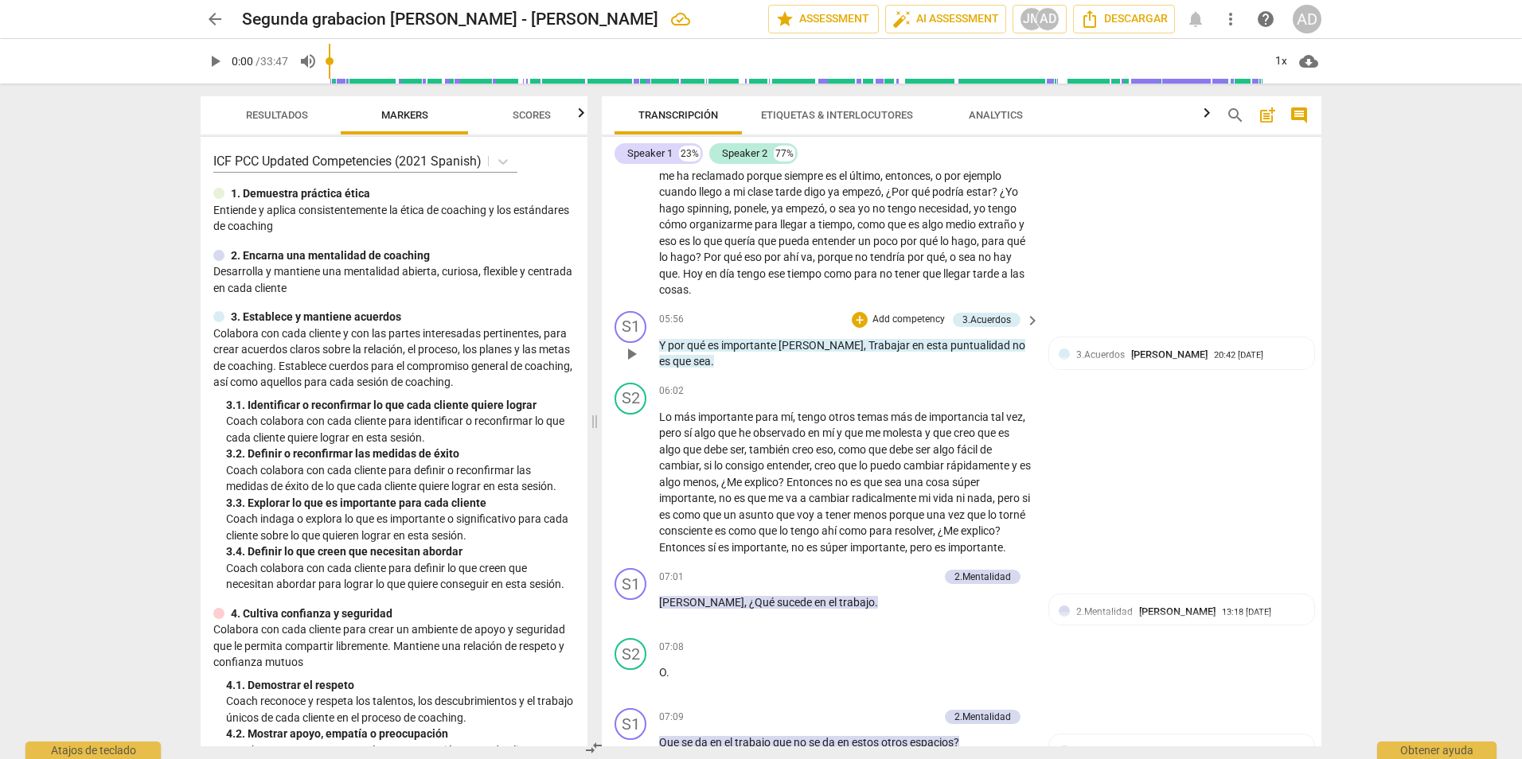
click at [919, 322] on p "Add competency" at bounding box center [909, 320] width 76 height 14
click at [988, 261] on b "3.Acuerdos" at bounding box center [979, 269] width 49 height 19
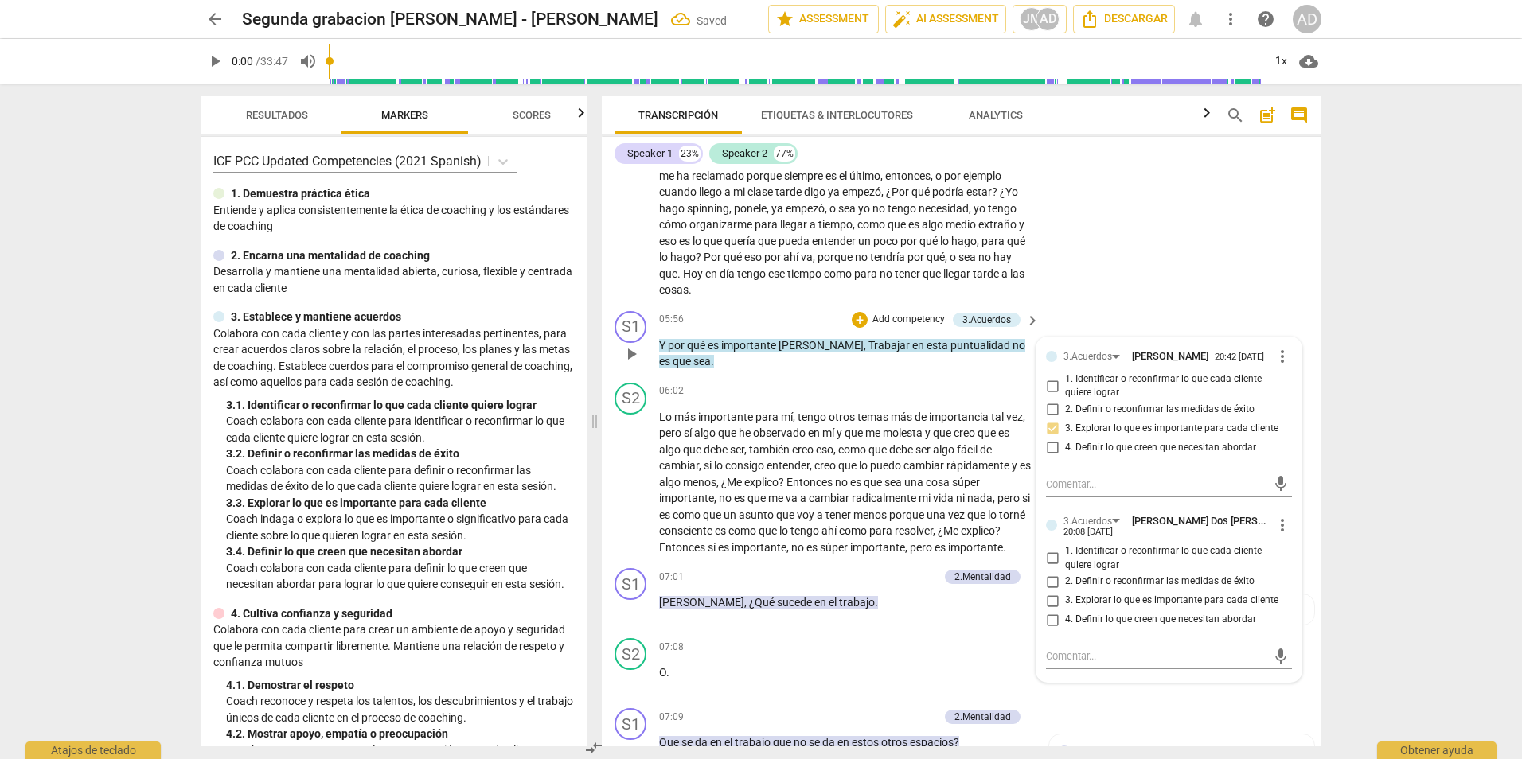
click at [1153, 604] on span "3. Explorar lo que es importante para cada cliente" at bounding box center [1171, 601] width 213 height 14
click at [1065, 604] on input "3. Explorar lo que es importante para cada cliente" at bounding box center [1052, 601] width 25 height 19
checkbox input "true"
click at [1364, 425] on div "arrow_back Segunda grabacion de Agosto - Johana Montoya edit star Assessment au…" at bounding box center [761, 379] width 1522 height 759
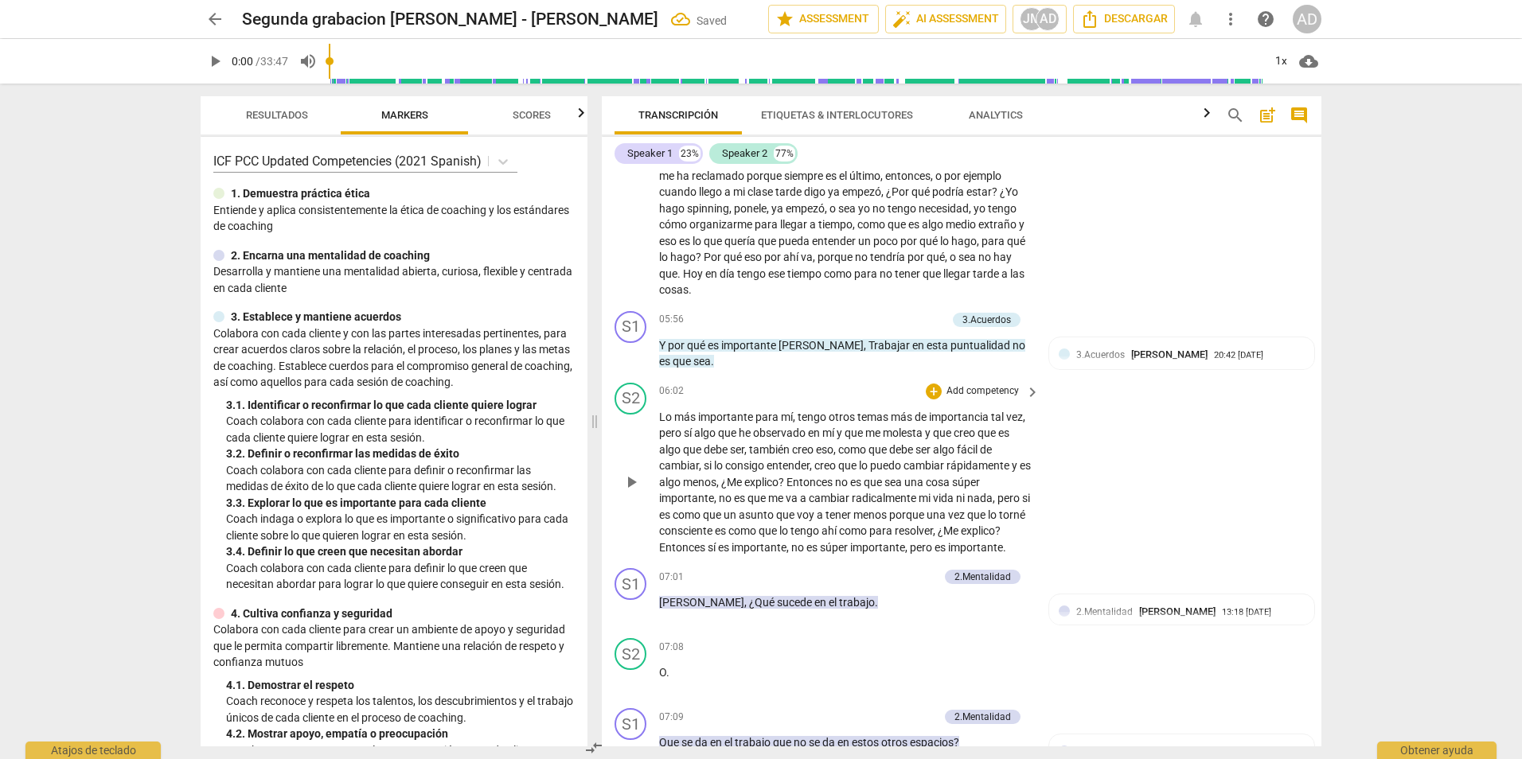
click at [1265, 529] on div "S2 play_arrow pause 06:02 + Add competency keyboard_arrow_right Lo más importan…" at bounding box center [962, 470] width 720 height 186
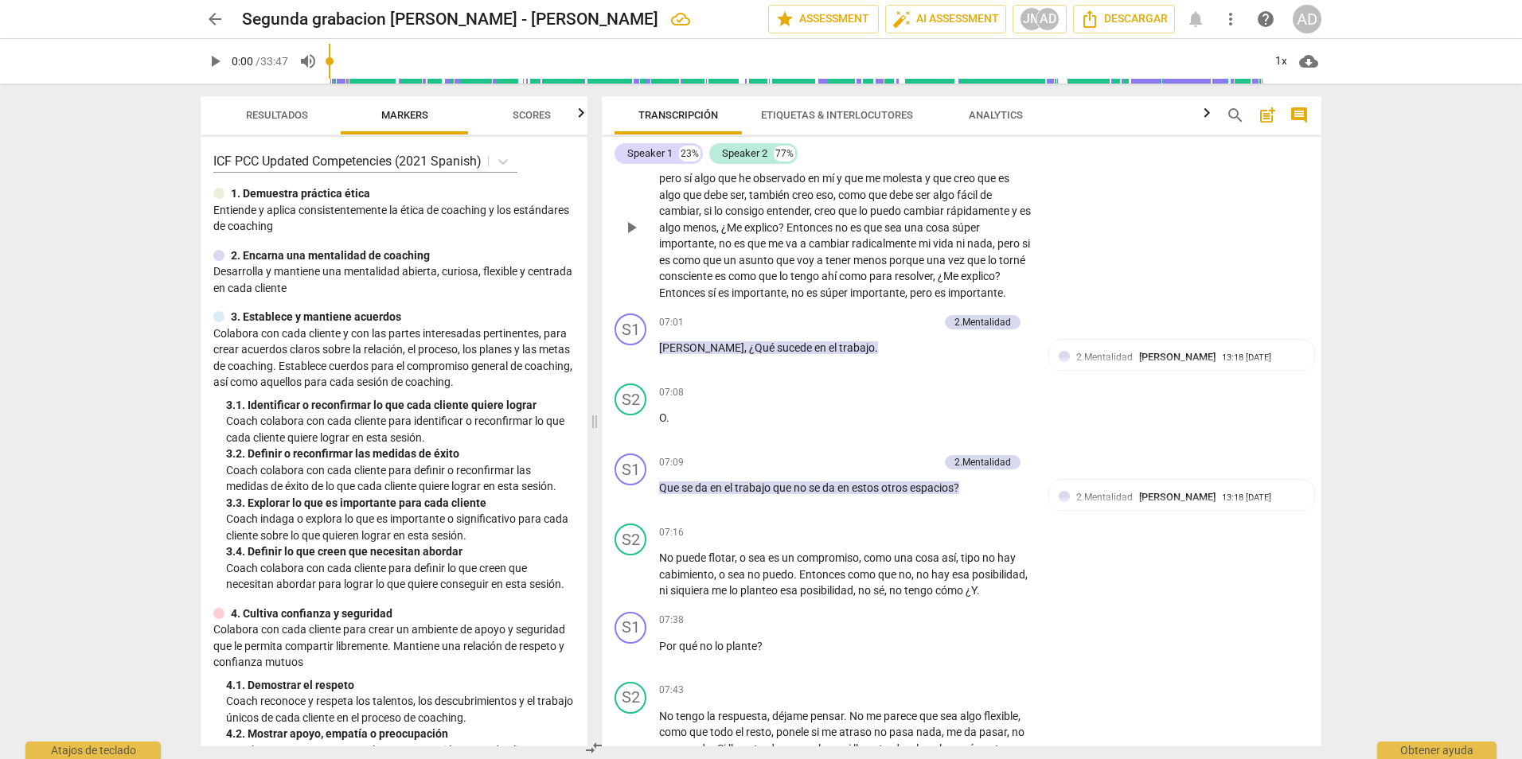
scroll to position [1725, 0]
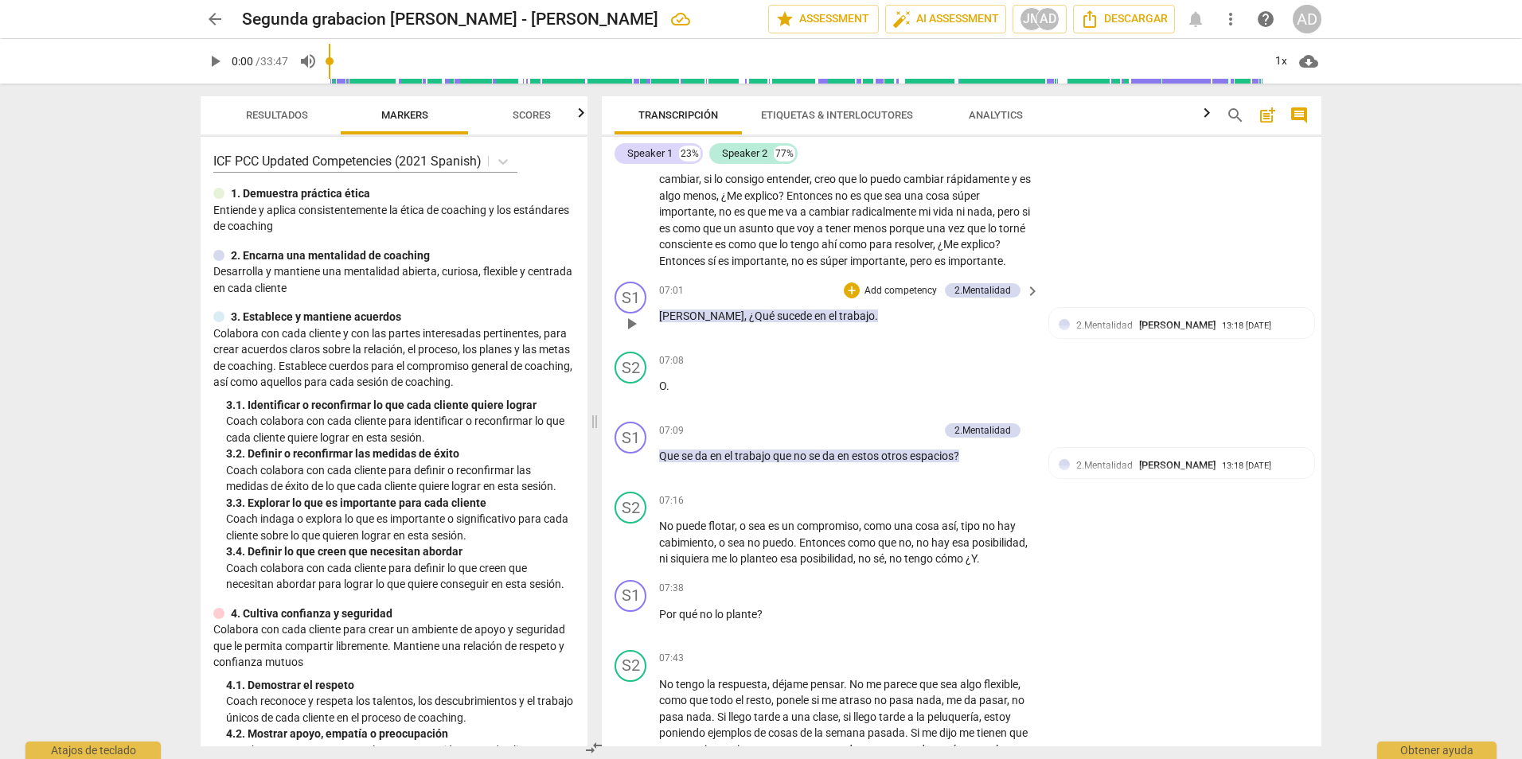
click at [901, 299] on p "Add competency" at bounding box center [901, 291] width 76 height 14
click at [1102, 604] on div at bounding box center [761, 379] width 1522 height 759
click at [1329, 592] on div "Transcripción Etiquetas & Interlocutores Analytics search post_add comment Spea…" at bounding box center [964, 422] width 739 height 676
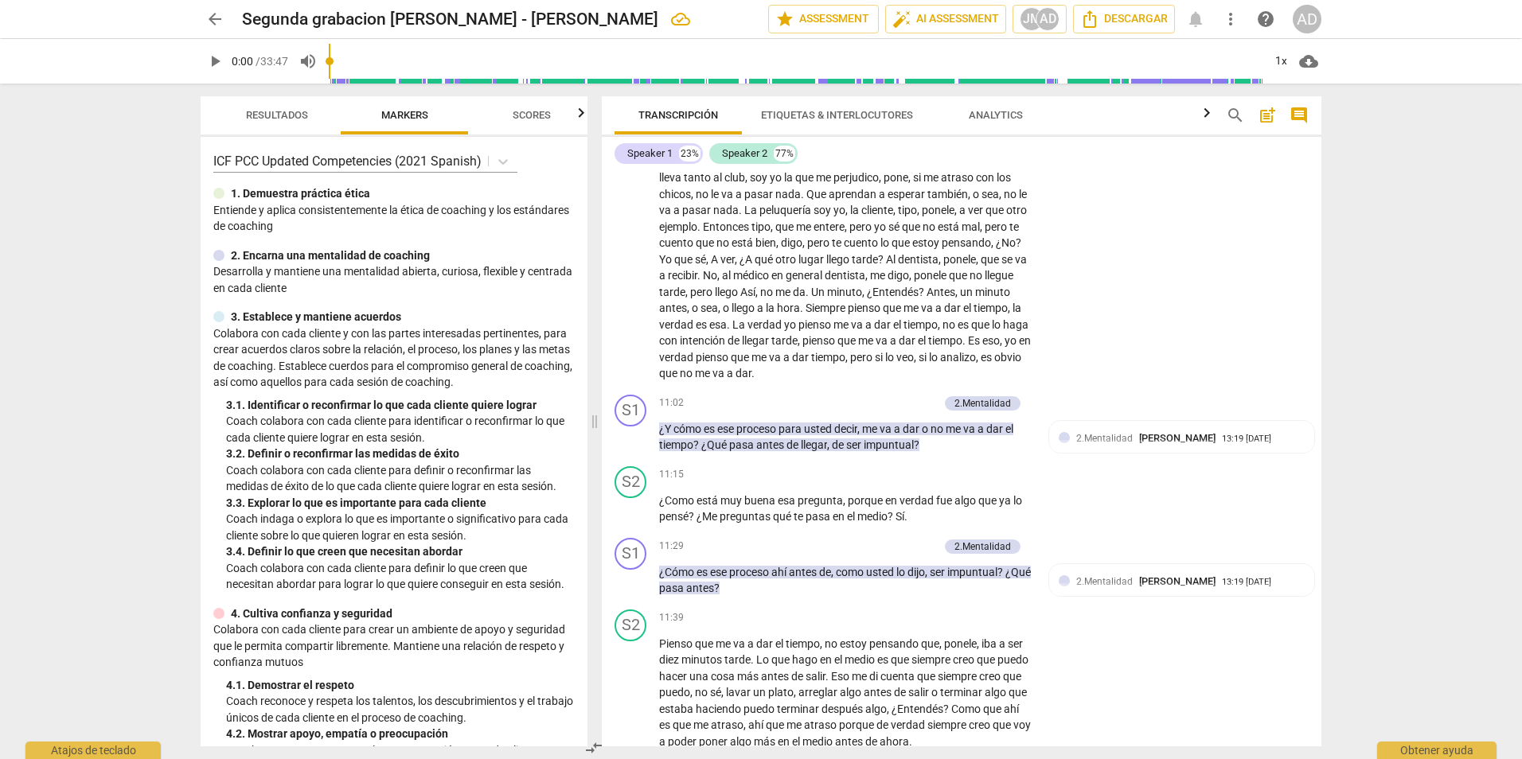
scroll to position [2640, 0]
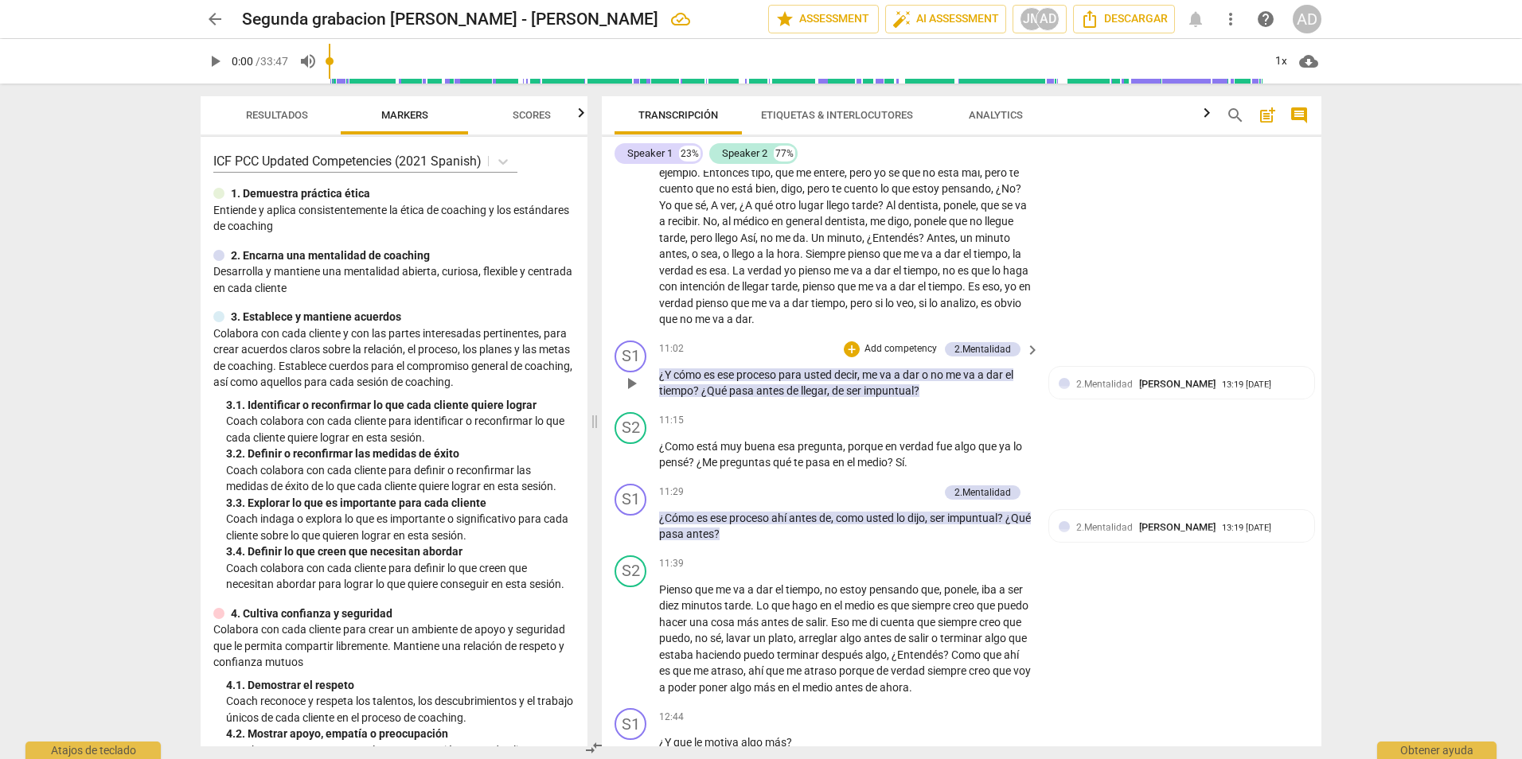
click at [902, 357] on p "Add competency" at bounding box center [901, 349] width 76 height 14
click at [977, 305] on b "2.Mentalidad" at bounding box center [969, 302] width 56 height 19
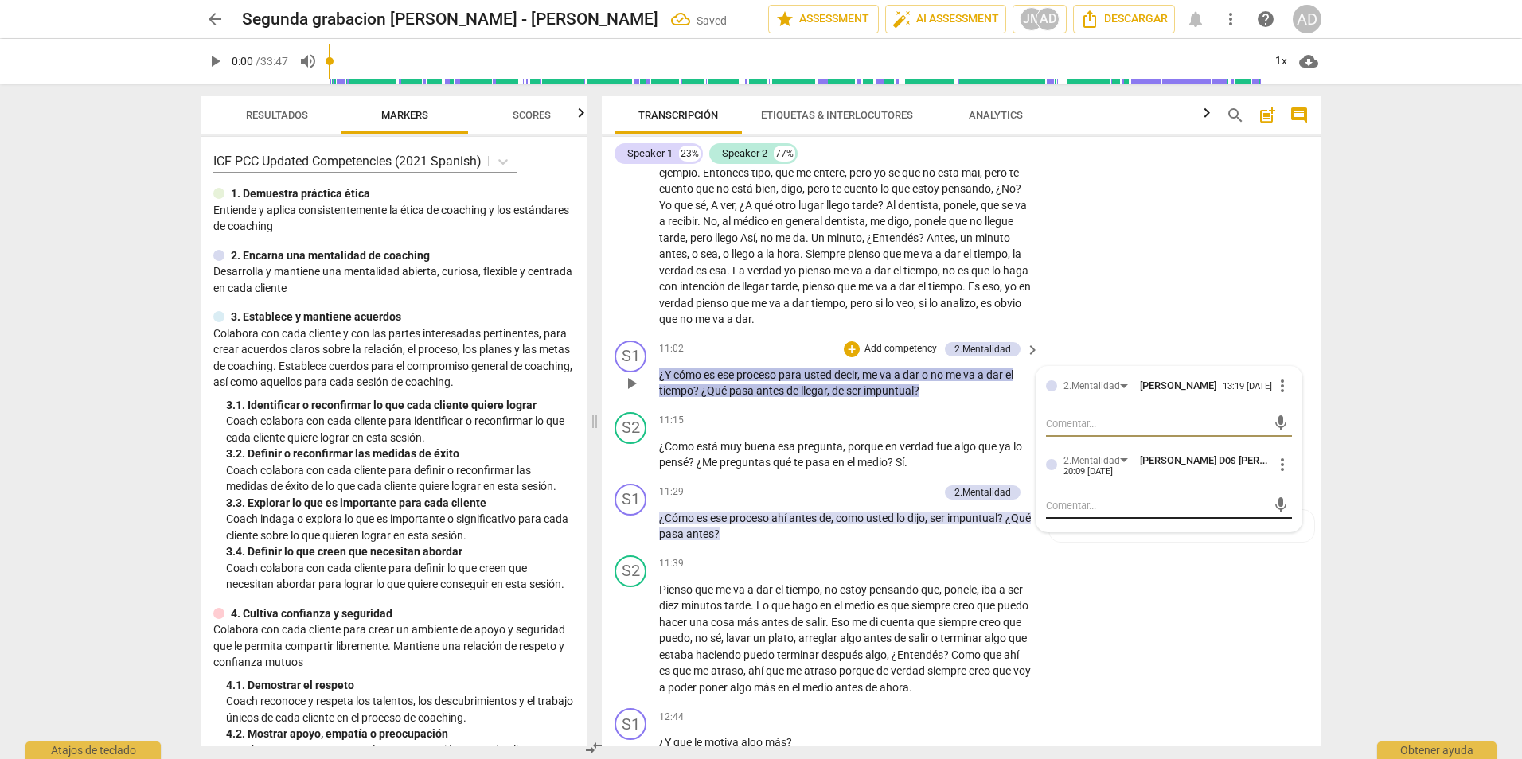
click at [1092, 513] on textarea at bounding box center [1156, 505] width 221 height 15
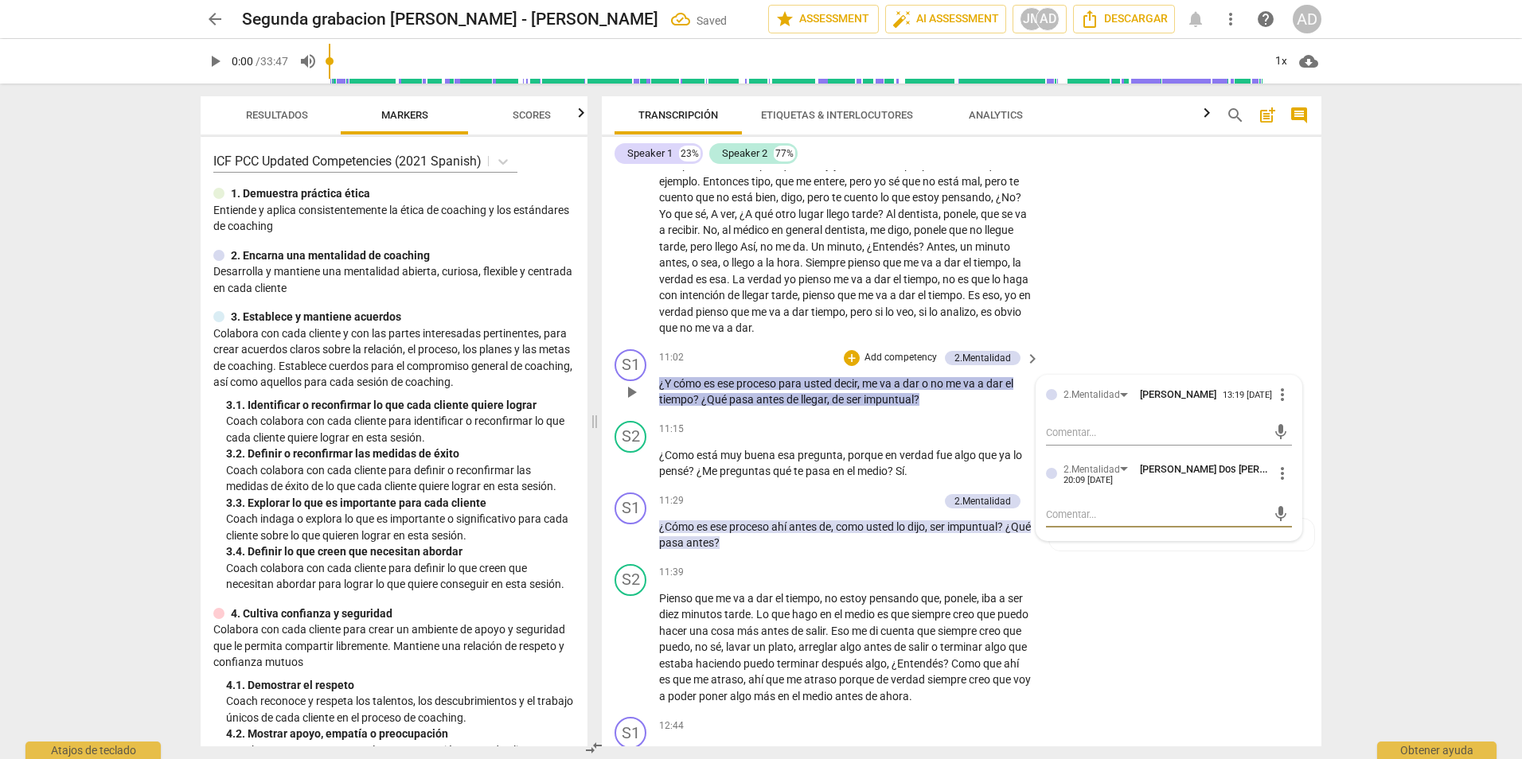
scroll to position [2630, 0]
type textarea "c"
type textarea "cu"
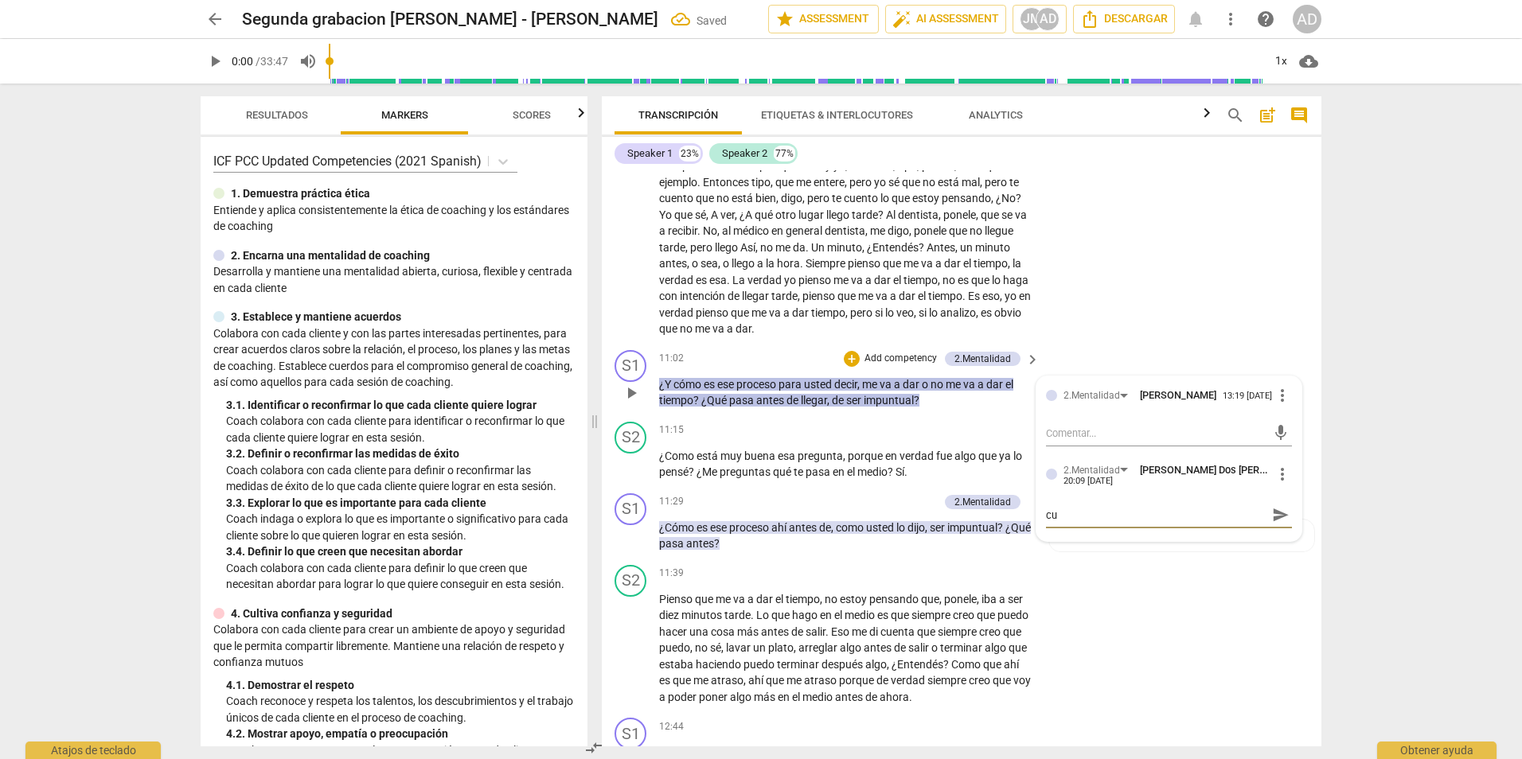
type textarea "cur"
type textarea "curi"
type textarea "curio"
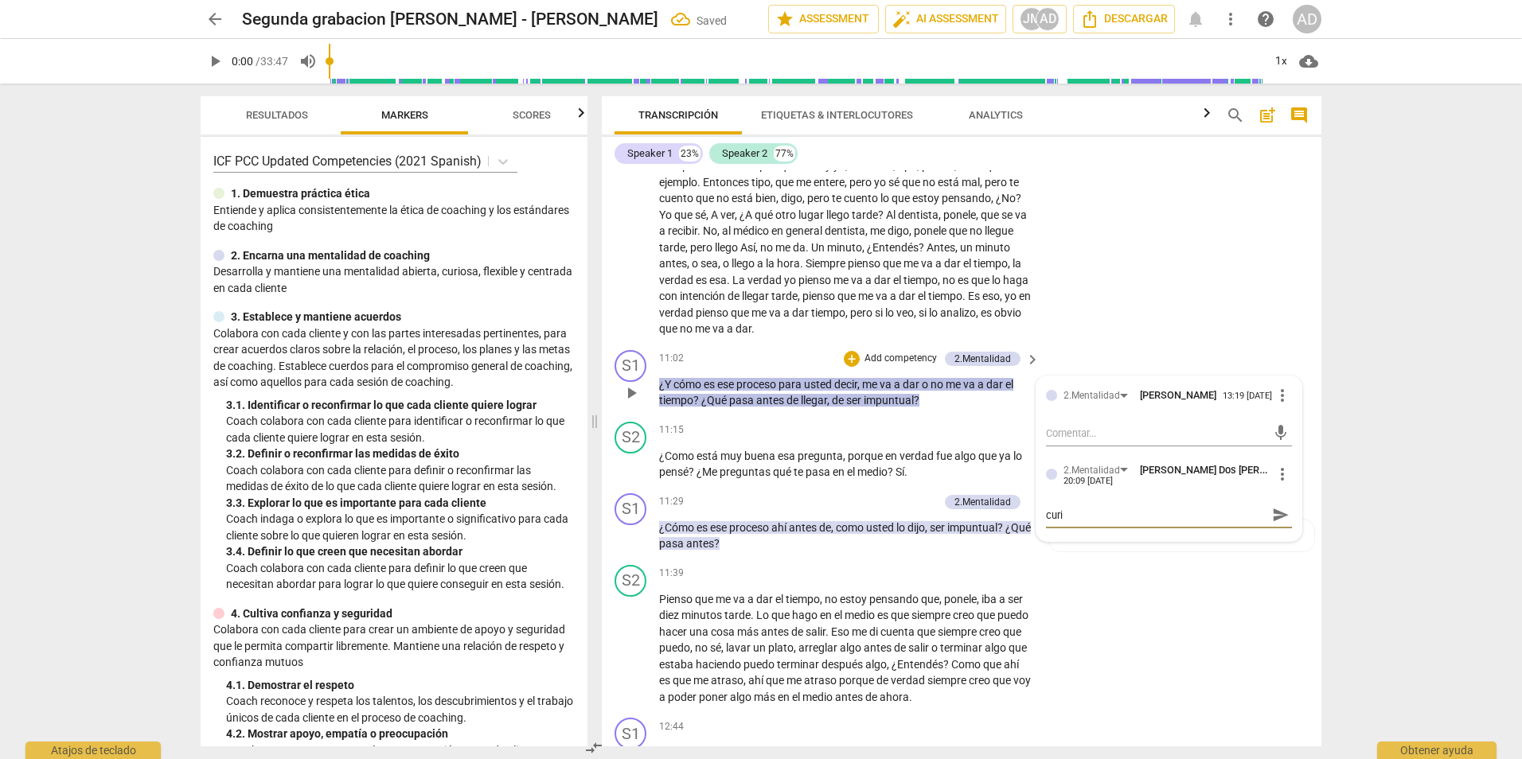
type textarea "curio"
type textarea "curios"
type textarea "curiosi"
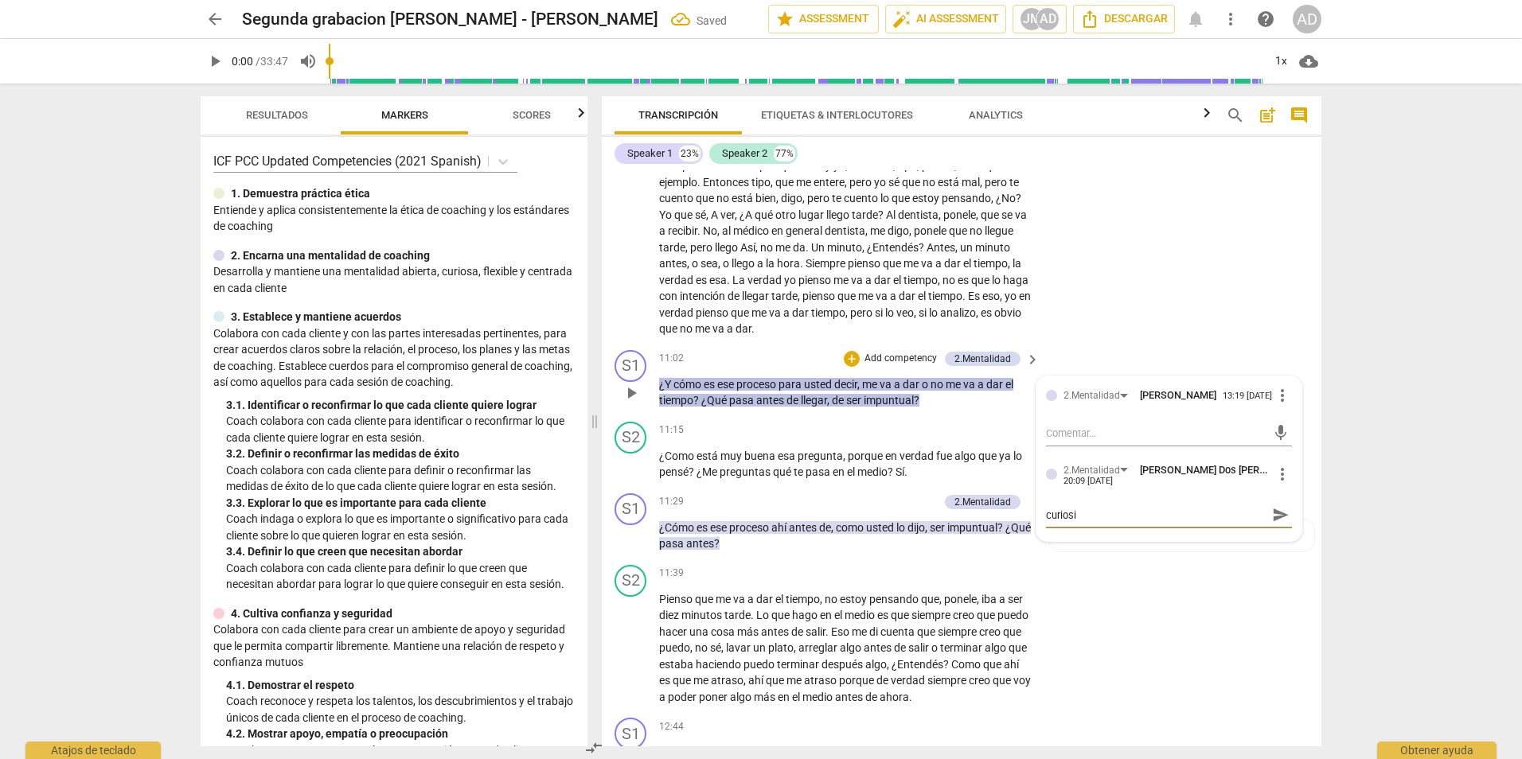
type textarea "curiosid"
type textarea "curiosida"
type textarea "curiosidad"
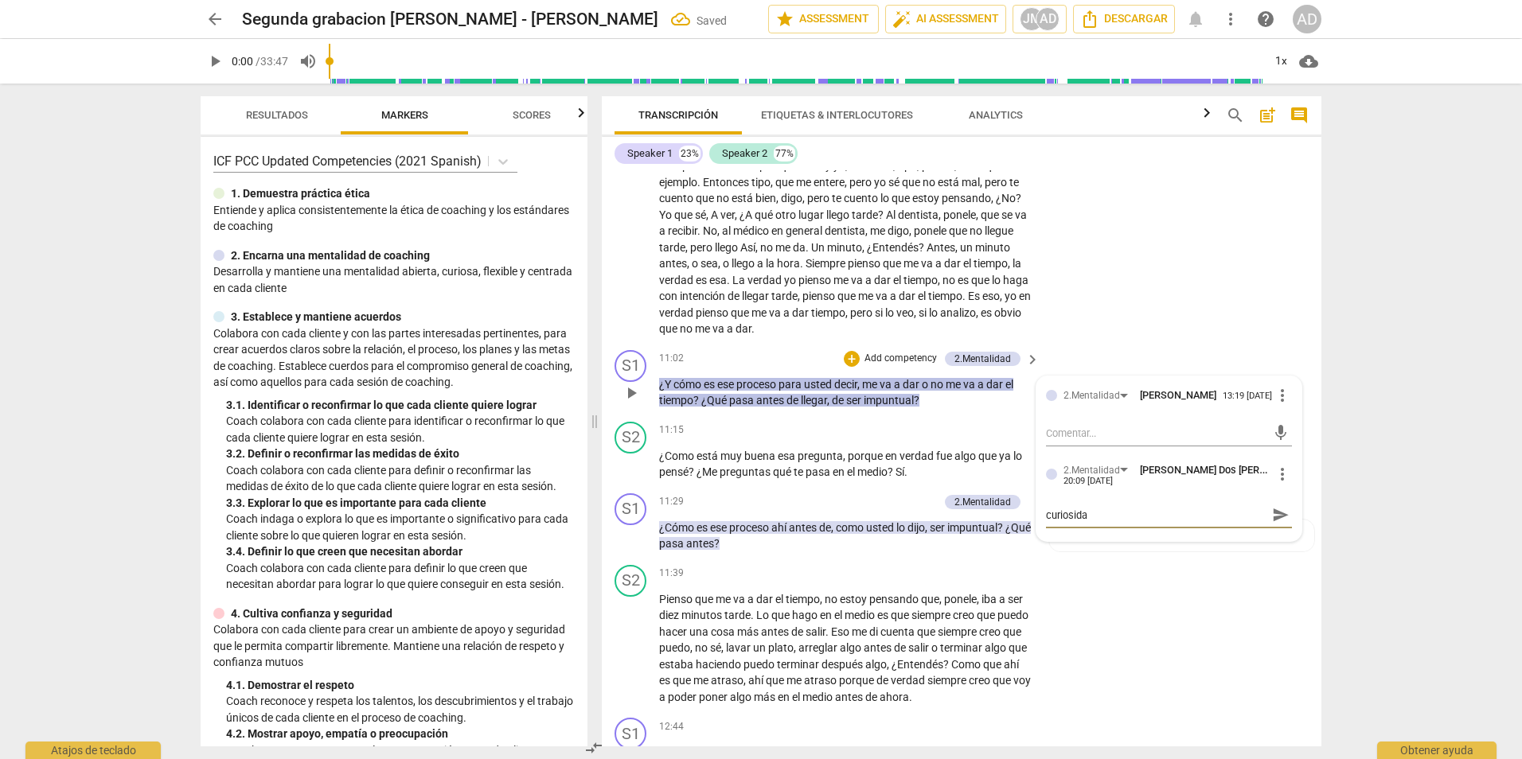
type textarea "curiosidad"
type textarea "curiosidad,"
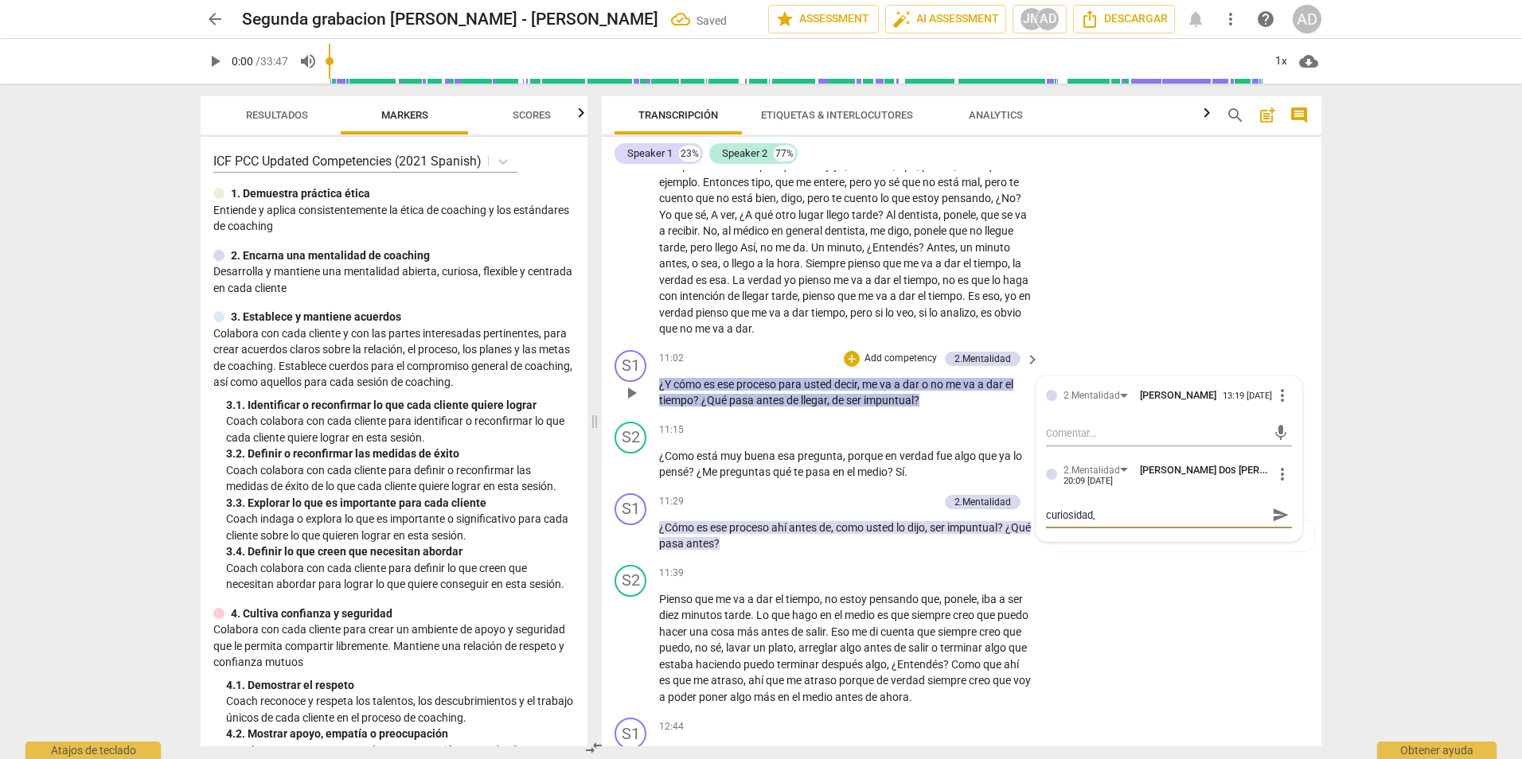
type textarea "curiosidad, c"
type textarea "curiosidad, ce"
type textarea "curiosidad, cen"
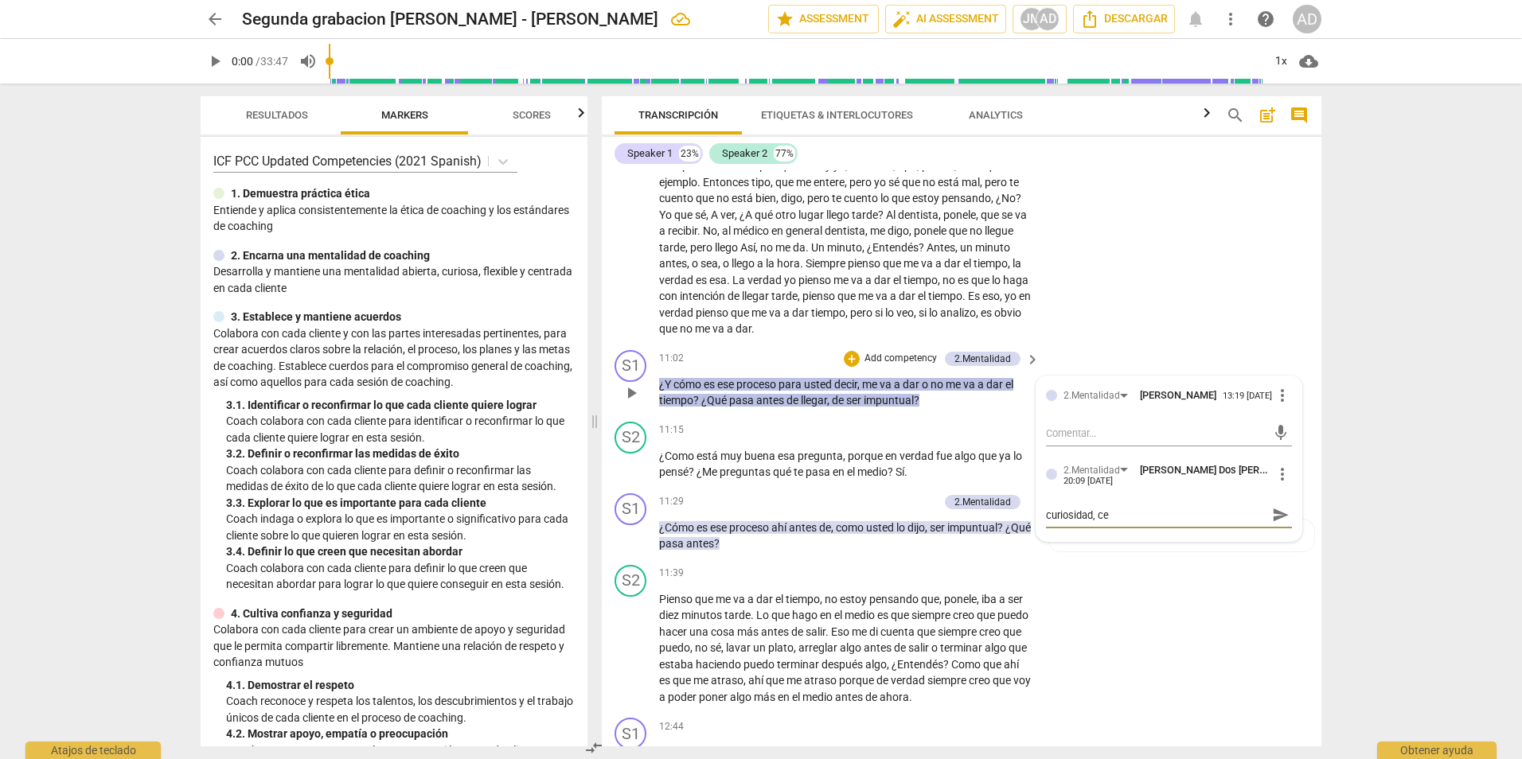
type textarea "curiosidad, cen"
type textarea "curiosidad, cent"
type textarea "curiosidad, centr"
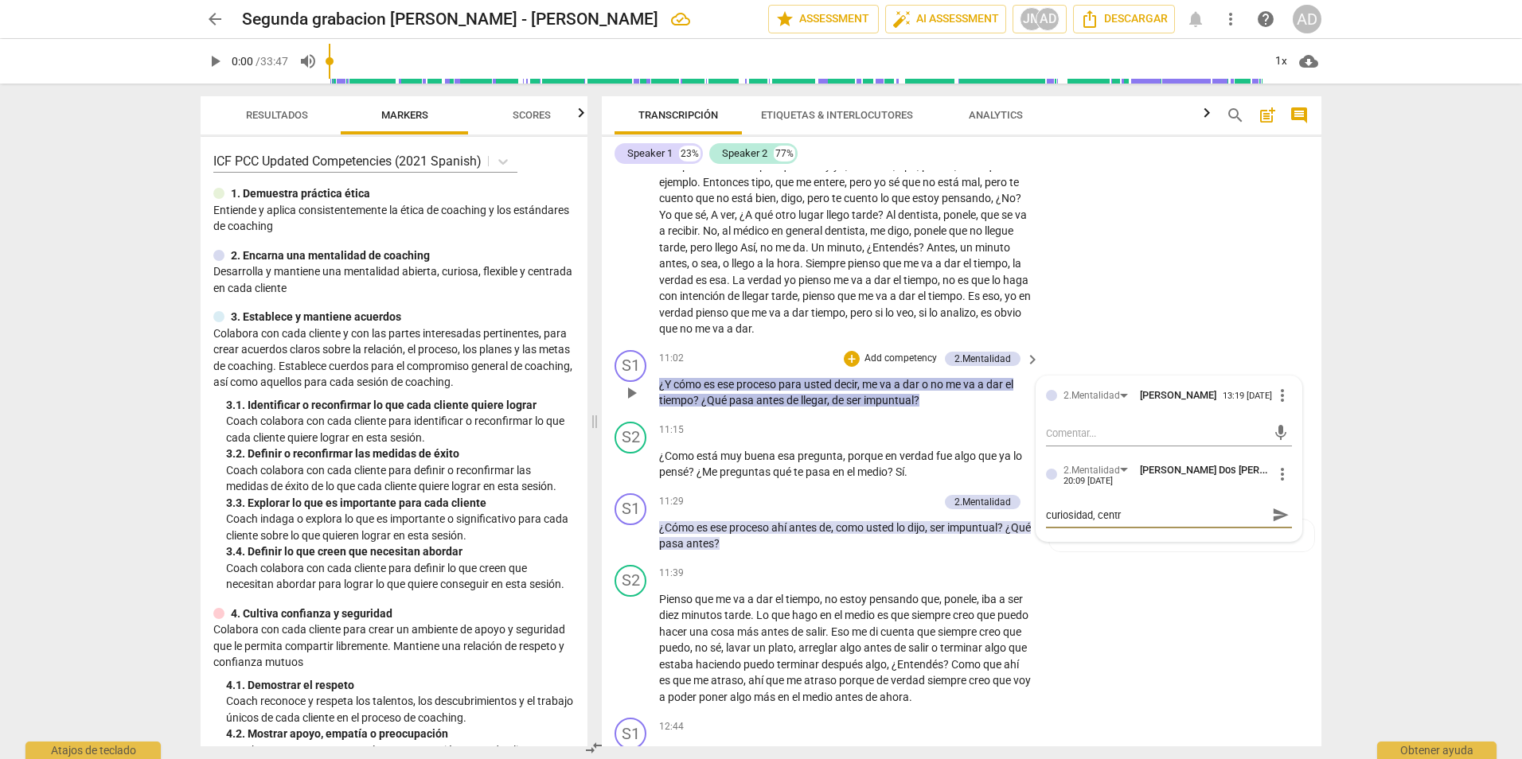
type textarea "curiosidad, centra"
type textarea "curiosidad, centrad"
type textarea "curiosidad, centrado"
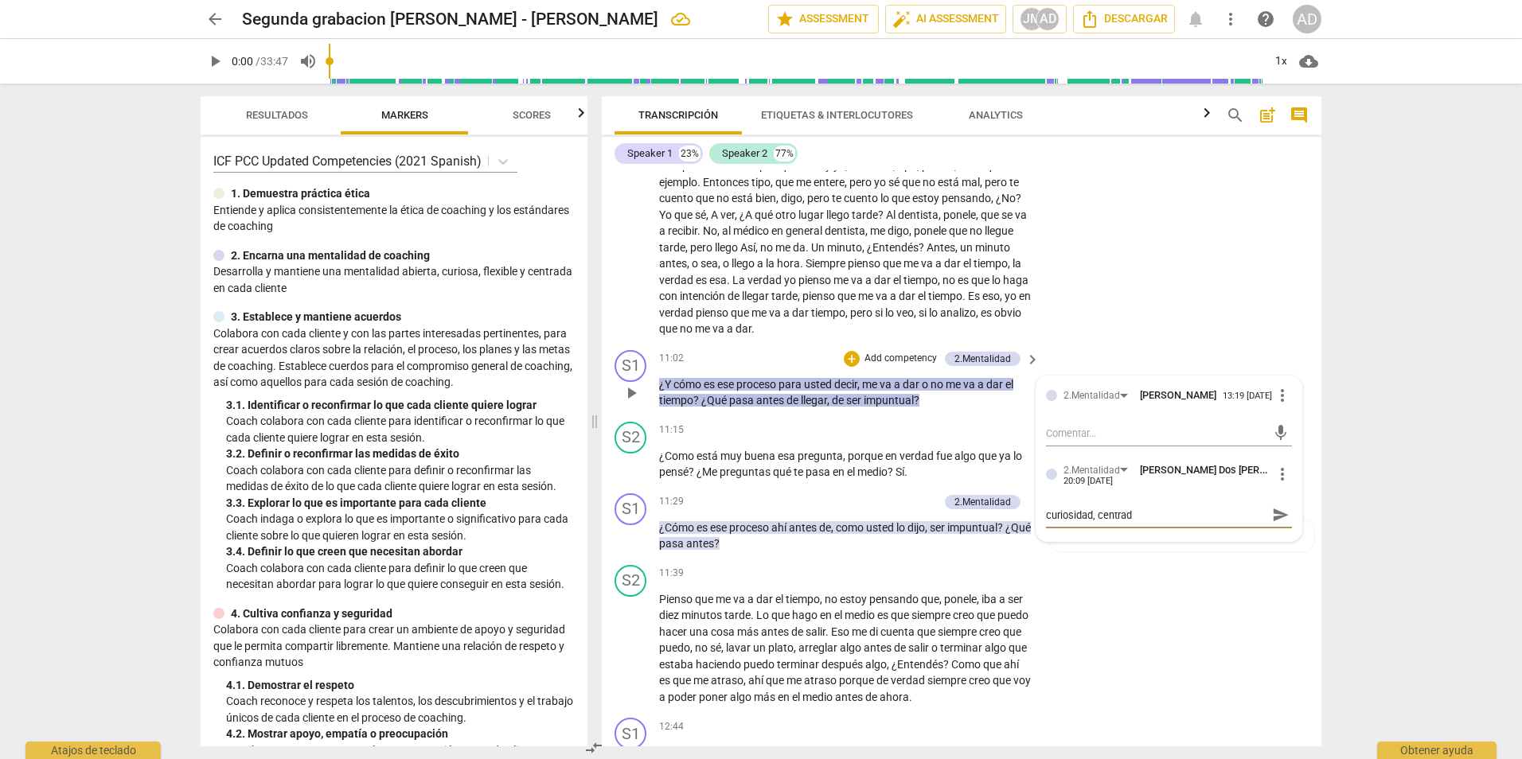
type textarea "curiosidad, centrado"
type textarea "curiosidad, centrado e"
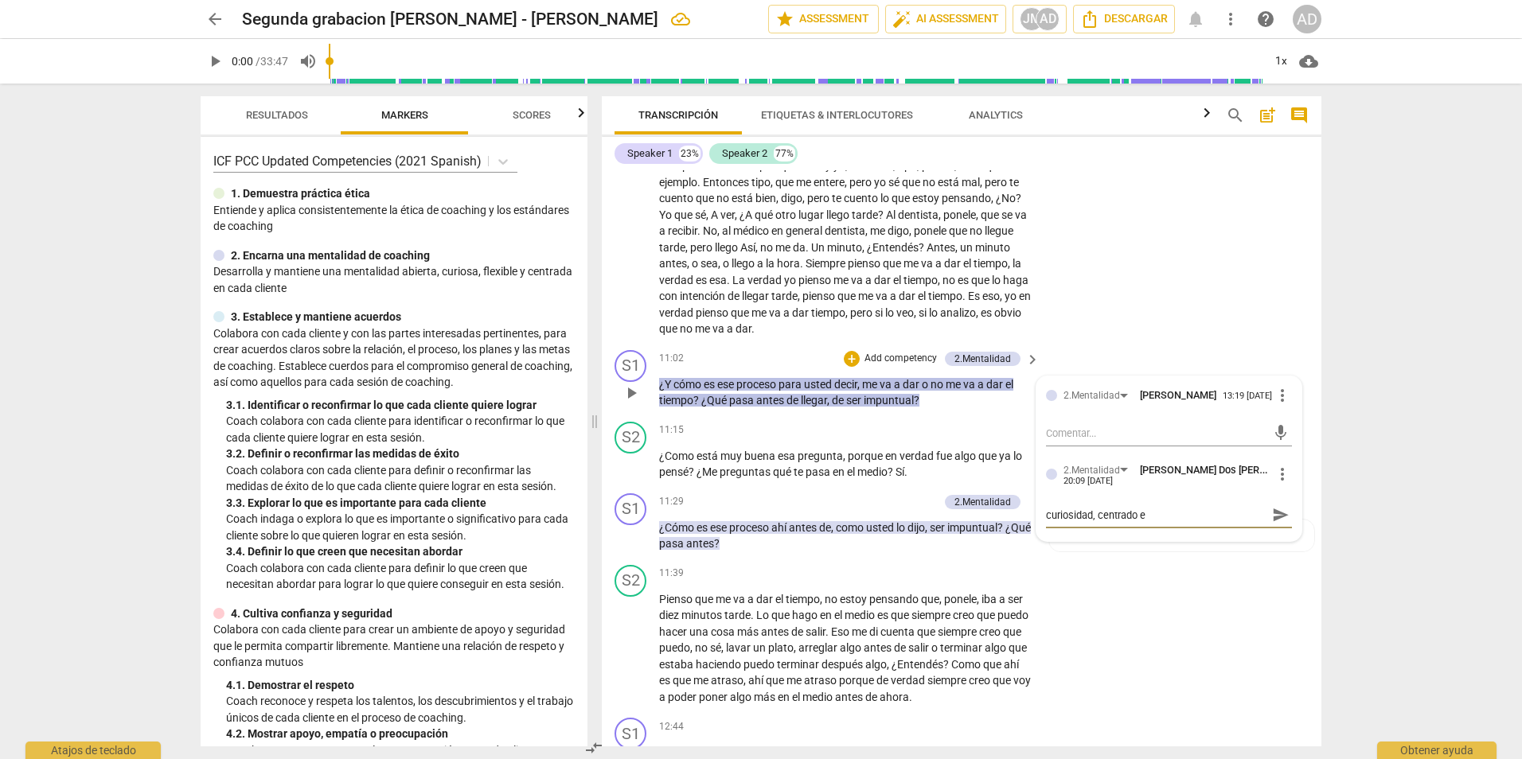
type textarea "curiosidad, centrado en"
type textarea "curiosidad, centrado en e"
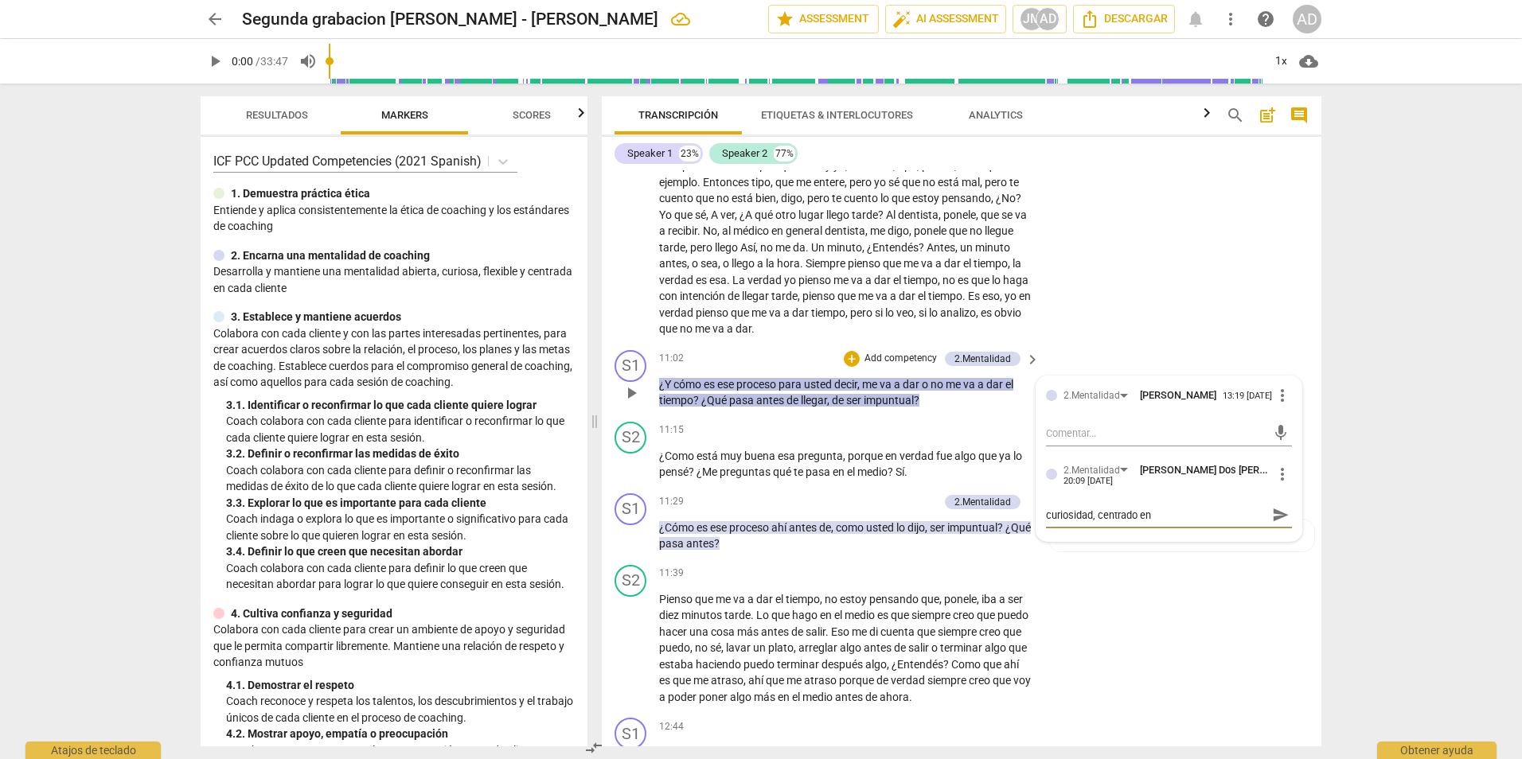
type textarea "curiosidad, centrado en e"
type textarea "curiosidad, centrado en el"
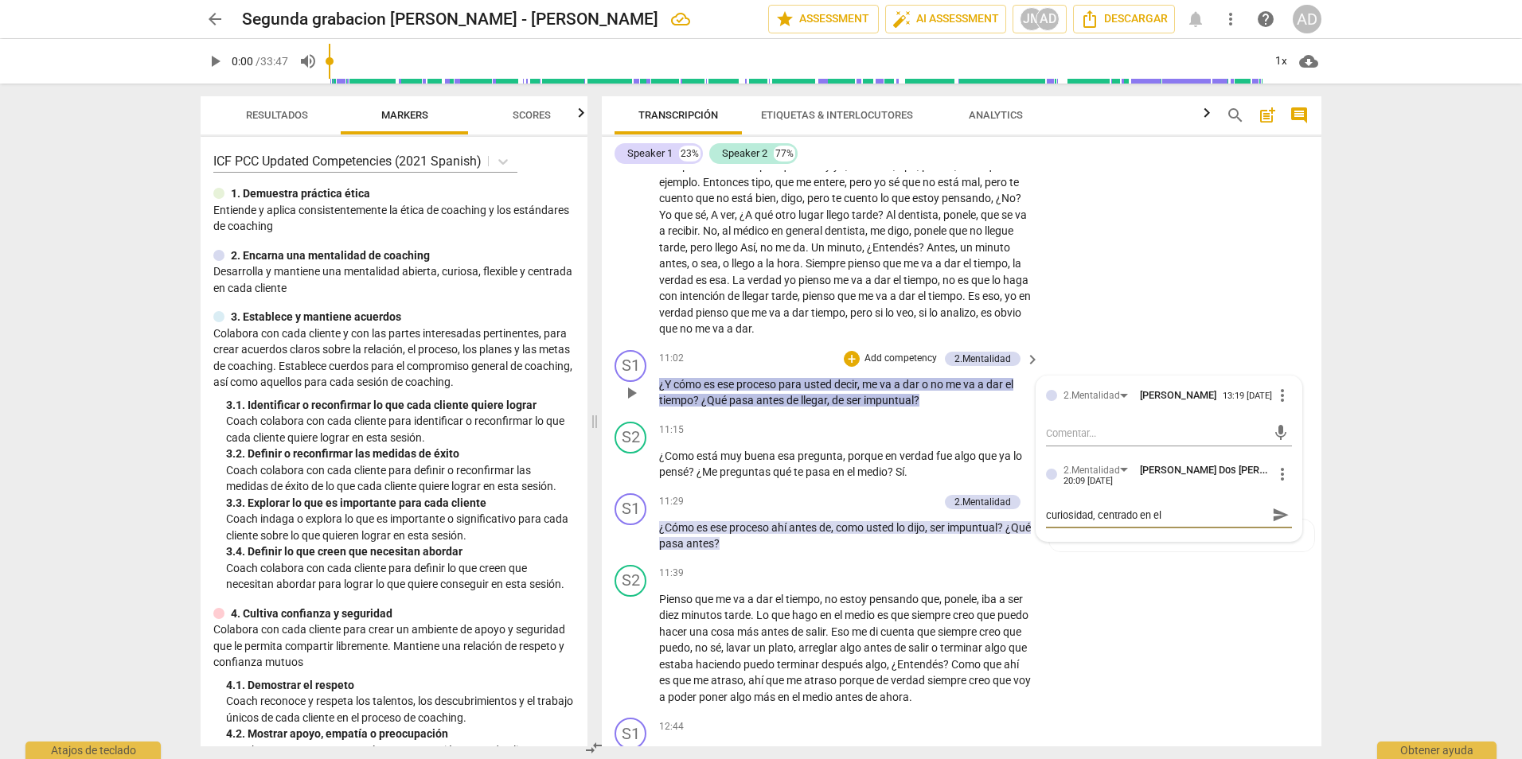
type textarea "curiosidad, centrado en el c"
type textarea "curiosidad, centrado en el cl"
type textarea "curiosidad, centrado en el cli"
type textarea "curiosidad, centrado en el clie"
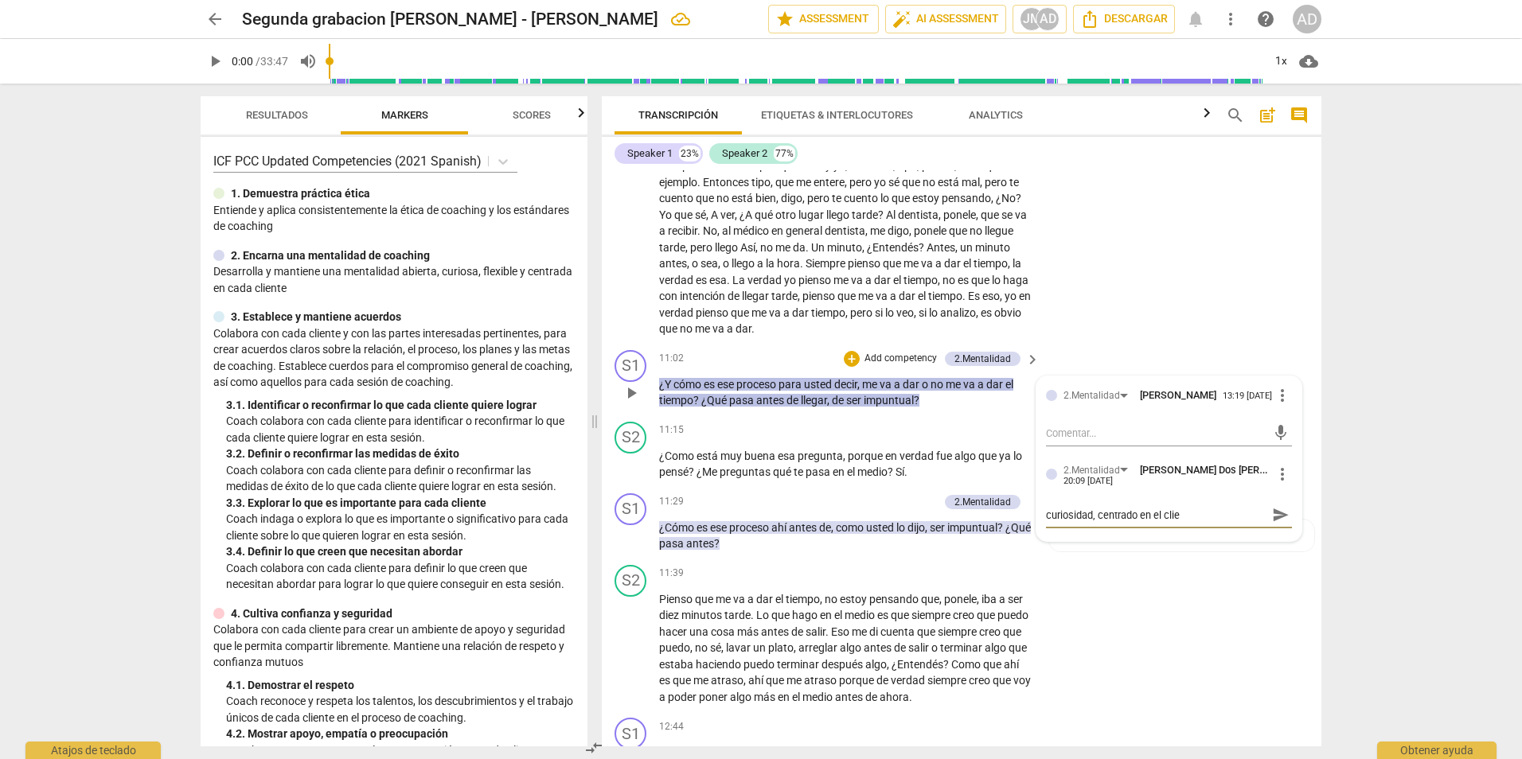
type textarea "curiosidad, centrado en el clien"
type textarea "curiosidad, centrado en el client"
type textarea "curiosidad, centrado en el cliente"
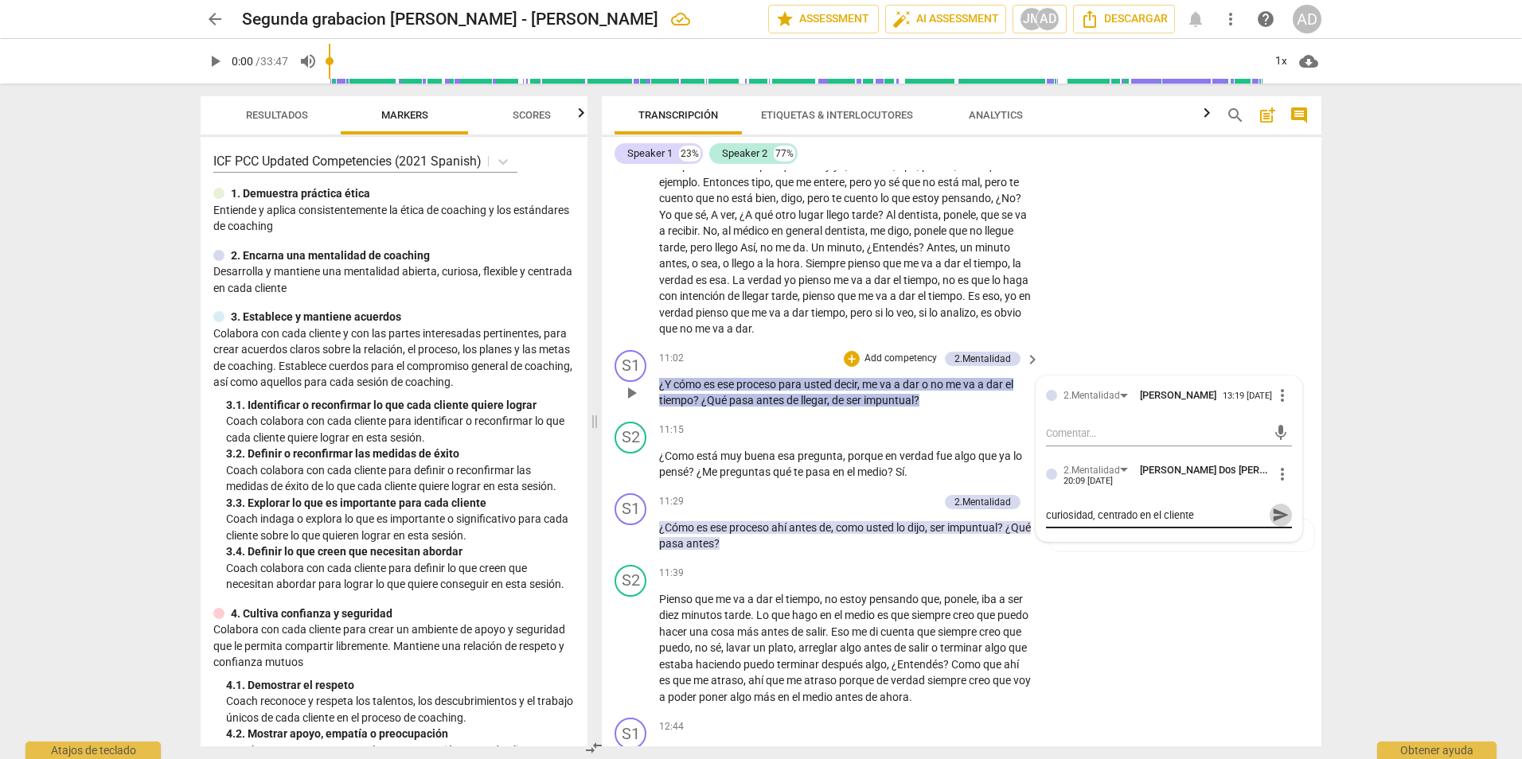
click at [1275, 524] on span "send" at bounding box center [1281, 515] width 18 height 18
click at [1410, 396] on div "arrow_back Segunda grabacion de Agosto - Johana Montoya Saved edit star Assessm…" at bounding box center [761, 379] width 1522 height 759
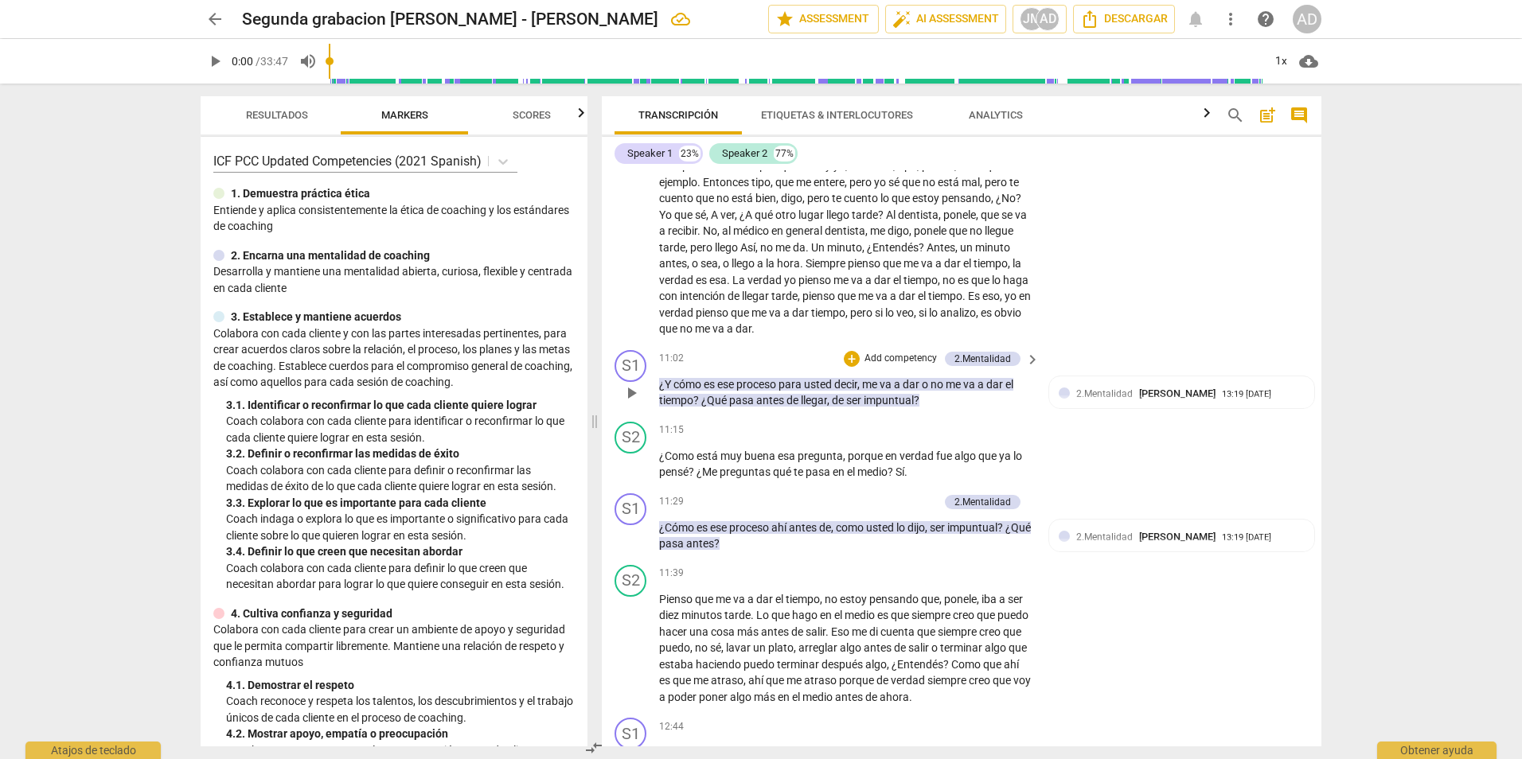
click at [1315, 408] on div "S1 play_arrow pause 11:02 + Add competency 2.Mentalidad keyboard_arrow_right ¿Y…" at bounding box center [962, 380] width 720 height 72
click at [922, 510] on p "Add competency" at bounding box center [901, 502] width 76 height 14
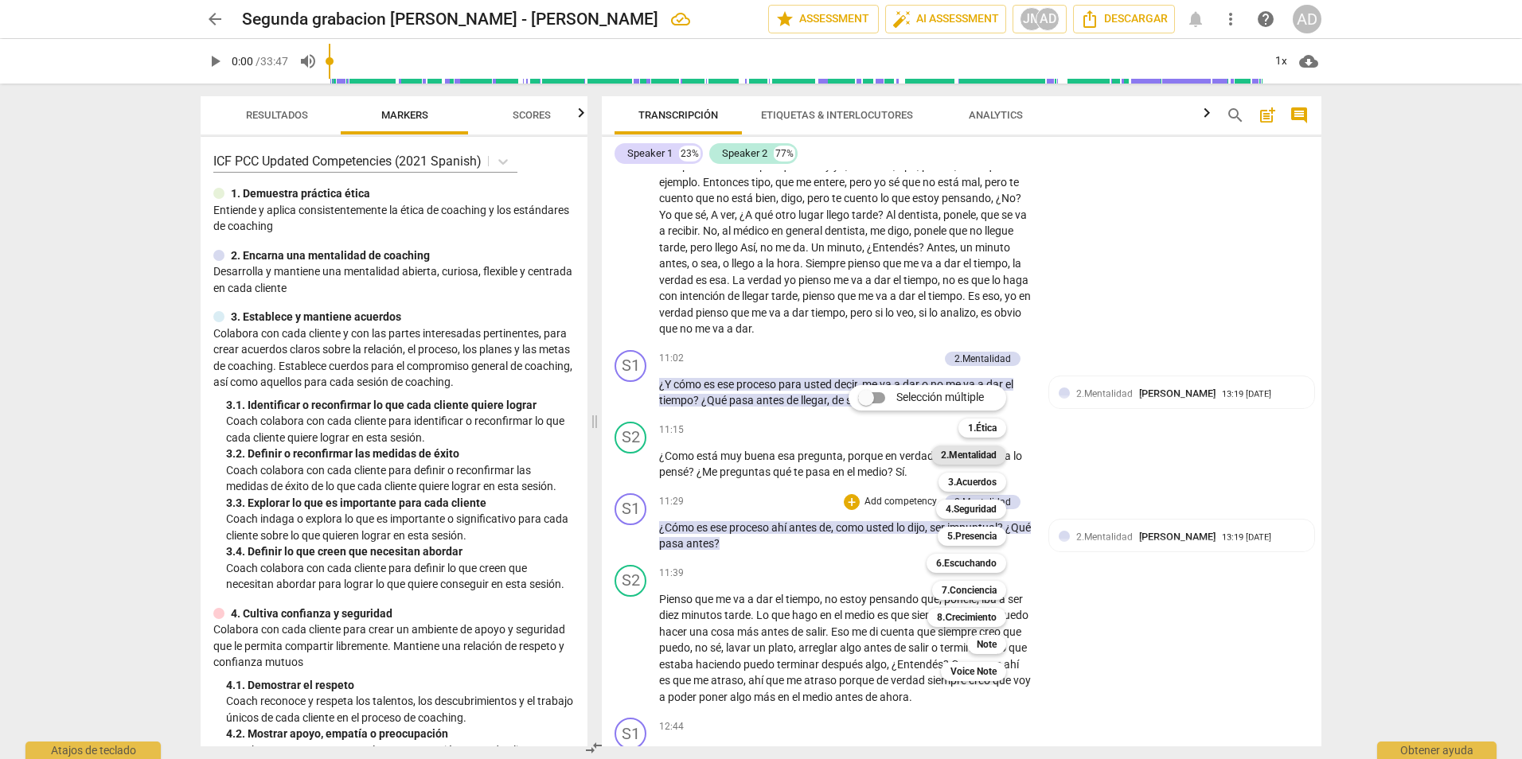
click at [986, 455] on b "2.Mentalidad" at bounding box center [969, 455] width 56 height 19
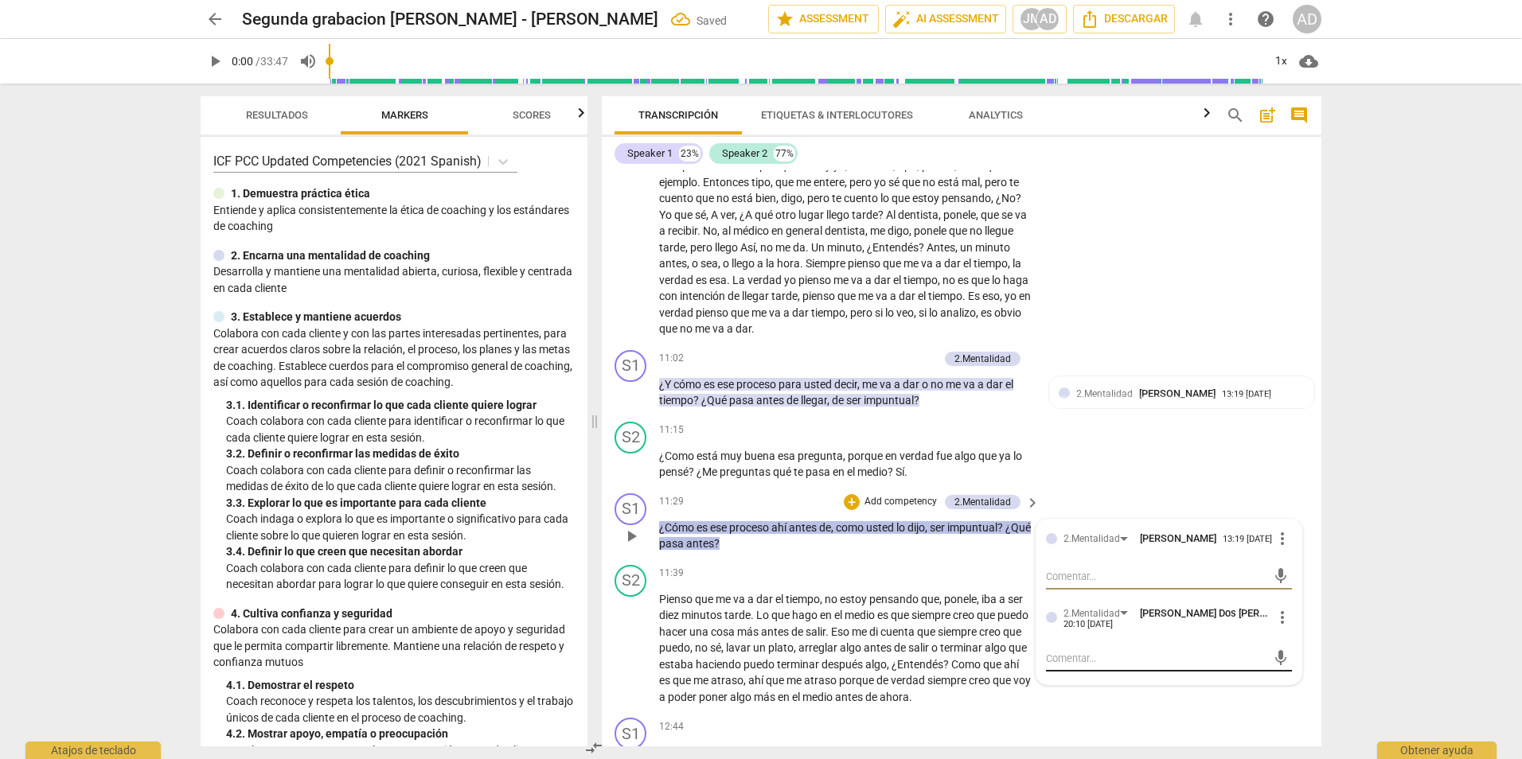
click at [1076, 666] on textarea at bounding box center [1156, 658] width 221 height 15
type textarea "c"
type textarea "cu"
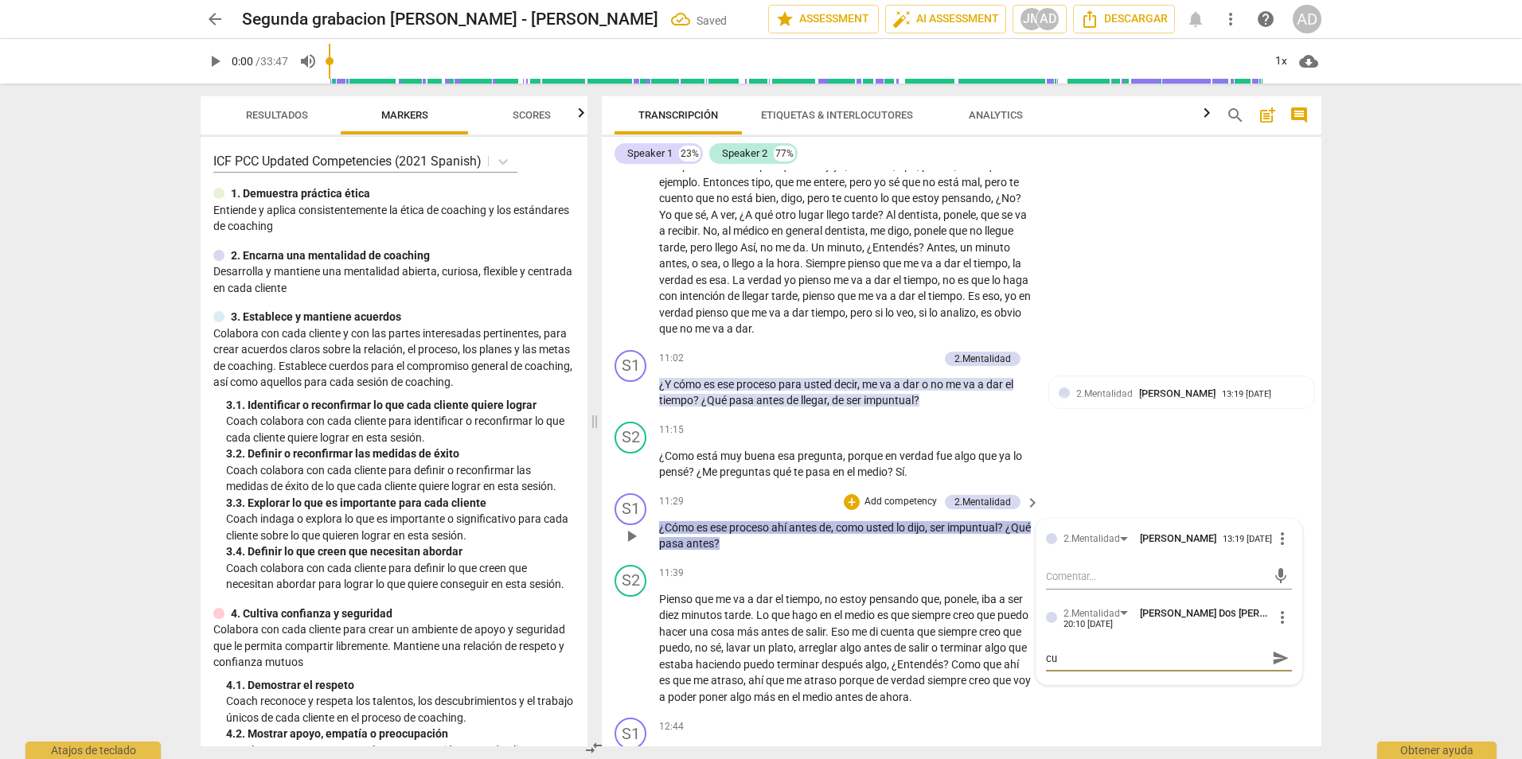
type textarea "cui"
type textarea "cuir"
type textarea "cui"
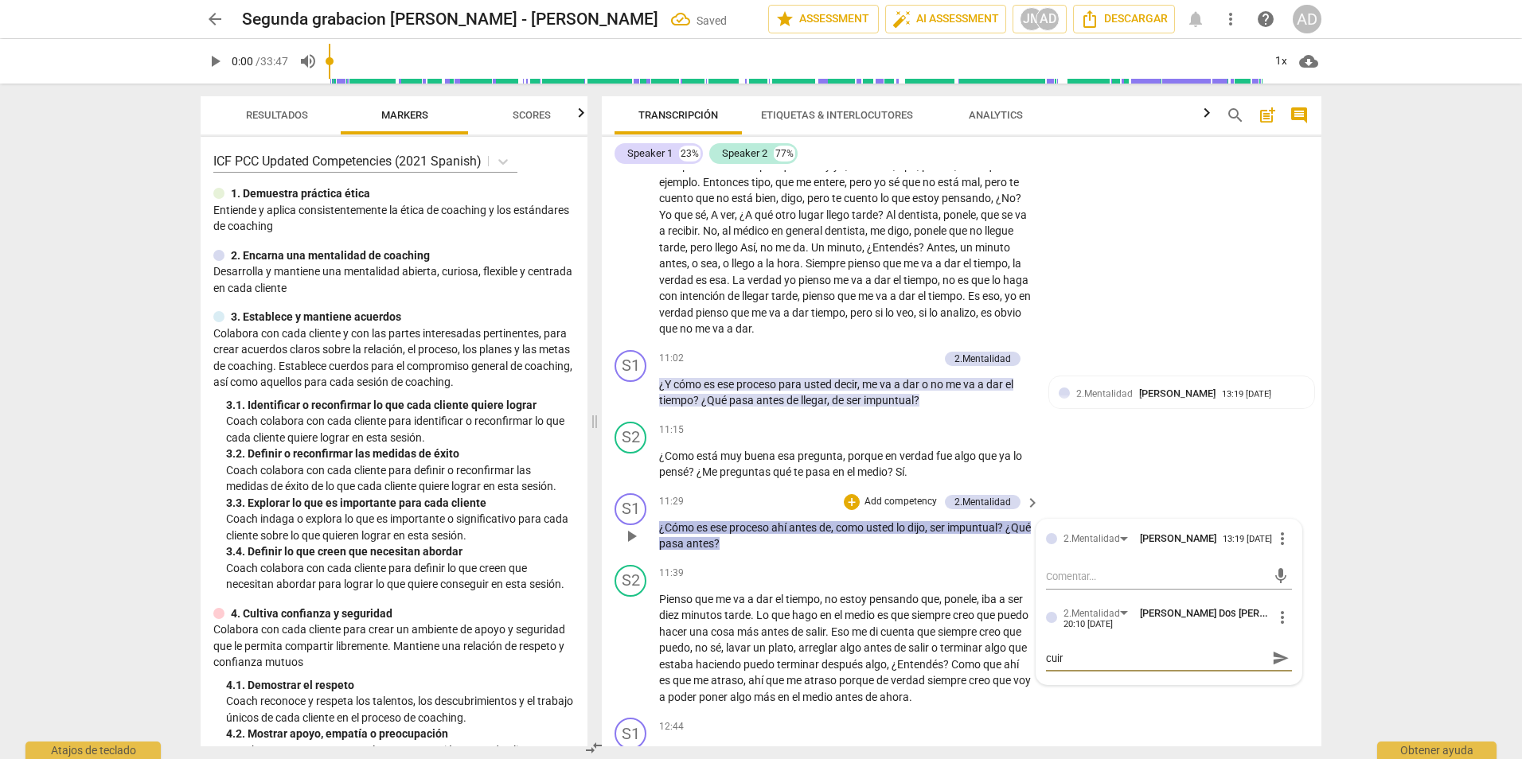
type textarea "cui"
type textarea "cu"
type textarea "cur"
type textarea "curi"
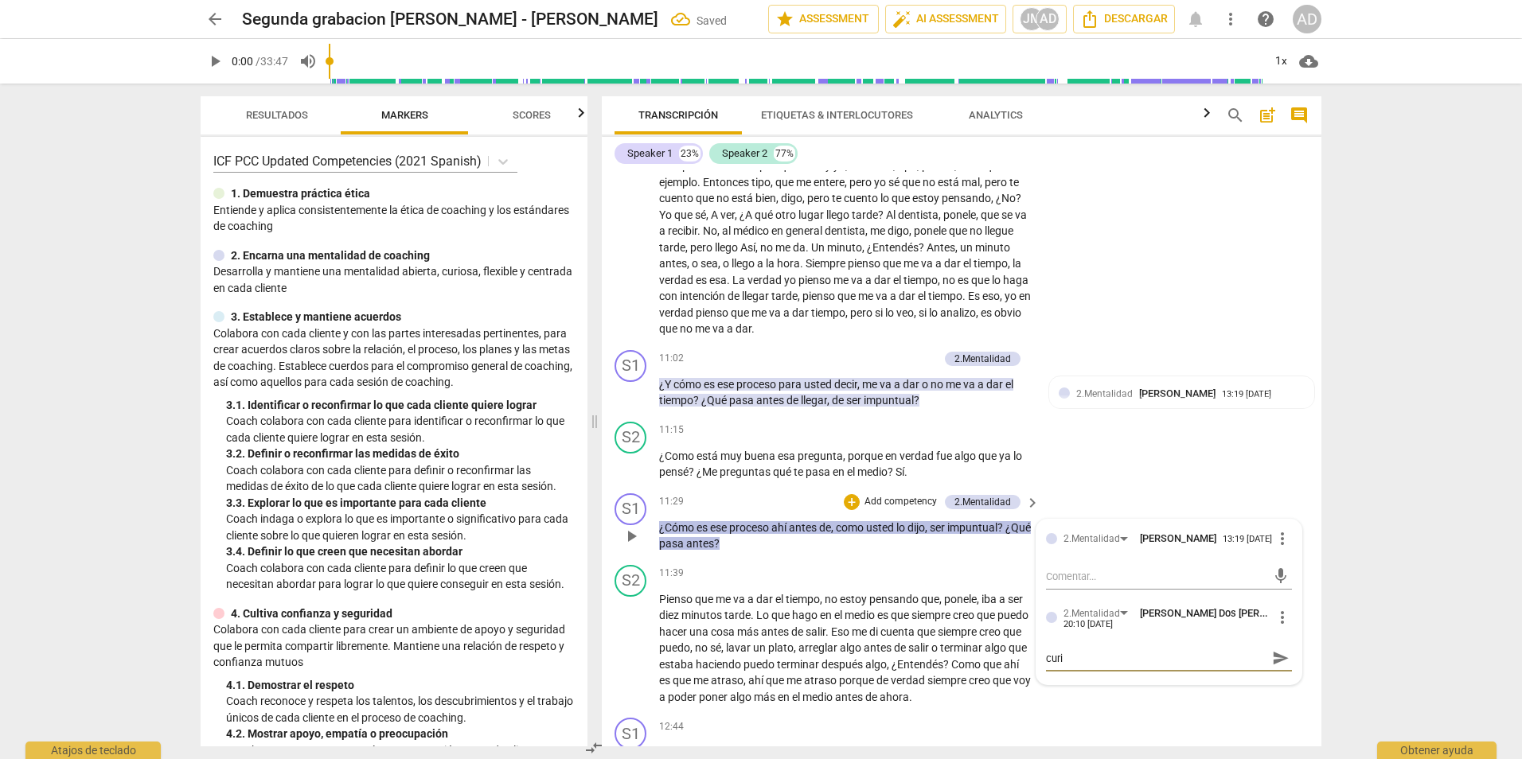
type textarea "curio"
type textarea "curios"
type textarea "curiosi"
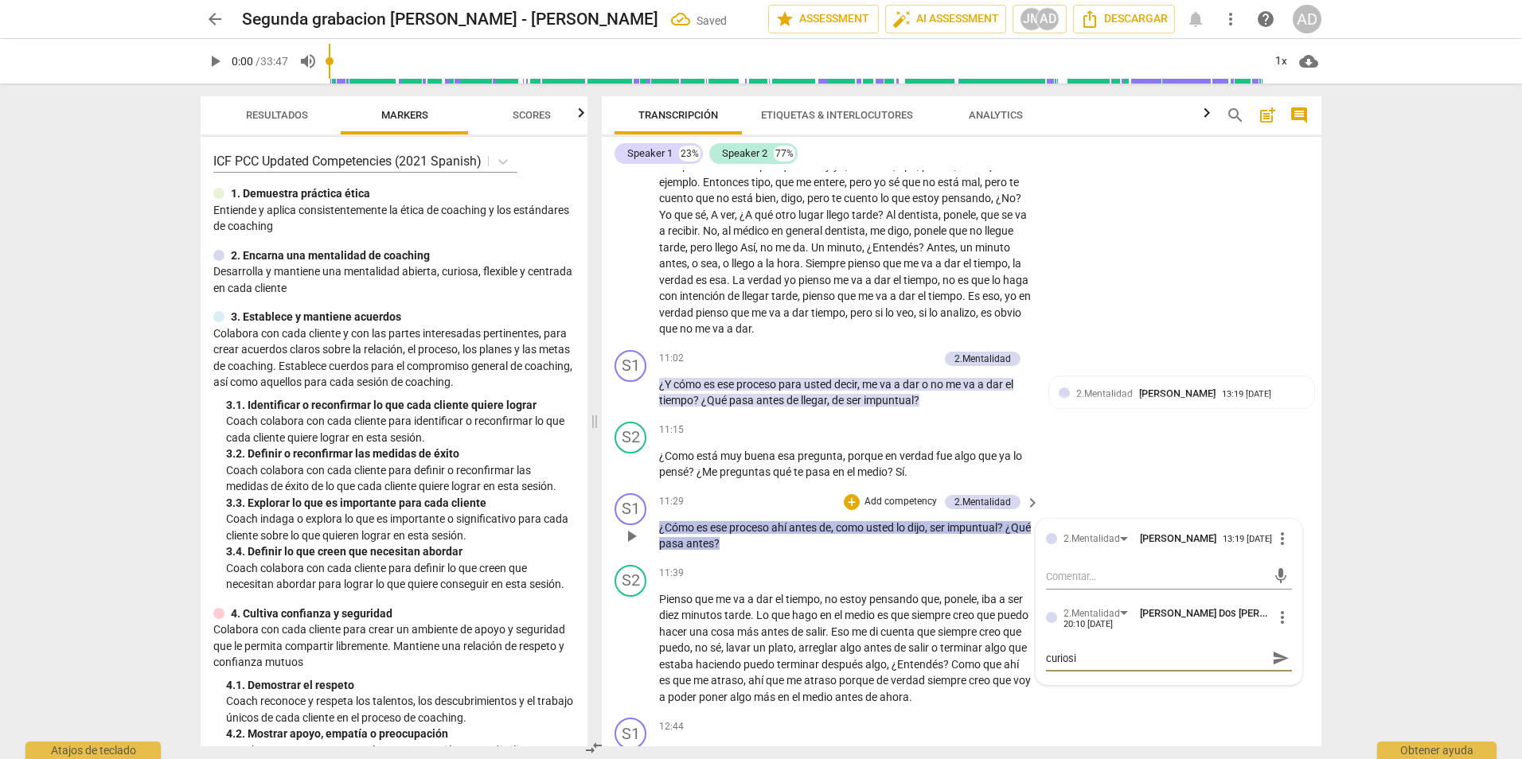
type textarea "curiosid"
type textarea "curiosida"
type textarea "curiosidad"
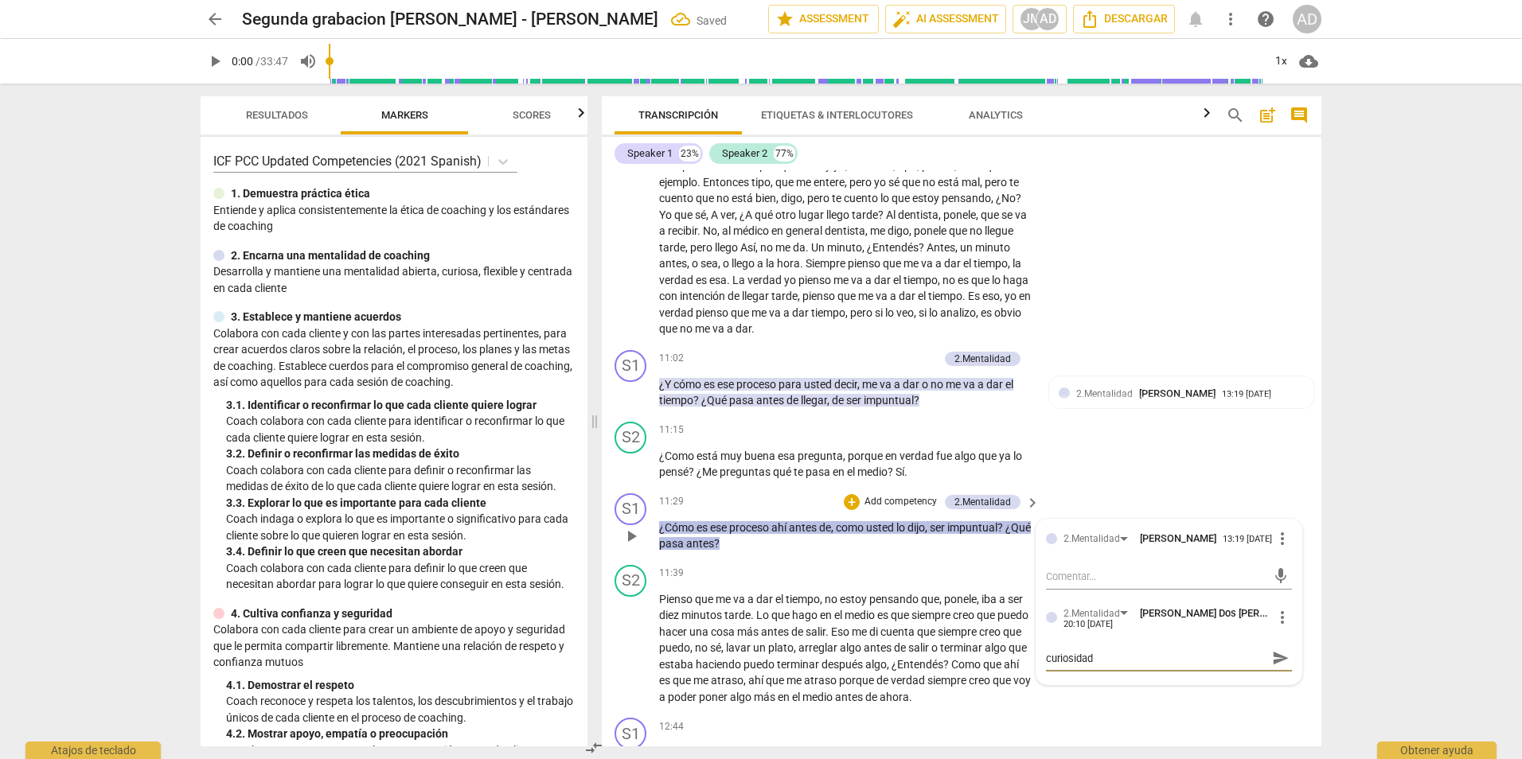
type textarea "curiosidad,"
click at [1274, 667] on span "send" at bounding box center [1281, 659] width 18 height 18
click at [1376, 584] on div "arrow_back Segunda grabacion de Agosto - Johana Montoya Saved edit star Assessm…" at bounding box center [761, 379] width 1522 height 759
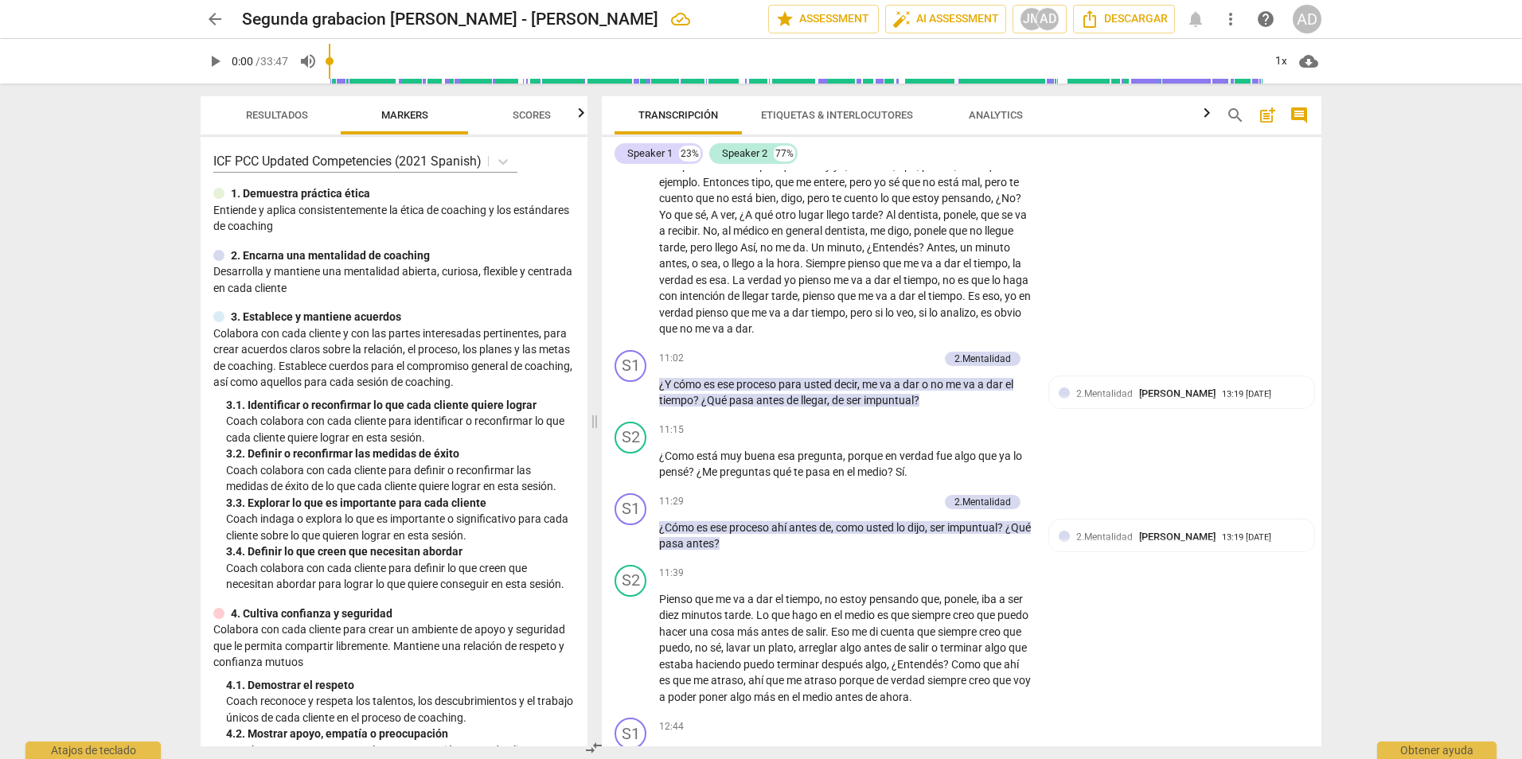
drag, startPoint x: 1322, startPoint y: 397, endPoint x: 1326, endPoint y: 416, distance: 18.7
click at [1326, 416] on div "Transcripción Etiquetas & Interlocutores Analytics search post_add comment Spea…" at bounding box center [964, 422] width 739 height 676
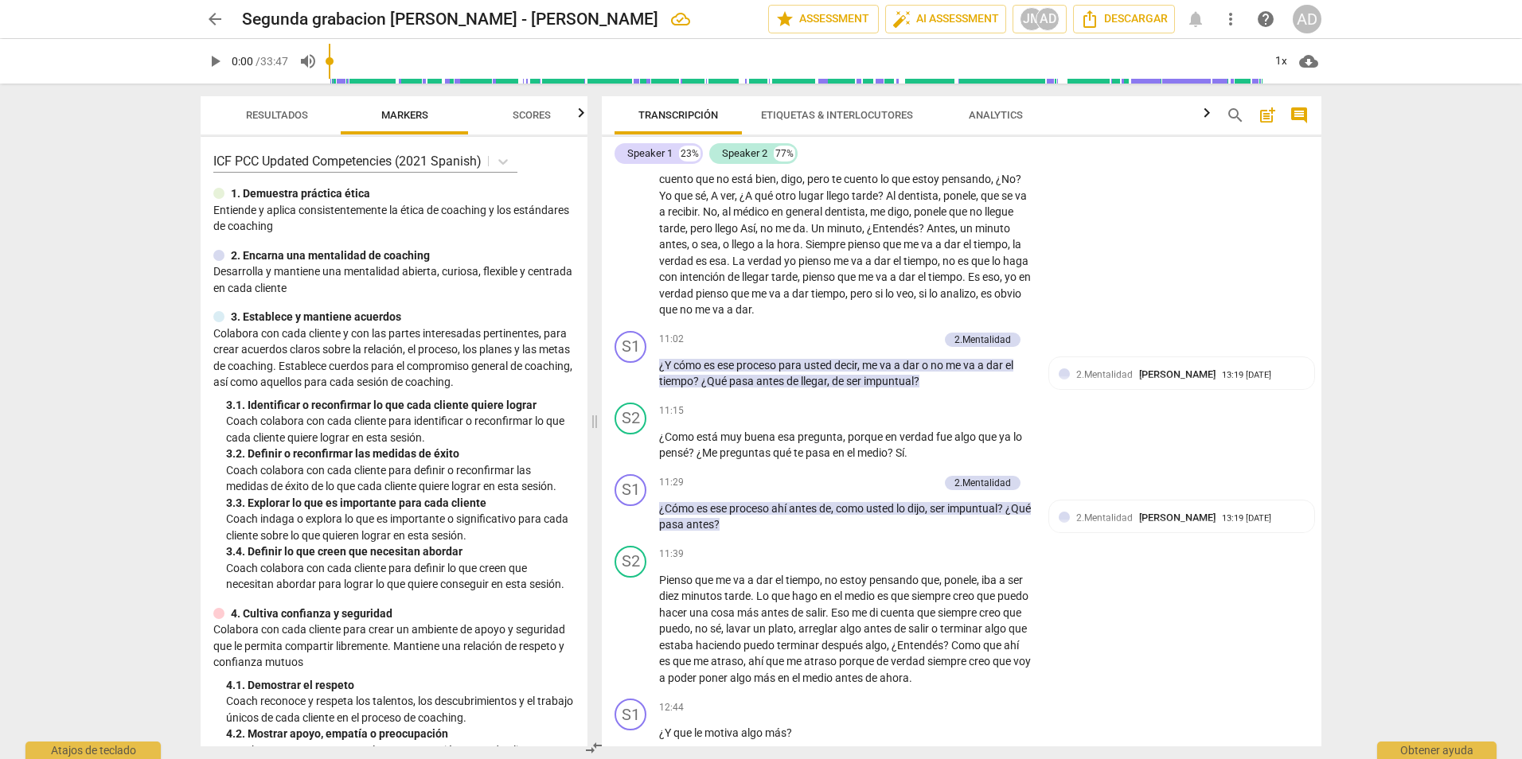
scroll to position [2629, 0]
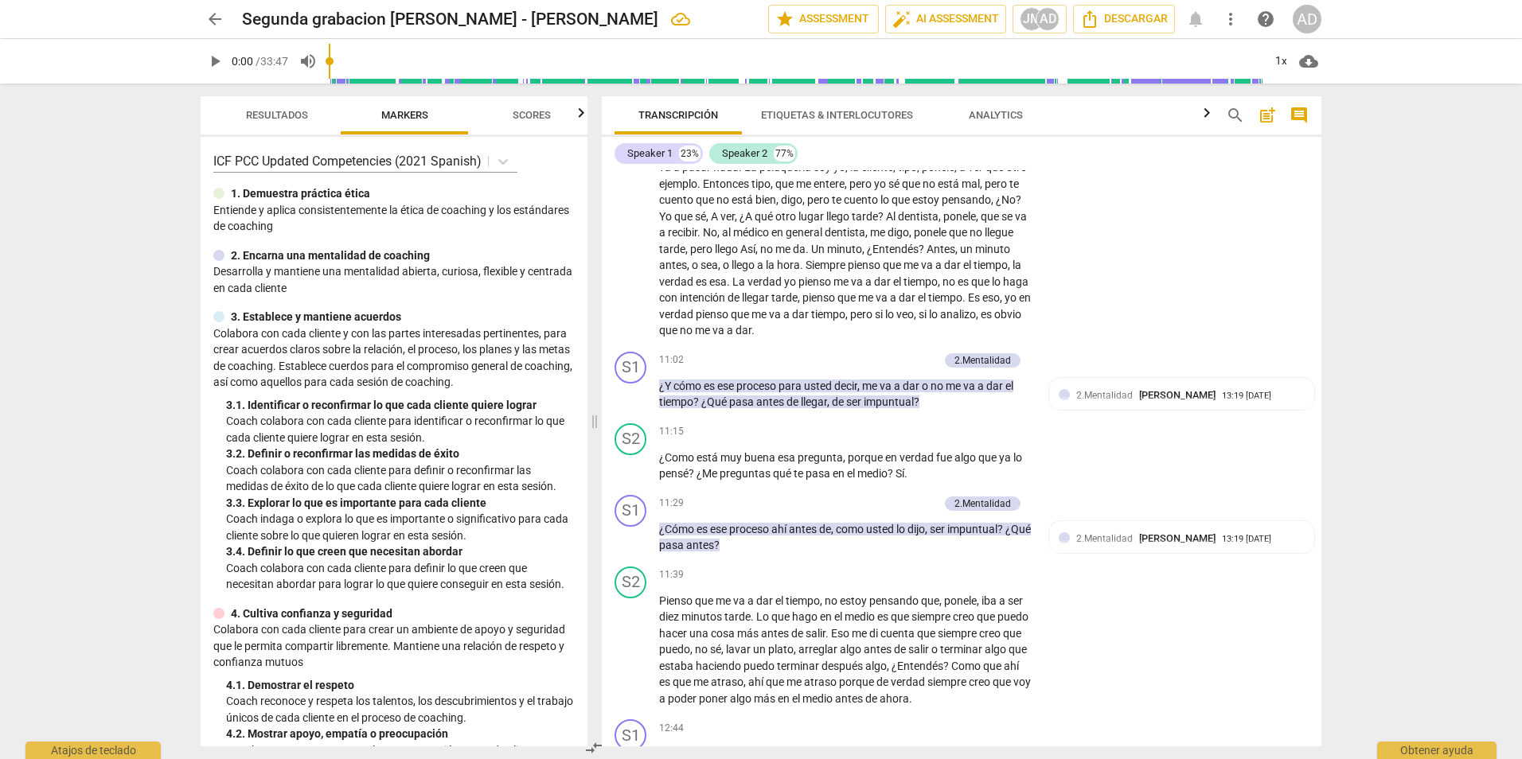
click at [581, 261] on div "ICF PCC Updated Competencies (2021 Spanish) 1. Demuestra práctica ética Entie…" at bounding box center [394, 442] width 387 height 610
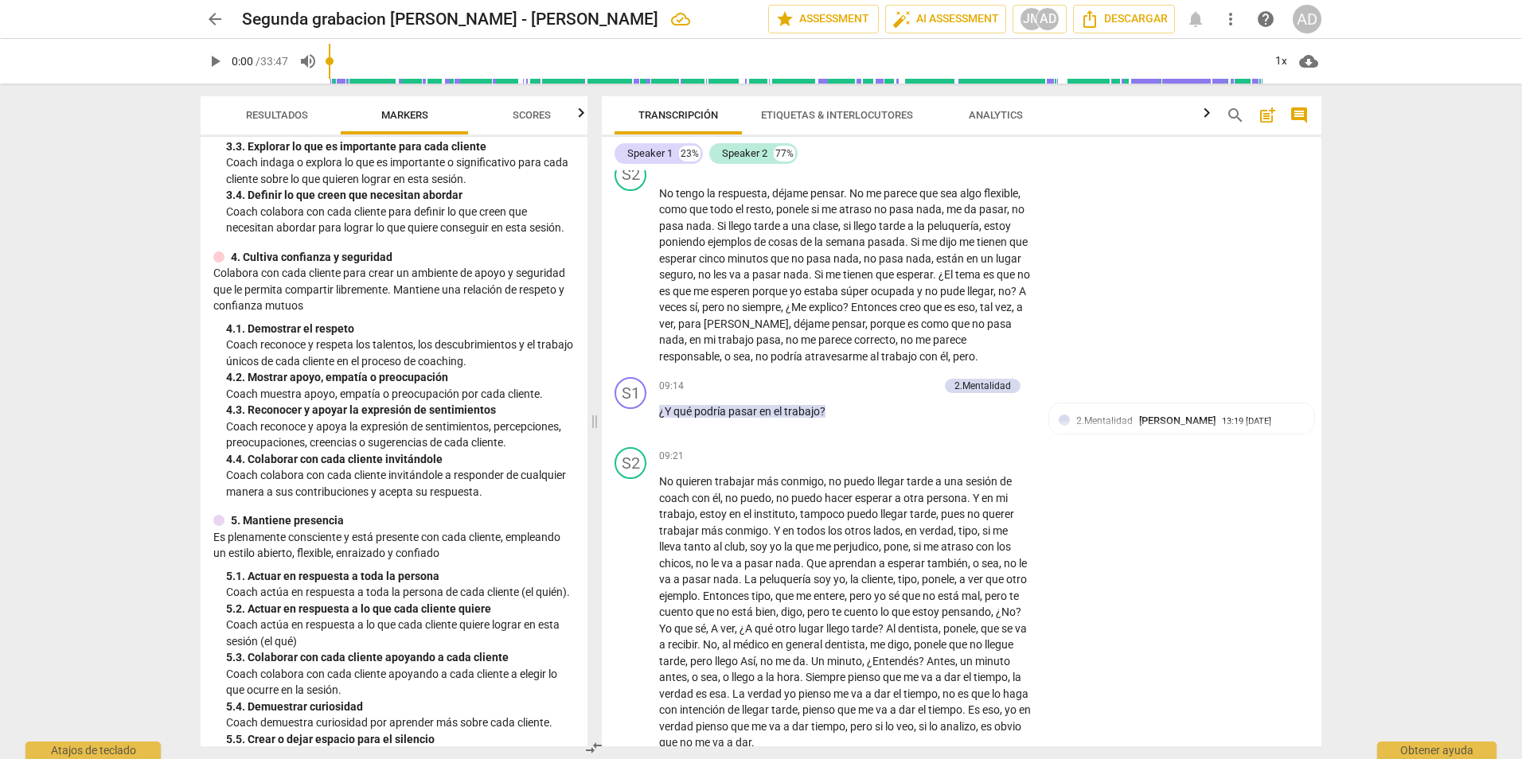
scroll to position [2248, 0]
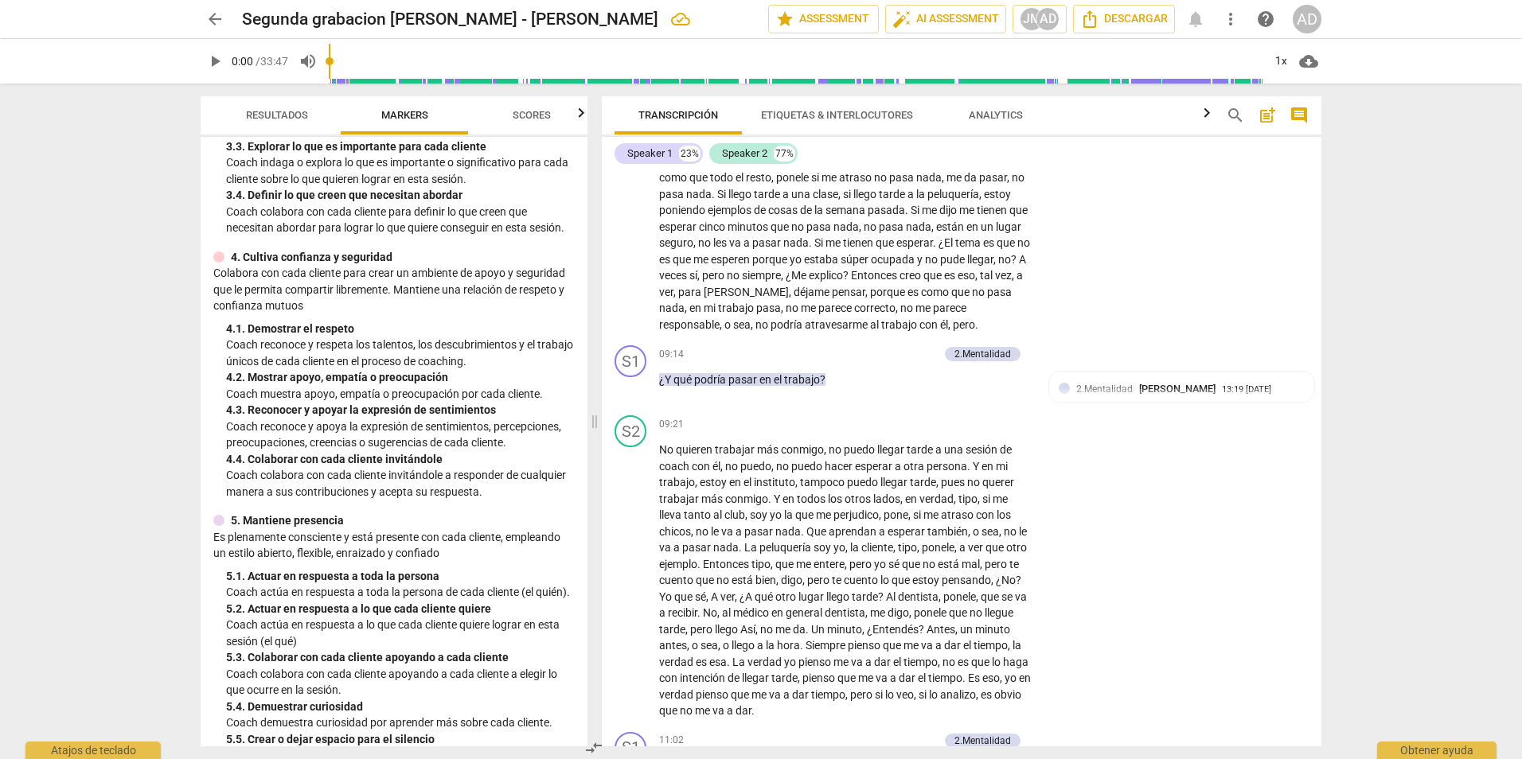
drag, startPoint x: 1315, startPoint y: 366, endPoint x: 1319, endPoint y: 381, distance: 14.9
click at [1319, 381] on div "S1 play_arrow pause 00:03 + Add competency keyboard_arrow_right Hola ana , buen…" at bounding box center [962, 458] width 720 height 576
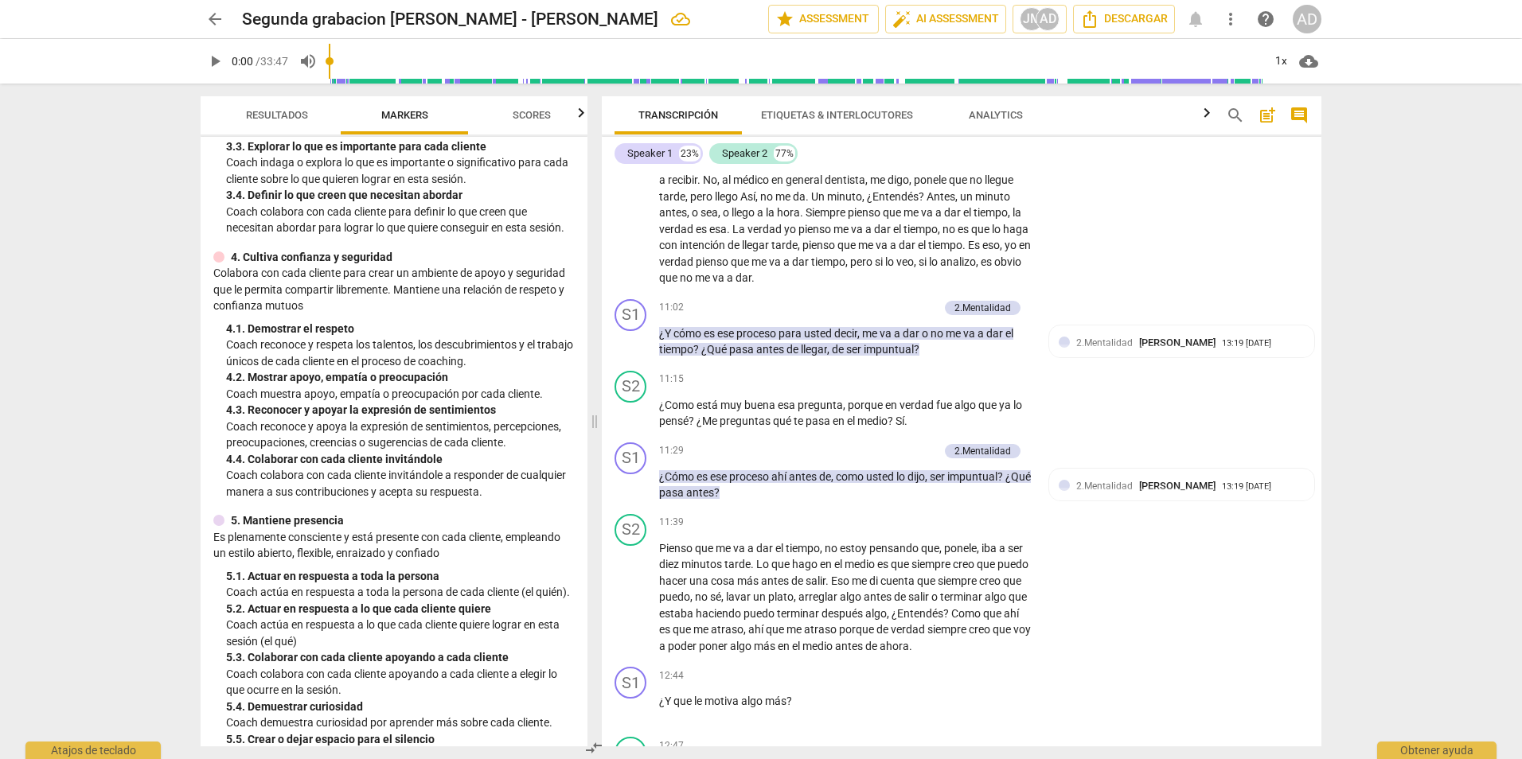
scroll to position [2692, 0]
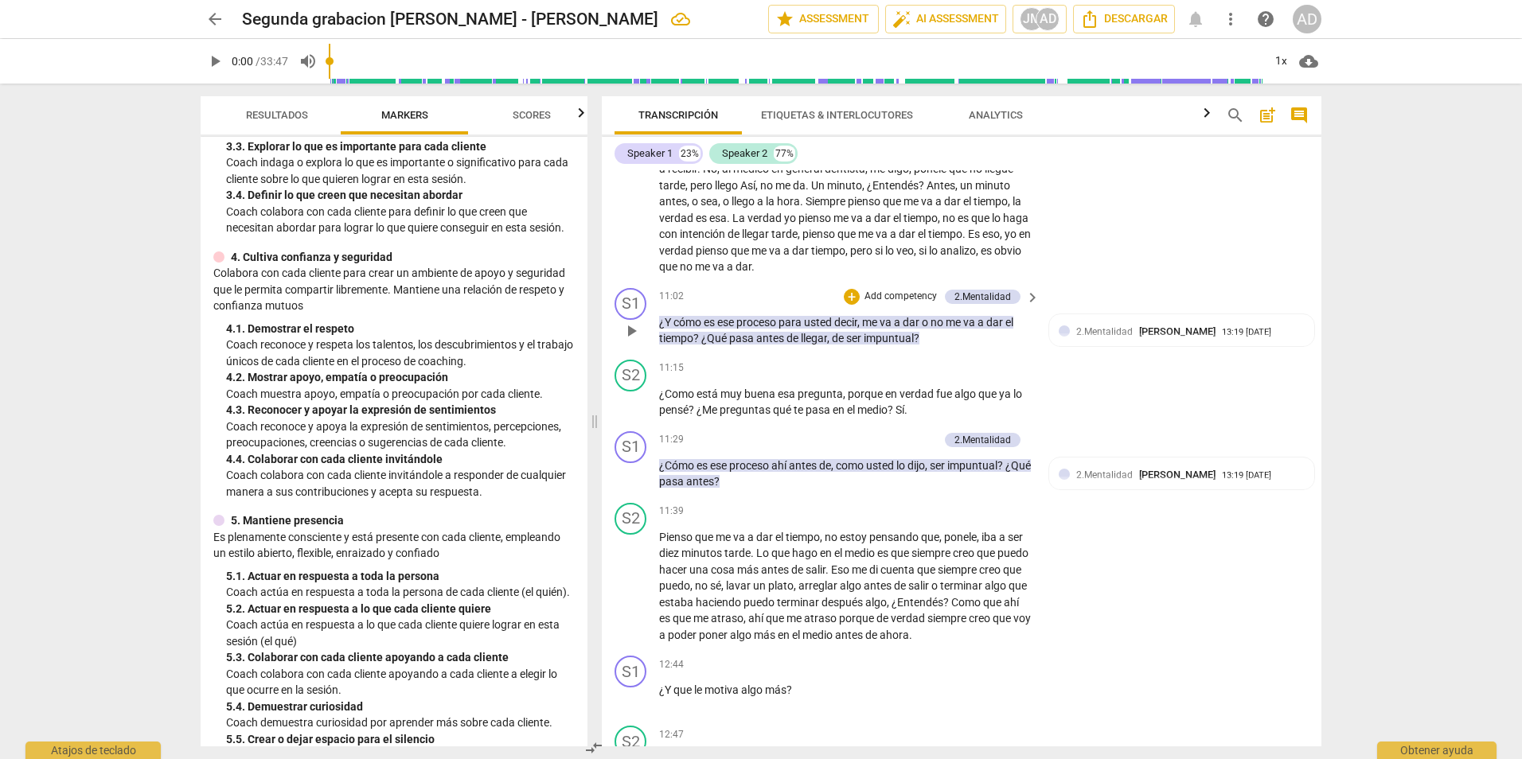
click at [917, 304] on p "Add competency" at bounding box center [901, 297] width 76 height 14
click at [982, 306] on b "4.Seguridad" at bounding box center [971, 304] width 51 height 19
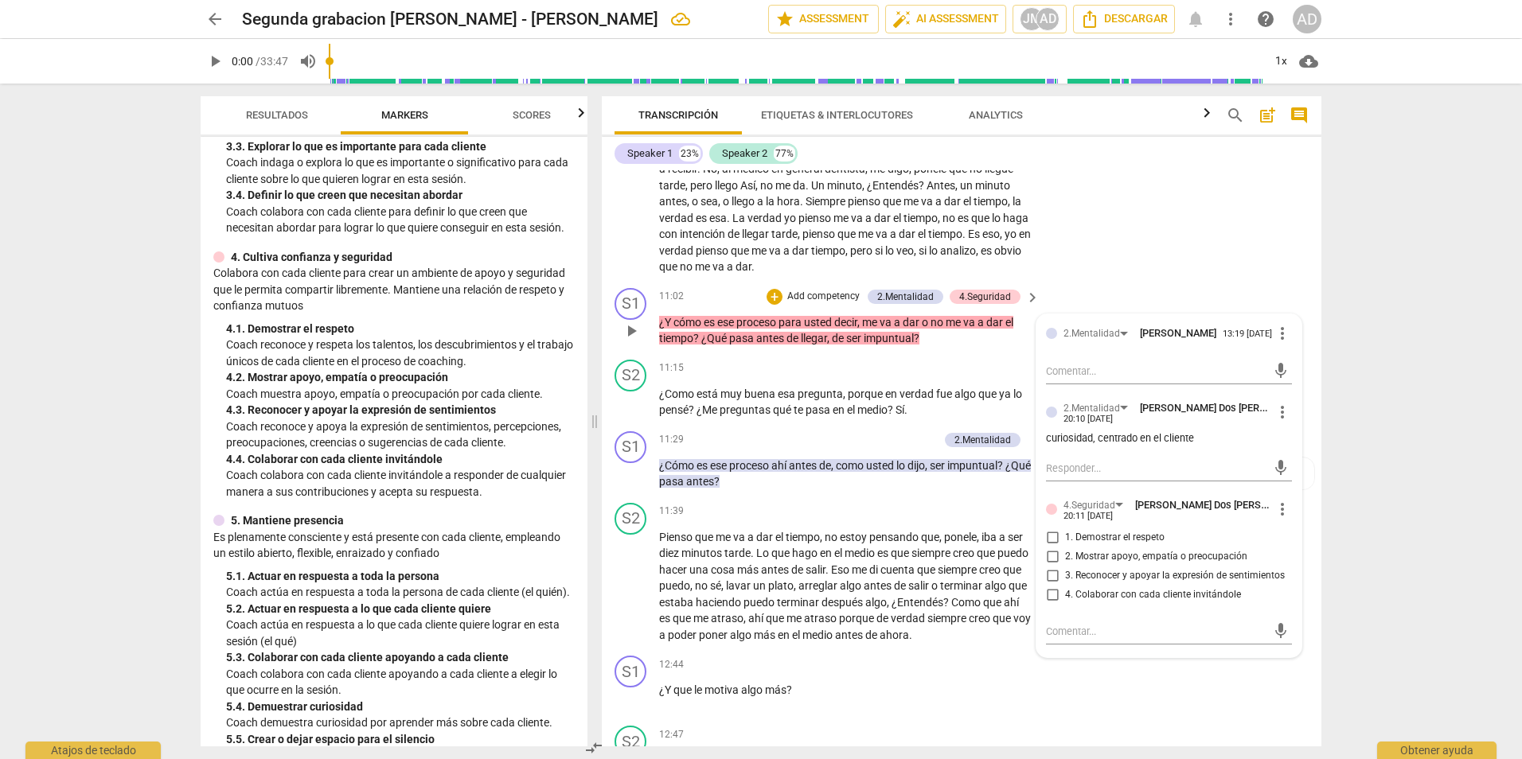
click at [1107, 564] on span "2. Mostrar apoyo, empatía o preocupación" at bounding box center [1156, 557] width 182 height 14
click at [1065, 567] on input "2. Mostrar apoyo, empatía o preocupación" at bounding box center [1052, 557] width 25 height 19
click at [1375, 529] on div "arrow_back Segunda grabacion de Agosto - Johana Montoya edit star Assessment au…" at bounding box center [761, 379] width 1522 height 759
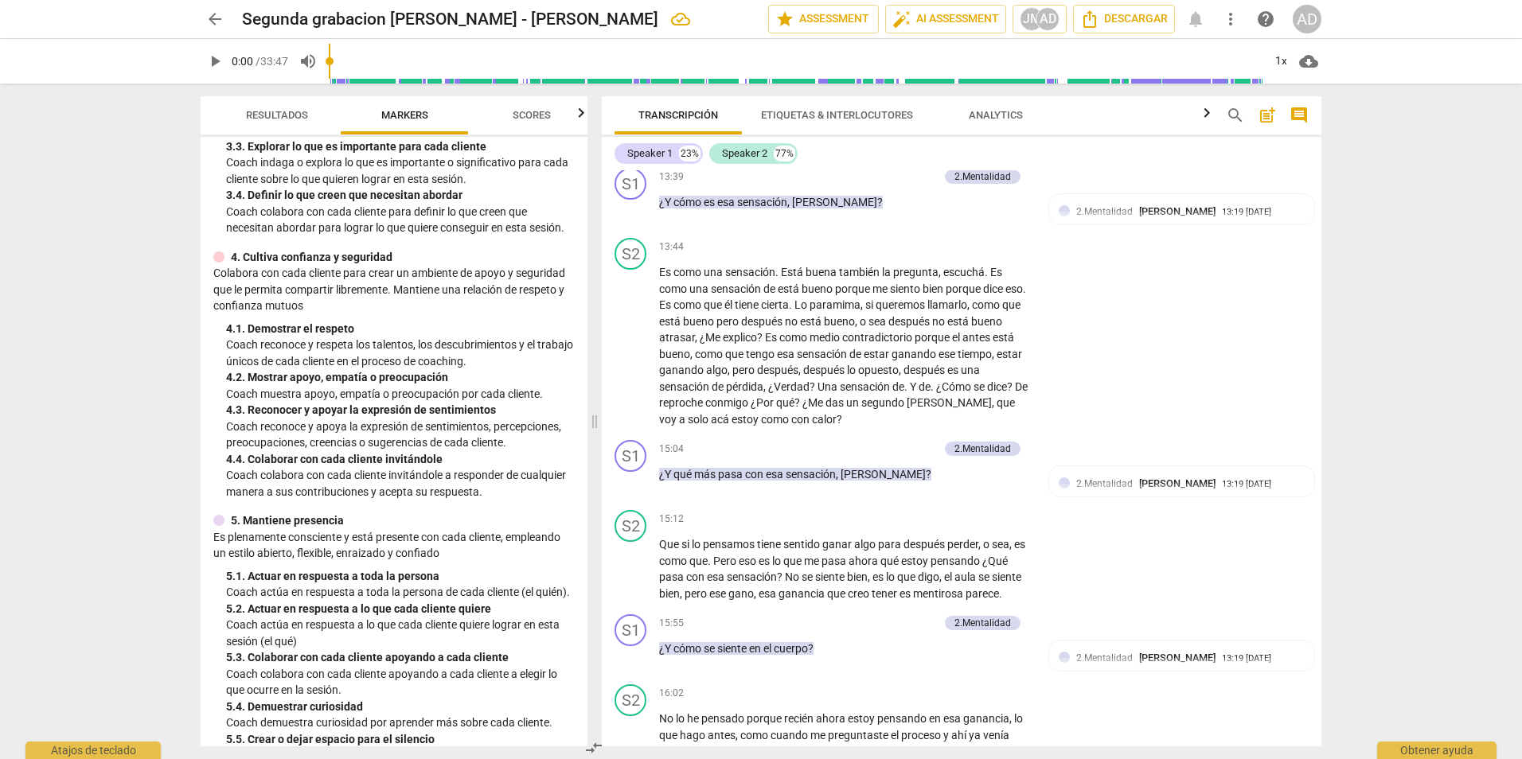
scroll to position [3430, 0]
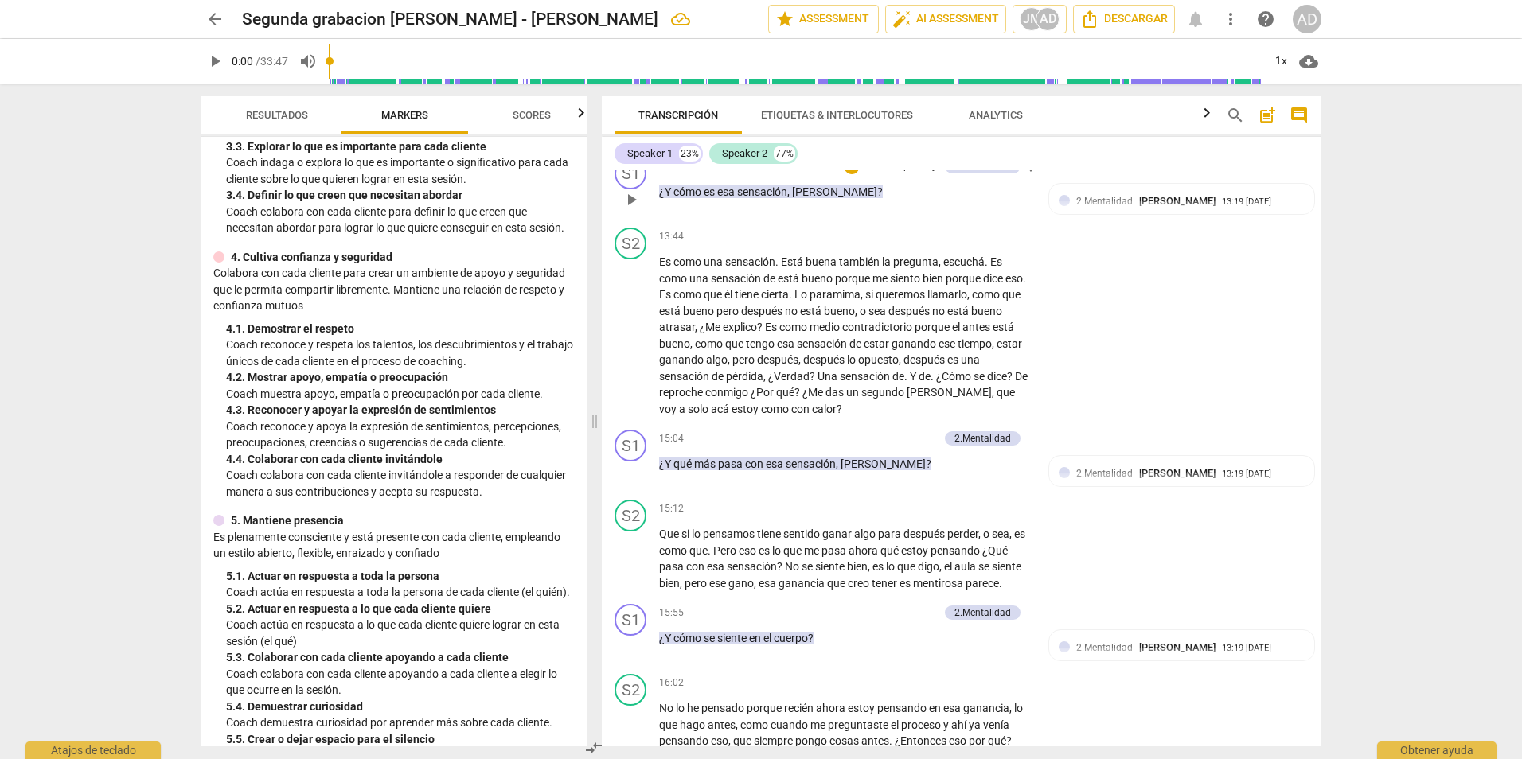
click at [908, 174] on p "Add competency" at bounding box center [901, 167] width 76 height 14
click at [985, 135] on b "2.Mentalidad" at bounding box center [969, 136] width 56 height 19
click at [1087, 330] on textarea at bounding box center [1156, 322] width 221 height 15
click at [1279, 332] on span "send" at bounding box center [1281, 323] width 18 height 18
click at [889, 174] on p "Add competency" at bounding box center [901, 167] width 76 height 14
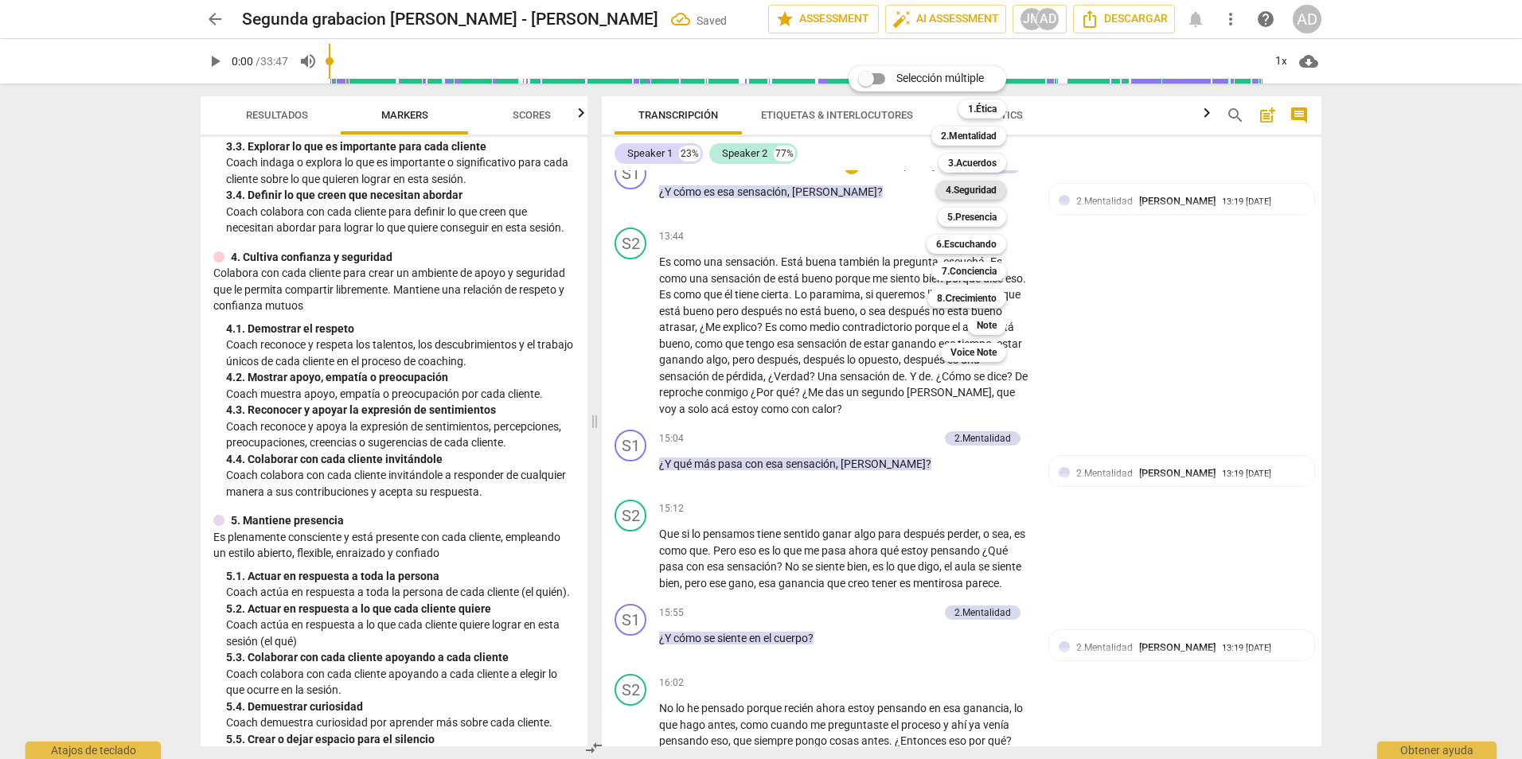
click at [979, 185] on b "4.Seguridad" at bounding box center [971, 190] width 51 height 19
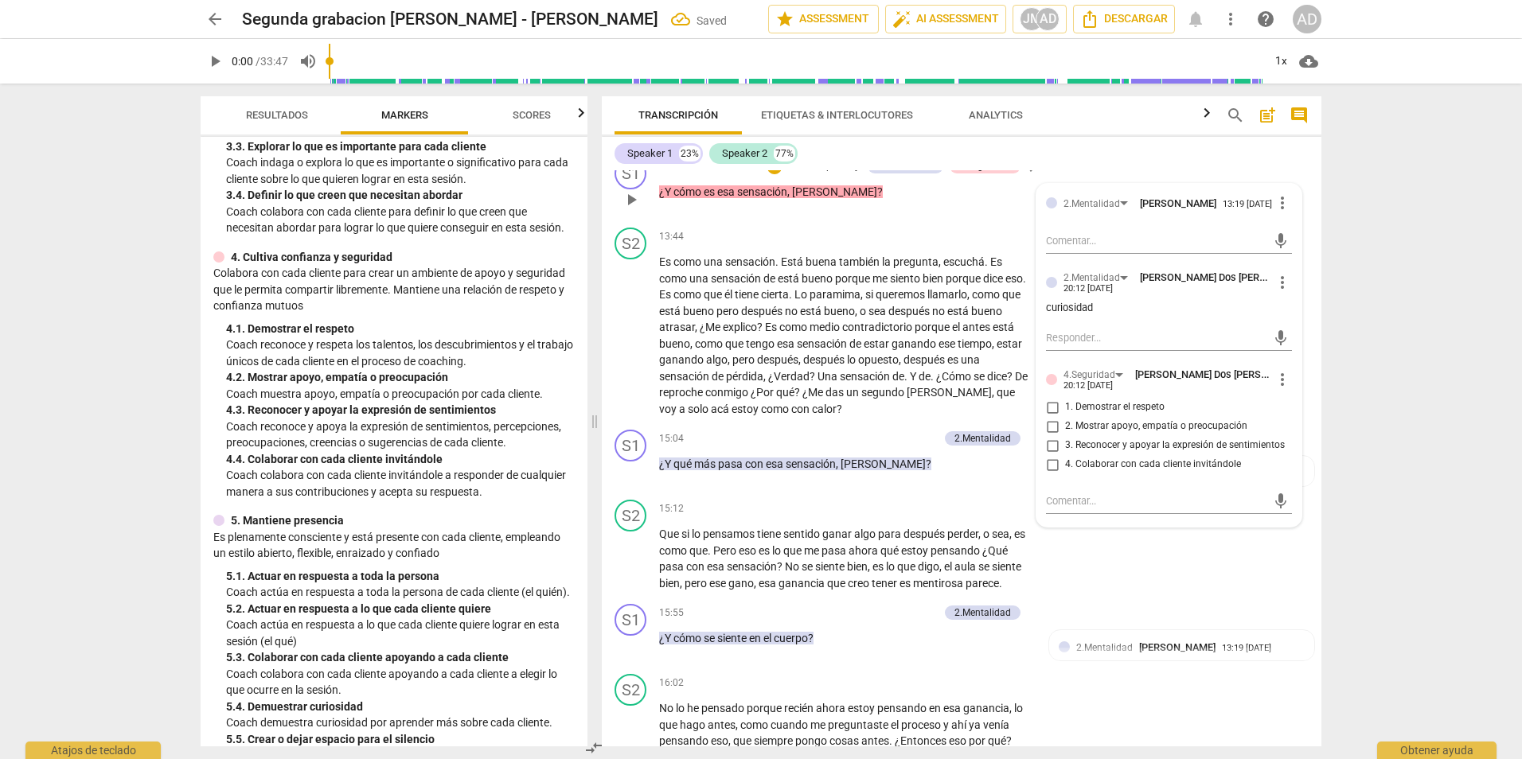
click at [1159, 453] on span "3. Reconocer y apoyar la expresión de sentimientos" at bounding box center [1175, 446] width 220 height 14
click at [1065, 455] on input "3. Reconocer y apoyar la expresión de sentimientos" at bounding box center [1052, 445] width 25 height 19
click at [1388, 423] on div "arrow_back Segunda grabacion de Agosto - Johana Montoya Saved edit star Assessm…" at bounding box center [761, 379] width 1522 height 759
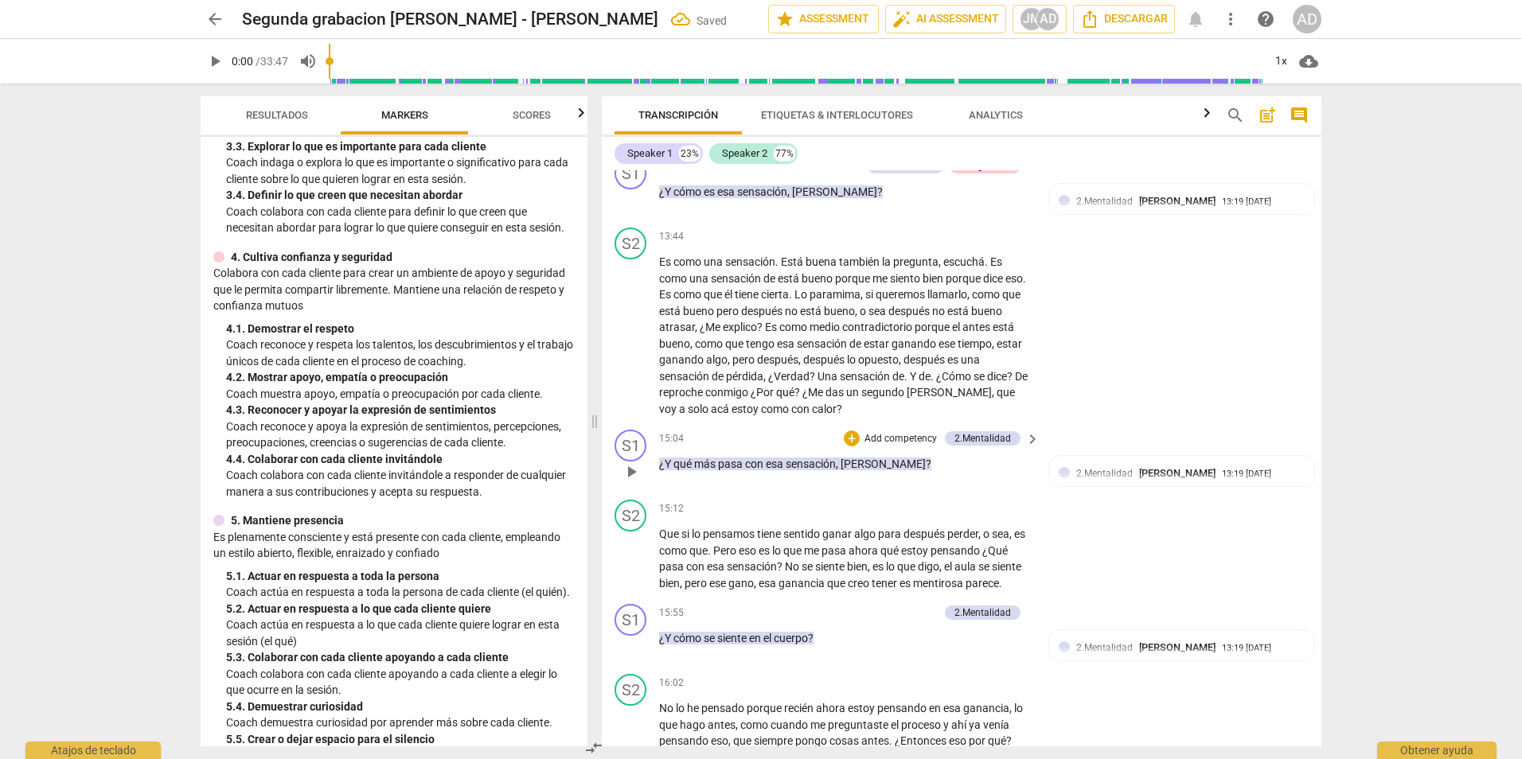
click at [909, 447] on p "Add competency" at bounding box center [901, 439] width 76 height 14
click at [973, 459] on b "4.Seguridad" at bounding box center [971, 462] width 51 height 19
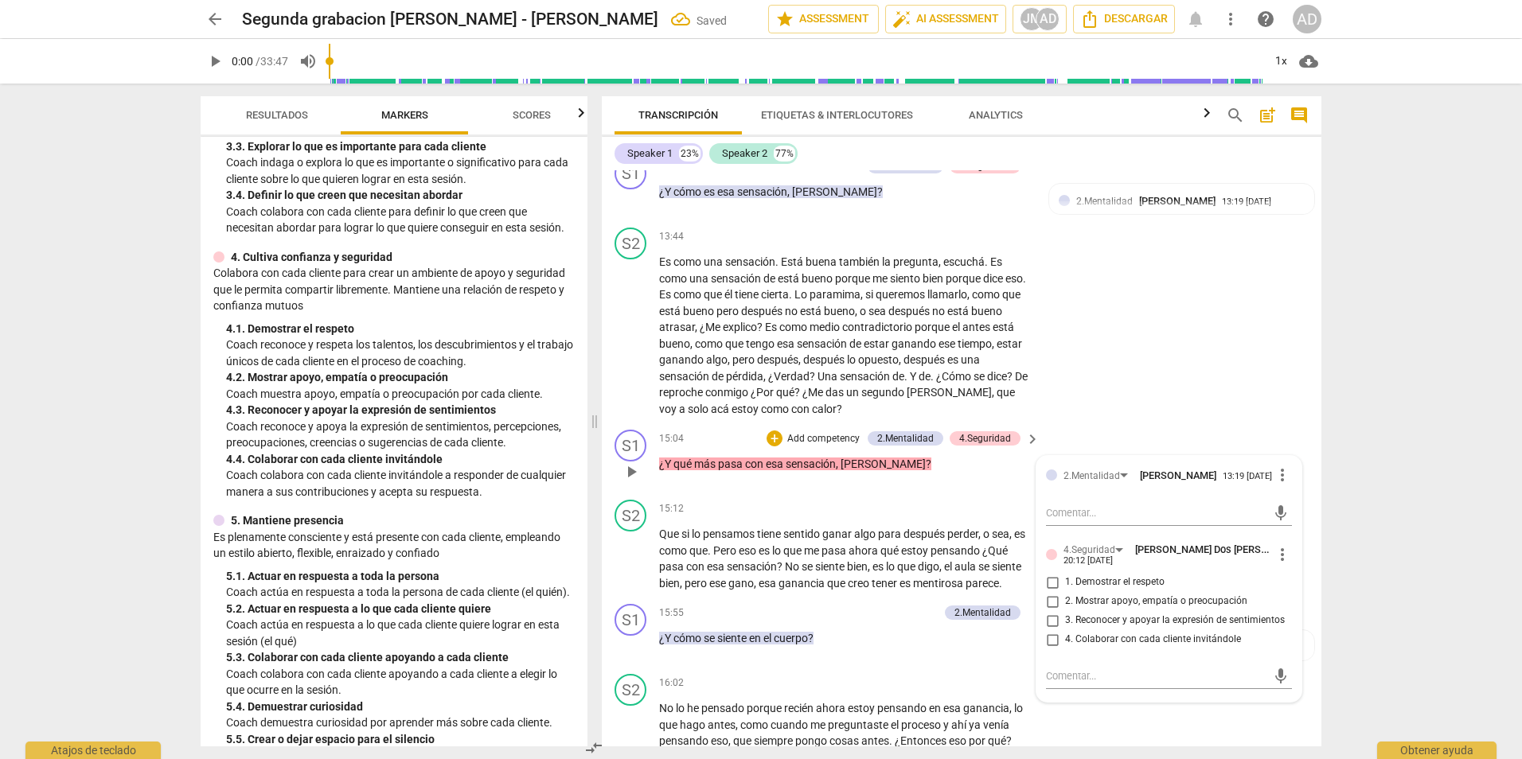
click at [1104, 628] on span "3. Reconocer y apoyar la expresión de sentimientos" at bounding box center [1175, 621] width 220 height 14
click at [1065, 631] on input "3. Reconocer y apoyar la expresión de sentimientos" at bounding box center [1052, 620] width 25 height 19
click at [1425, 597] on div "arrow_back Segunda grabacion de Agosto - Johana Montoya Saved edit star Assessm…" at bounding box center [761, 379] width 1522 height 759
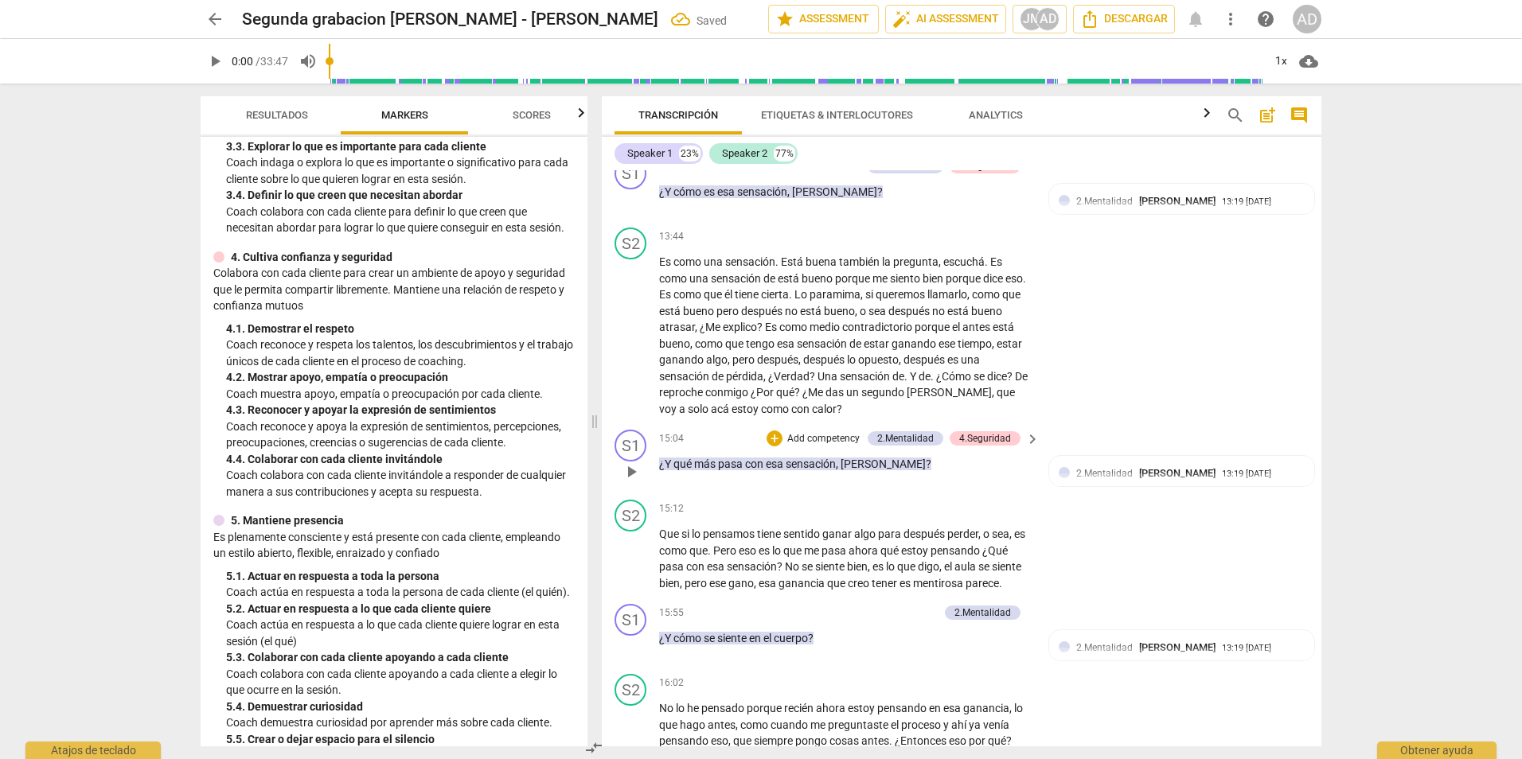
drag, startPoint x: 1313, startPoint y: 459, endPoint x: 1314, endPoint y: 474, distance: 14.4
click at [1314, 474] on div "S1 play_arrow pause 00:03 + Add competency keyboard_arrow_right Hola ana , buen…" at bounding box center [962, 458] width 720 height 576
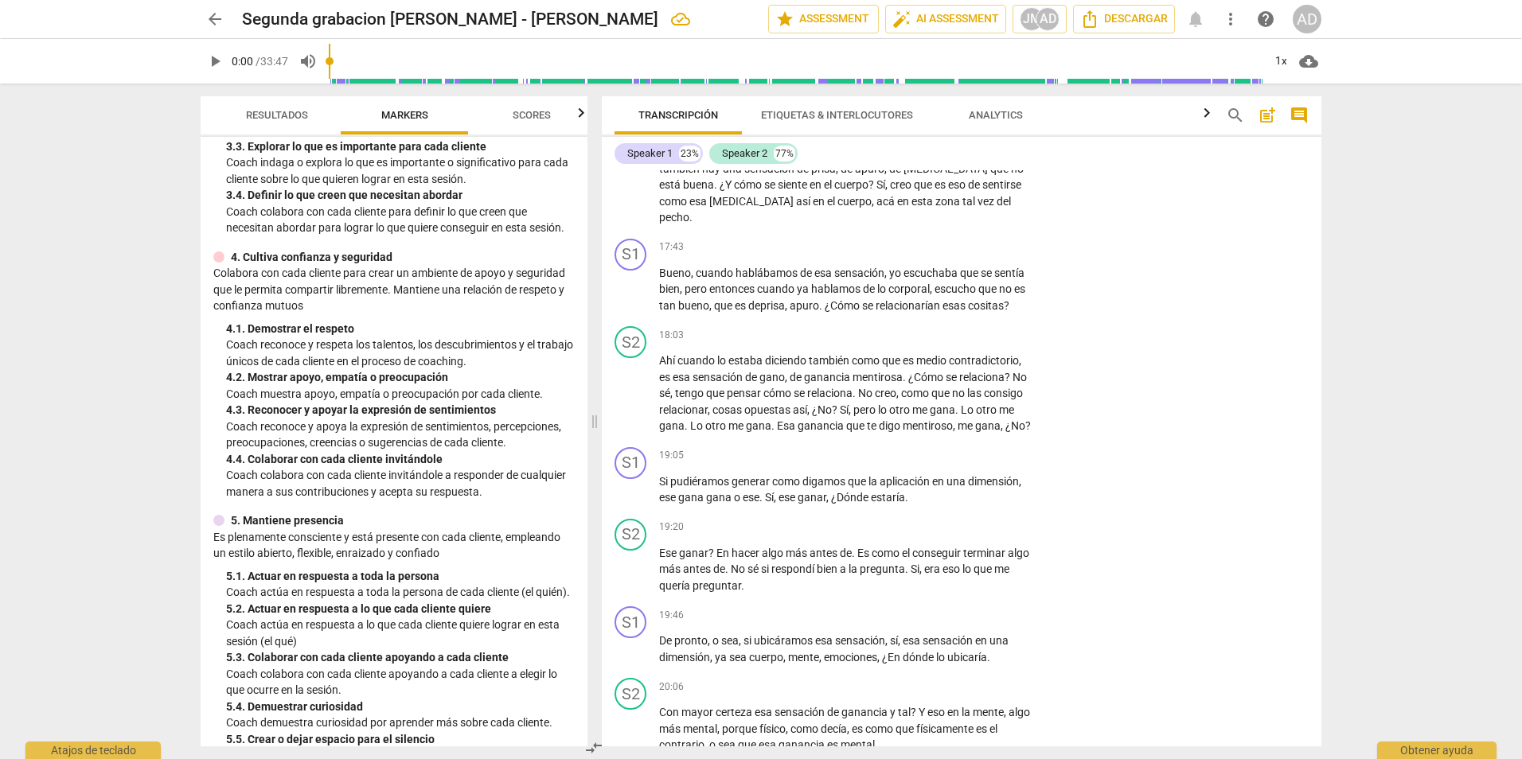
scroll to position [4128, 0]
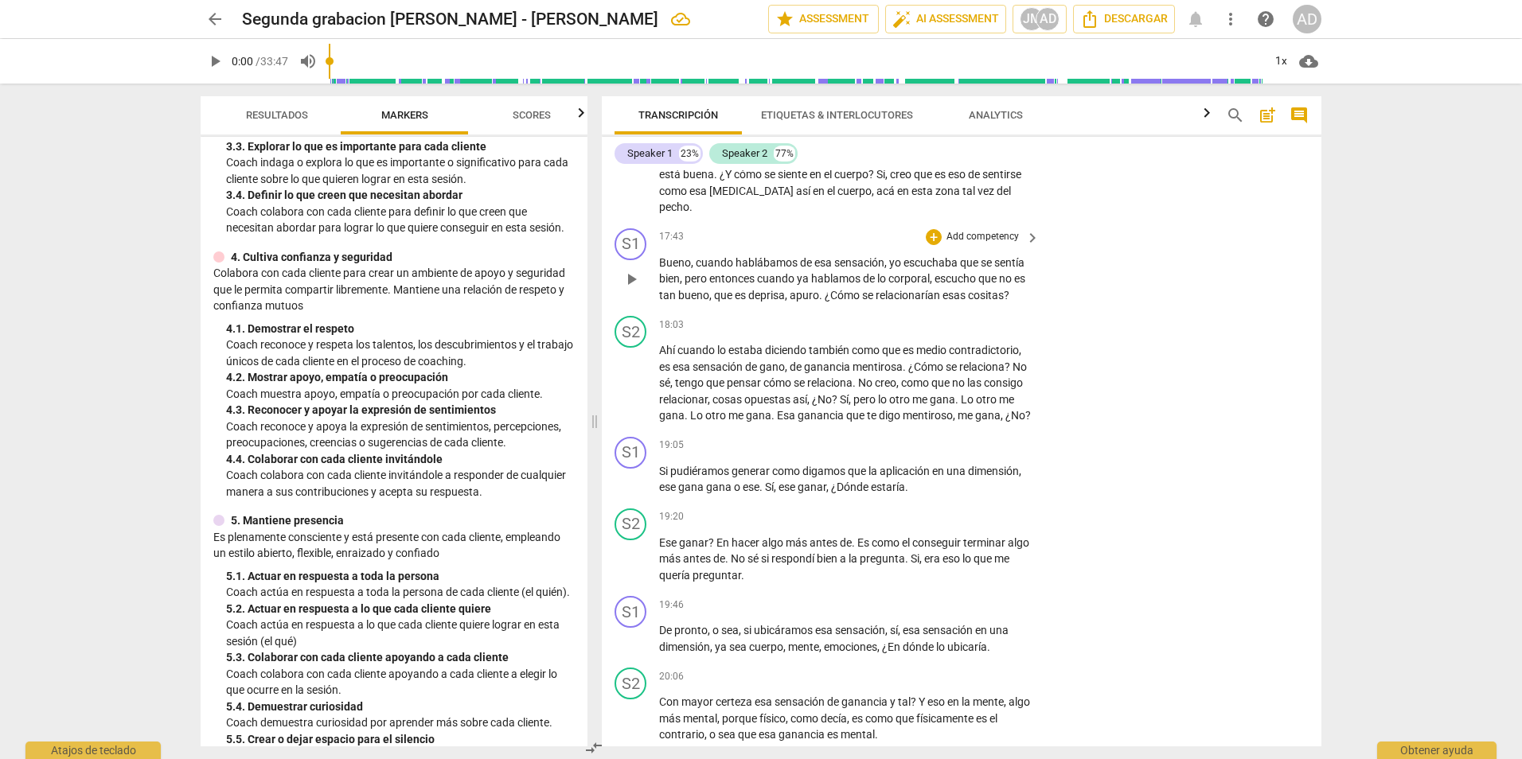
click at [978, 244] on p "Add competency" at bounding box center [983, 237] width 76 height 14
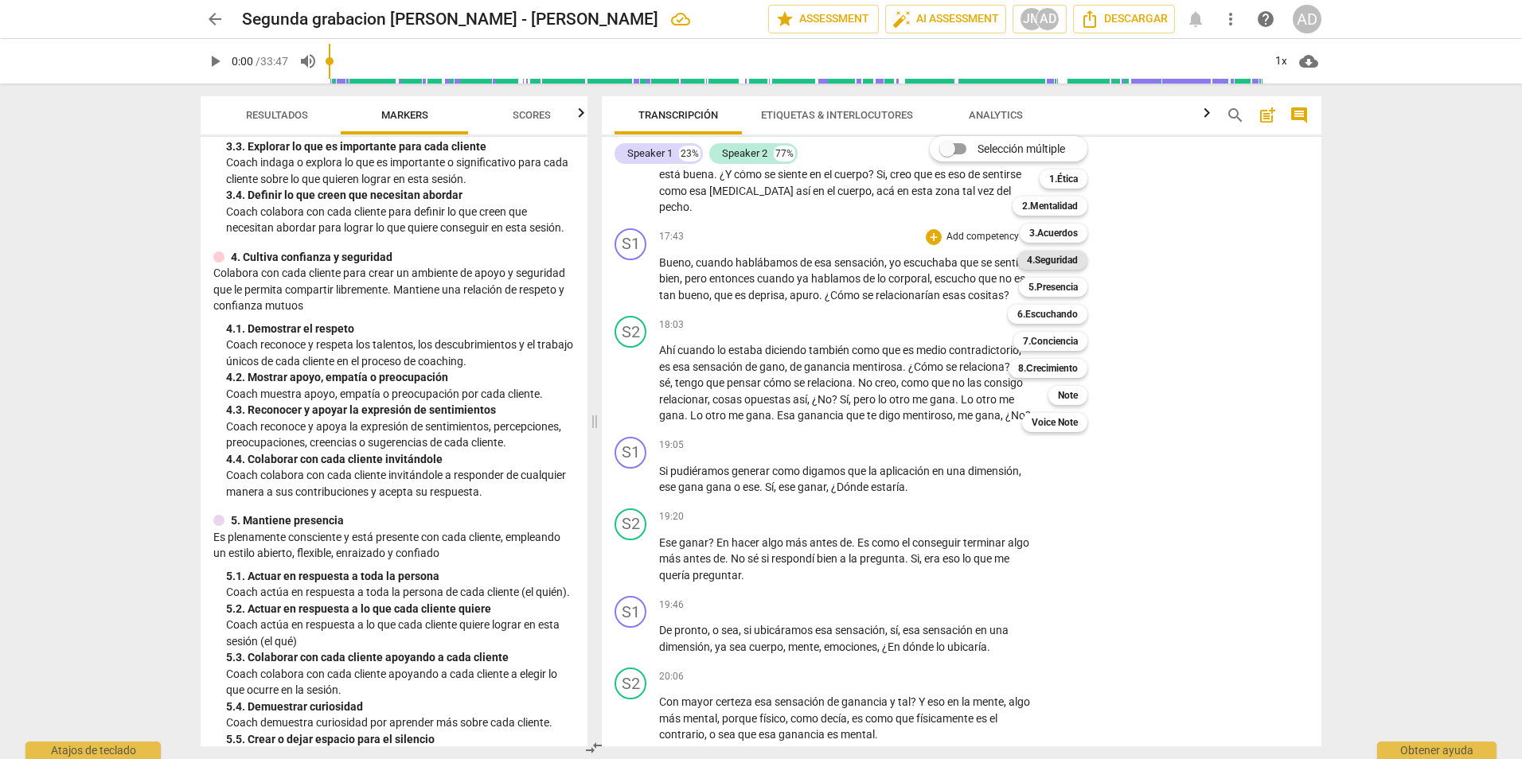
click at [1067, 251] on b "4.Seguridad" at bounding box center [1052, 260] width 51 height 19
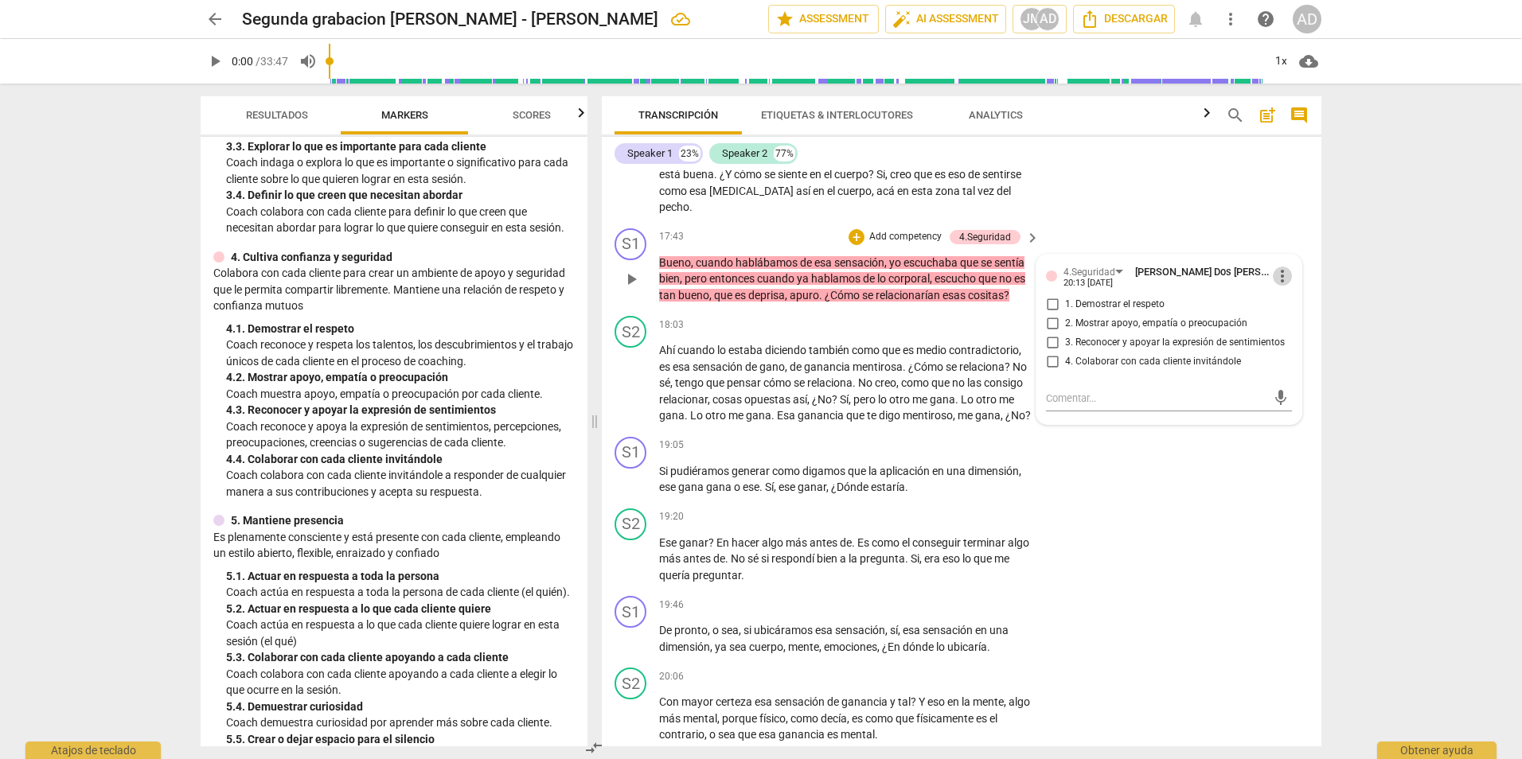
click at [1275, 286] on span "more_vert" at bounding box center [1282, 276] width 19 height 19
click at [1291, 356] on li "Borrar" at bounding box center [1295, 353] width 56 height 30
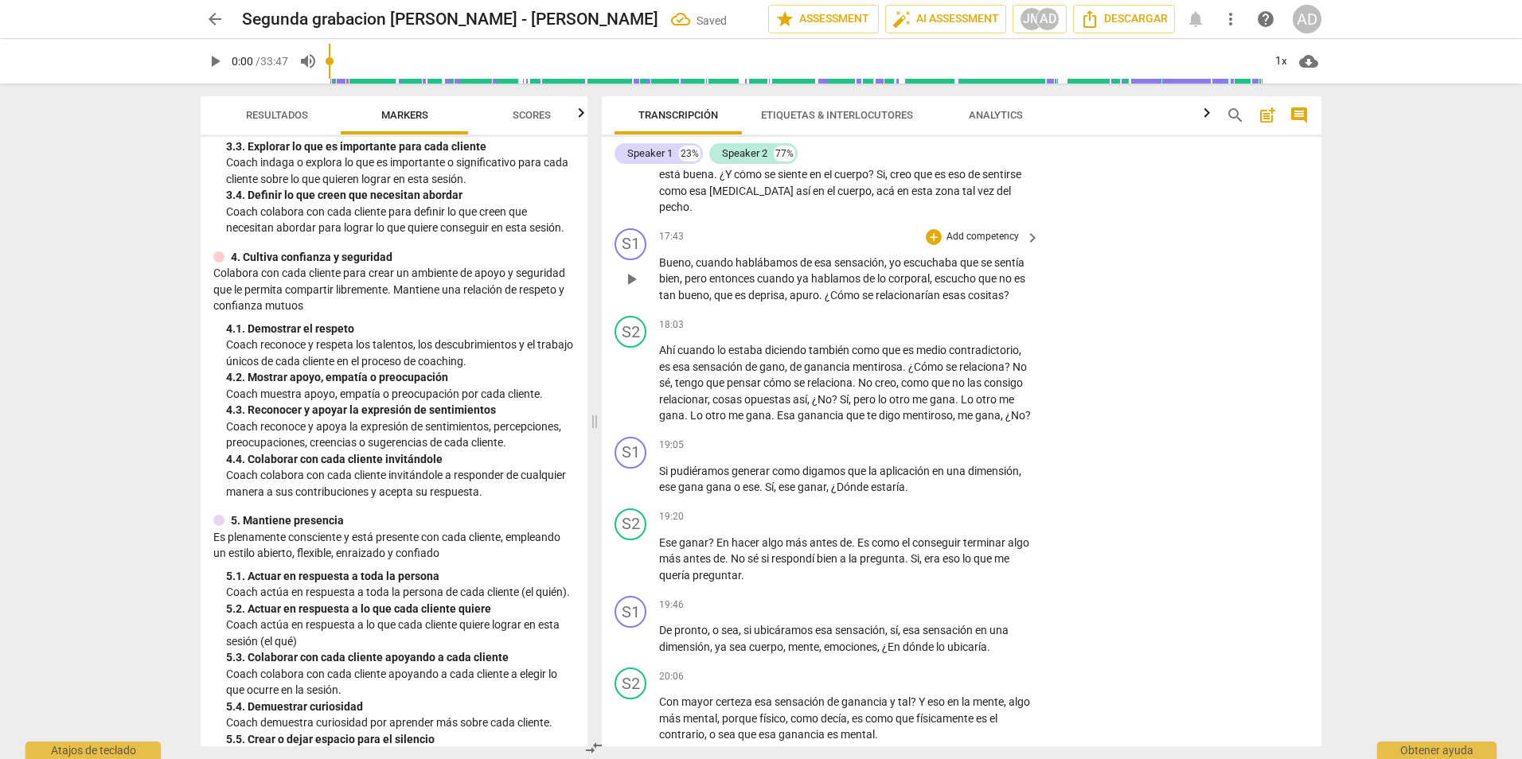
click at [961, 244] on p "Add competency" at bounding box center [983, 237] width 76 height 14
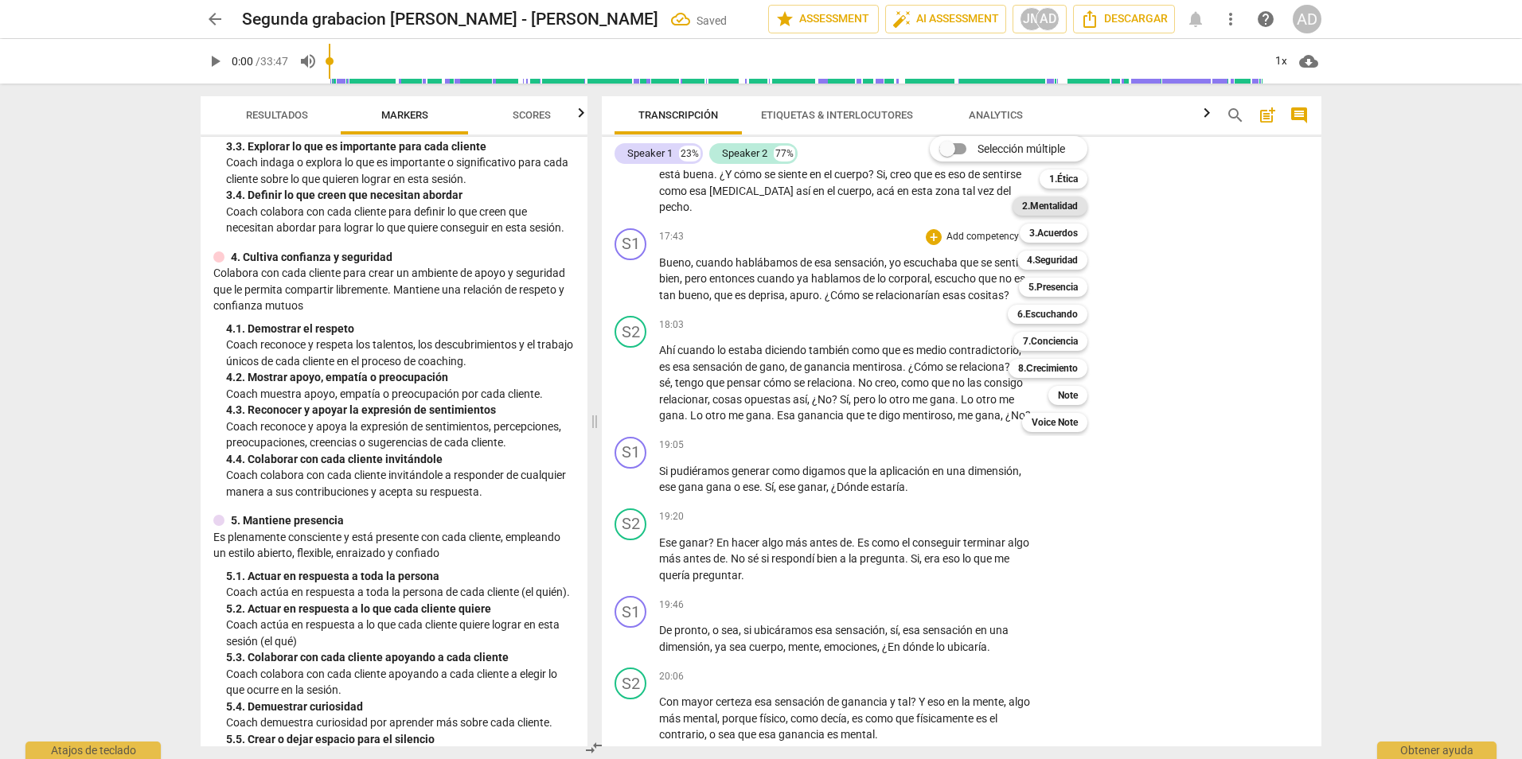
click at [1057, 209] on b "2.Mentalidad" at bounding box center [1050, 206] width 56 height 19
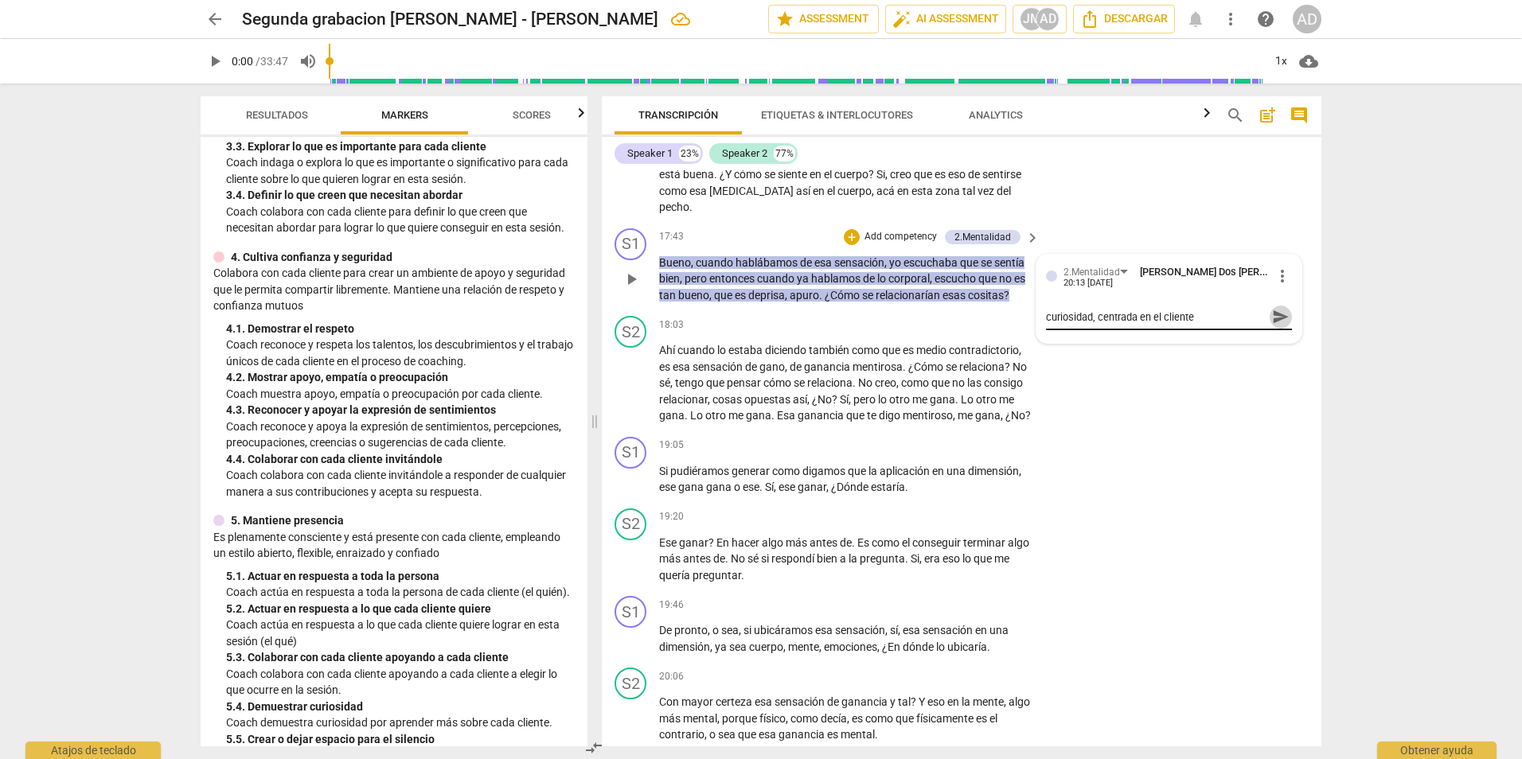
click at [1272, 326] on span "send" at bounding box center [1281, 317] width 18 height 18
click at [1188, 494] on div "S1 play_arrow pause 19:05 + Add competency keyboard_arrow_right Si pudiéramos g…" at bounding box center [962, 467] width 720 height 72
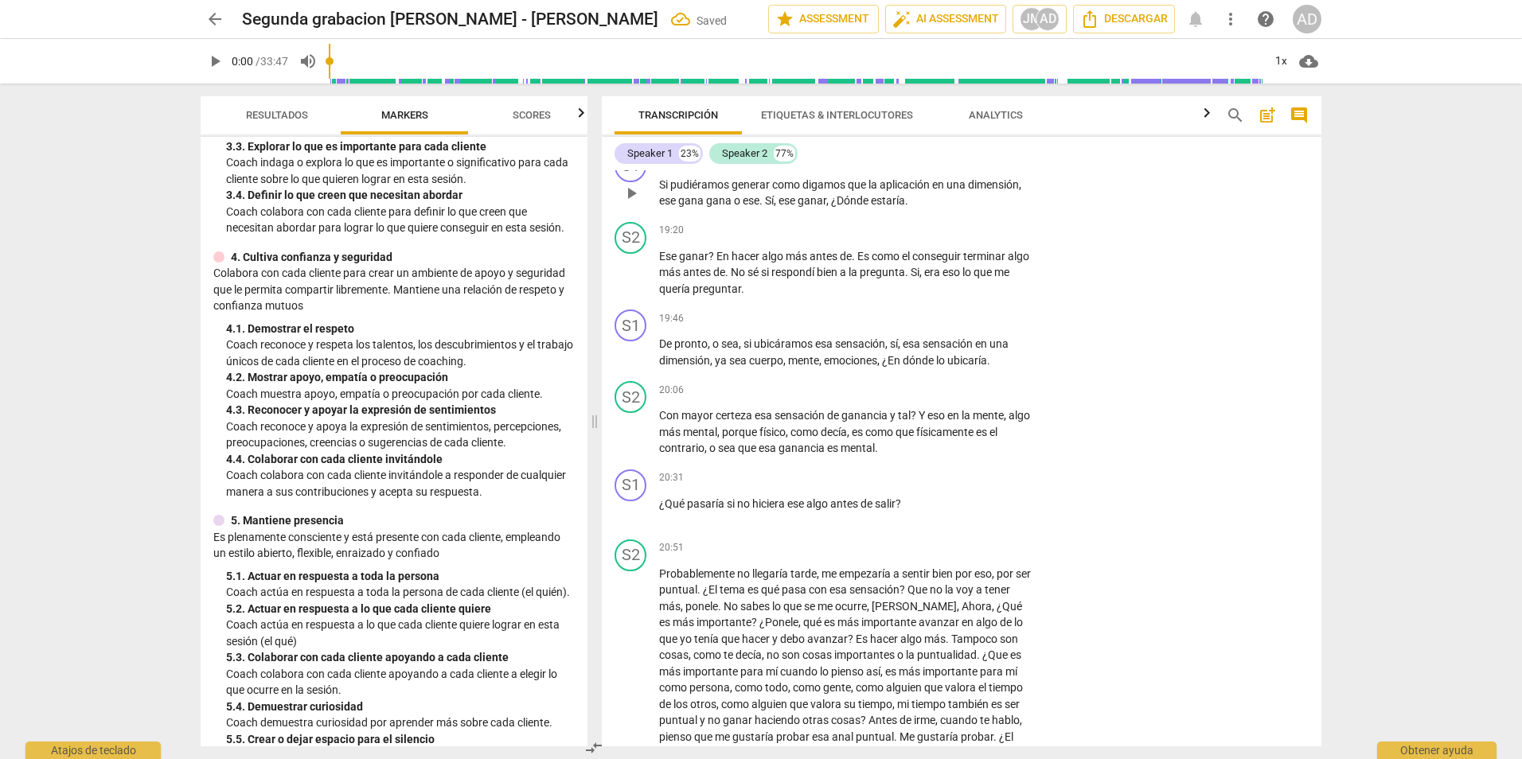
scroll to position [4446, 0]
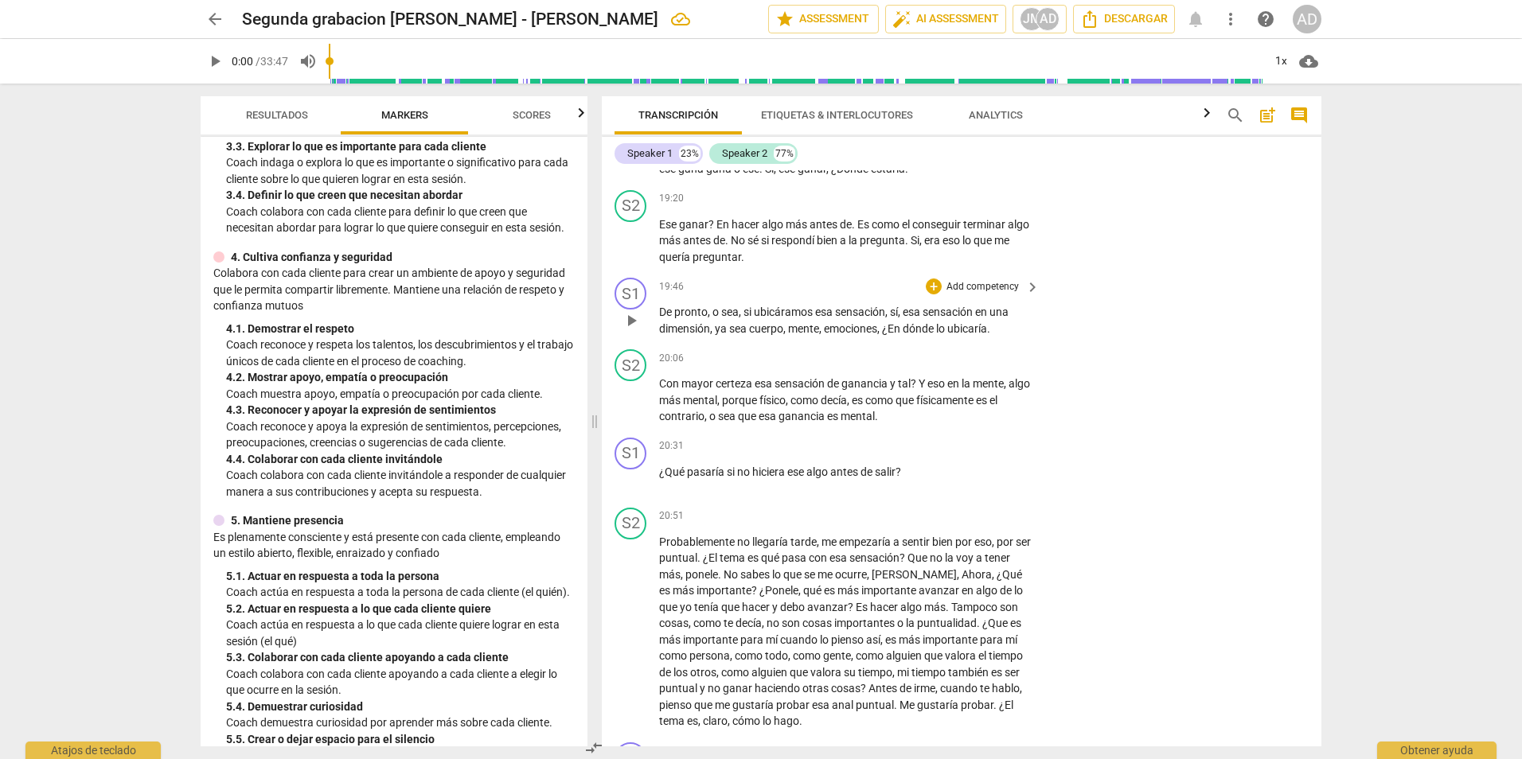
click at [1131, 343] on div "S1 play_arrow pause 19:46 + Add competency keyboard_arrow_right De pronto , o s…" at bounding box center [962, 307] width 720 height 72
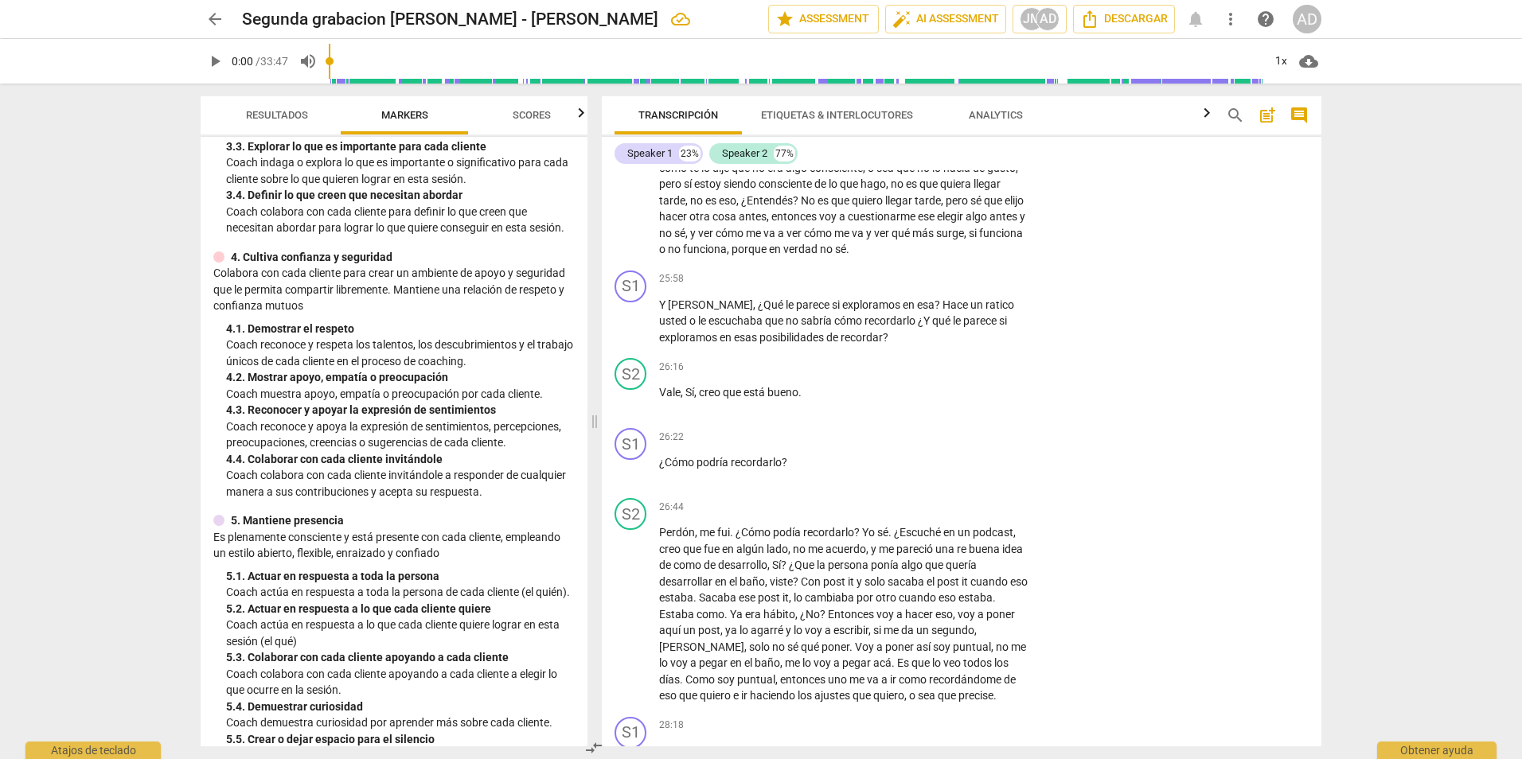
scroll to position [5497, 0]
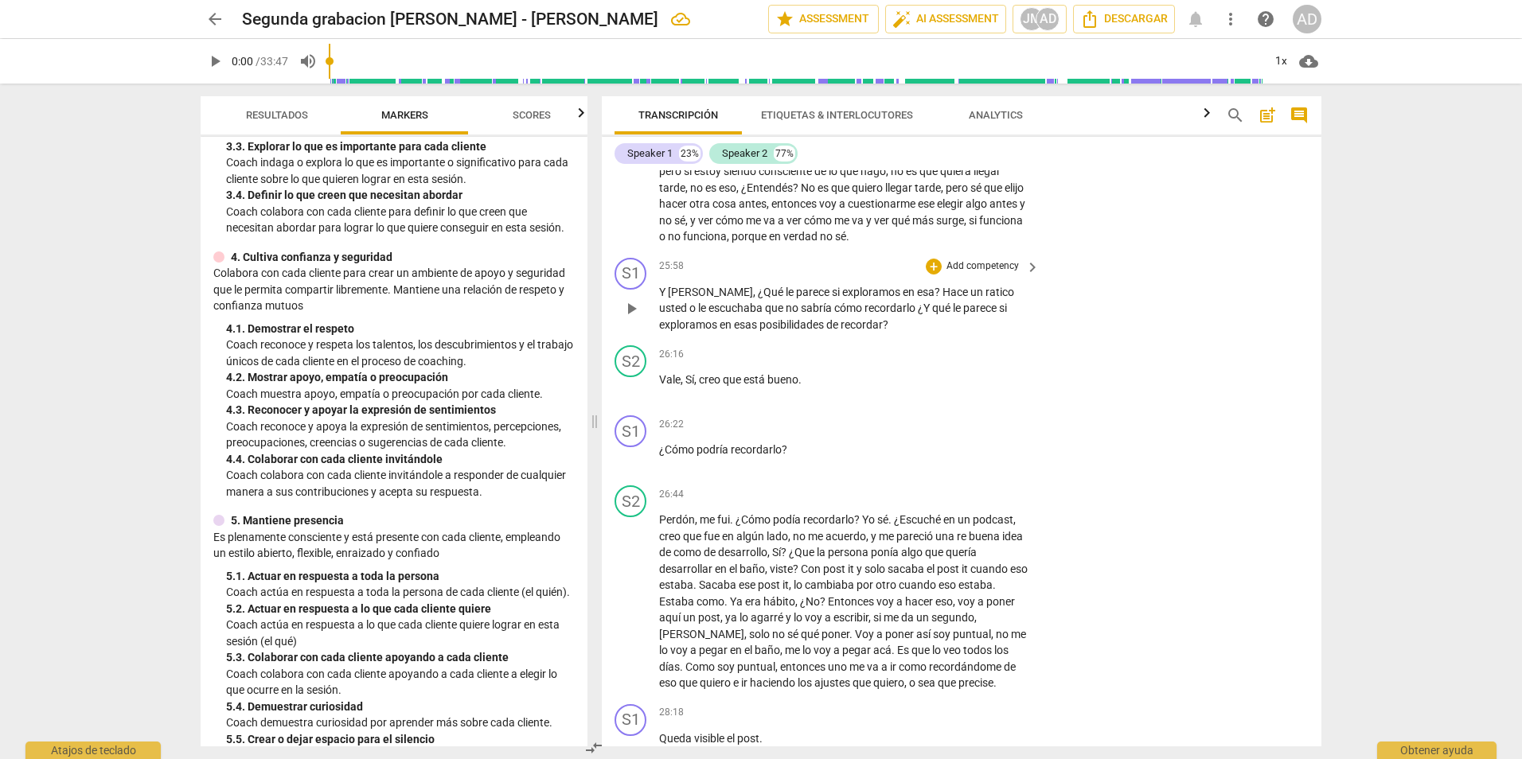
click at [986, 275] on div "+ Add competency" at bounding box center [973, 267] width 95 height 16
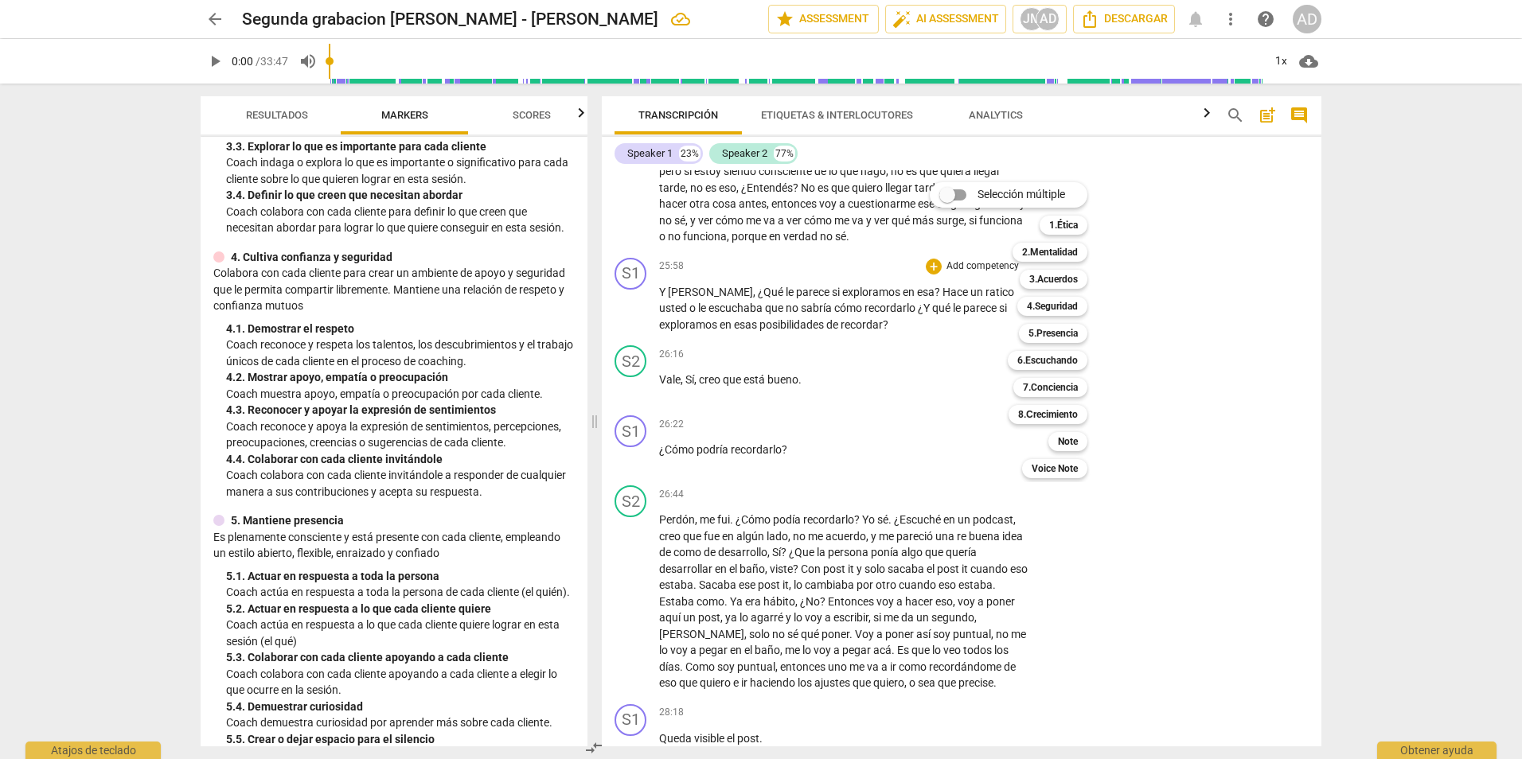
click at [584, 147] on div at bounding box center [761, 379] width 1522 height 759
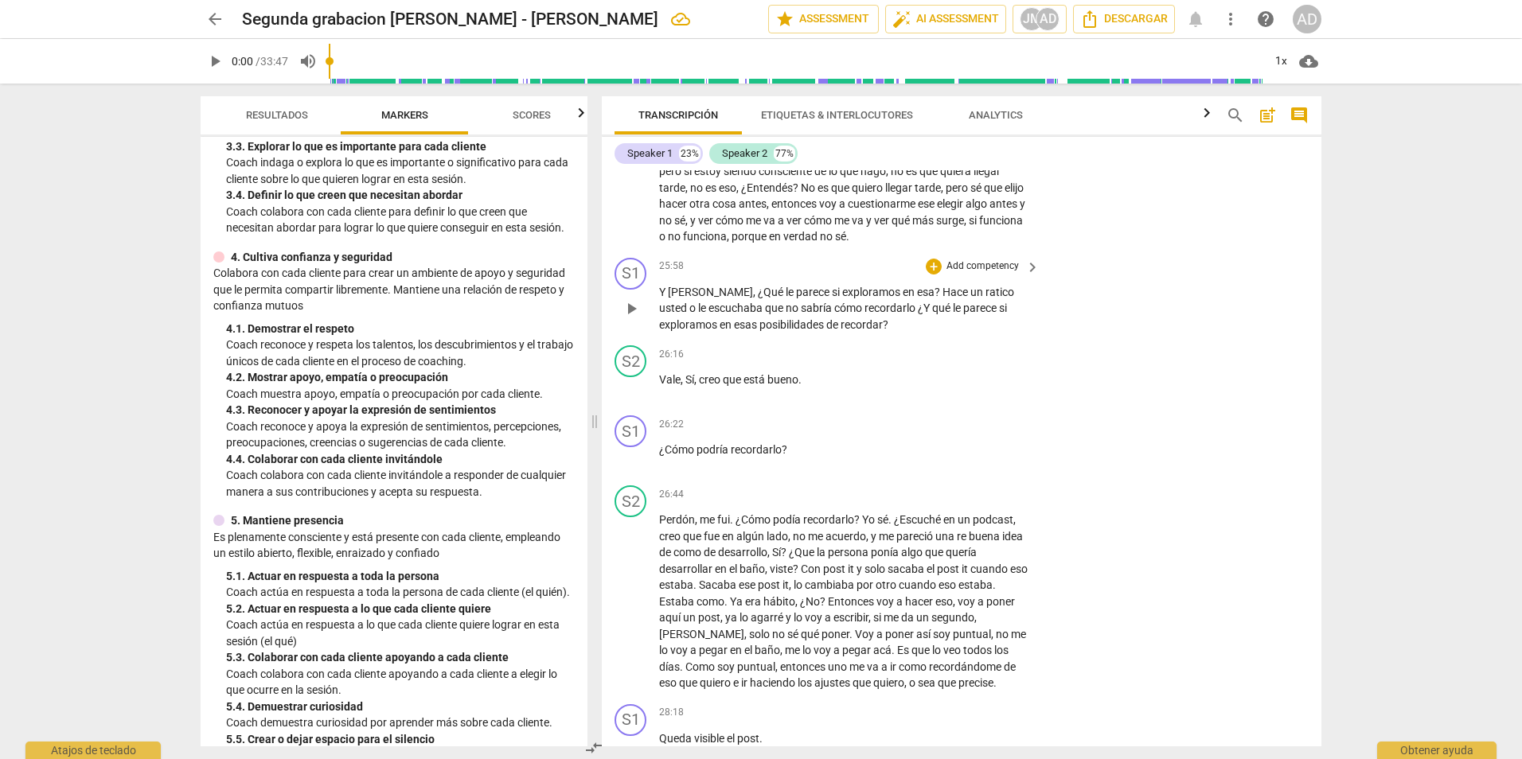
click at [989, 274] on p "Add competency" at bounding box center [983, 267] width 76 height 14
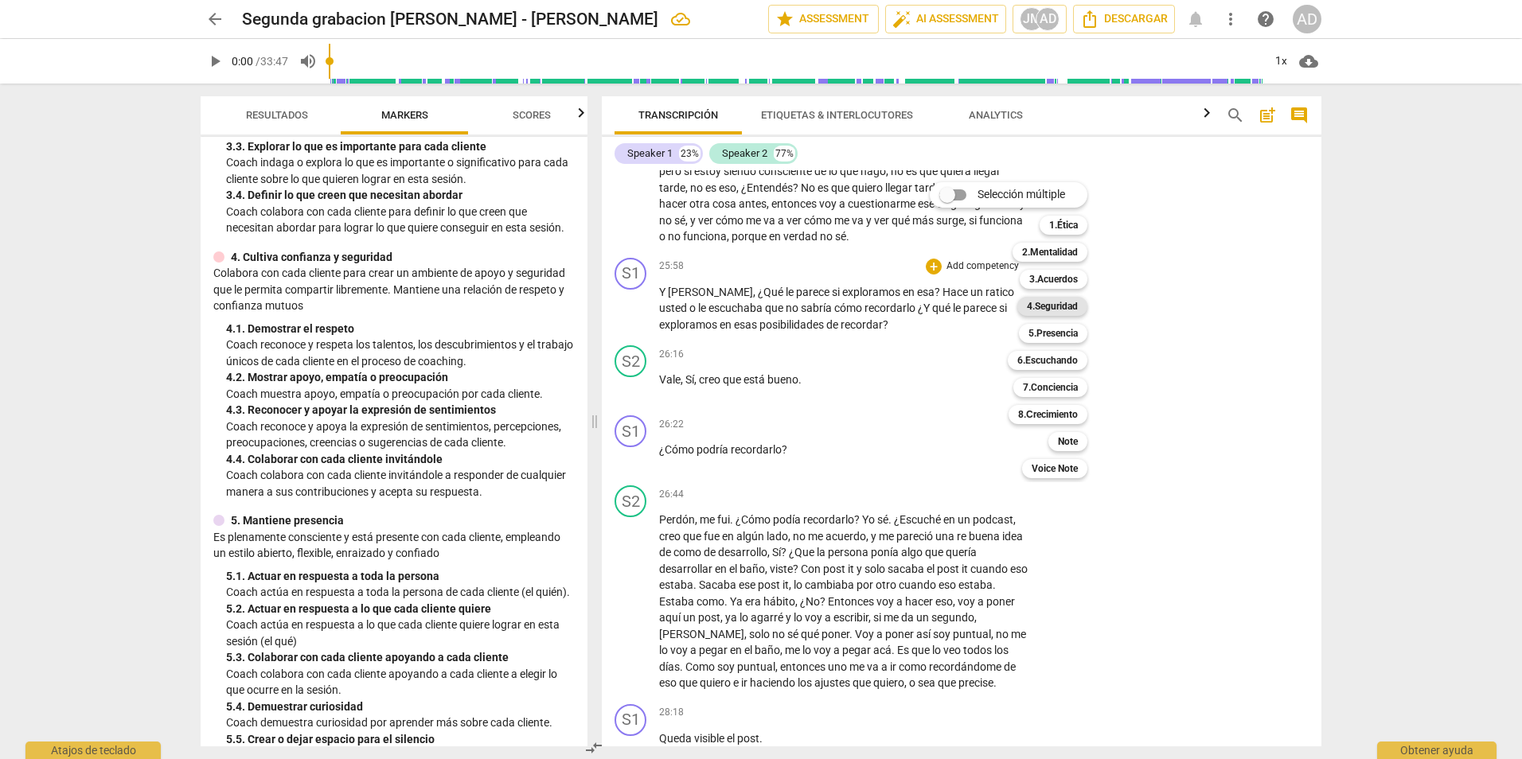
click at [1053, 301] on b "4.Seguridad" at bounding box center [1052, 306] width 51 height 19
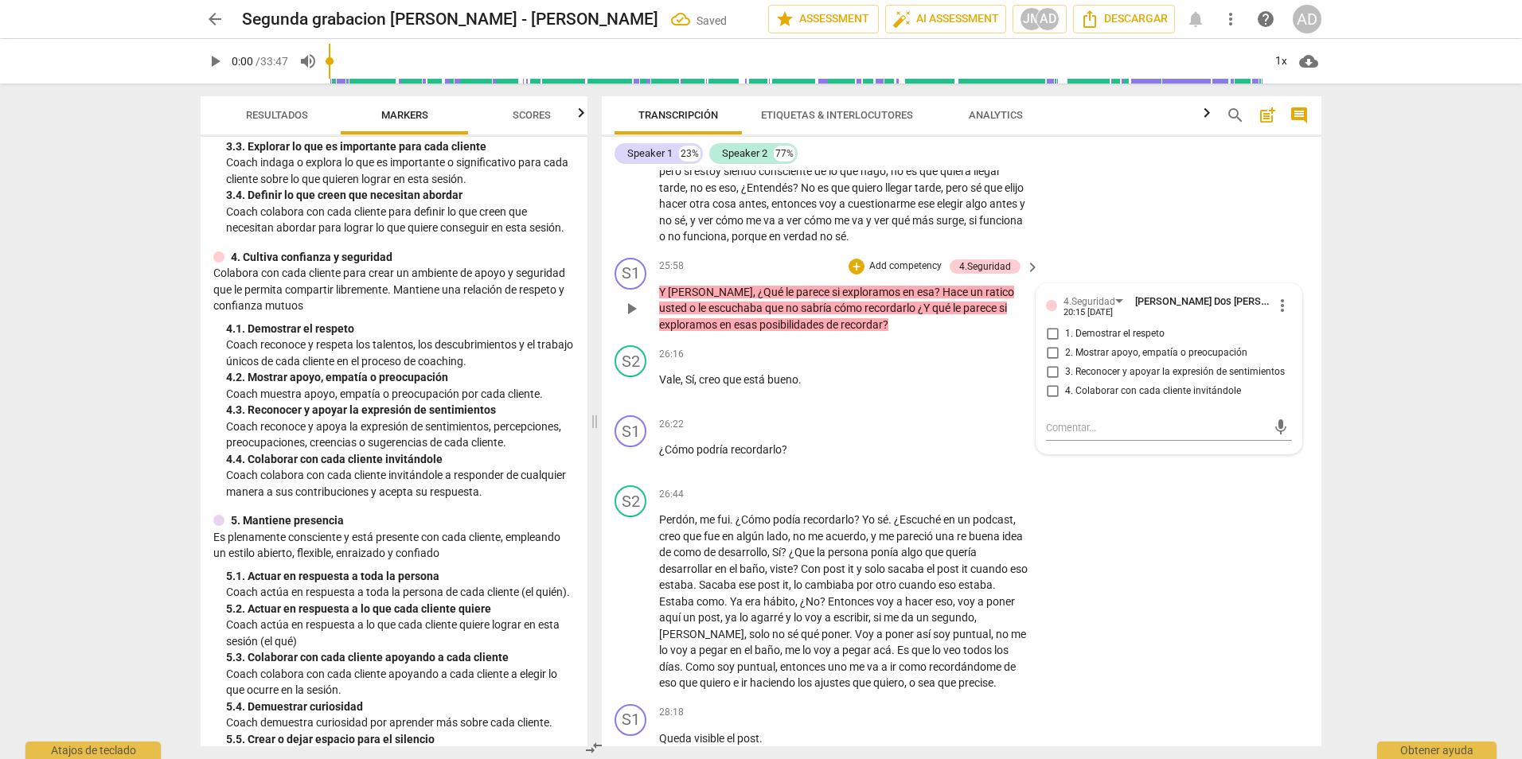
click at [1088, 399] on span "4. Colaborar con cada cliente invitándole" at bounding box center [1153, 392] width 176 height 14
click at [1065, 401] on input "4. Colaborar con cada cliente invitándole" at bounding box center [1052, 391] width 25 height 19
click at [1126, 598] on div "S2 play_arrow pause 26:44 + Add competency keyboard_arrow_right Perdón , me fui…" at bounding box center [962, 588] width 720 height 219
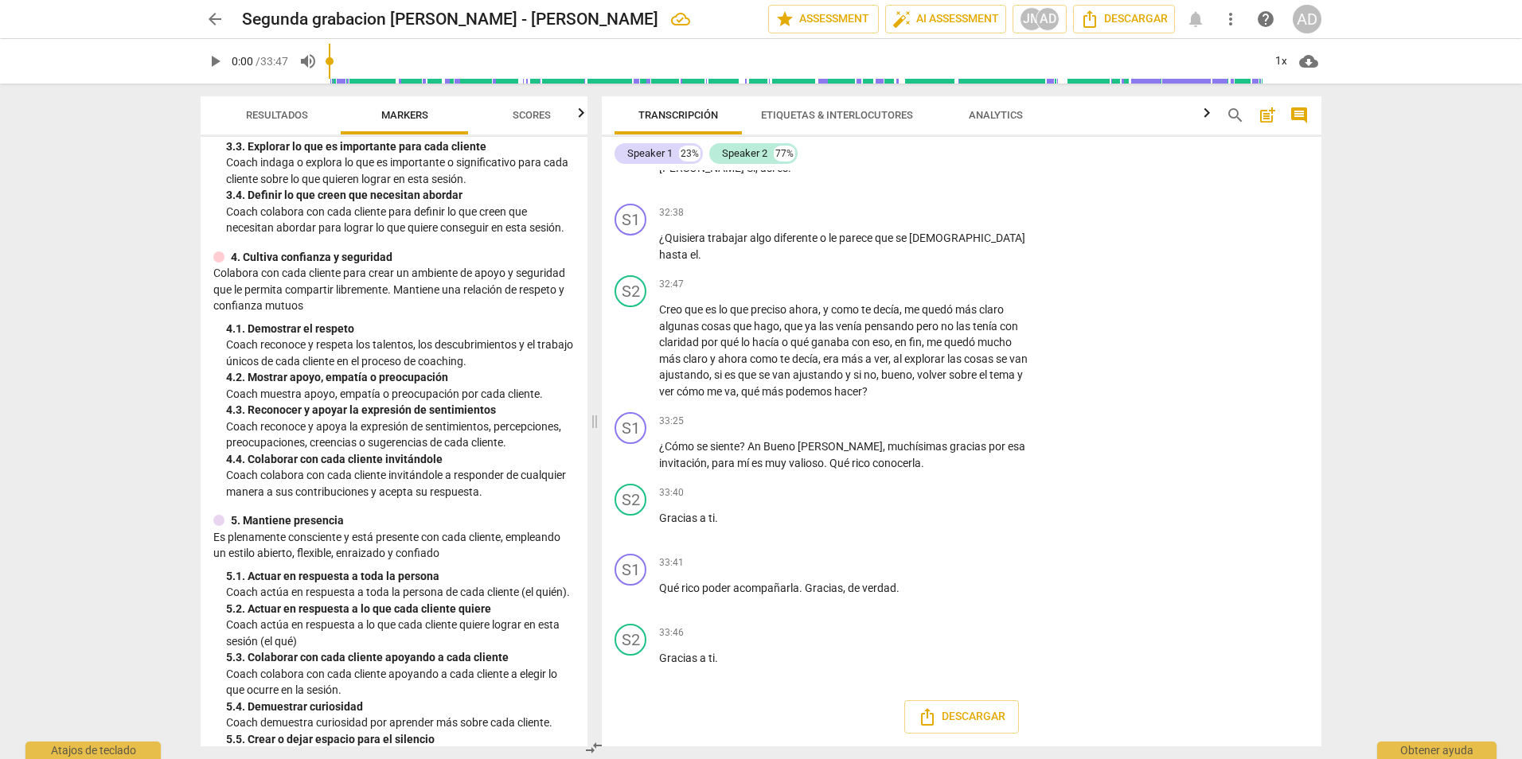
scroll to position [7062, 0]
